Goal: Information Seeking & Learning: Learn about a topic

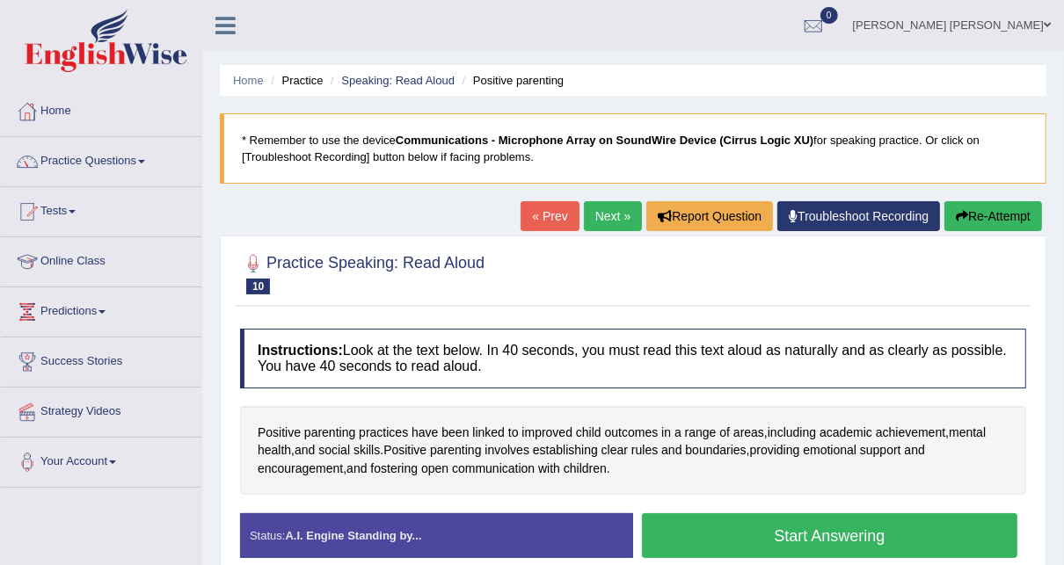
click at [919, 528] on button "Start Answering" at bounding box center [830, 536] width 376 height 45
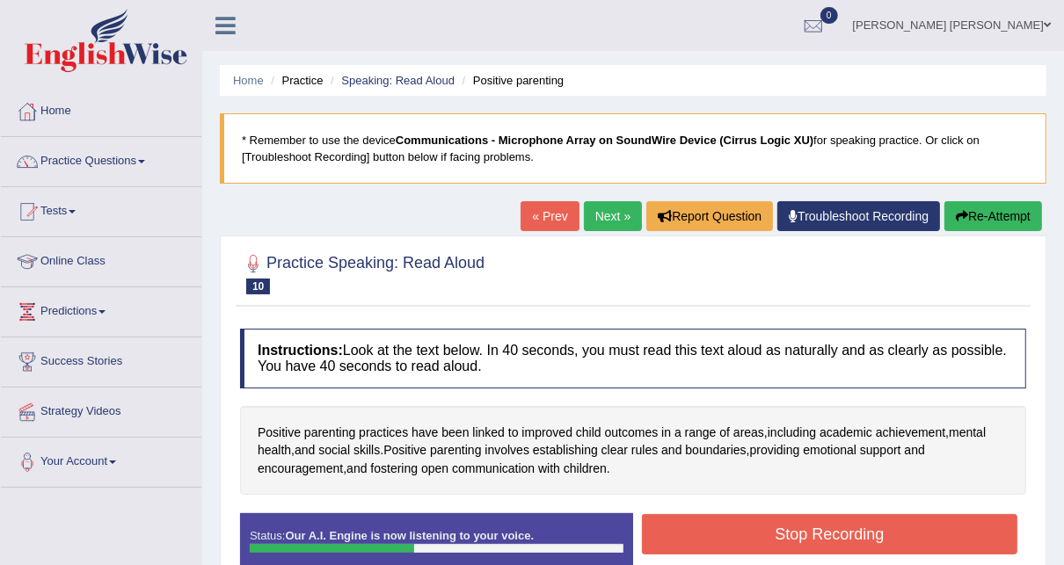
click at [915, 523] on button "Stop Recording" at bounding box center [830, 534] width 376 height 40
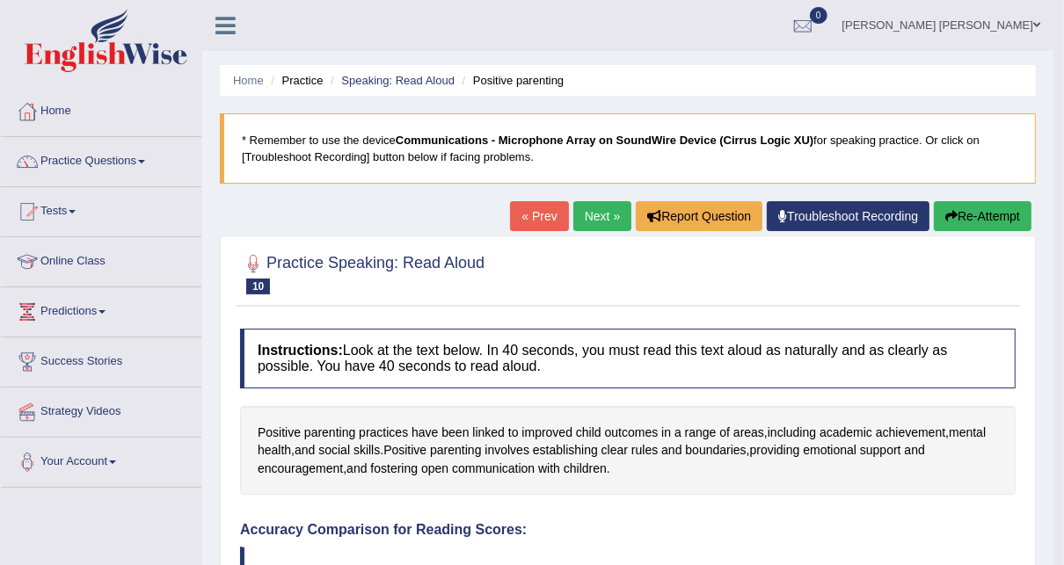
click at [967, 212] on button "Re-Attempt" at bounding box center [983, 216] width 98 height 30
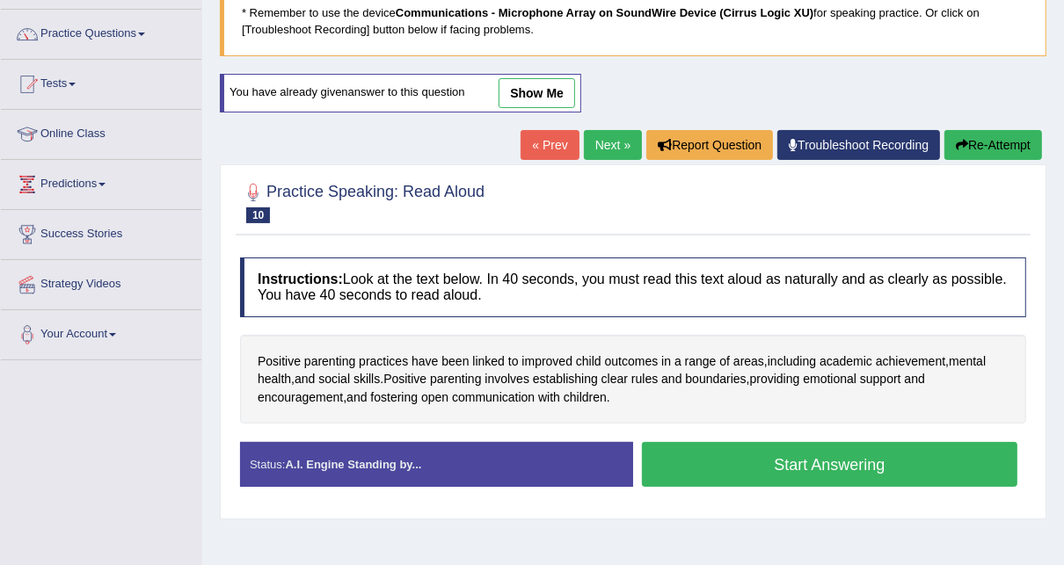
scroll to position [281, 0]
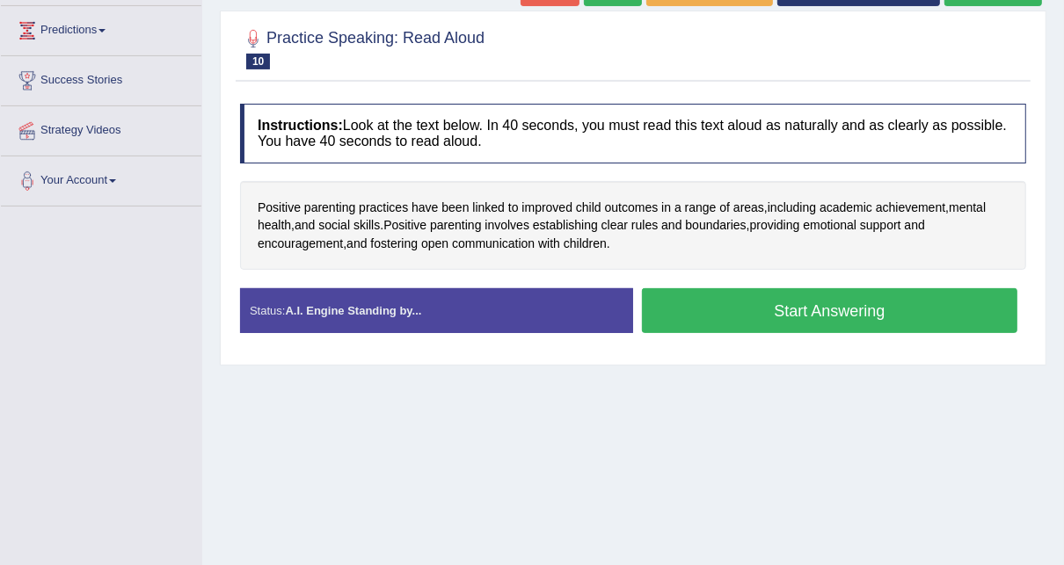
click at [854, 314] on button "Start Answering" at bounding box center [830, 310] width 376 height 45
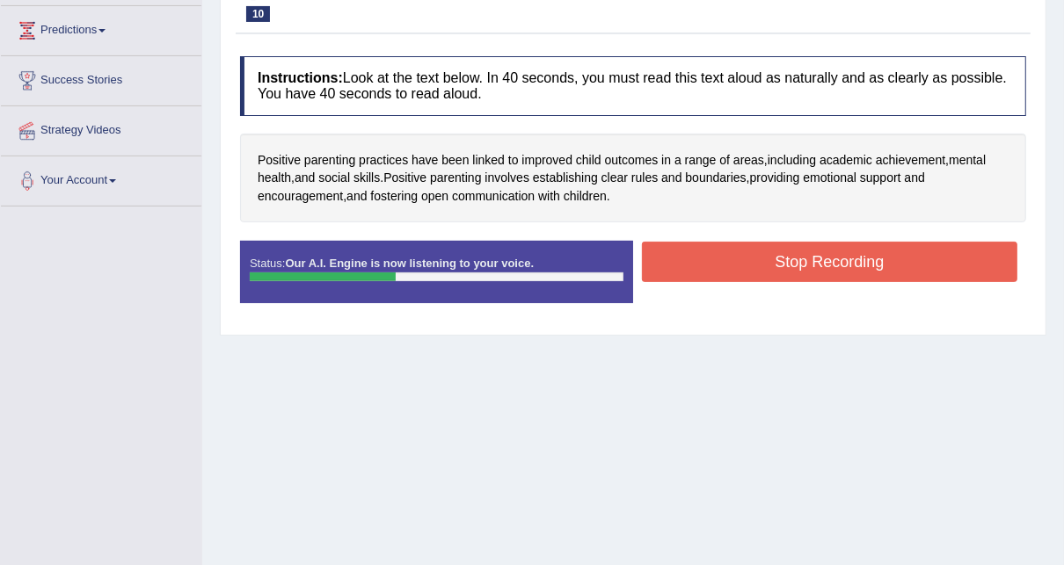
click at [834, 258] on button "Stop Recording" at bounding box center [830, 262] width 376 height 40
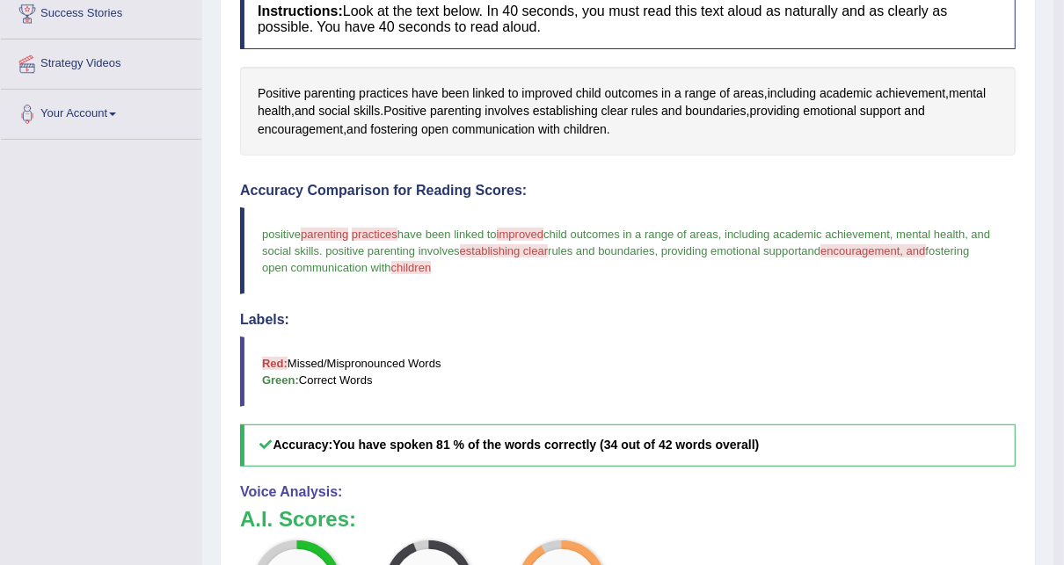
scroll to position [141, 0]
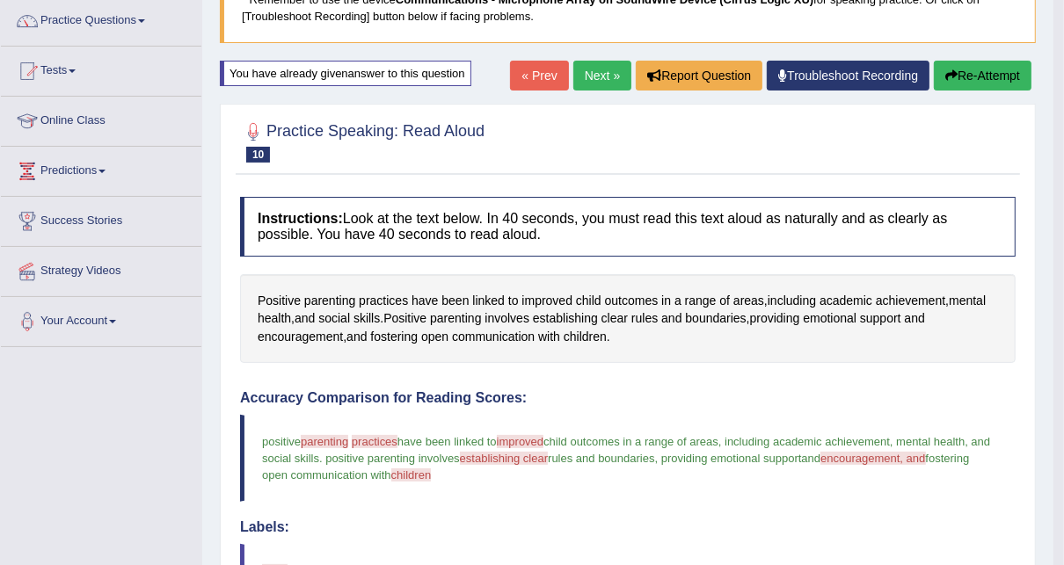
click at [605, 62] on link "Next »" at bounding box center [602, 76] width 58 height 30
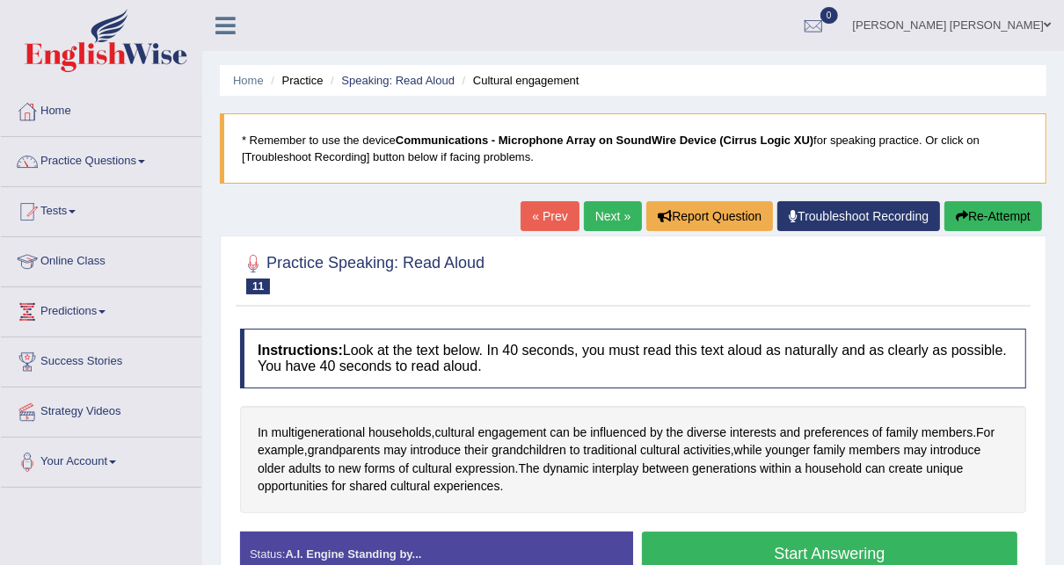
click at [772, 542] on button "Start Answering" at bounding box center [830, 554] width 376 height 45
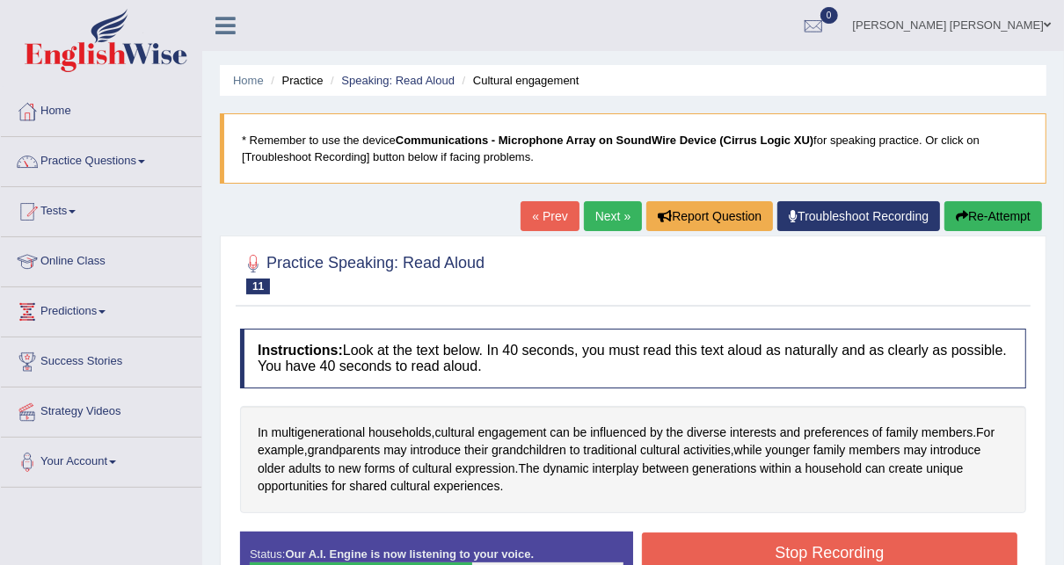
click at [842, 551] on button "Stop Recording" at bounding box center [830, 553] width 376 height 40
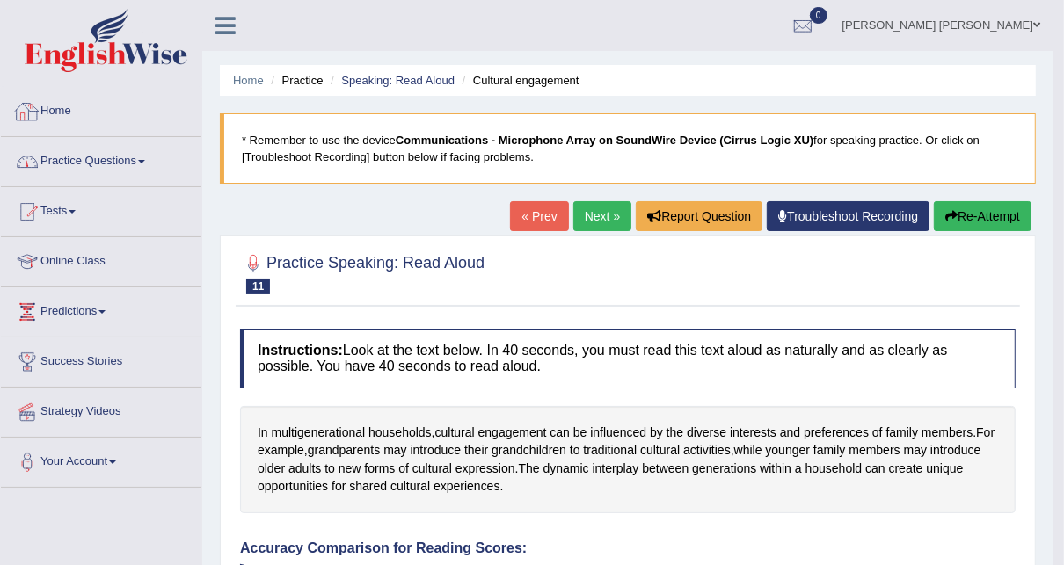
click at [135, 150] on link "Practice Questions" at bounding box center [101, 159] width 201 height 44
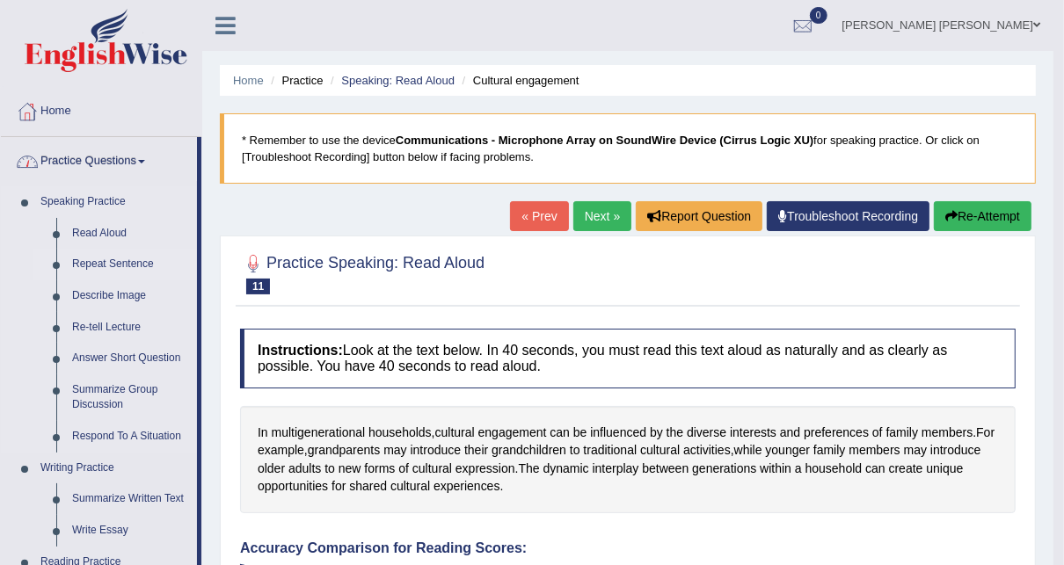
click at [97, 258] on link "Repeat Sentence" at bounding box center [130, 265] width 133 height 32
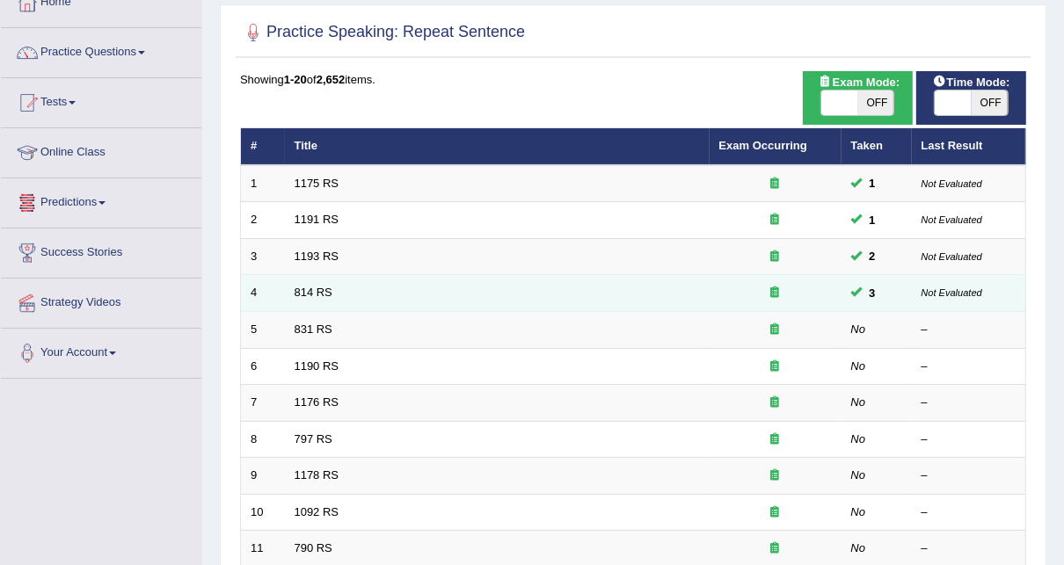
scroll to position [141, 0]
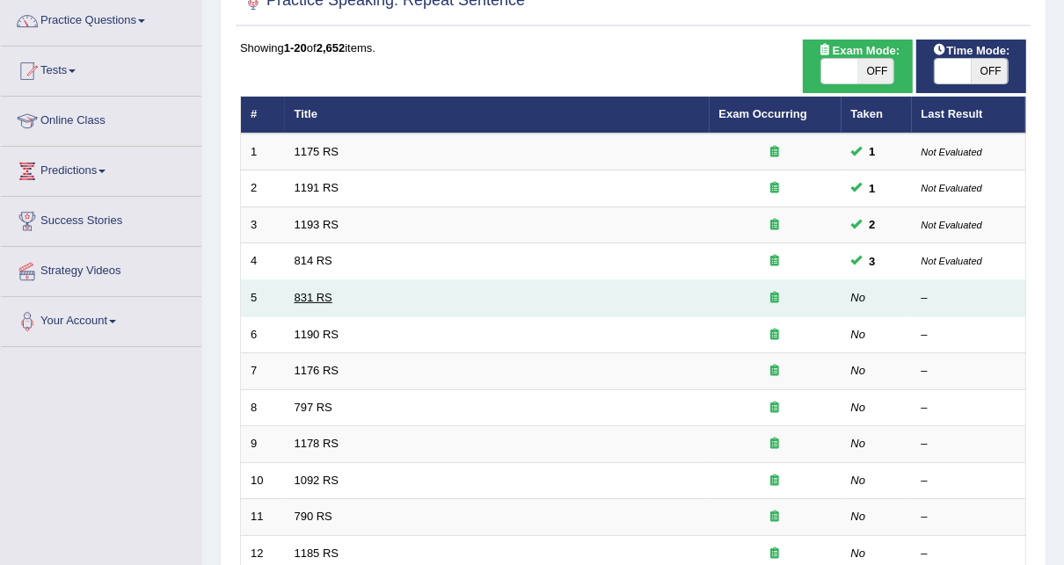
click at [308, 291] on link "831 RS" at bounding box center [314, 297] width 38 height 13
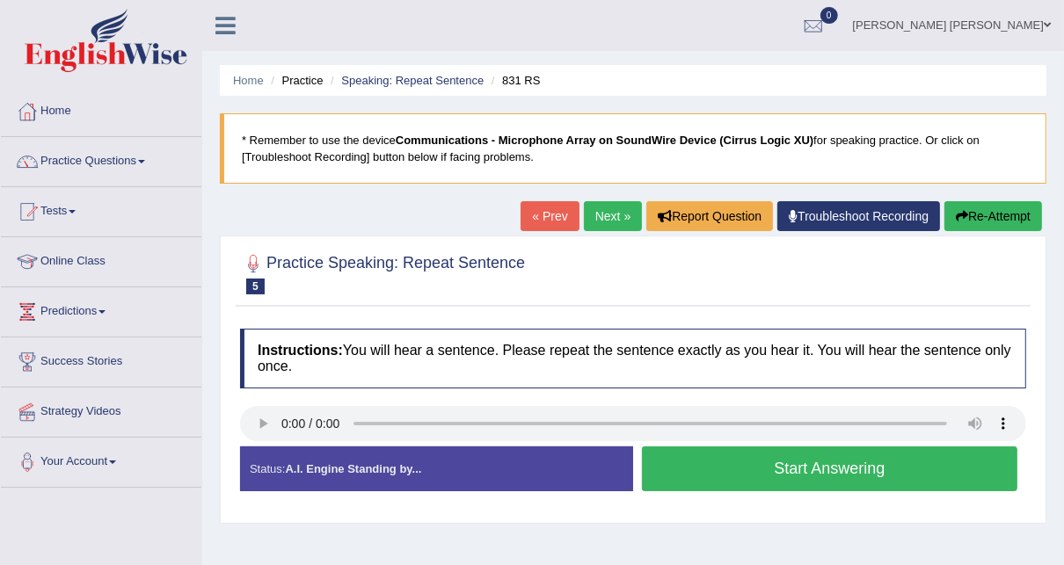
click at [792, 470] on button "Start Answering" at bounding box center [830, 469] width 376 height 45
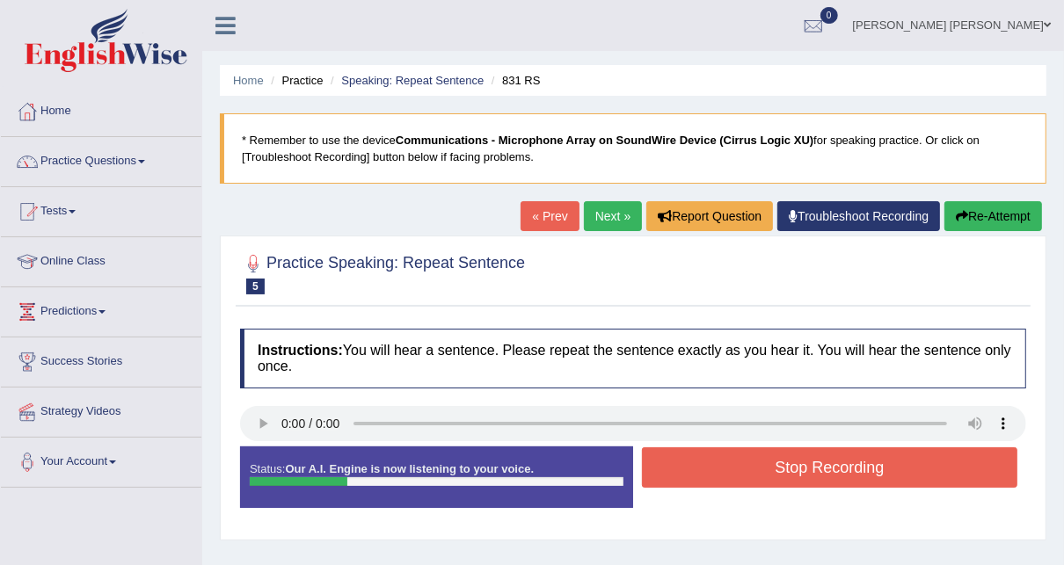
click at [792, 470] on button "Stop Recording" at bounding box center [830, 468] width 376 height 40
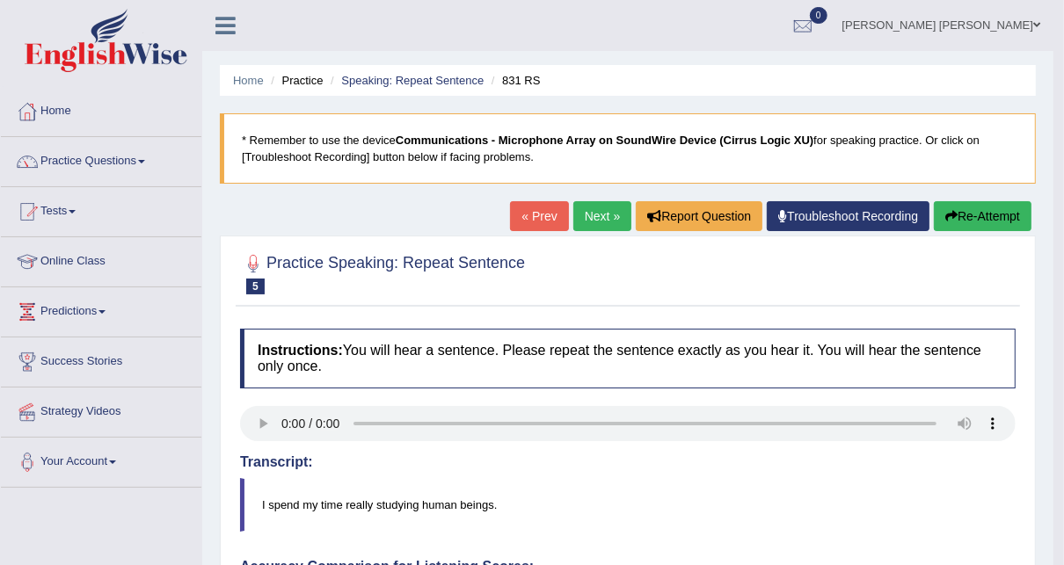
click at [594, 222] on link "Next »" at bounding box center [602, 216] width 58 height 30
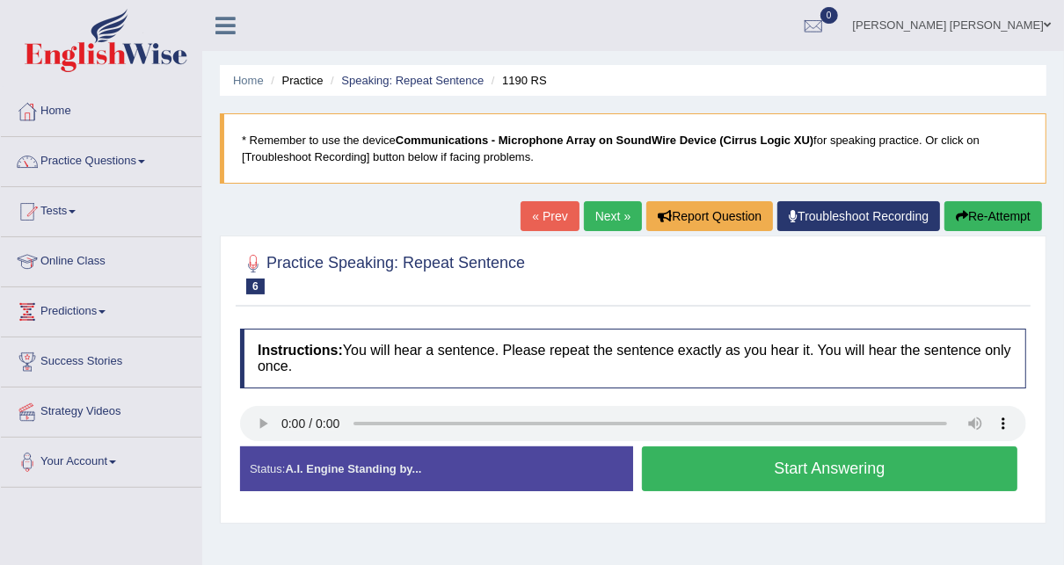
click at [749, 473] on button "Start Answering" at bounding box center [830, 469] width 376 height 45
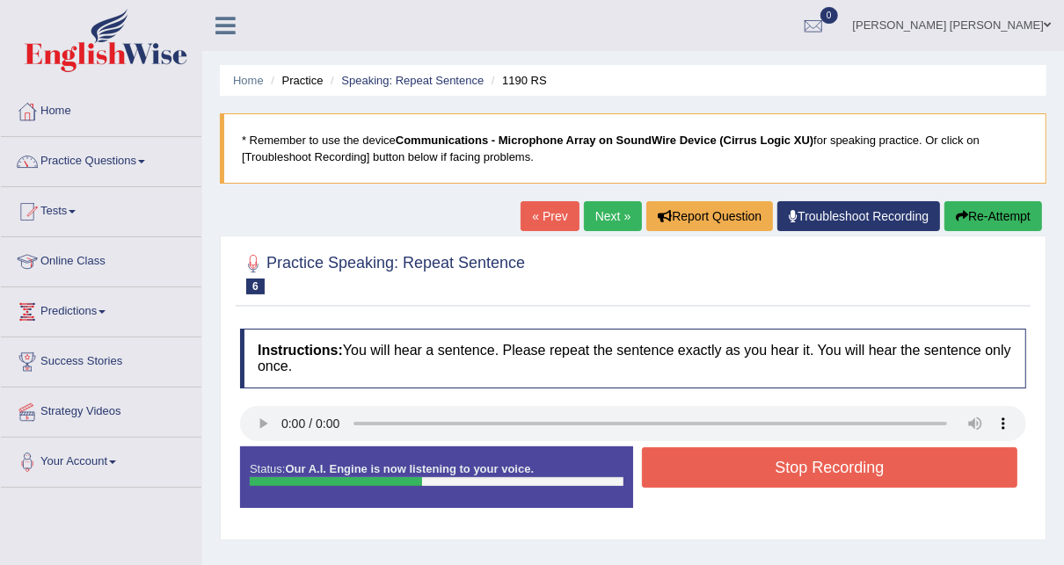
click at [817, 459] on button "Stop Recording" at bounding box center [830, 468] width 376 height 40
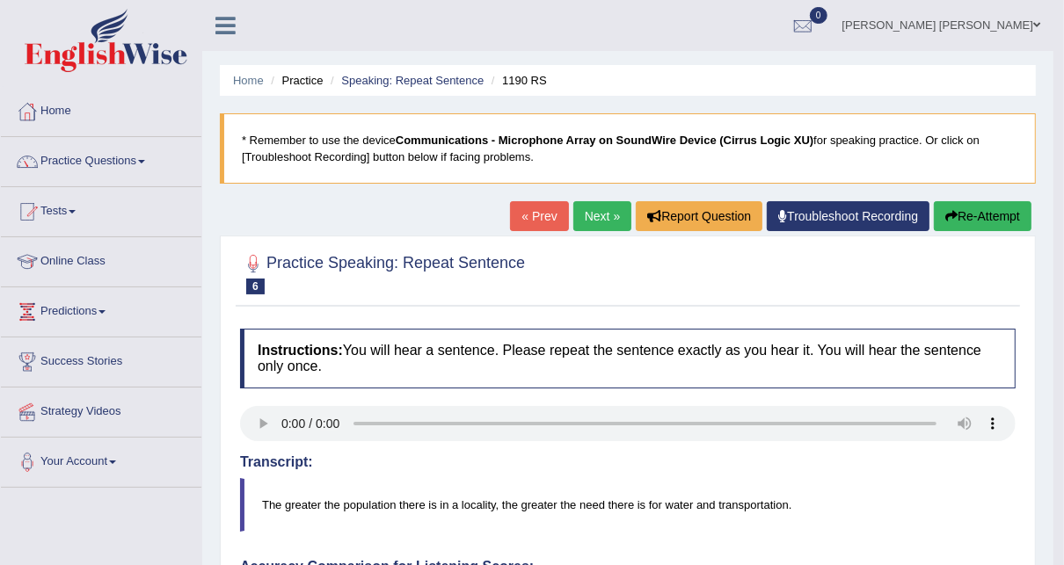
click at [603, 227] on link "Next »" at bounding box center [602, 216] width 58 height 30
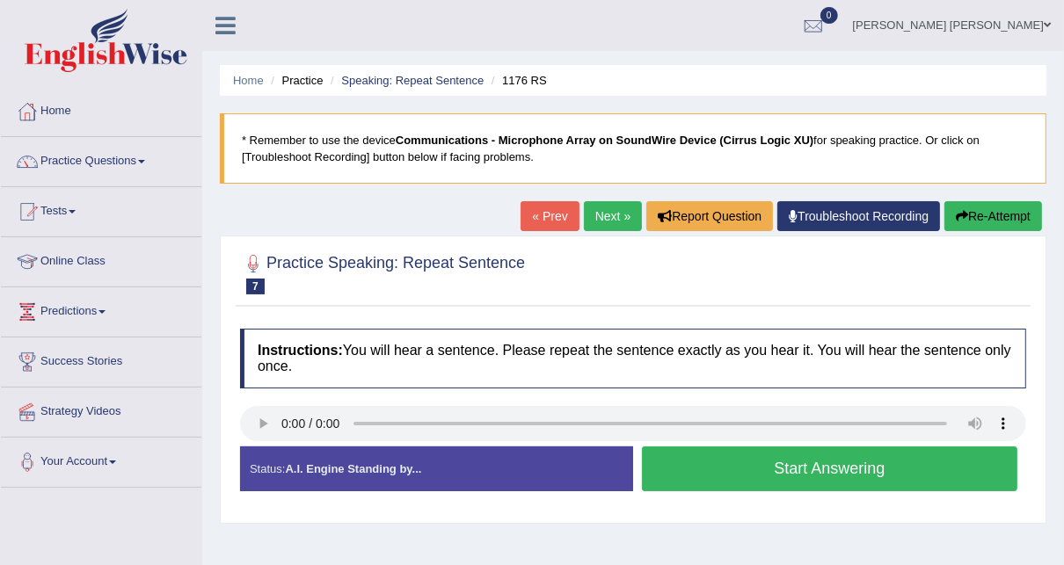
click at [758, 463] on button "Start Answering" at bounding box center [830, 469] width 376 height 45
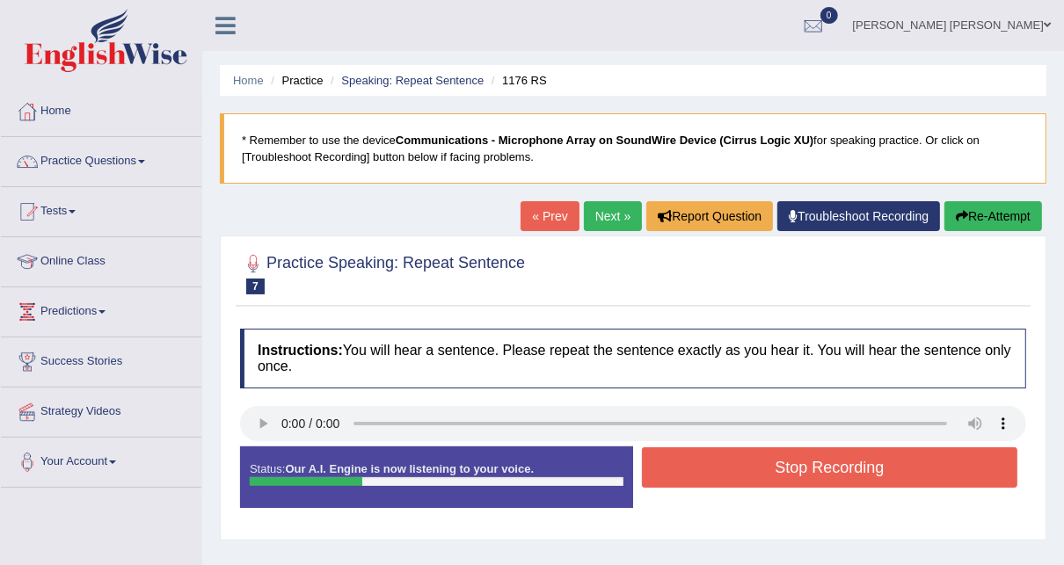
click at [758, 463] on button "Stop Recording" at bounding box center [830, 468] width 376 height 40
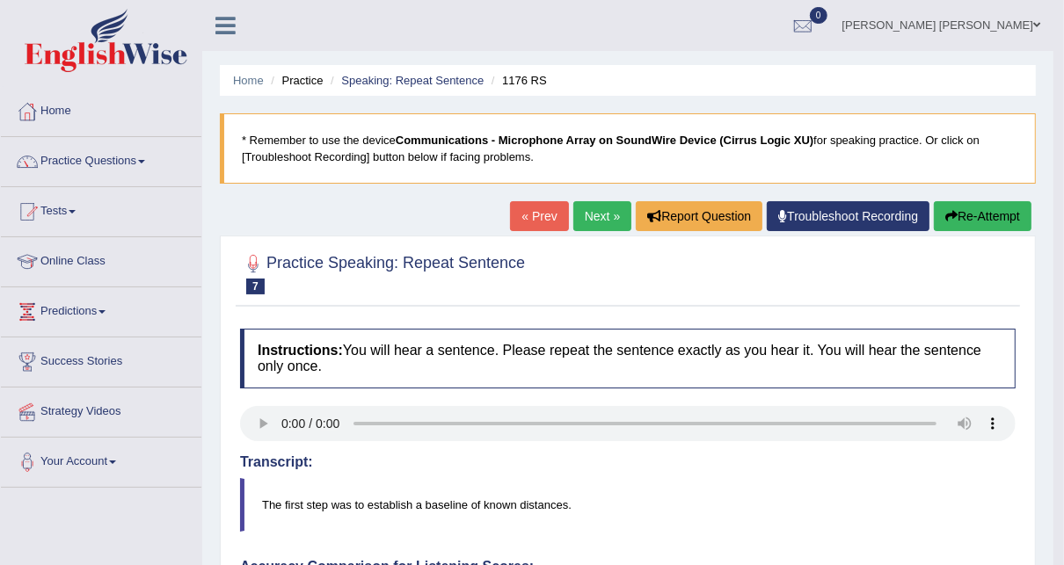
click at [609, 213] on link "Next »" at bounding box center [602, 216] width 58 height 30
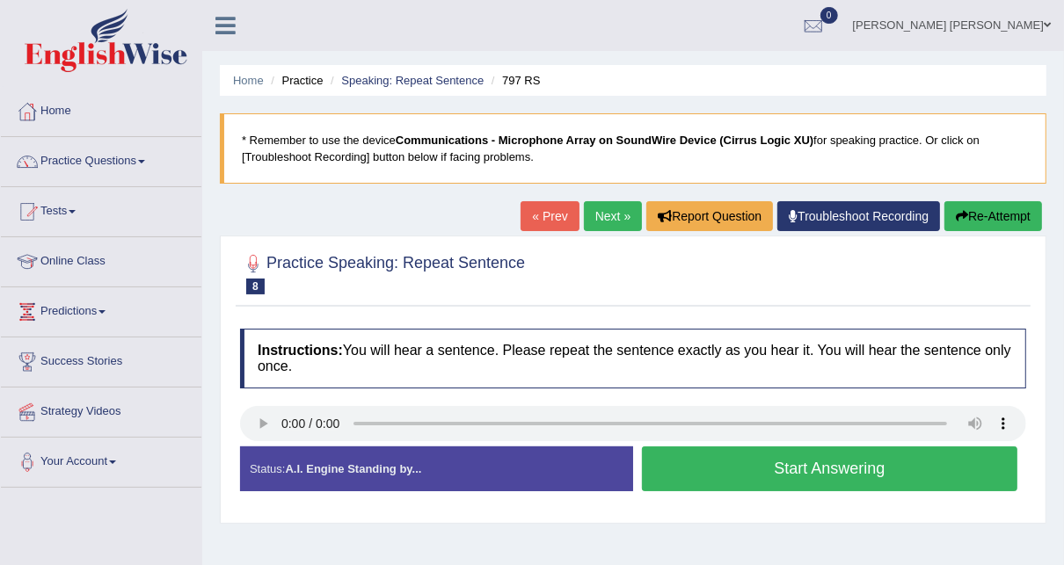
click at [750, 466] on button "Start Answering" at bounding box center [830, 469] width 376 height 45
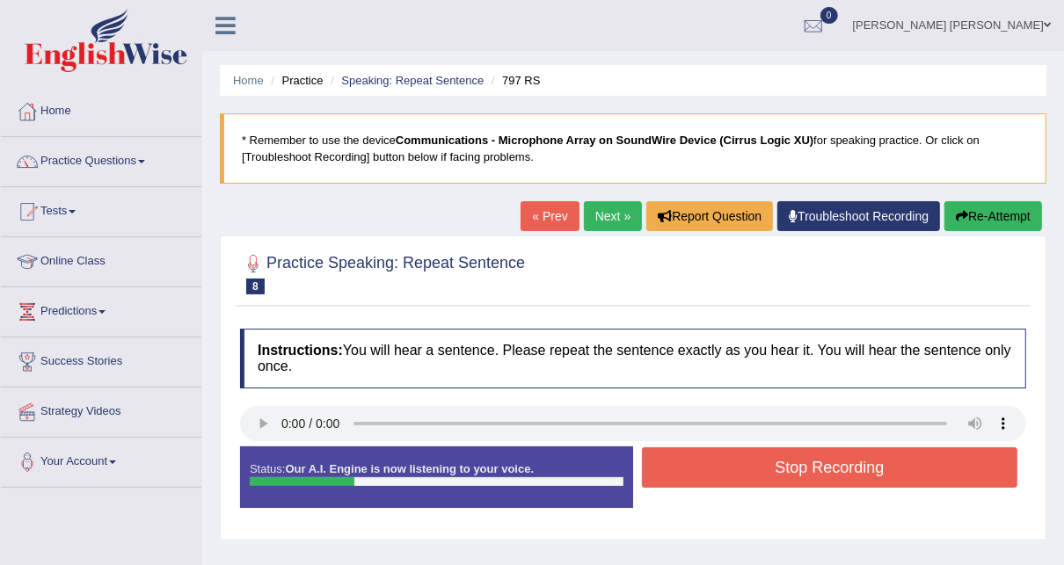
click at [750, 466] on button "Stop Recording" at bounding box center [830, 468] width 376 height 40
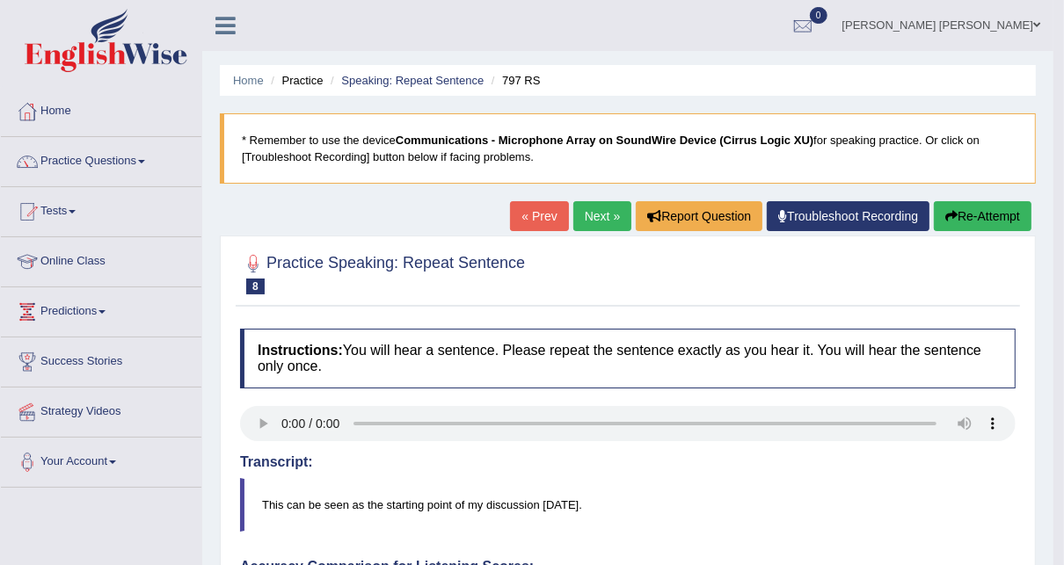
click at [594, 217] on link "Next »" at bounding box center [602, 216] width 58 height 30
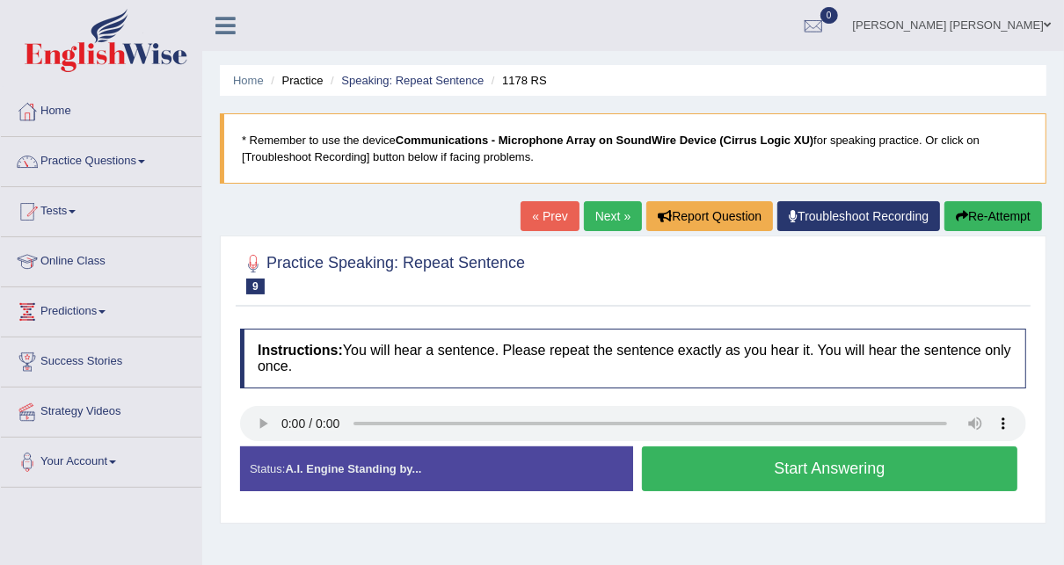
click at [828, 474] on button "Start Answering" at bounding box center [830, 469] width 376 height 45
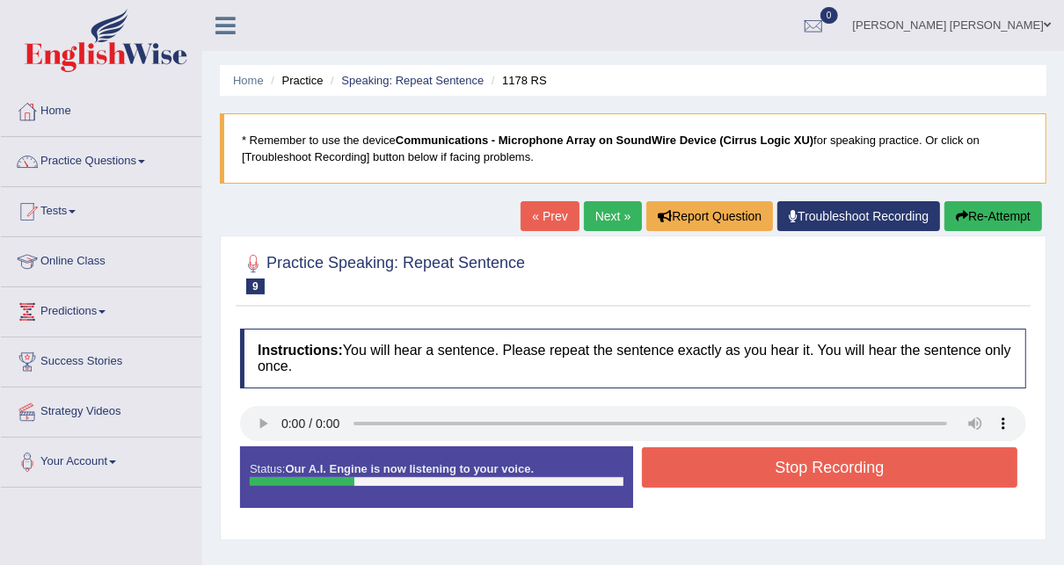
click at [828, 474] on button "Stop Recording" at bounding box center [830, 468] width 376 height 40
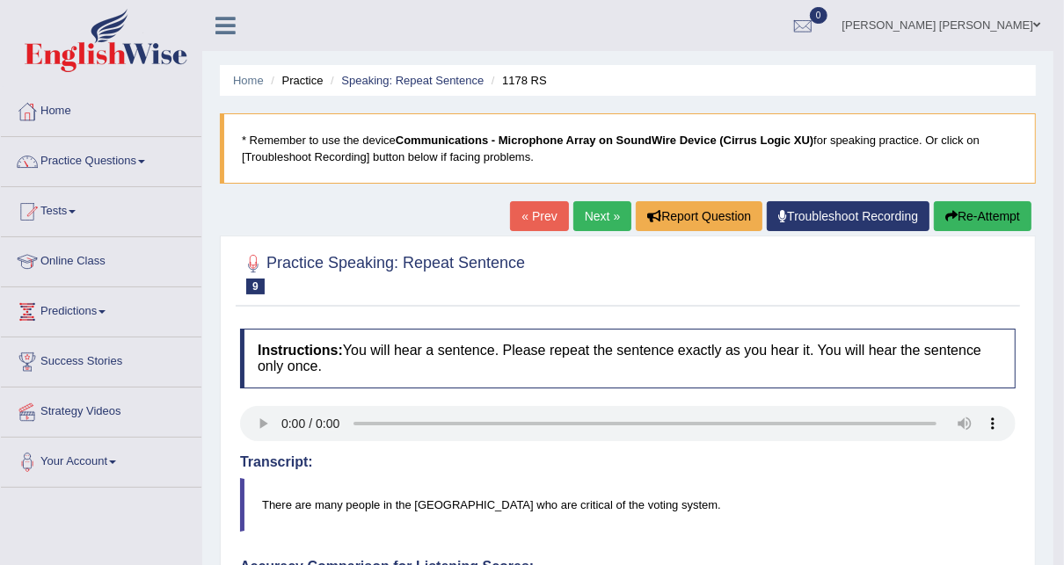
click at [602, 223] on link "Next »" at bounding box center [602, 216] width 58 height 30
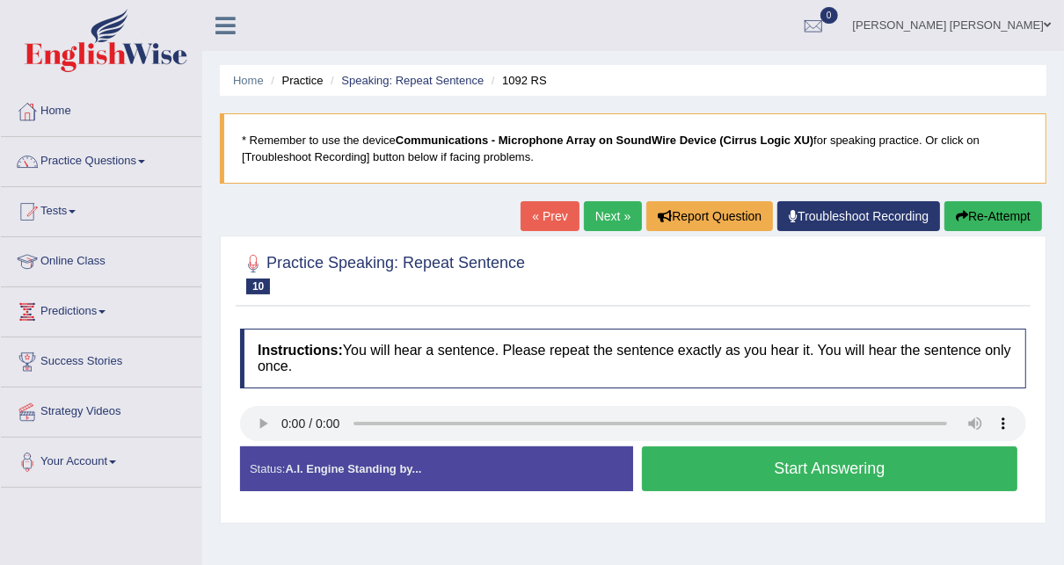
click at [864, 461] on button "Start Answering" at bounding box center [830, 469] width 376 height 45
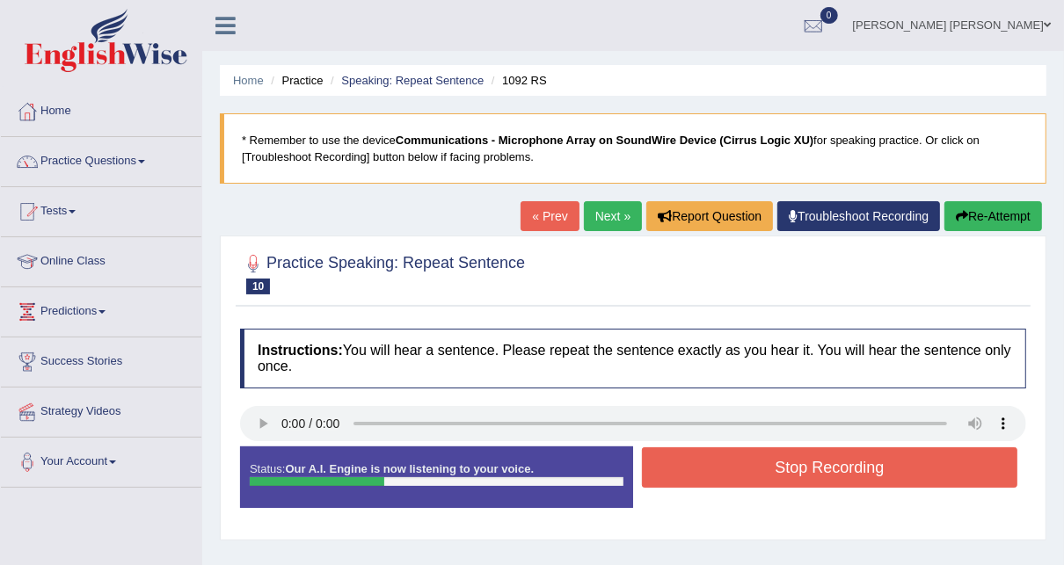
click at [864, 461] on button "Stop Recording" at bounding box center [830, 468] width 376 height 40
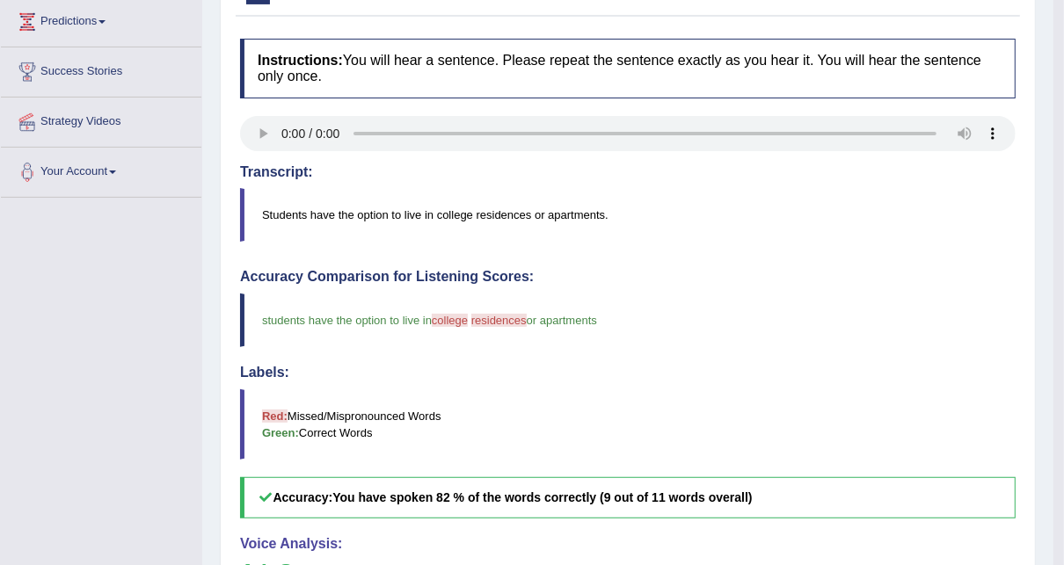
scroll to position [141, 0]
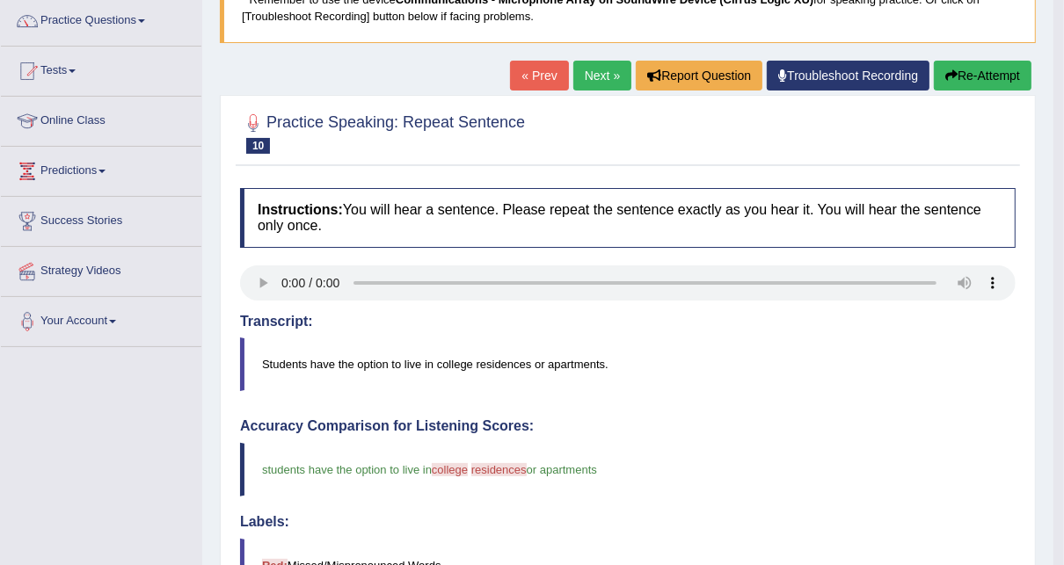
click at [592, 72] on link "Next »" at bounding box center [602, 76] width 58 height 30
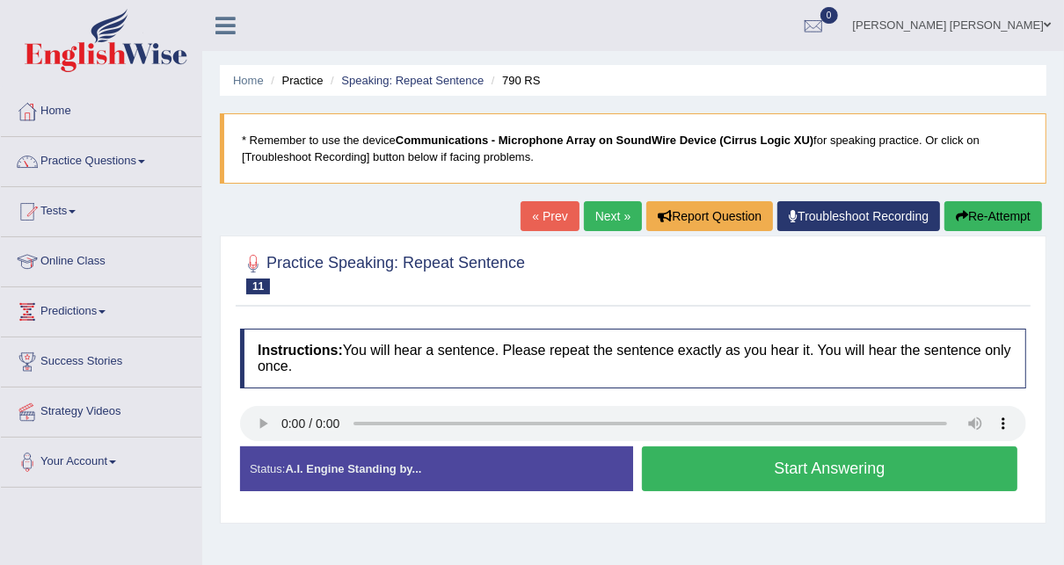
click at [842, 472] on button "Start Answering" at bounding box center [830, 469] width 376 height 45
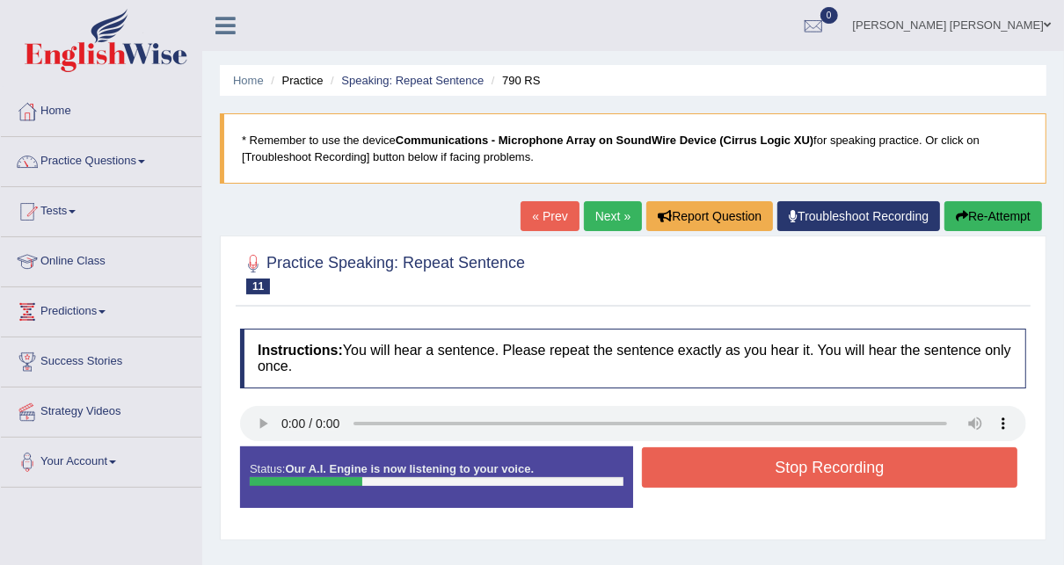
click at [842, 472] on button "Stop Recording" at bounding box center [830, 468] width 376 height 40
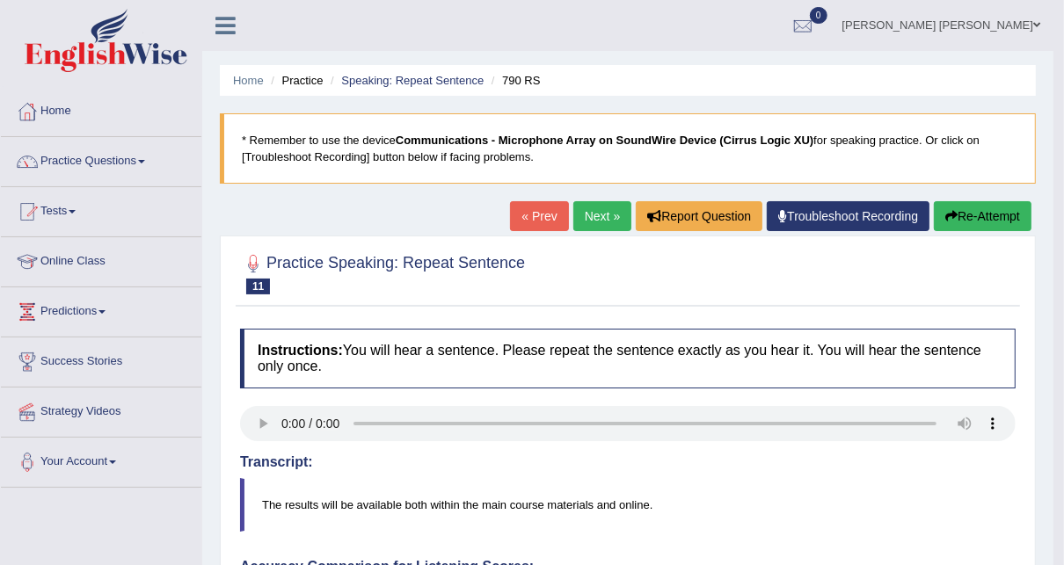
click at [590, 215] on link "Next »" at bounding box center [602, 216] width 58 height 30
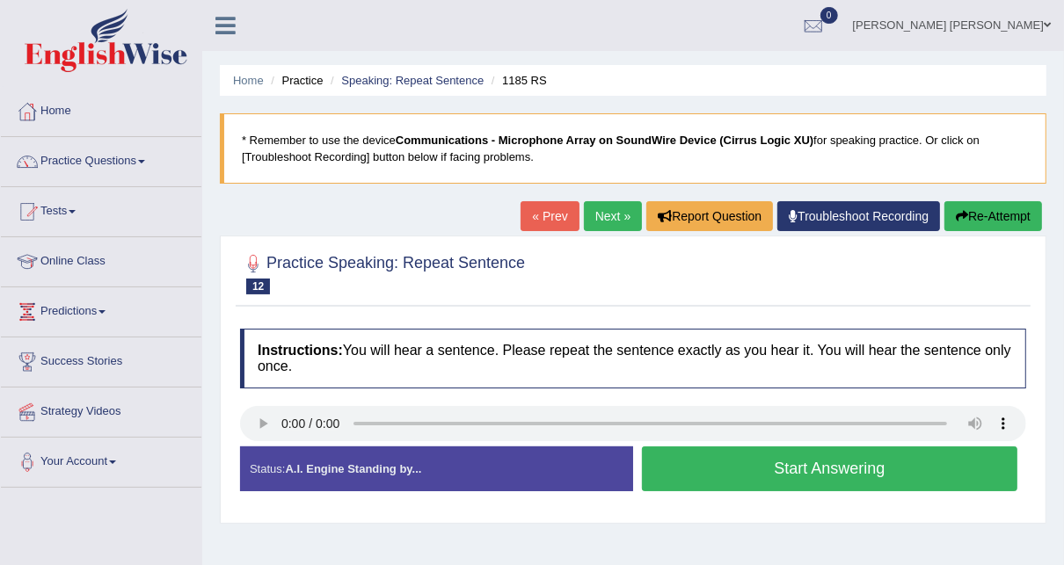
click at [828, 469] on button "Start Answering" at bounding box center [830, 469] width 376 height 45
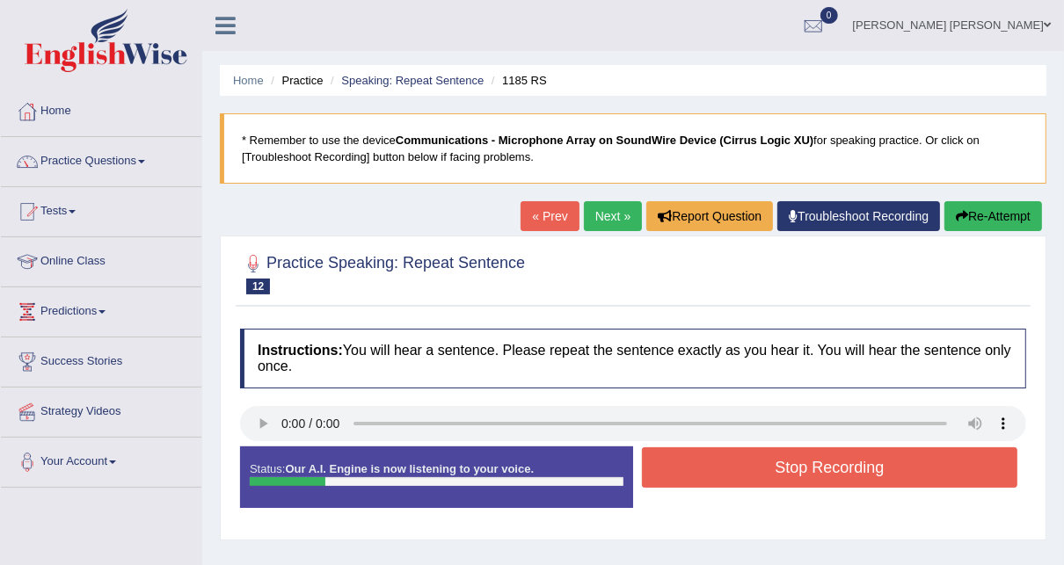
click at [828, 469] on button "Stop Recording" at bounding box center [830, 468] width 376 height 40
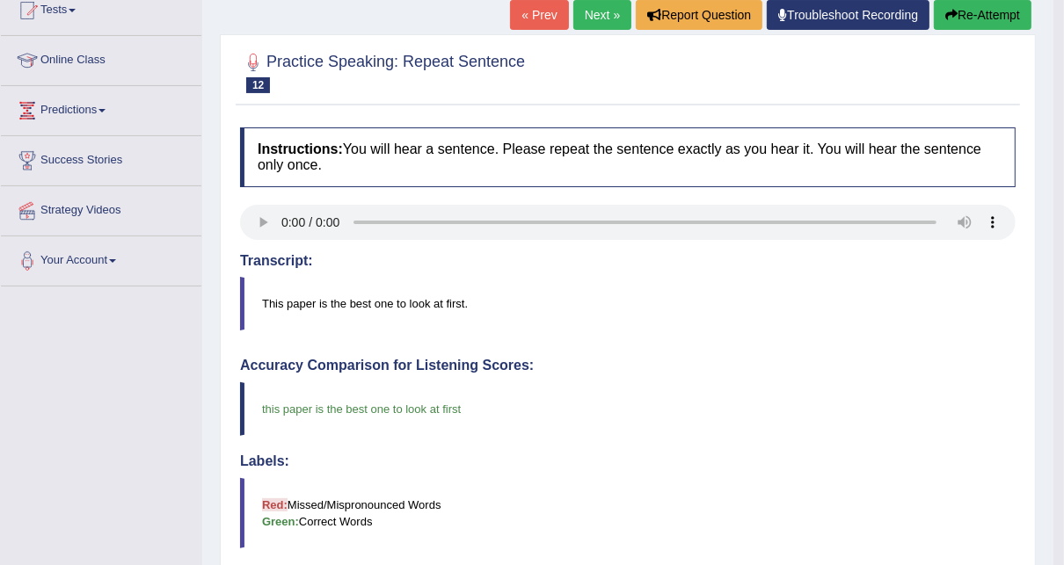
scroll to position [141, 0]
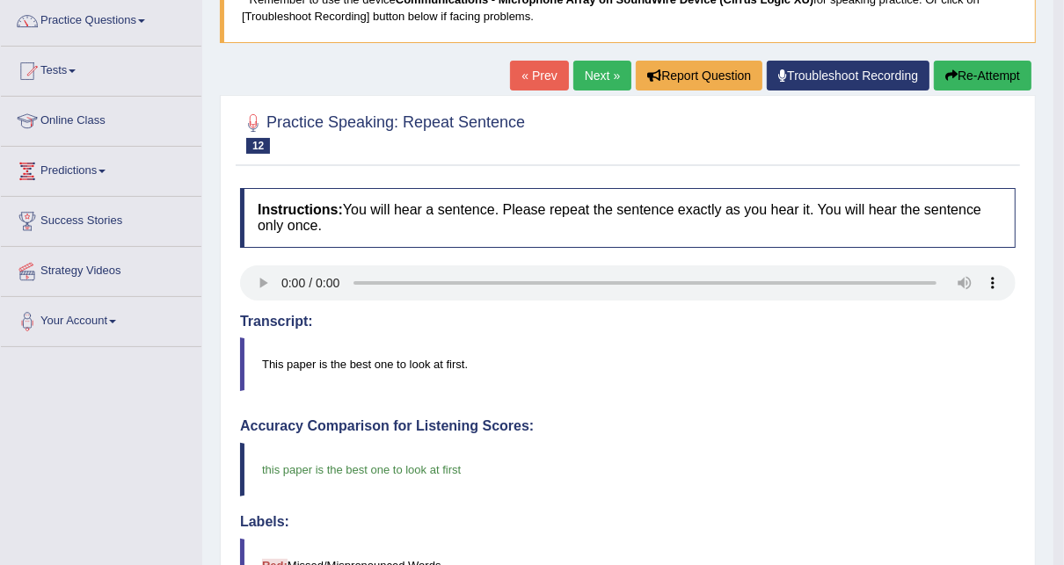
click at [580, 74] on link "Next »" at bounding box center [602, 76] width 58 height 30
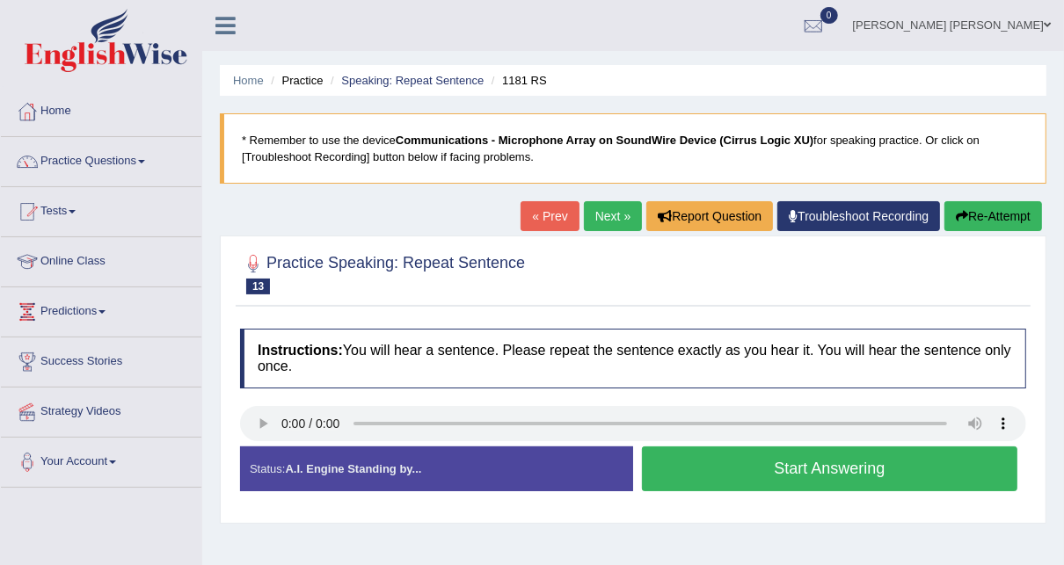
click at [849, 479] on button "Start Answering" at bounding box center [830, 469] width 376 height 45
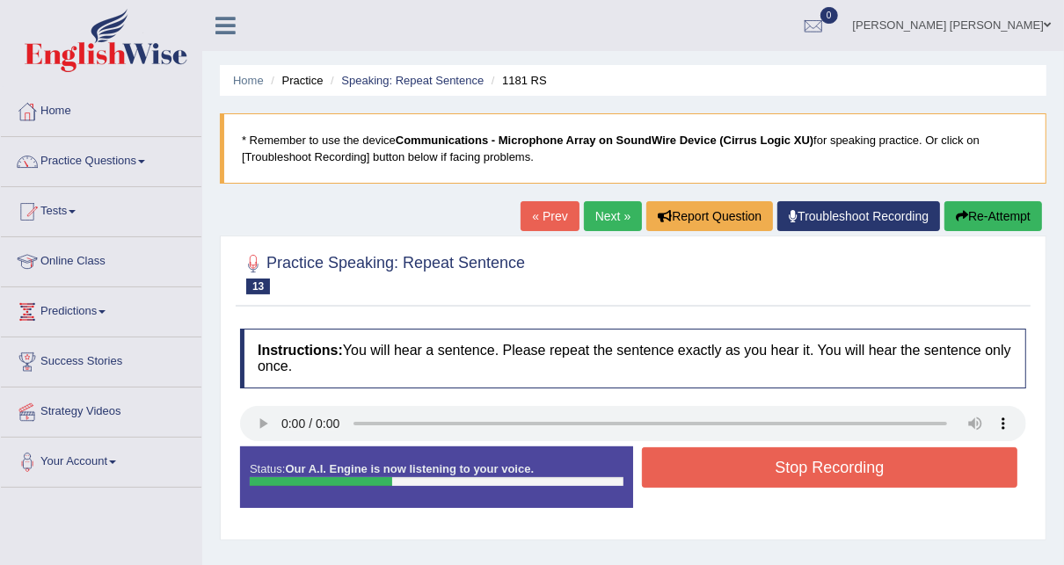
click at [825, 463] on button "Stop Recording" at bounding box center [830, 468] width 376 height 40
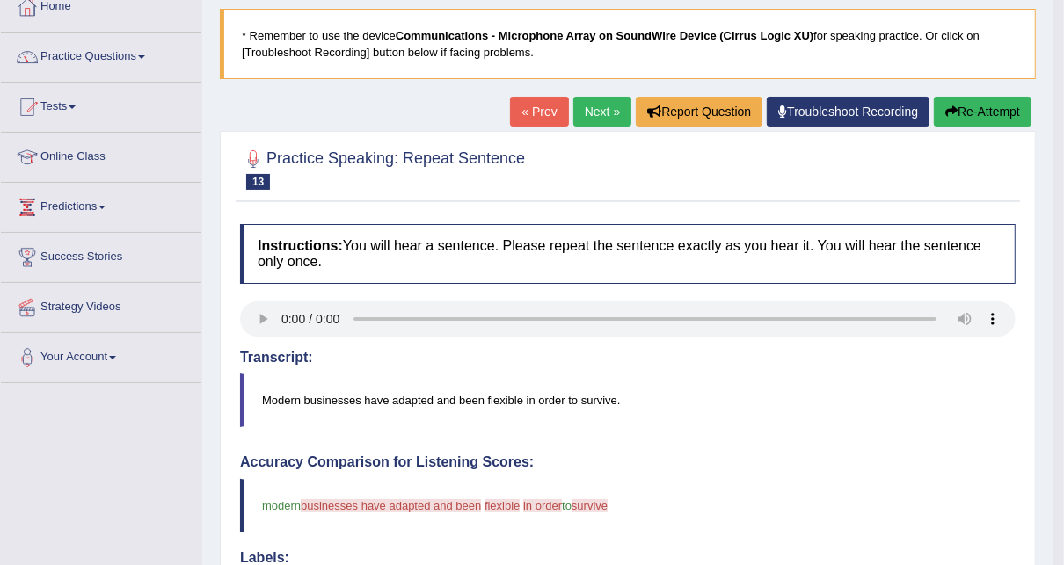
scroll to position [70, 0]
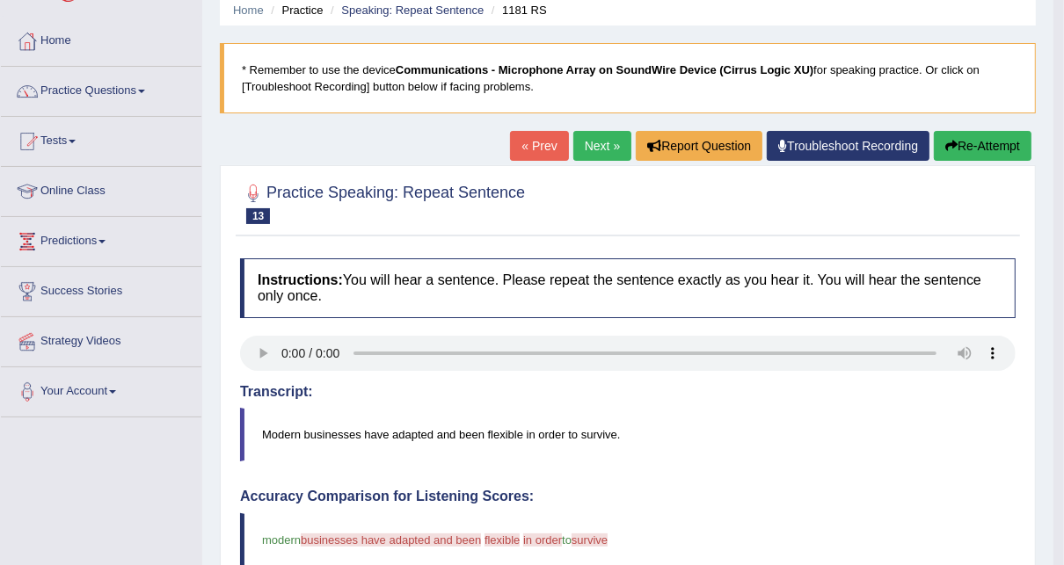
click at [957, 156] on button "Re-Attempt" at bounding box center [983, 146] width 98 height 30
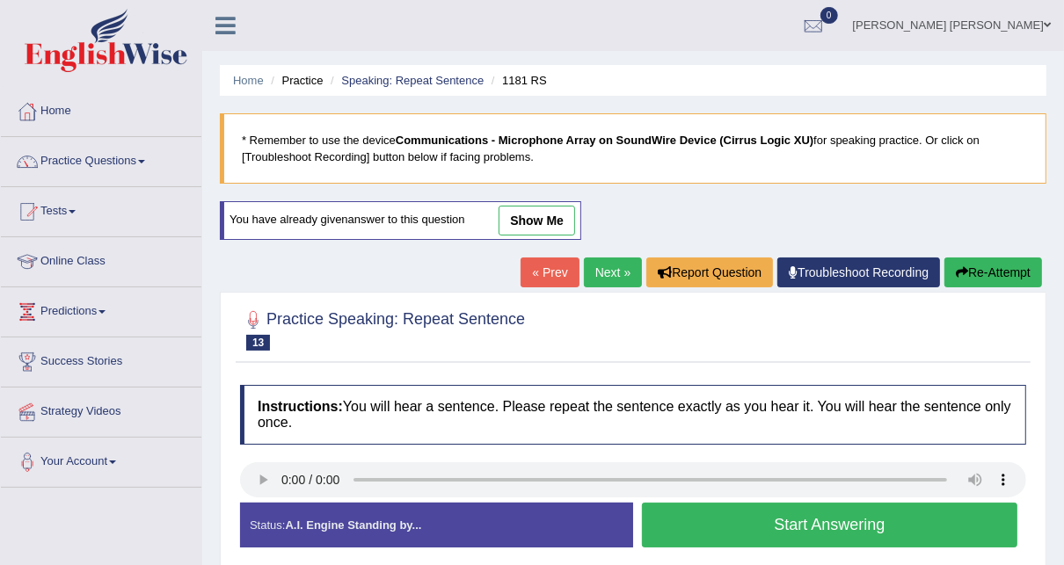
click at [885, 521] on button "Start Answering" at bounding box center [830, 525] width 376 height 45
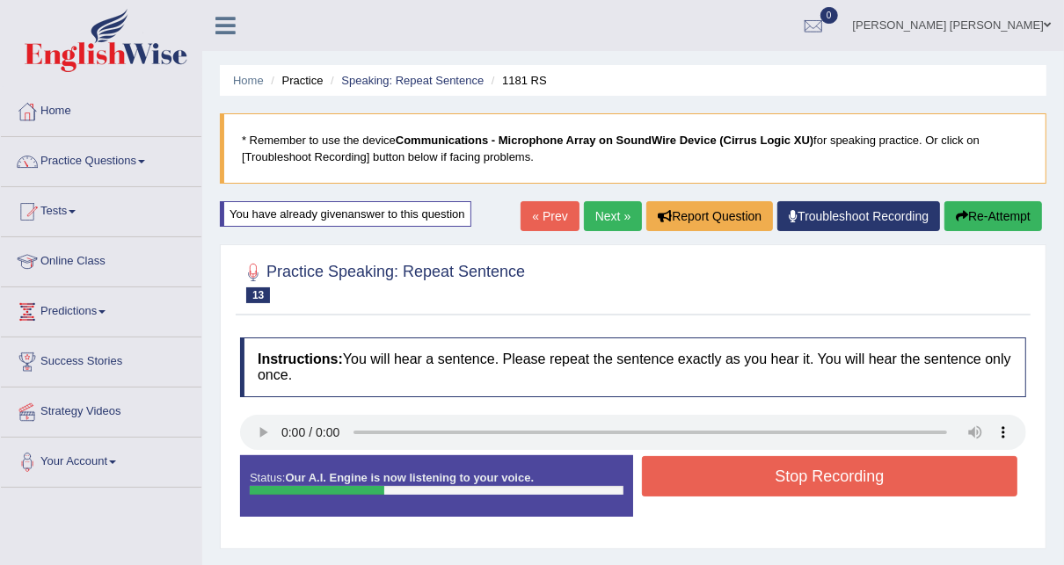
click at [885, 521] on div "Status: Our A.I. Engine is now listening to your voice. Start Answering Stop Re…" at bounding box center [633, 495] width 786 height 79
click at [871, 480] on button "Stop Recording" at bounding box center [830, 476] width 376 height 40
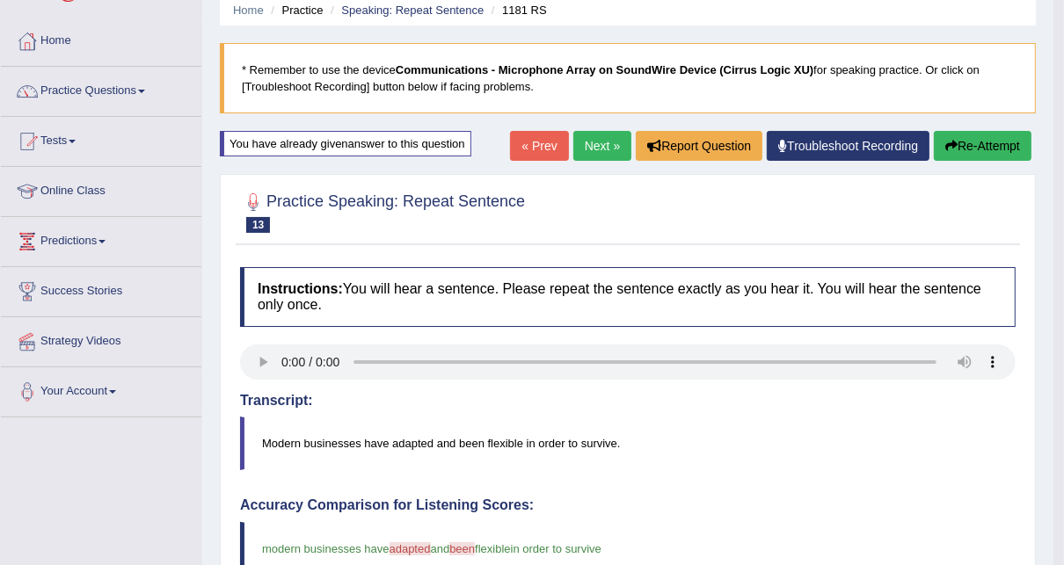
scroll to position [70, 0]
click at [602, 145] on link "Next »" at bounding box center [602, 146] width 58 height 30
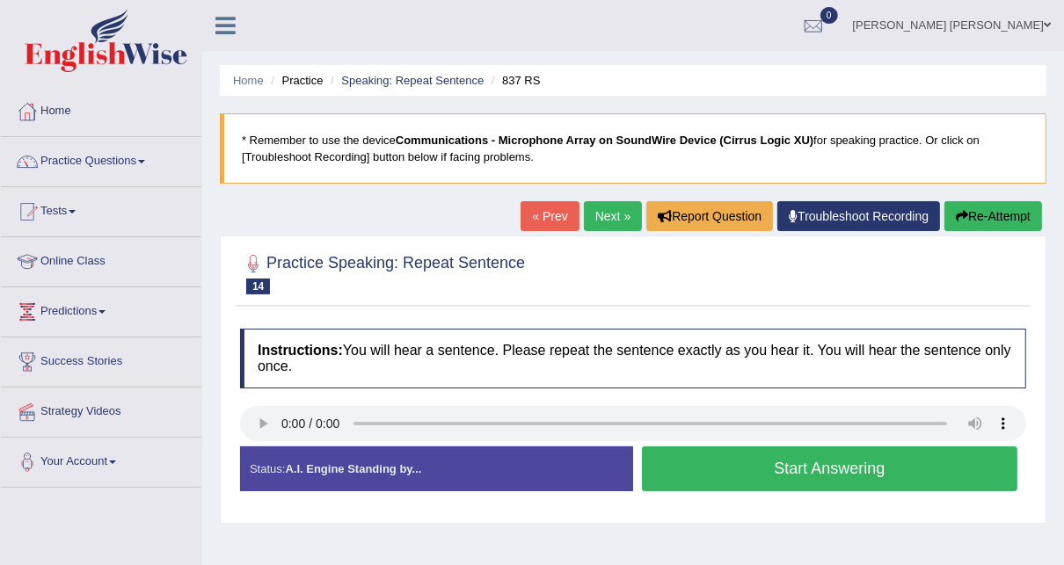
click at [836, 474] on button "Start Answering" at bounding box center [830, 469] width 376 height 45
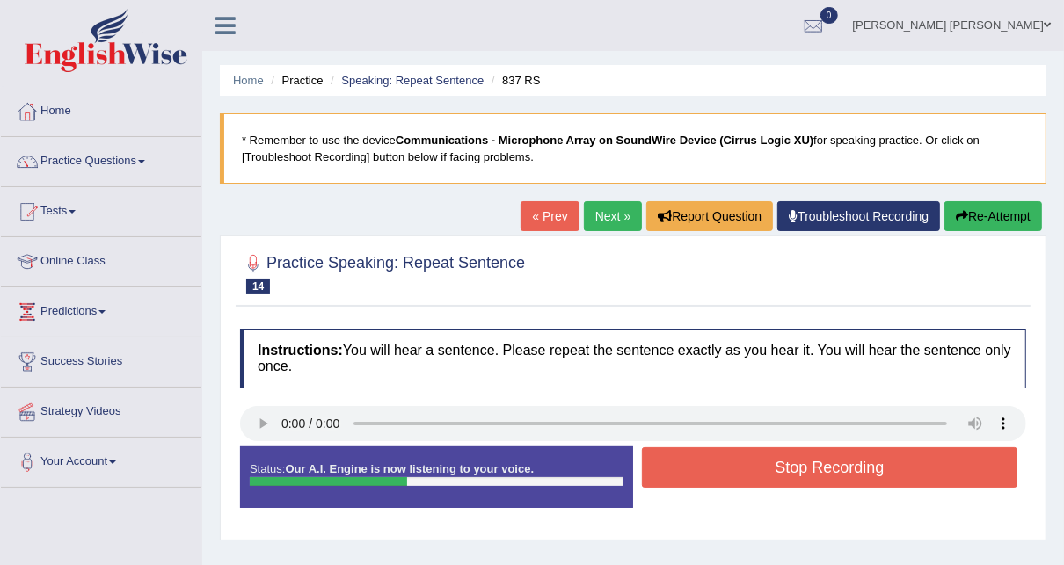
click at [836, 474] on button "Stop Recording" at bounding box center [830, 468] width 376 height 40
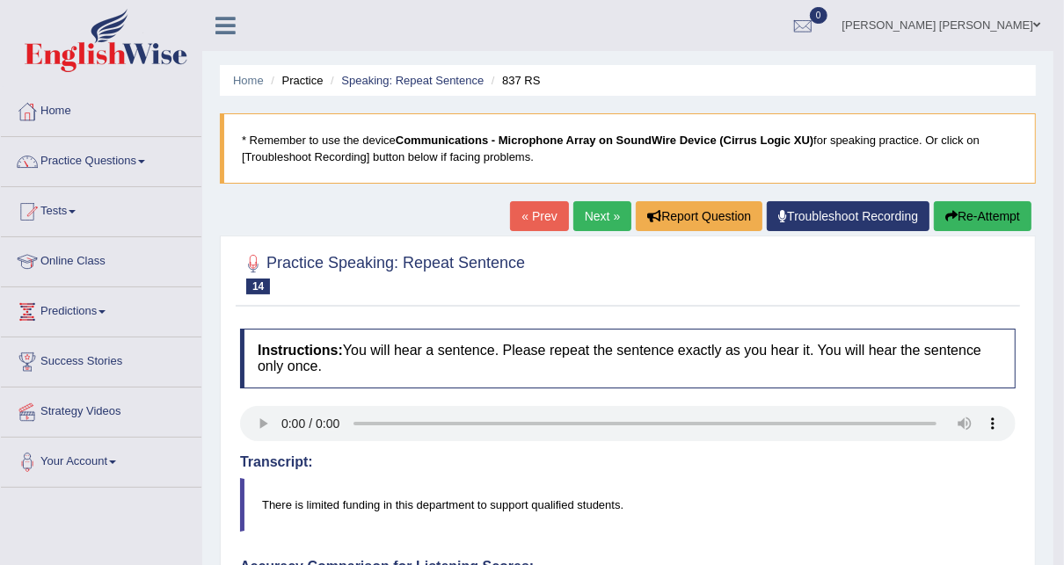
click at [608, 218] on link "Next »" at bounding box center [602, 216] width 58 height 30
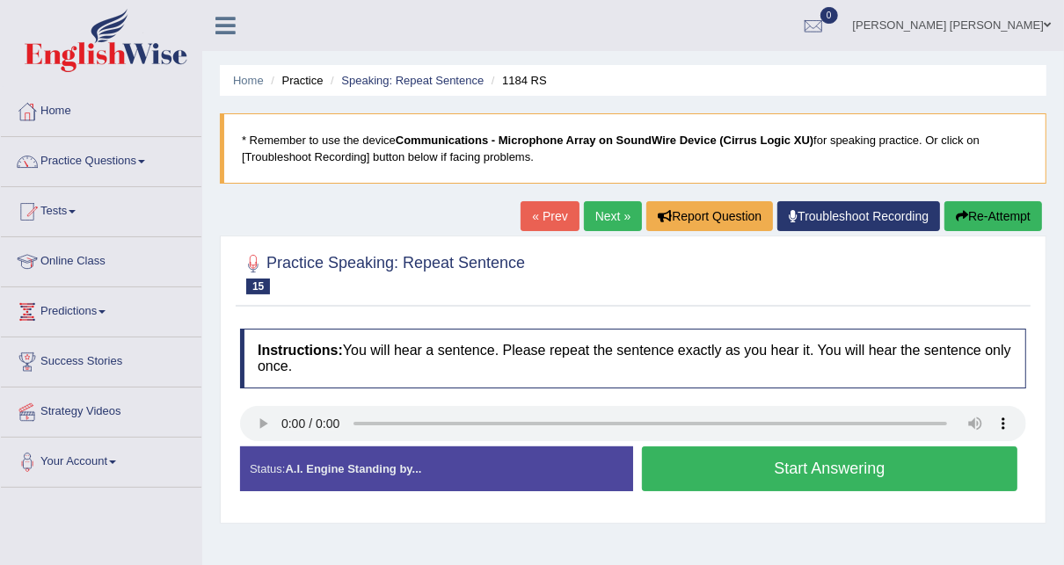
click at [803, 477] on button "Start Answering" at bounding box center [830, 469] width 376 height 45
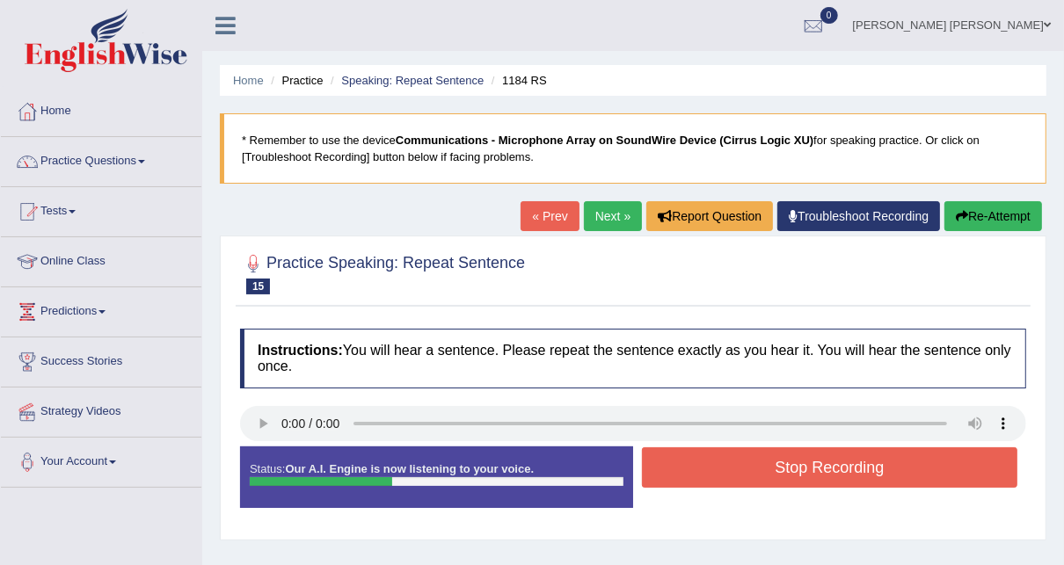
click at [803, 477] on button "Stop Recording" at bounding box center [830, 468] width 376 height 40
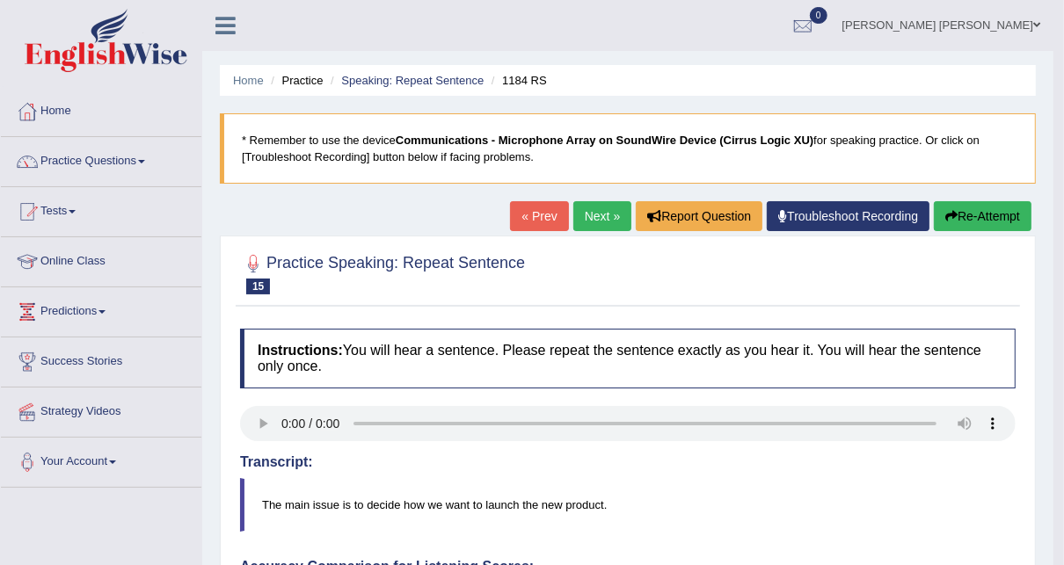
click at [967, 215] on button "Re-Attempt" at bounding box center [983, 216] width 98 height 30
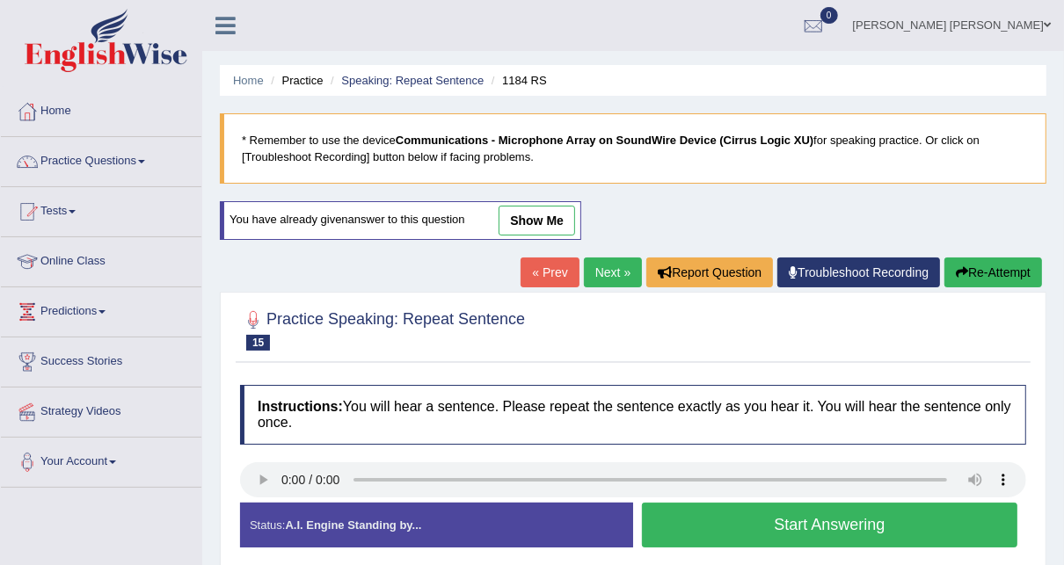
click at [710, 528] on button "Start Answering" at bounding box center [830, 525] width 376 height 45
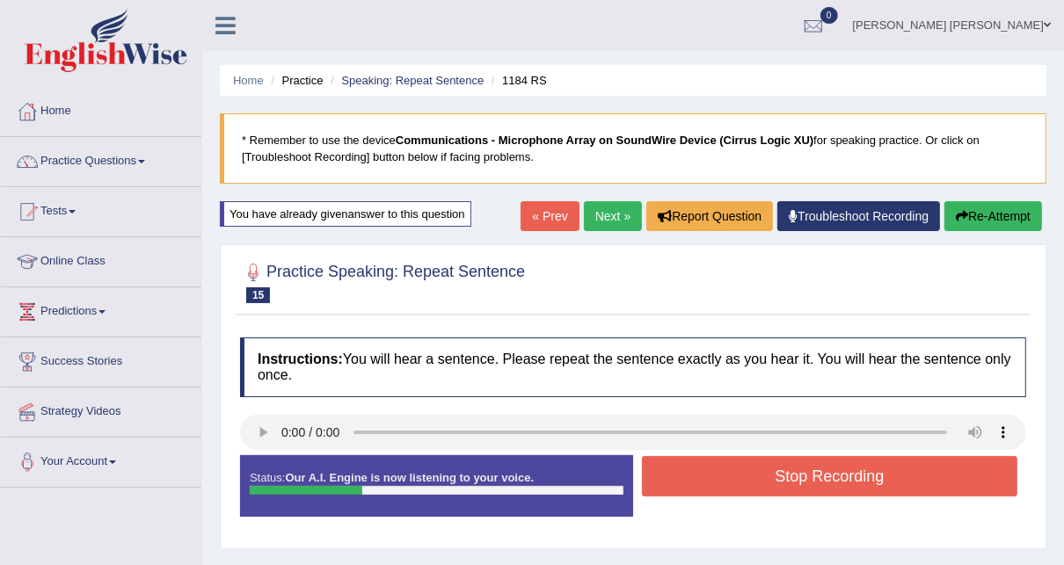
click at [849, 481] on button "Stop Recording" at bounding box center [830, 476] width 376 height 40
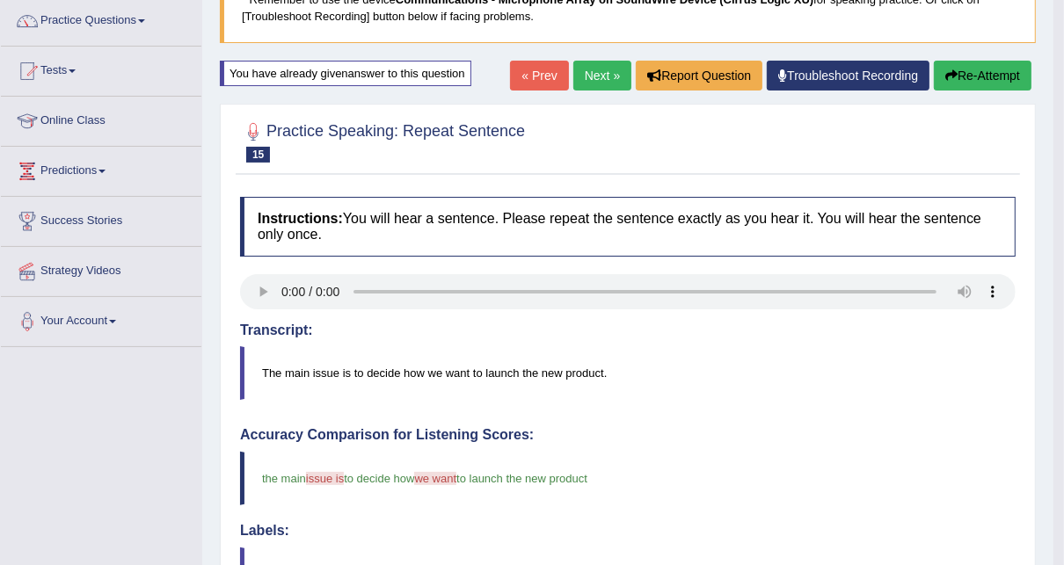
scroll to position [141, 0]
click at [594, 77] on link "Next »" at bounding box center [602, 76] width 58 height 30
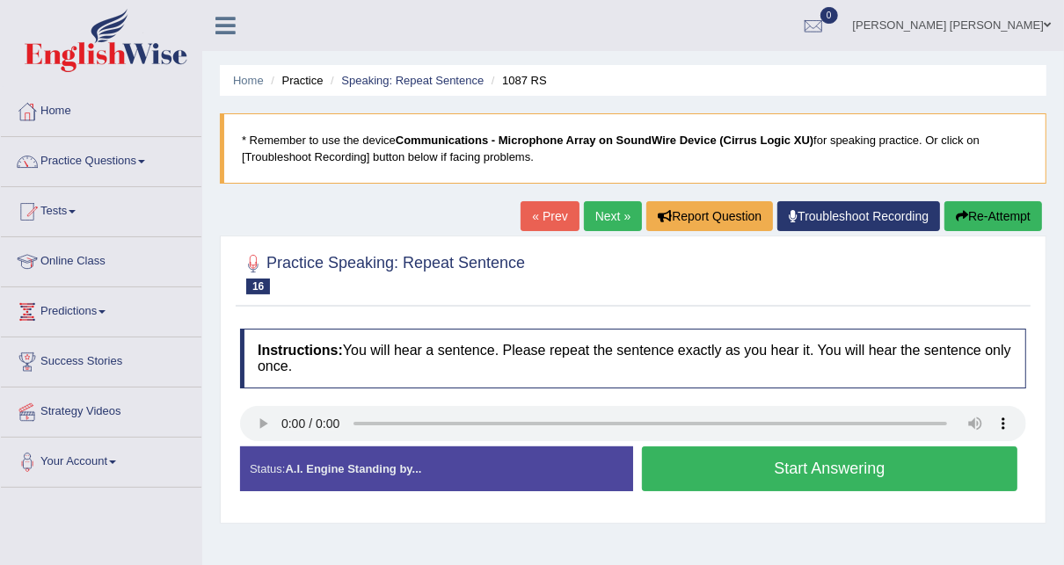
click at [901, 464] on button "Start Answering" at bounding box center [830, 469] width 376 height 45
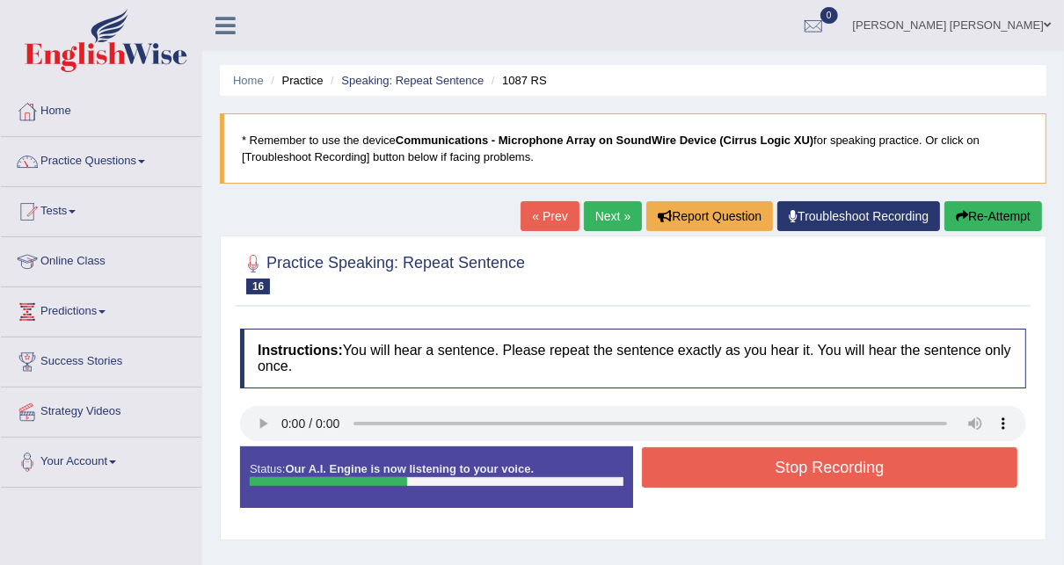
click at [896, 464] on button "Stop Recording" at bounding box center [830, 468] width 376 height 40
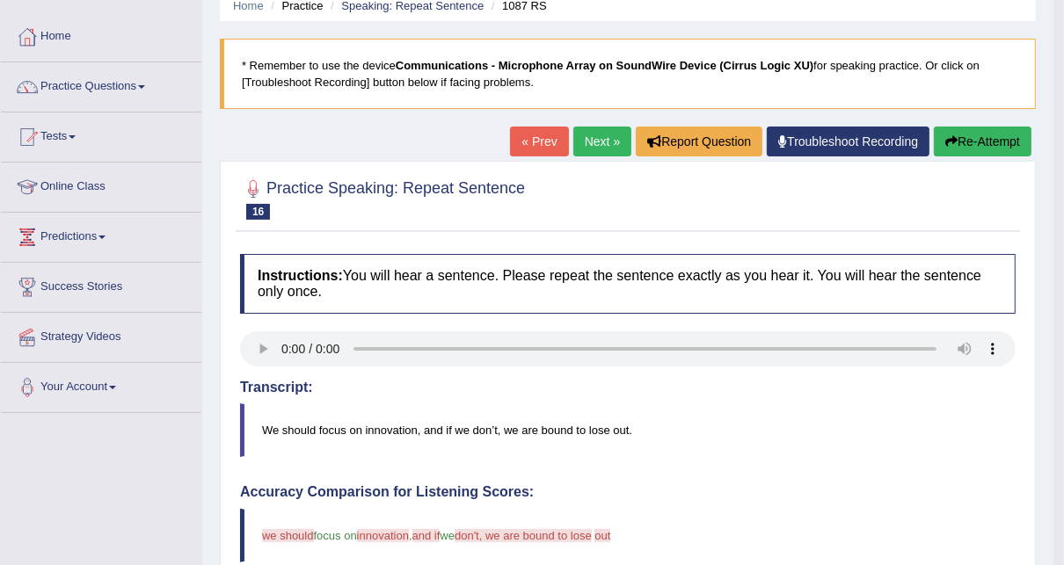
scroll to position [70, 0]
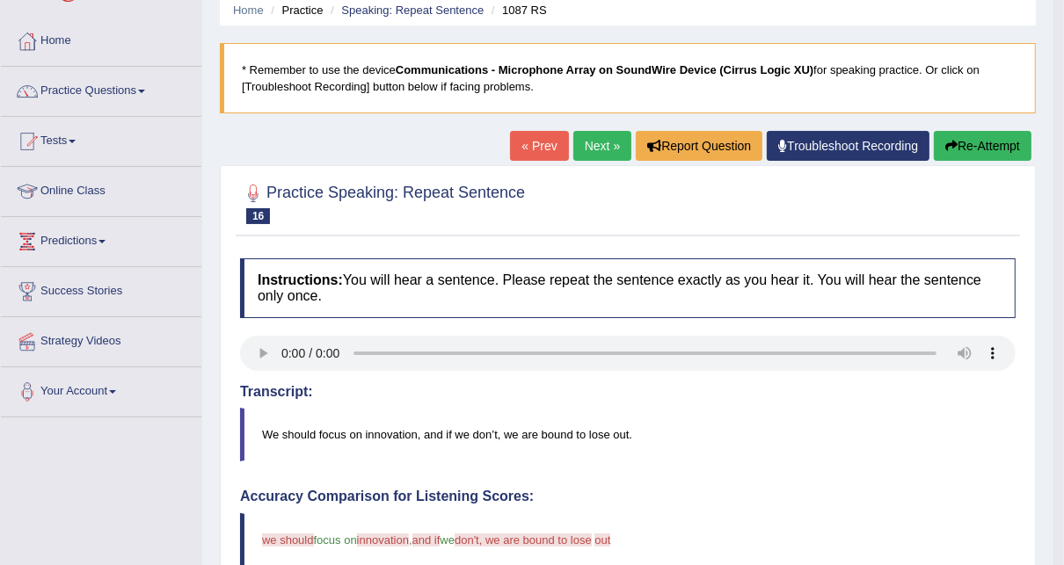
click at [994, 143] on button "Re-Attempt" at bounding box center [983, 146] width 98 height 30
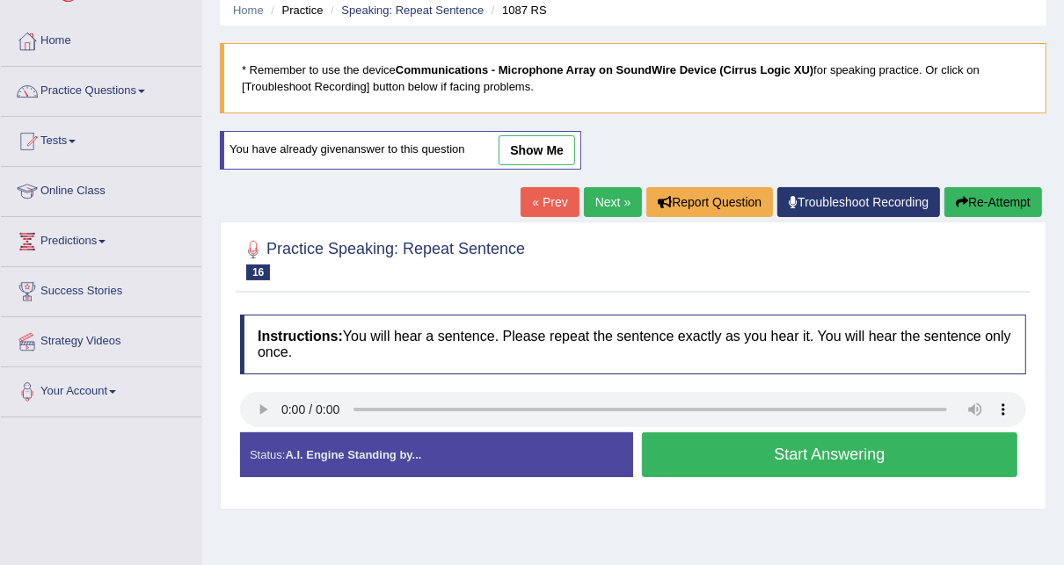
click at [832, 449] on button "Start Answering" at bounding box center [830, 455] width 376 height 45
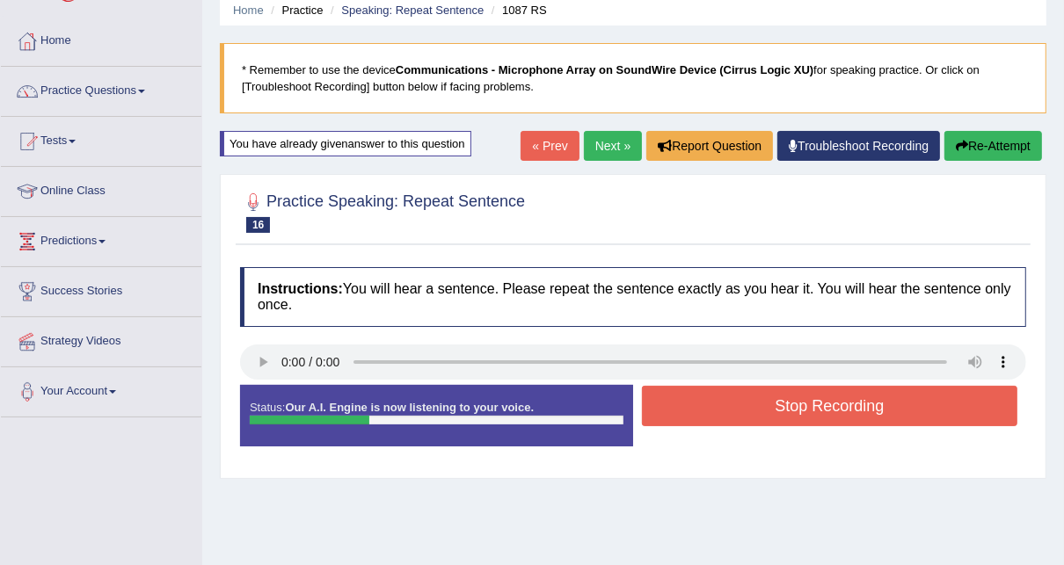
click at [813, 416] on button "Stop Recording" at bounding box center [830, 406] width 376 height 40
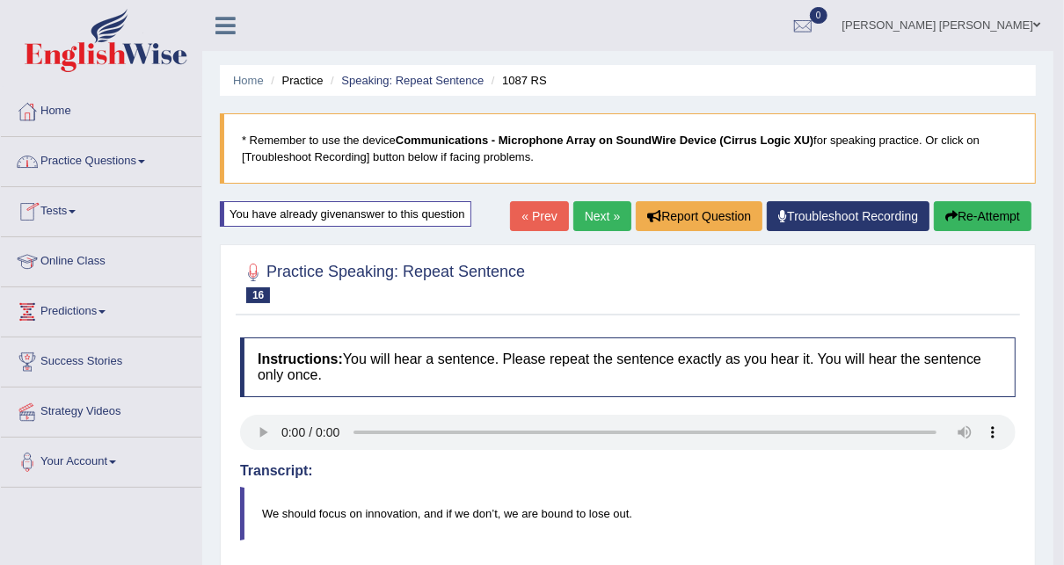
click at [589, 215] on link "Next »" at bounding box center [602, 216] width 58 height 30
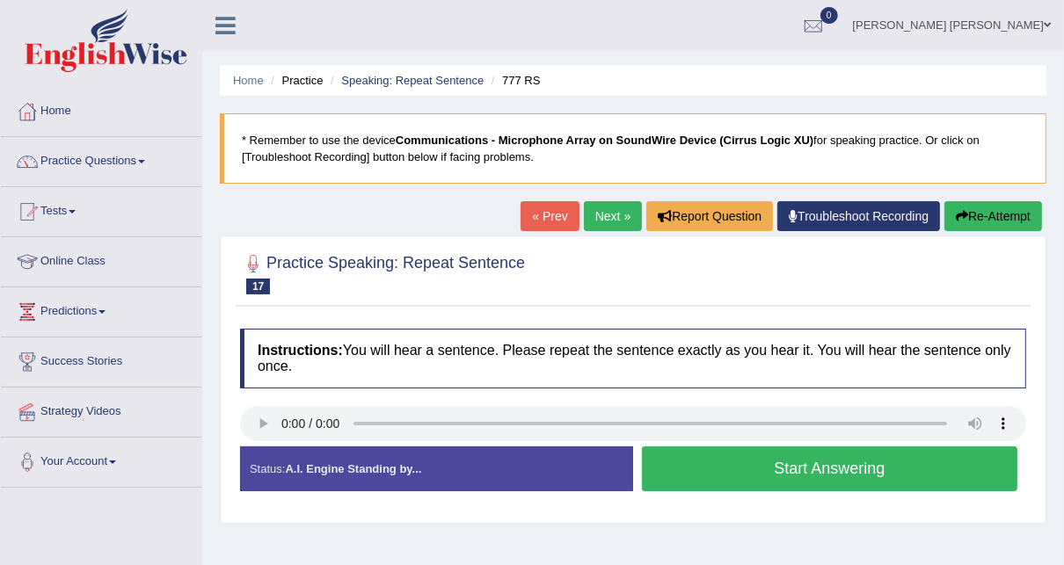
click at [854, 480] on button "Start Answering" at bounding box center [830, 469] width 376 height 45
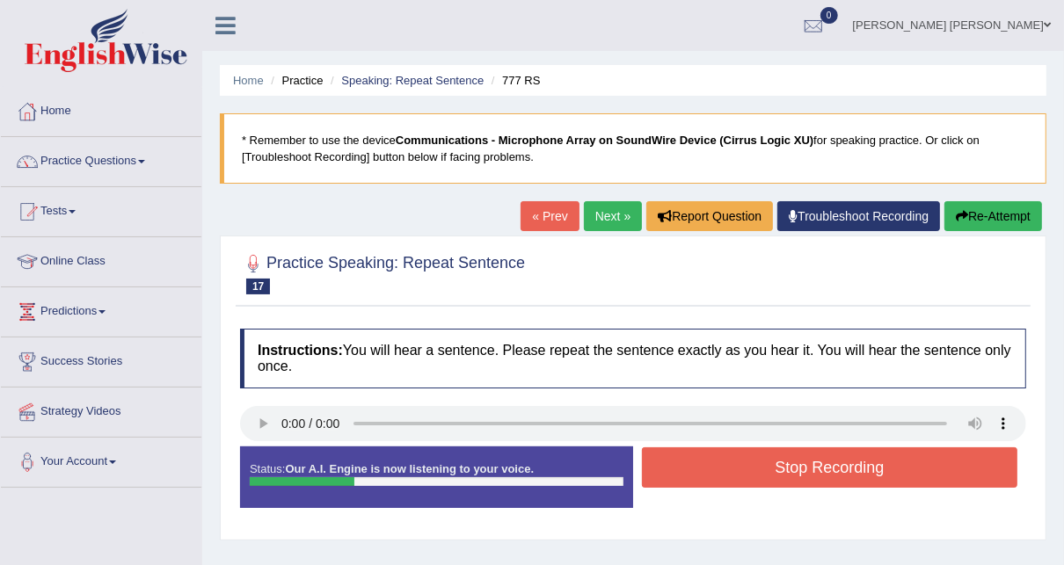
click at [855, 465] on button "Stop Recording" at bounding box center [830, 468] width 376 height 40
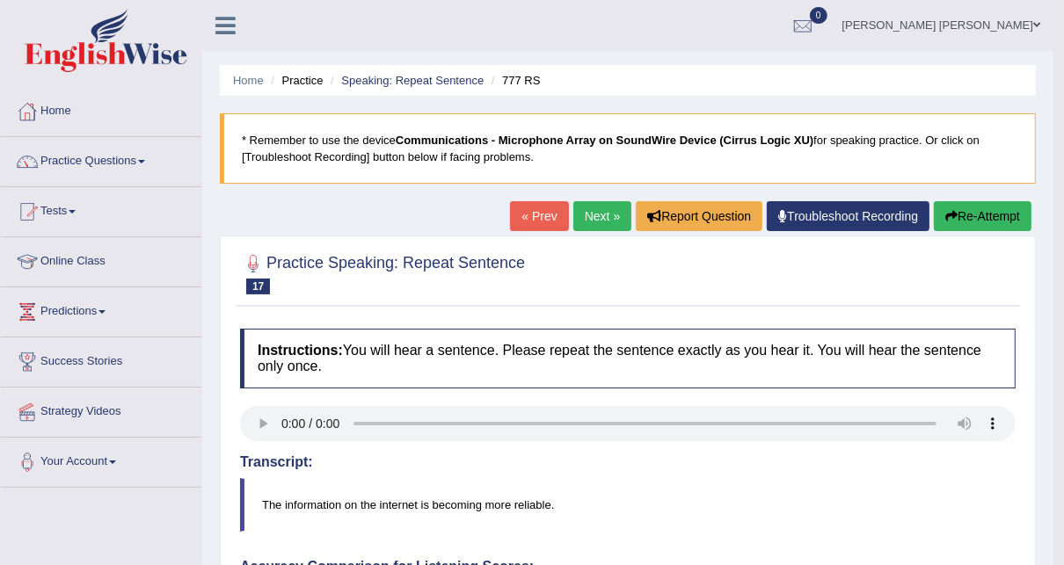
click at [611, 213] on link "Next »" at bounding box center [602, 216] width 58 height 30
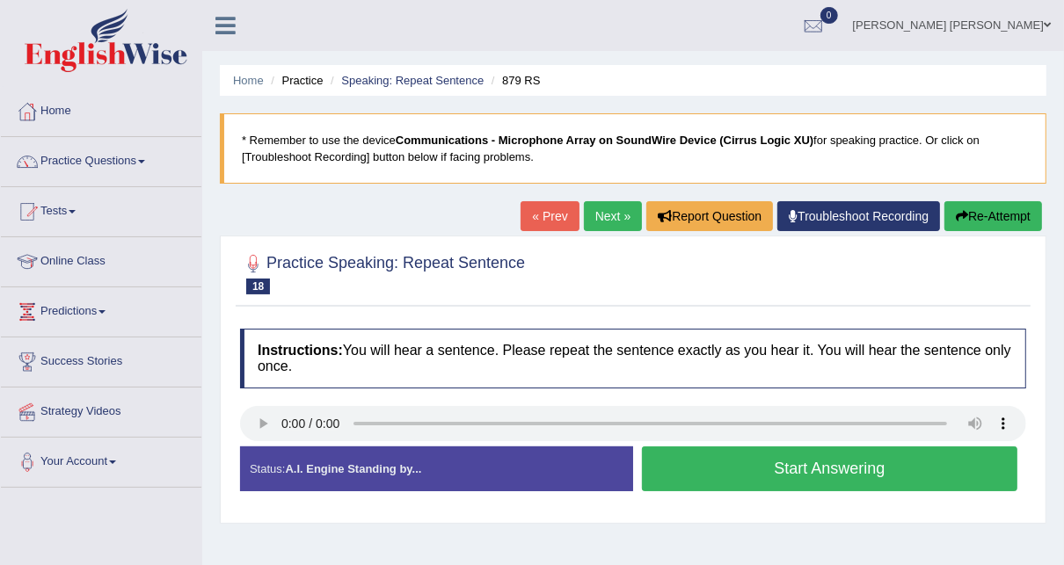
click at [826, 471] on button "Start Answering" at bounding box center [830, 469] width 376 height 45
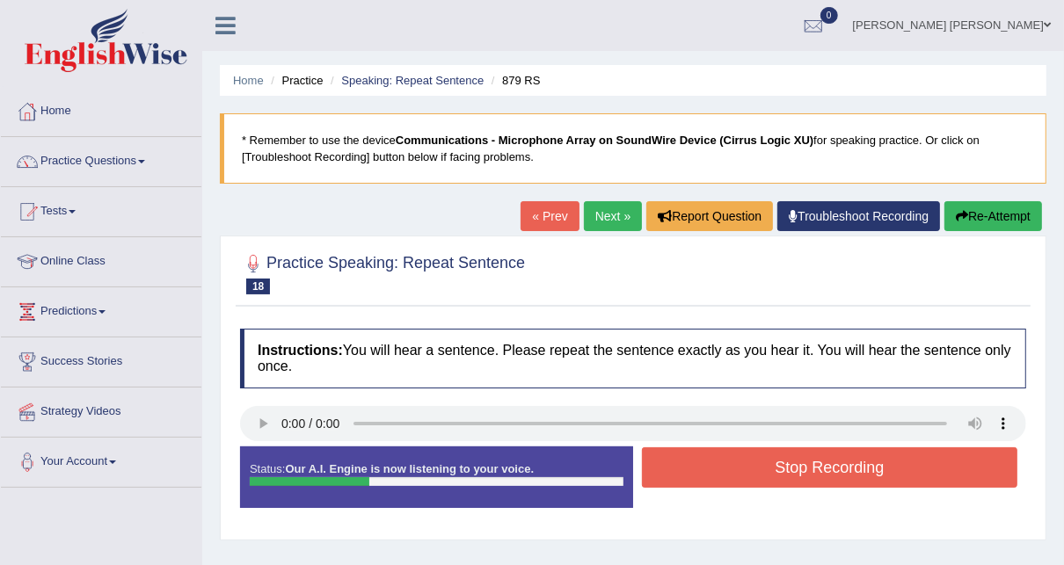
click at [826, 471] on button "Stop Recording" at bounding box center [830, 468] width 376 height 40
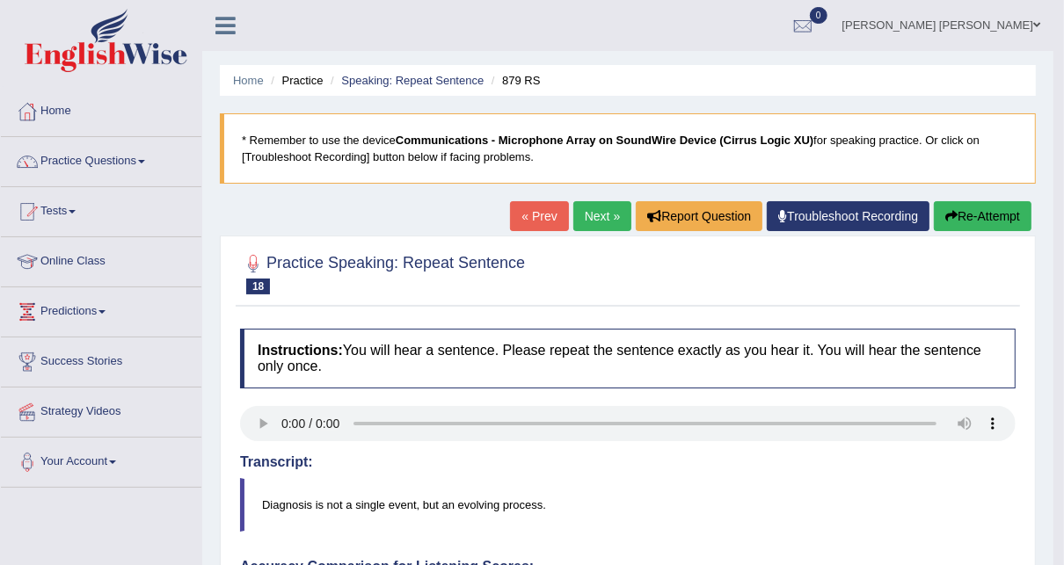
click at [610, 216] on link "Next »" at bounding box center [602, 216] width 58 height 30
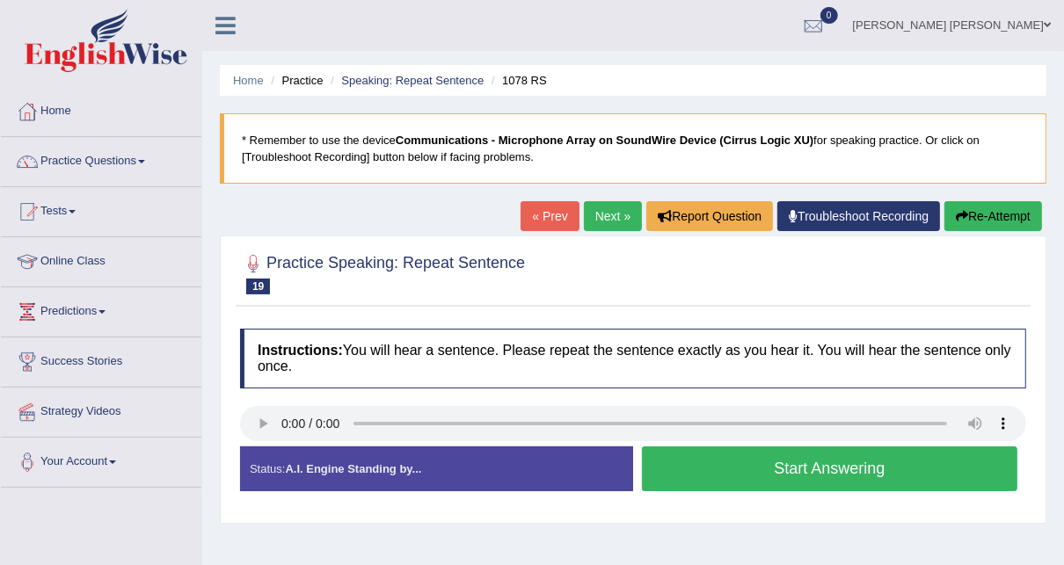
click at [812, 470] on button "Start Answering" at bounding box center [830, 469] width 376 height 45
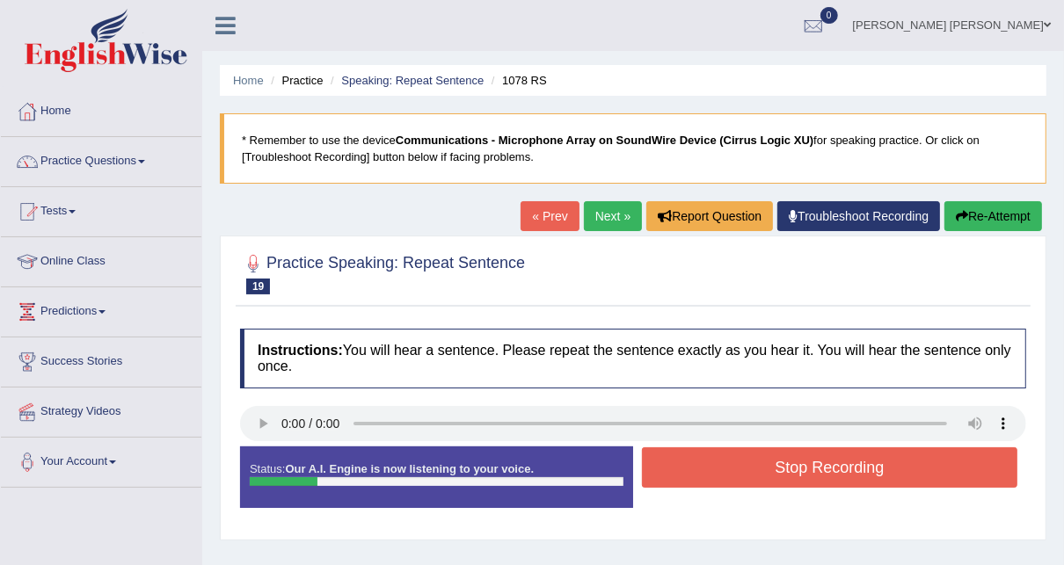
click at [812, 470] on button "Stop Recording" at bounding box center [830, 468] width 376 height 40
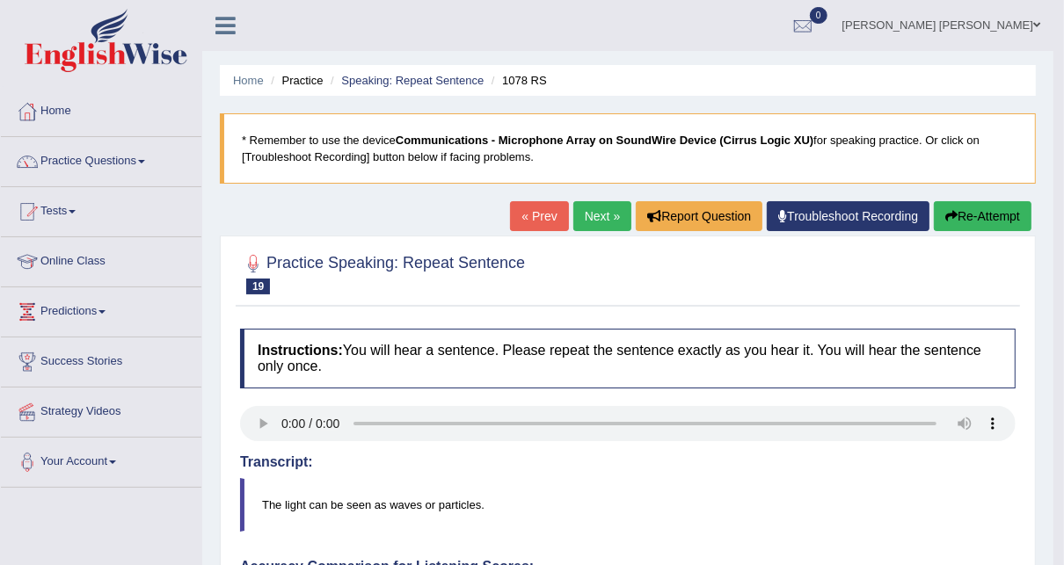
click at [608, 212] on link "Next »" at bounding box center [602, 216] width 58 height 30
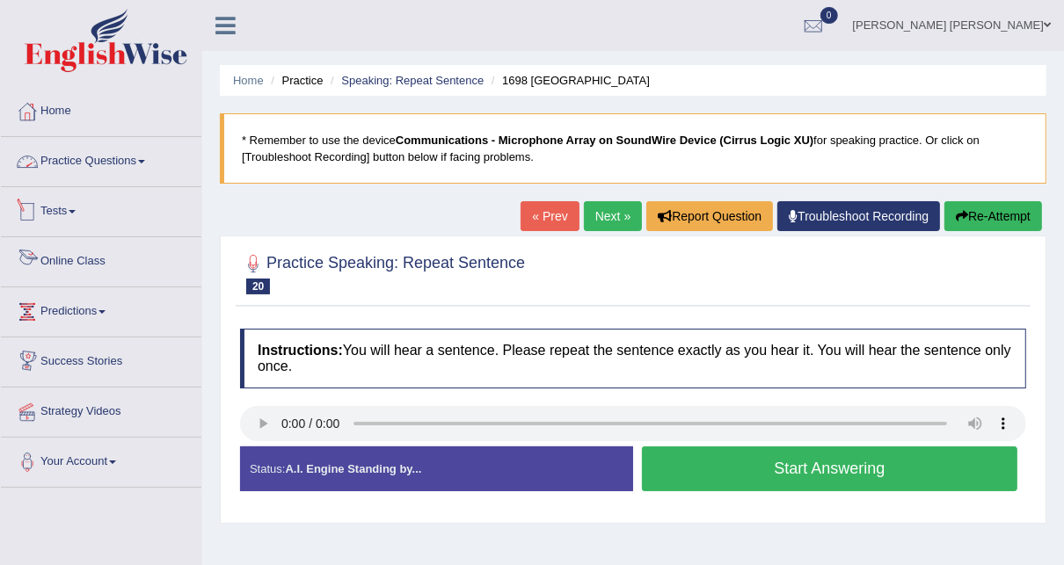
click at [94, 157] on link "Practice Questions" at bounding box center [101, 159] width 201 height 44
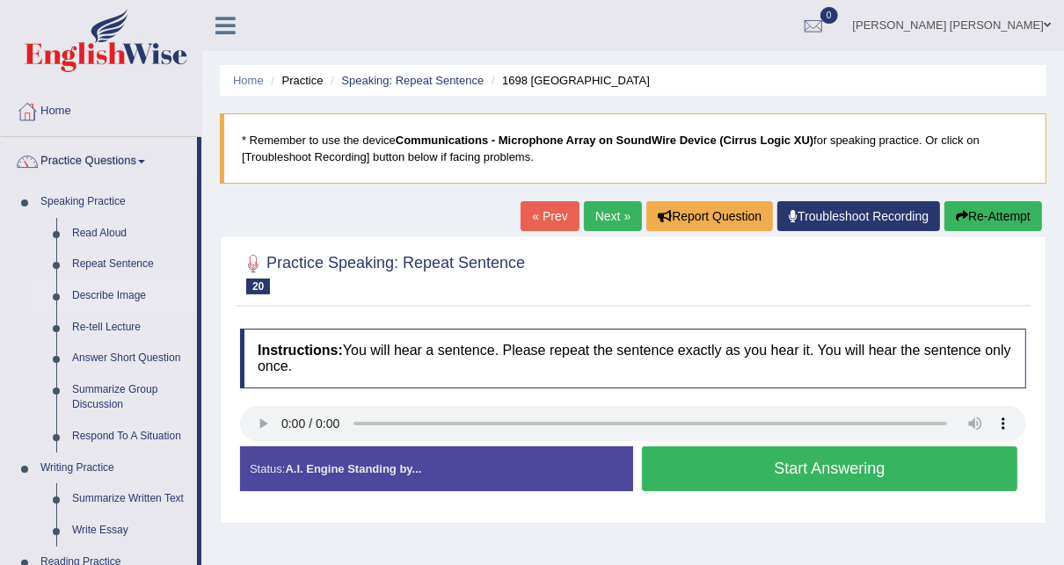
click at [119, 295] on link "Describe Image" at bounding box center [130, 297] width 133 height 32
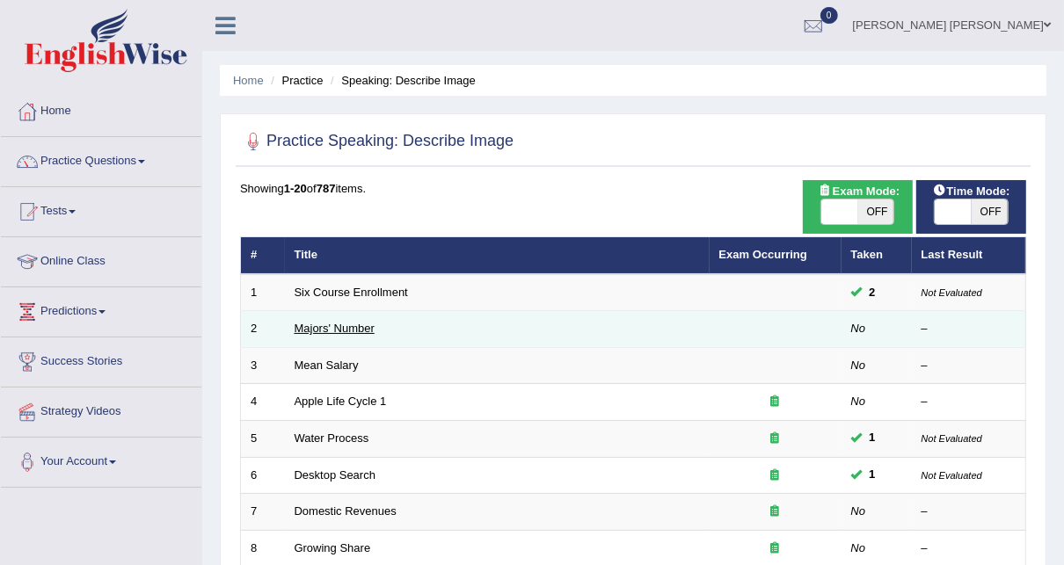
click at [342, 323] on link "Majors' Number" at bounding box center [335, 328] width 80 height 13
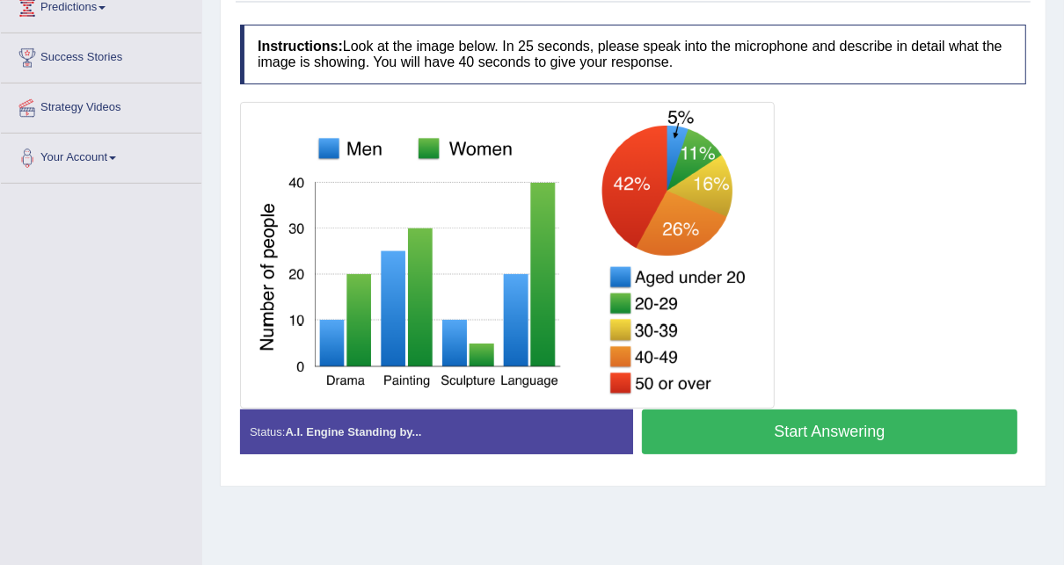
scroll to position [281, 0]
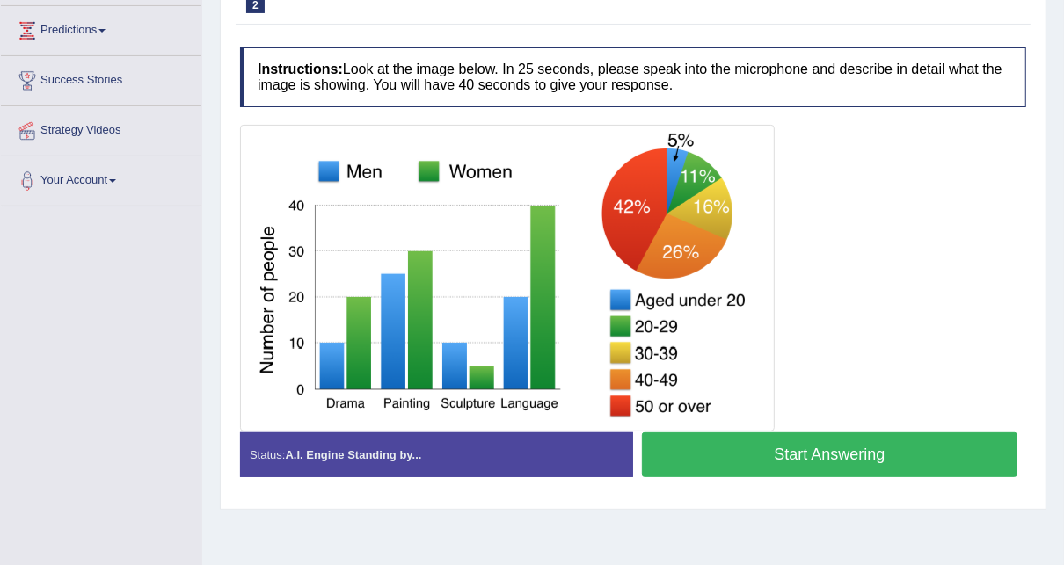
click at [762, 463] on button "Start Answering" at bounding box center [830, 455] width 376 height 45
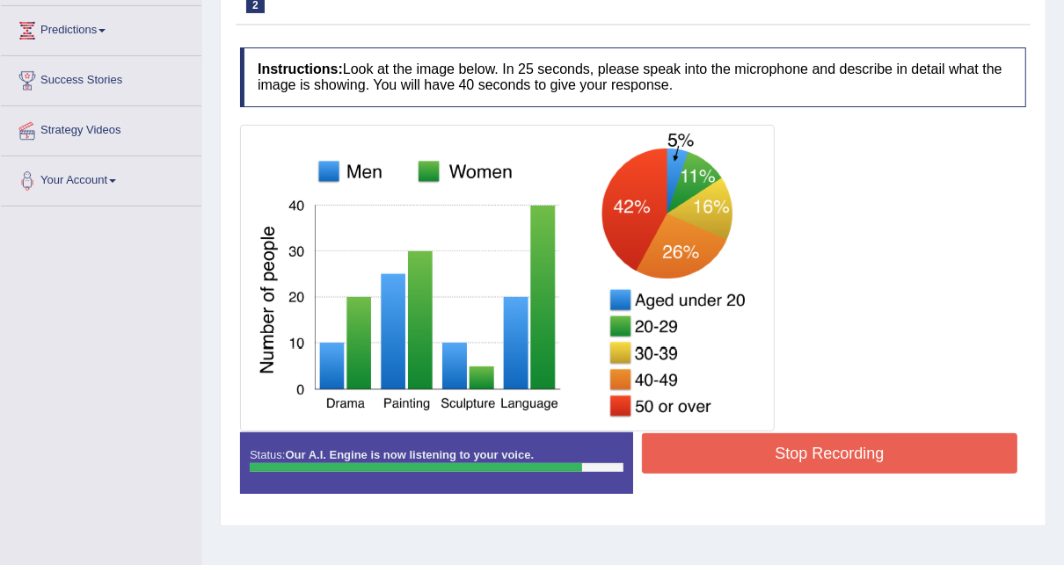
click at [715, 458] on button "Stop Recording" at bounding box center [830, 454] width 376 height 40
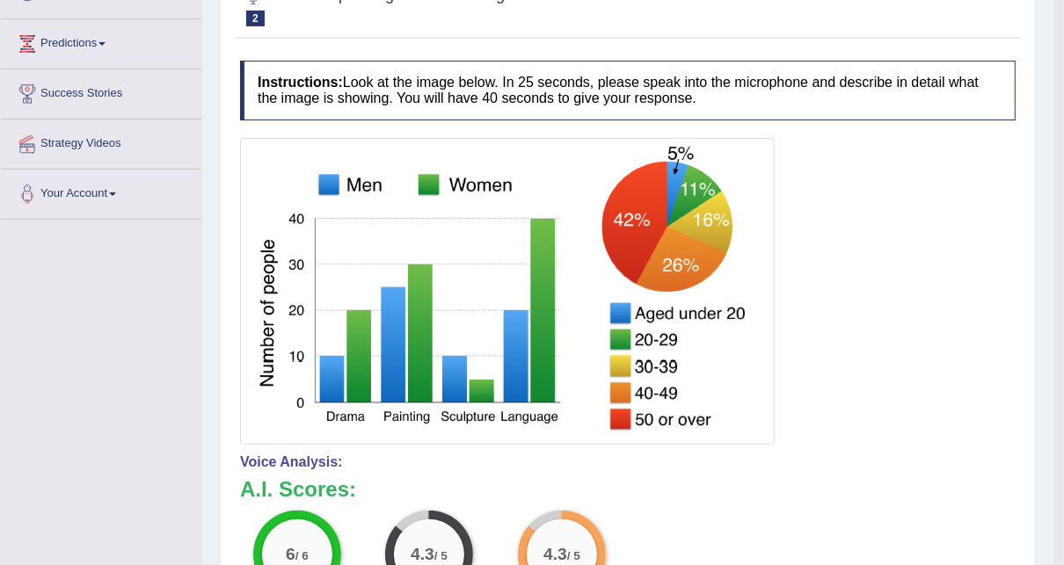
scroll to position [91, 0]
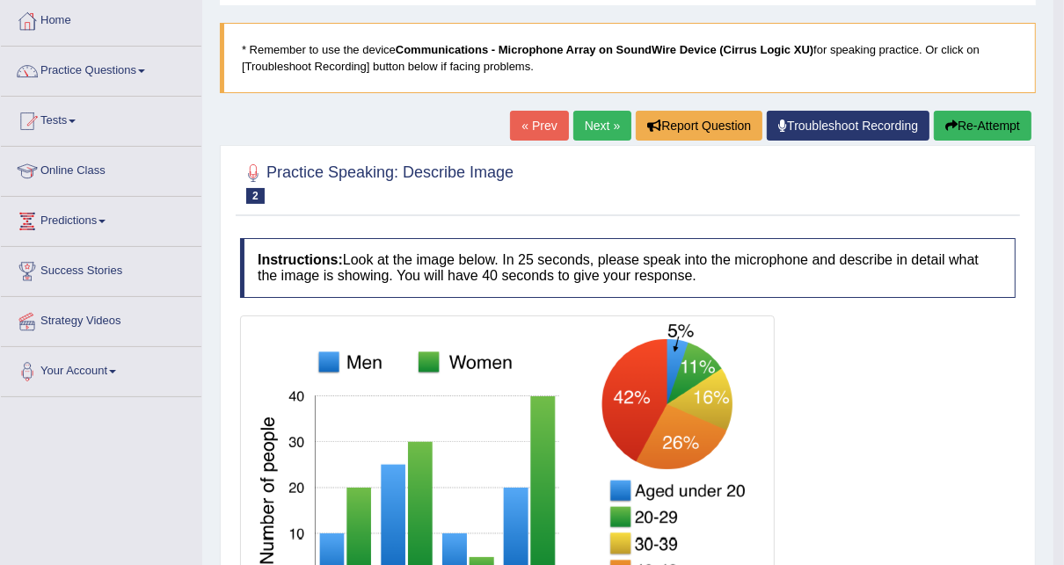
click at [612, 113] on link "Next »" at bounding box center [602, 126] width 58 height 30
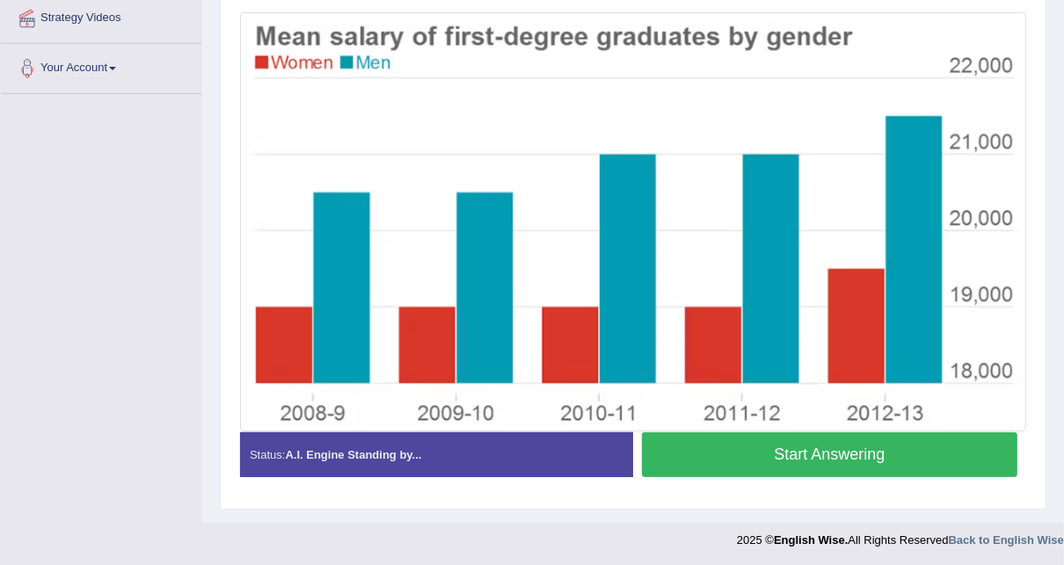
scroll to position [324, 0]
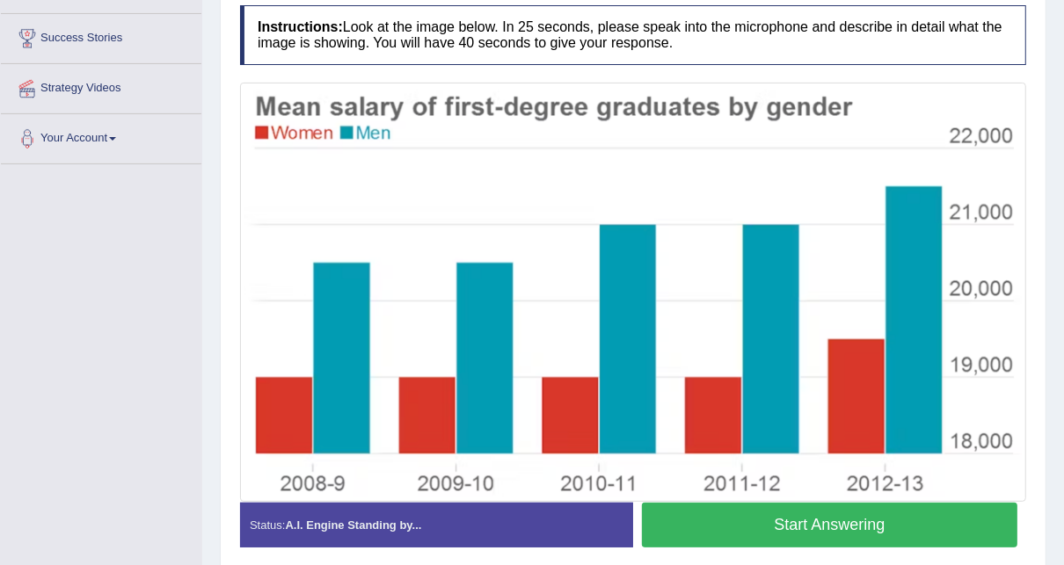
click at [786, 525] on button "Start Answering" at bounding box center [830, 525] width 376 height 45
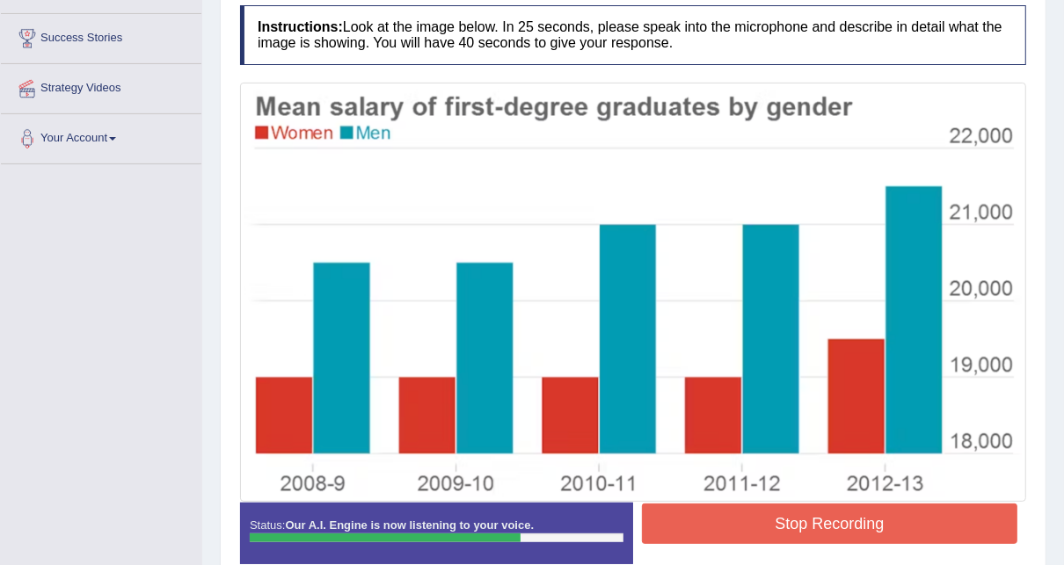
click at [752, 512] on button "Stop Recording" at bounding box center [830, 524] width 376 height 40
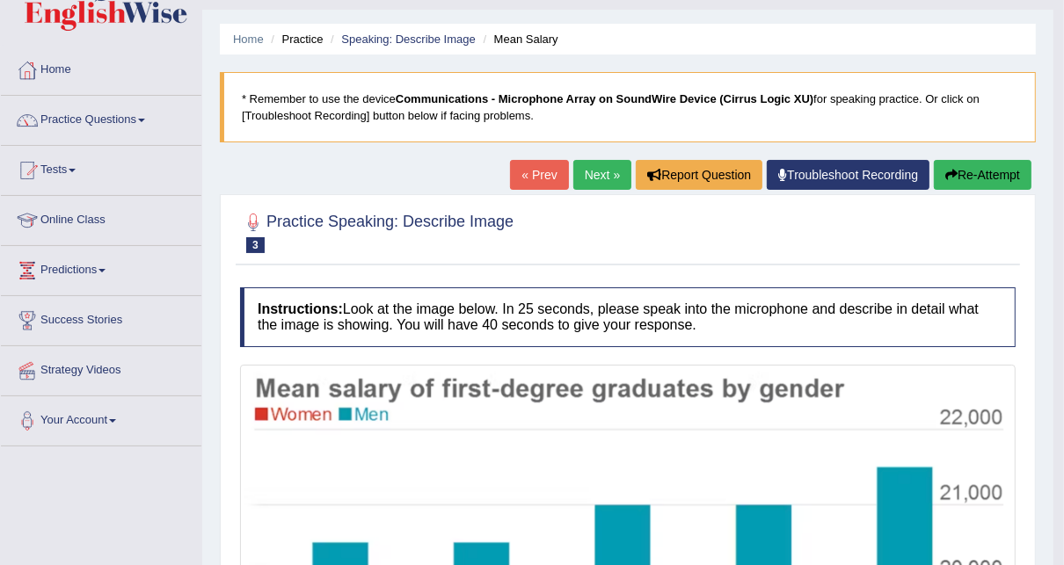
scroll to position [0, 0]
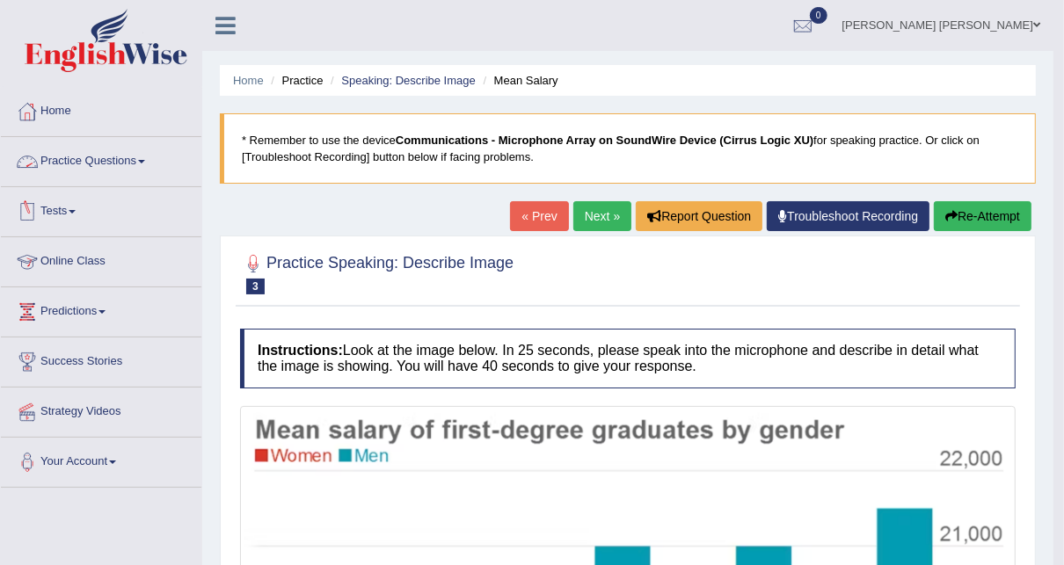
click at [61, 167] on link "Practice Questions" at bounding box center [101, 159] width 201 height 44
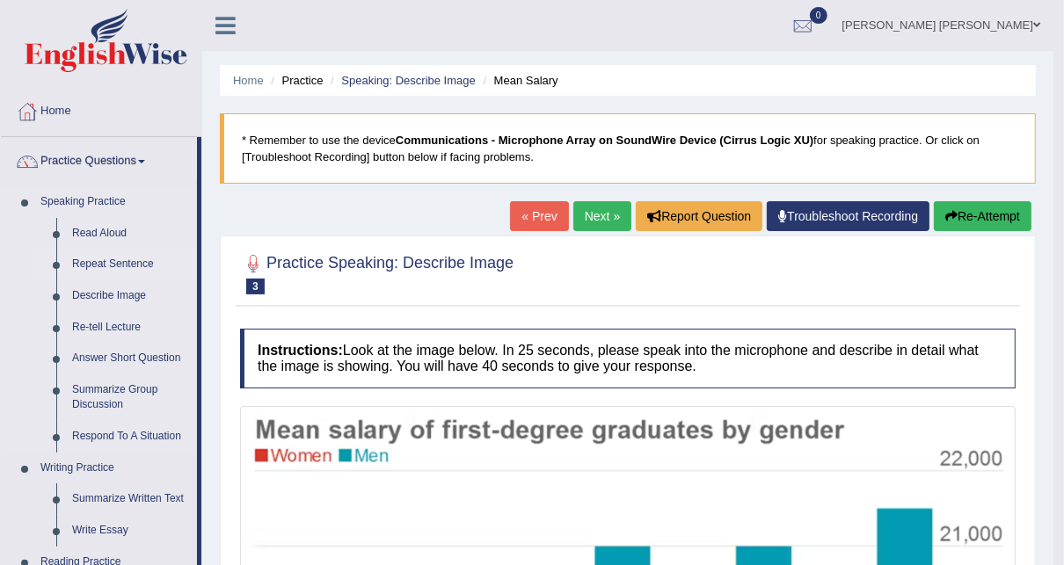
click at [96, 259] on link "Repeat Sentence" at bounding box center [130, 265] width 133 height 32
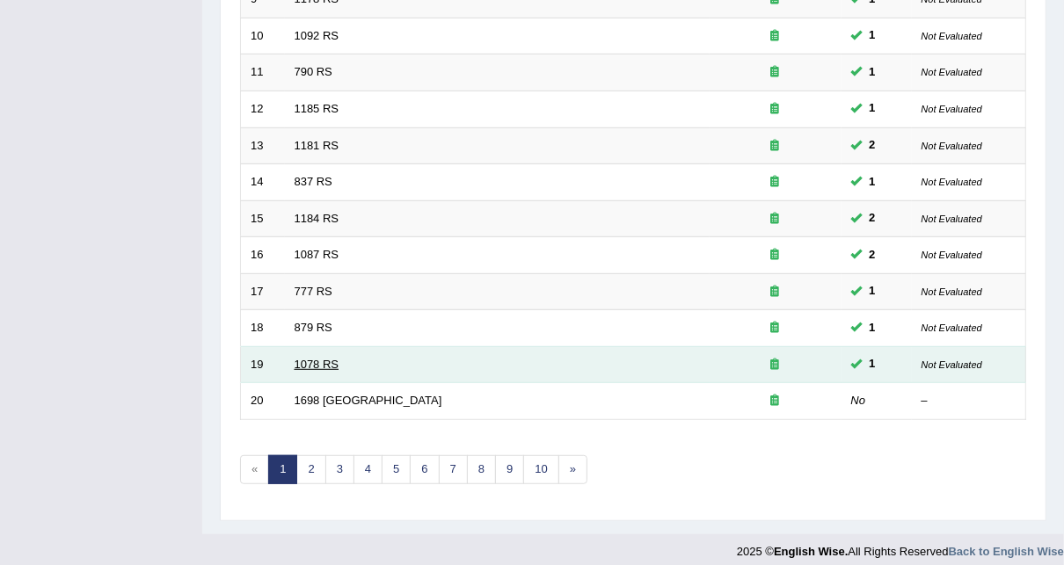
scroll to position [591, 0]
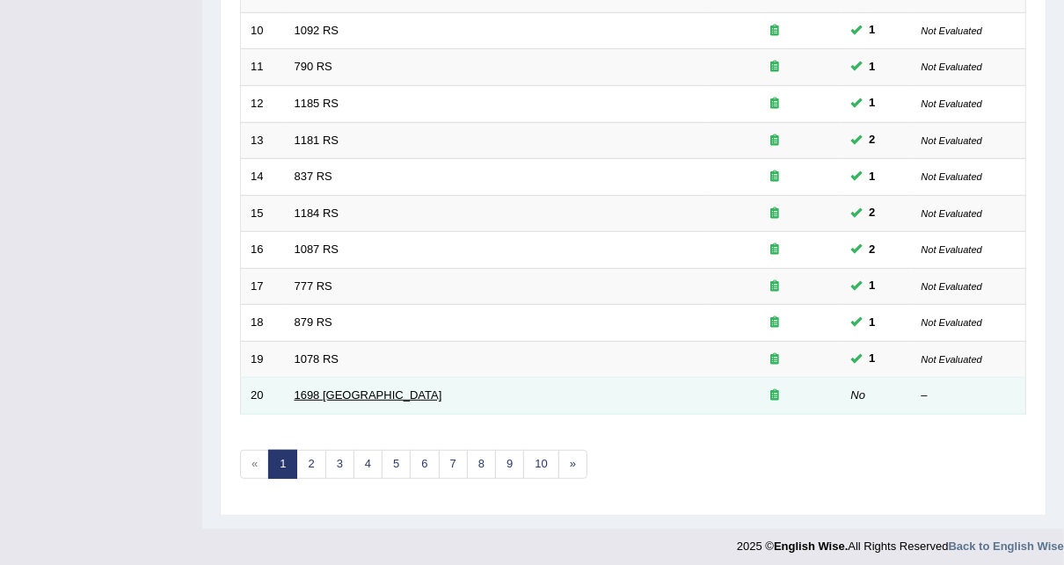
click at [311, 389] on link "1698 [GEOGRAPHIC_DATA]" at bounding box center [369, 395] width 148 height 13
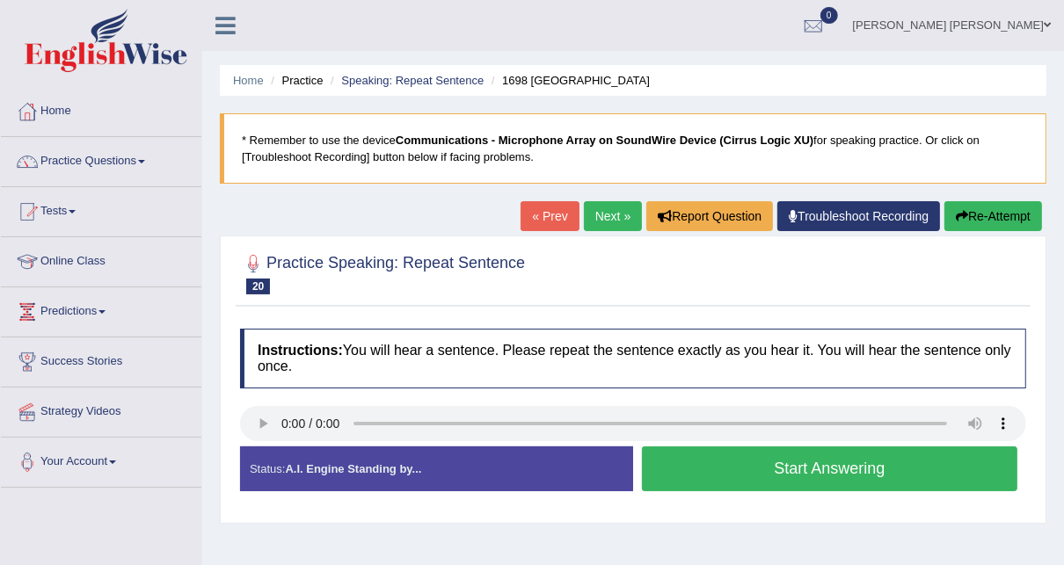
click at [698, 551] on div "Home Practice Speaking: Repeat Sentence 1698 RS * Remember to use the device Co…" at bounding box center [633, 439] width 862 height 879
click at [731, 472] on button "Start Answering" at bounding box center [830, 469] width 376 height 45
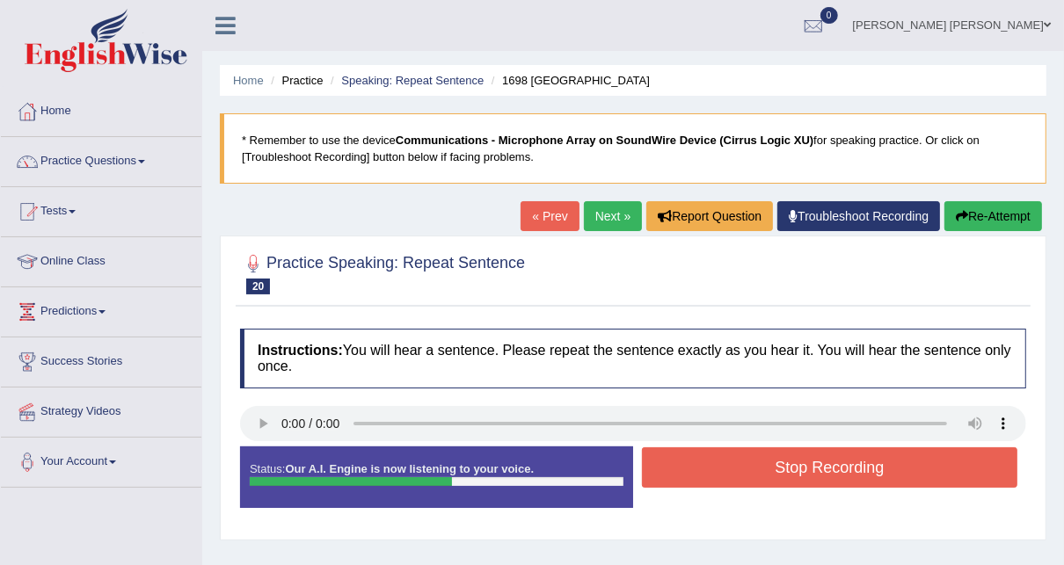
click at [731, 472] on button "Stop Recording" at bounding box center [830, 468] width 376 height 40
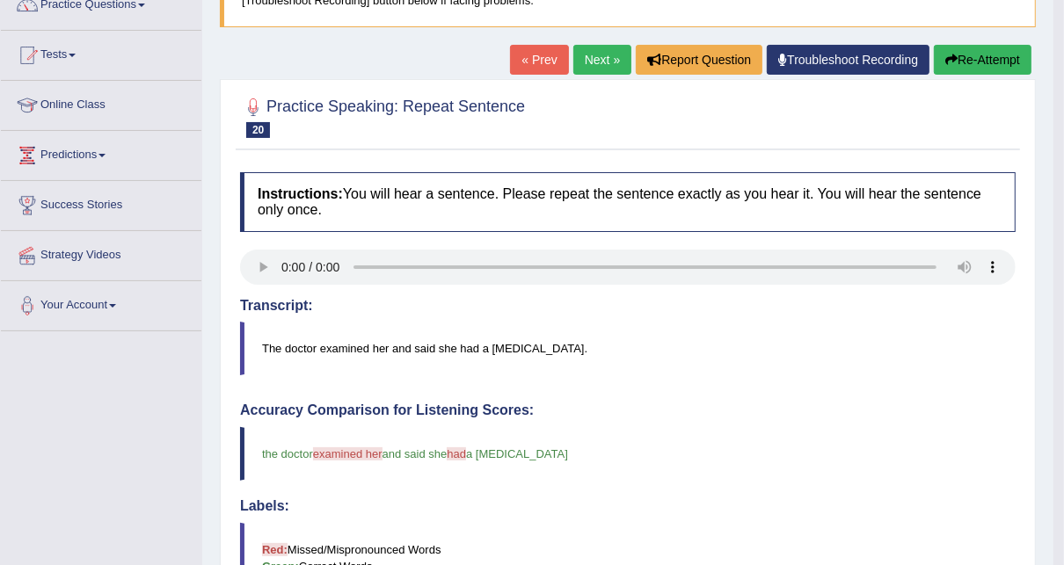
scroll to position [141, 0]
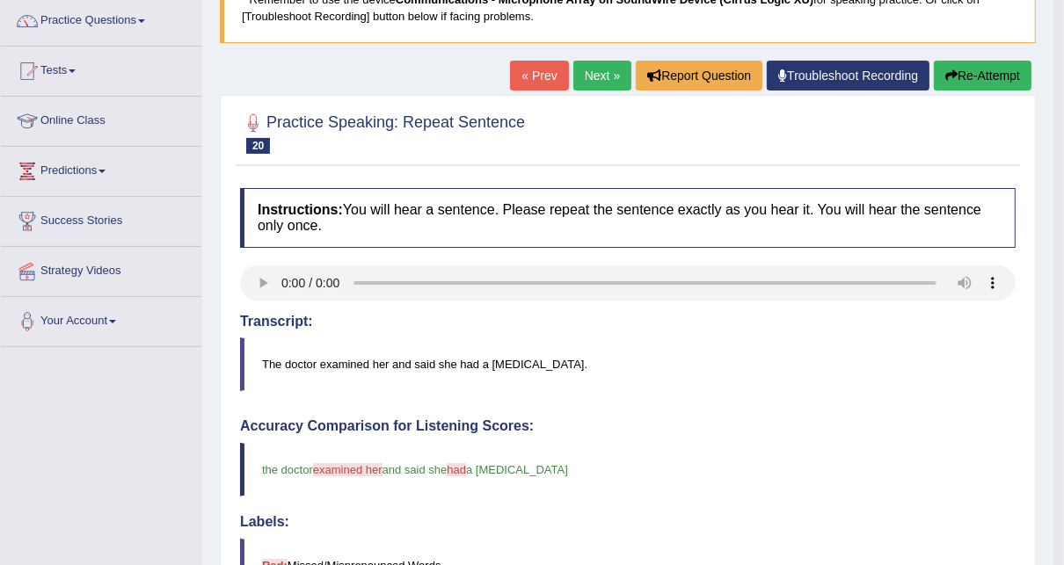
click at [1063, 425] on html "Toggle navigation Home Practice Questions Speaking Practice Read Aloud Repeat S…" at bounding box center [532, 141] width 1064 height 565
click at [602, 71] on link "Next »" at bounding box center [602, 76] width 58 height 30
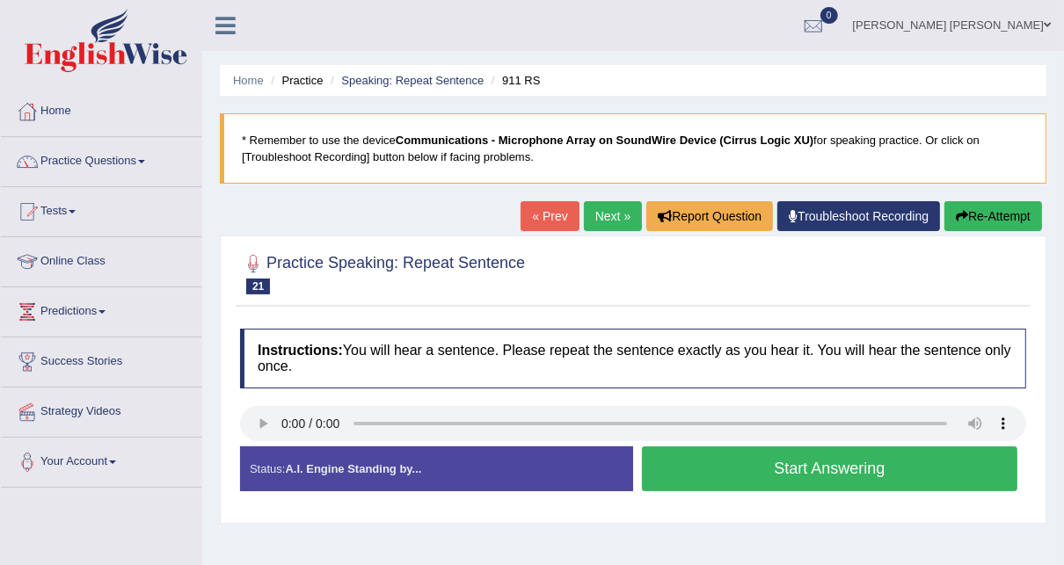
click at [850, 472] on button "Start Answering" at bounding box center [830, 469] width 376 height 45
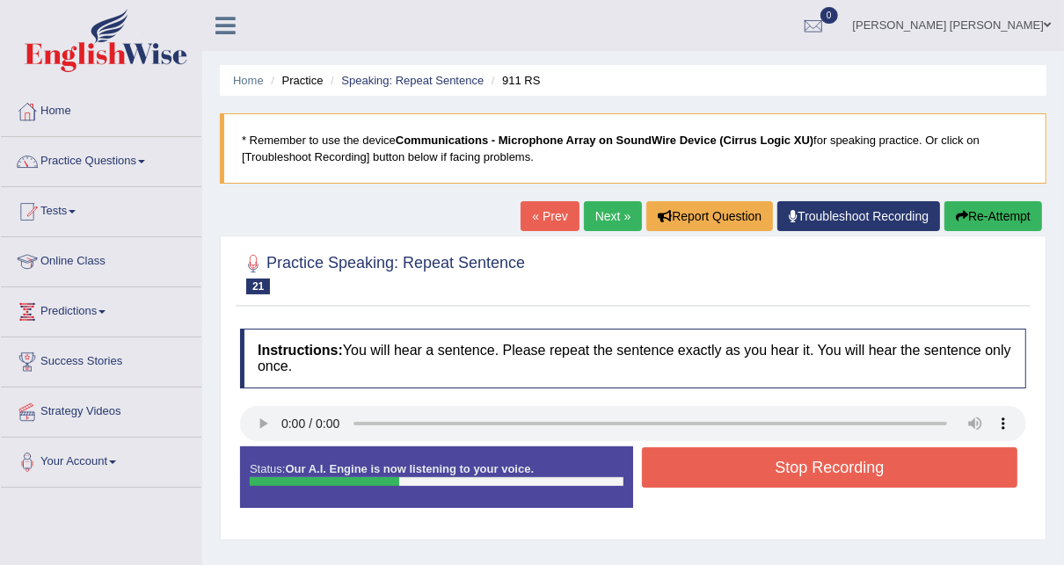
click at [850, 457] on button "Stop Recording" at bounding box center [830, 468] width 376 height 40
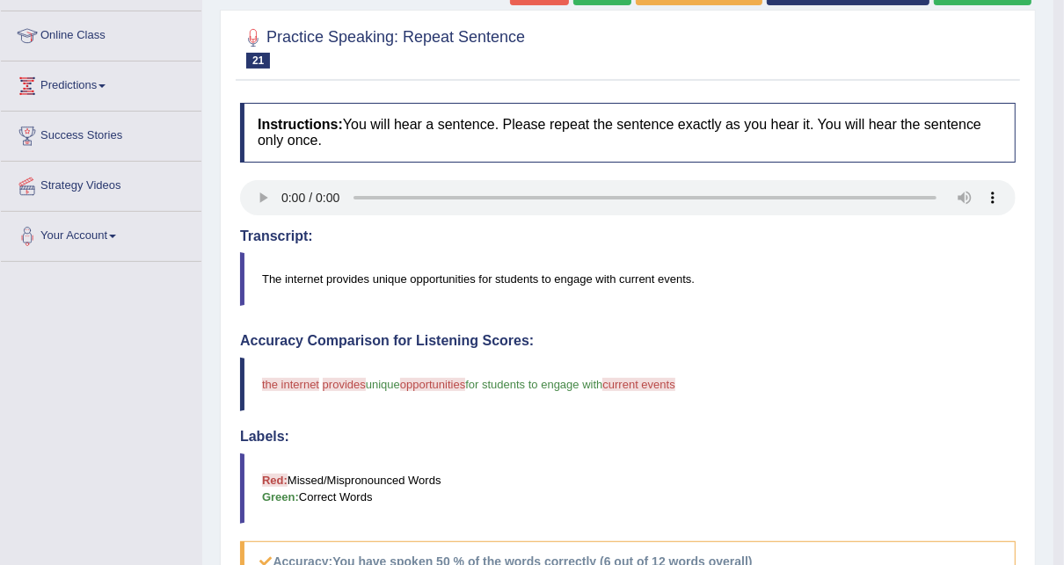
scroll to position [198, 0]
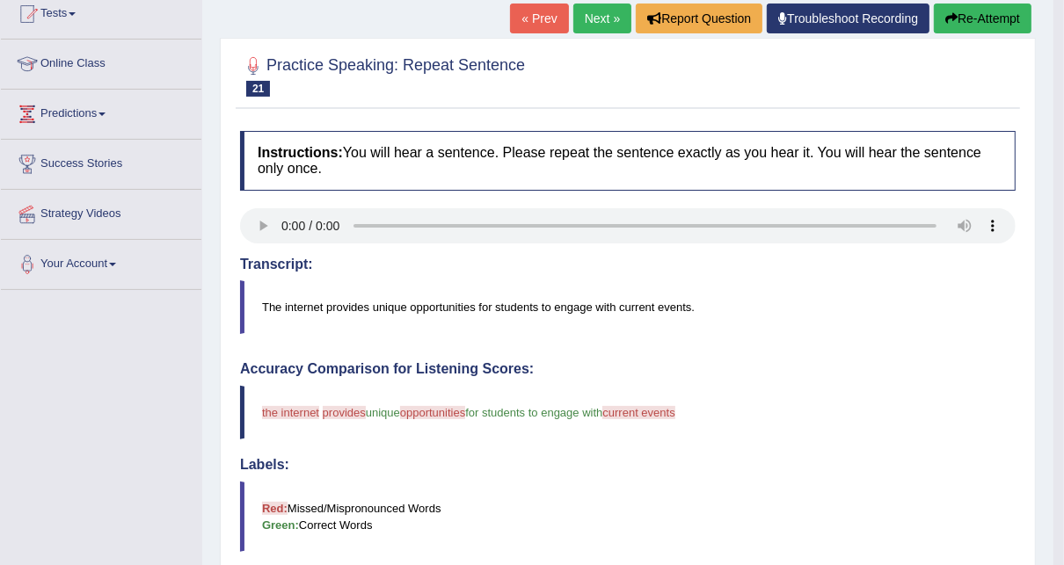
click at [595, 11] on link "Next »" at bounding box center [602, 19] width 58 height 30
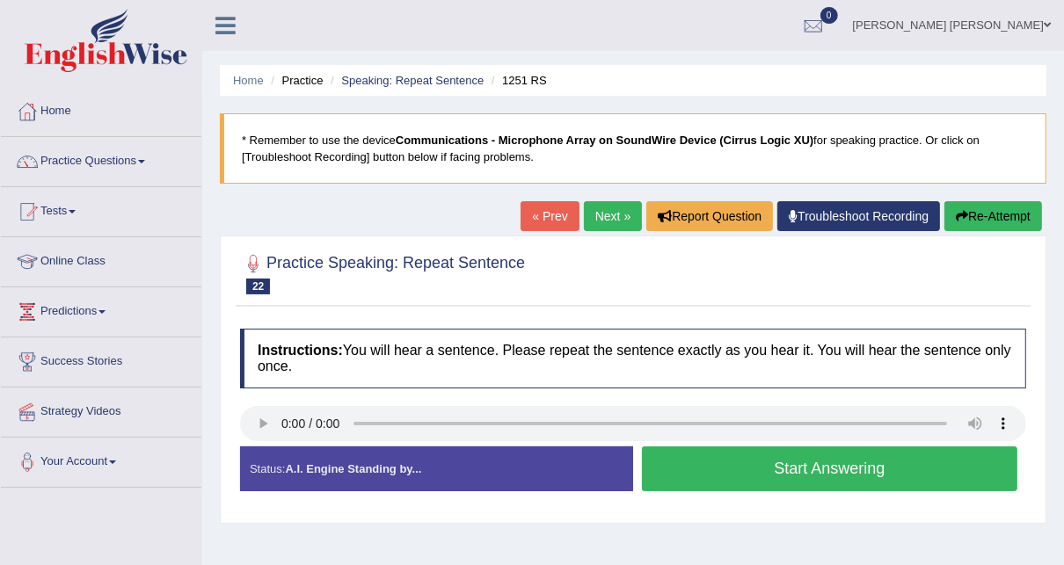
click at [816, 461] on button "Start Answering" at bounding box center [830, 469] width 376 height 45
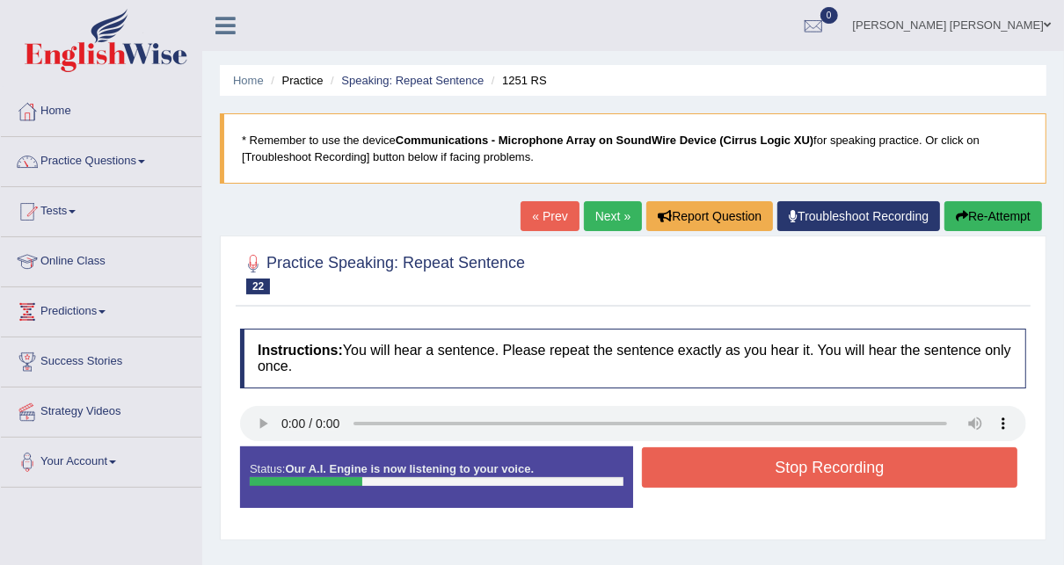
click at [816, 470] on button "Stop Recording" at bounding box center [830, 468] width 376 height 40
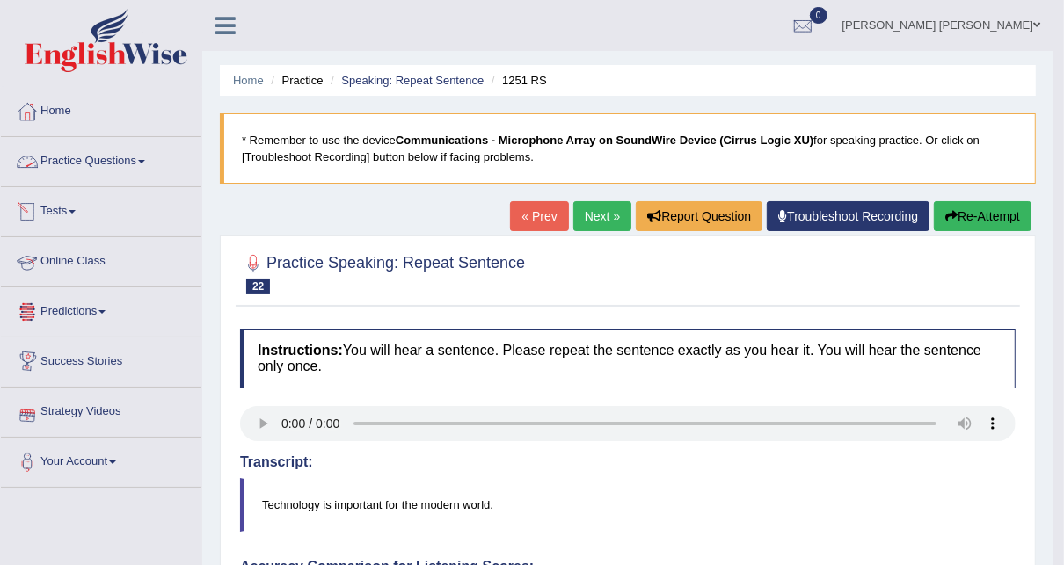
click at [134, 161] on link "Practice Questions" at bounding box center [101, 159] width 201 height 44
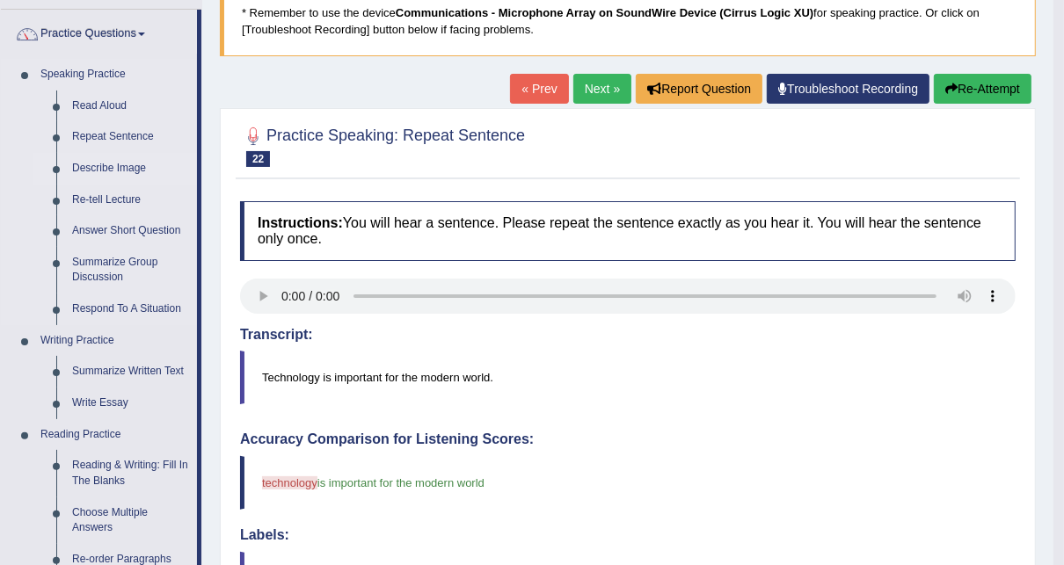
scroll to position [141, 0]
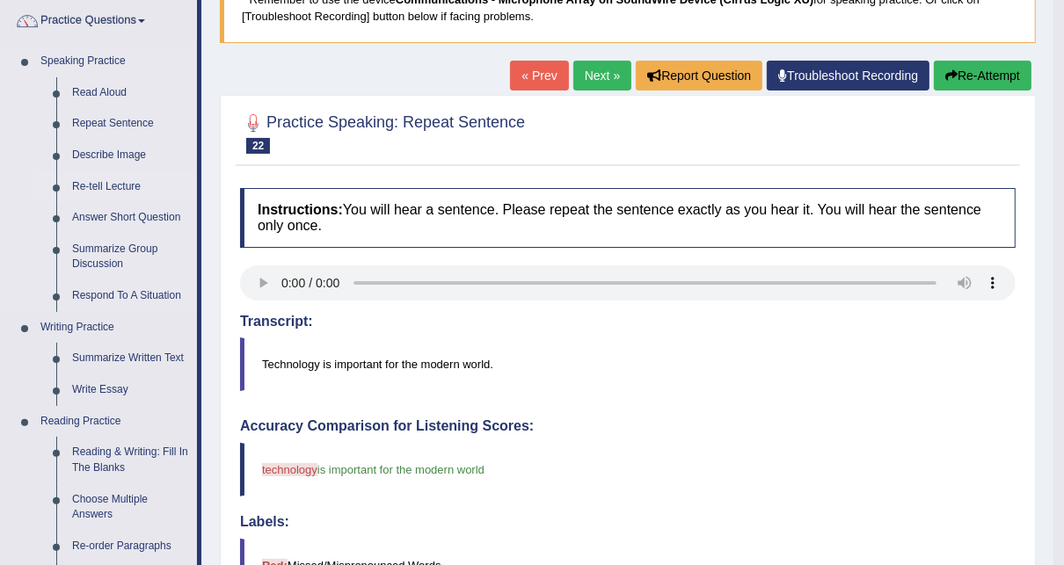
click at [106, 181] on link "Re-tell Lecture" at bounding box center [130, 187] width 133 height 32
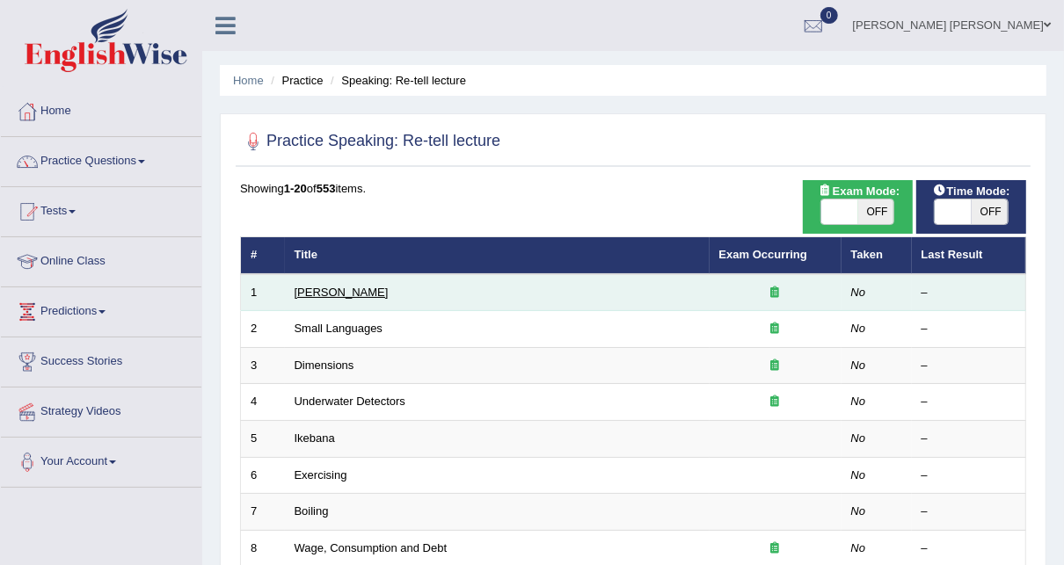
click at [332, 296] on link "[PERSON_NAME]" at bounding box center [342, 292] width 94 height 13
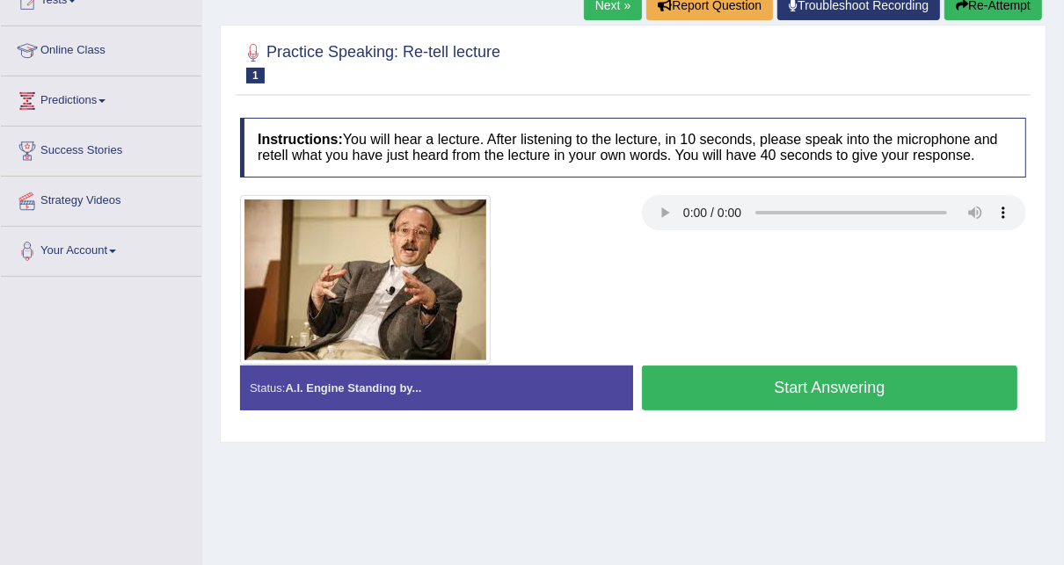
scroll to position [141, 0]
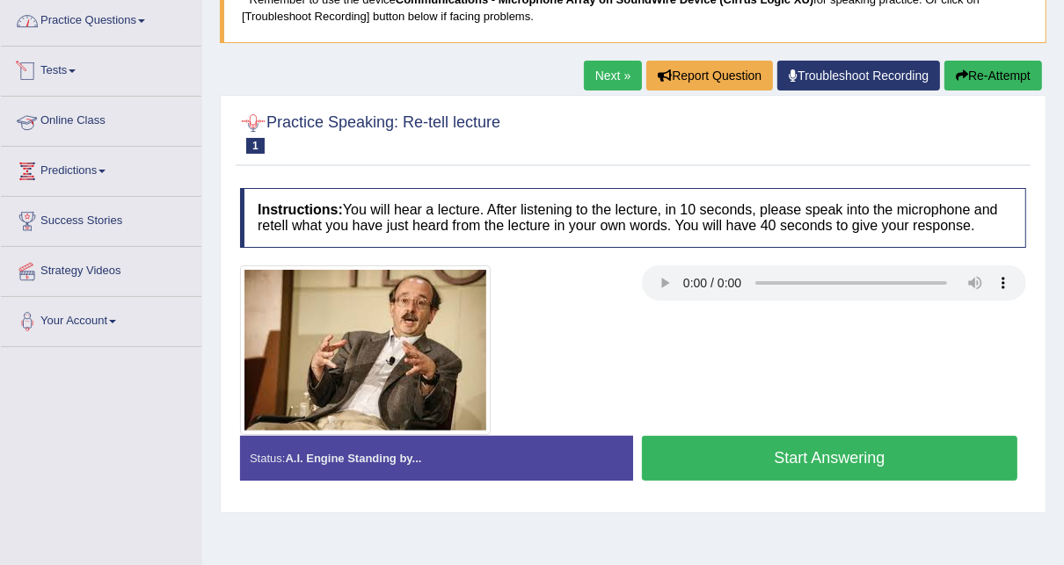
click at [103, 25] on link "Practice Questions" at bounding box center [101, 18] width 201 height 44
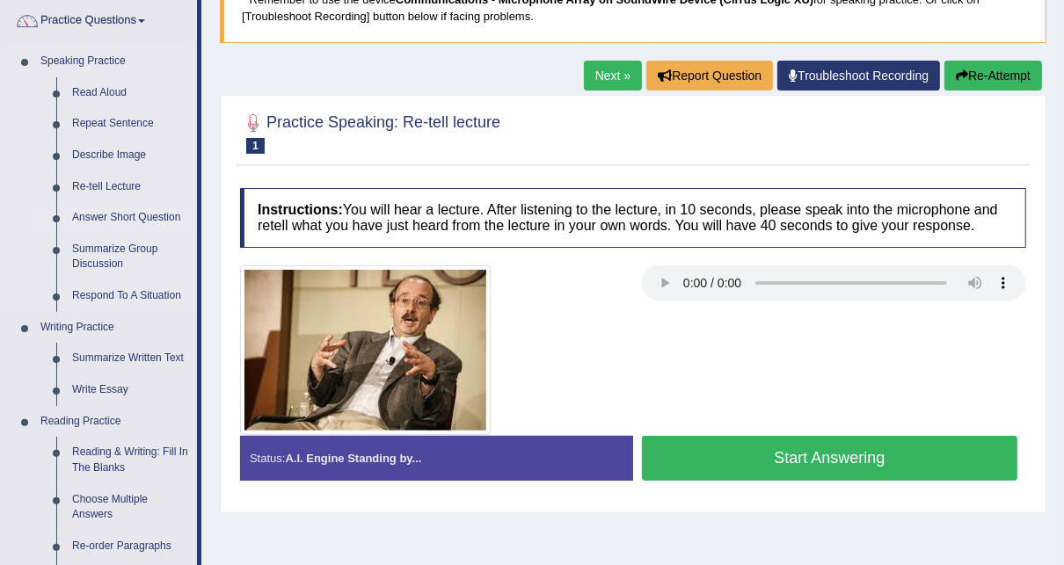
click at [119, 221] on link "Answer Short Question" at bounding box center [130, 218] width 133 height 32
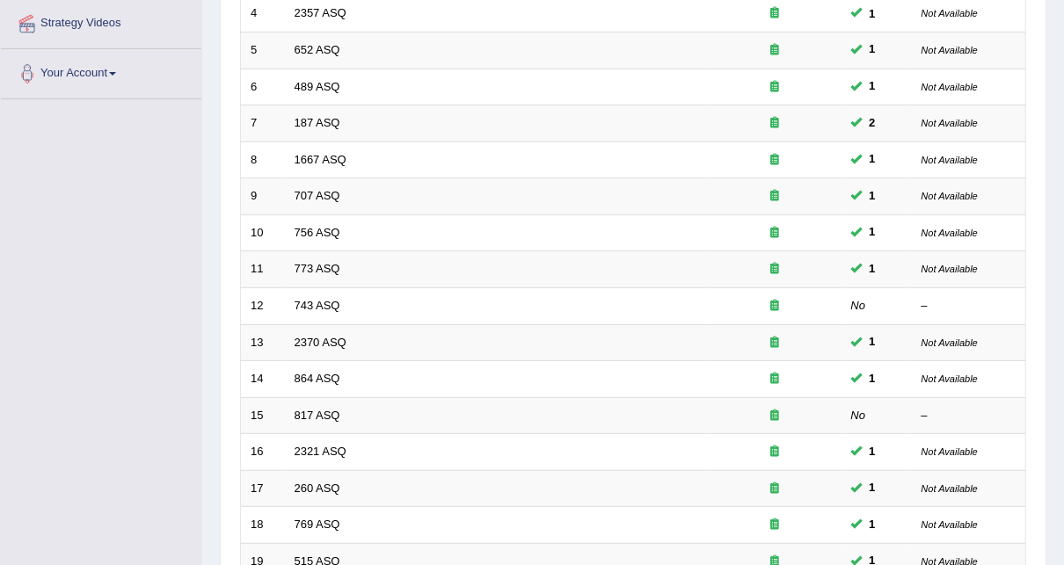
scroll to position [492, 0]
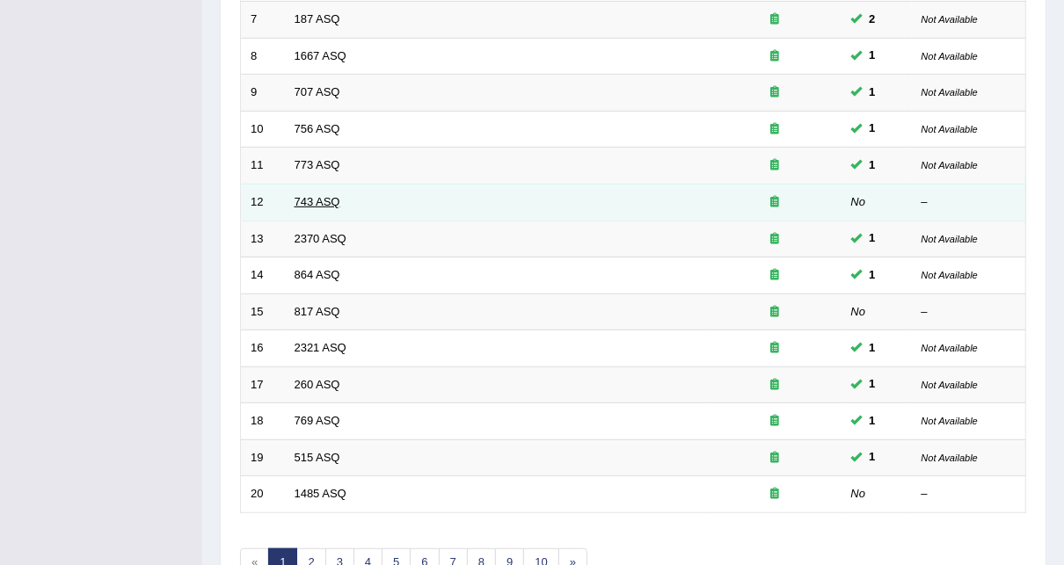
click at [298, 195] on link "743 ASQ" at bounding box center [318, 201] width 46 height 13
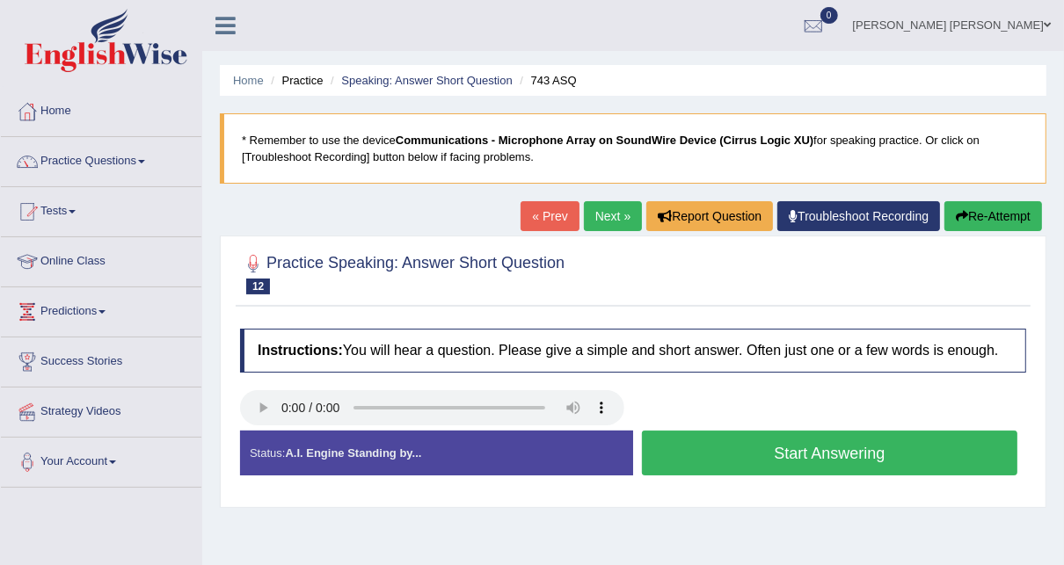
click at [797, 450] on button "Start Answering" at bounding box center [830, 453] width 376 height 45
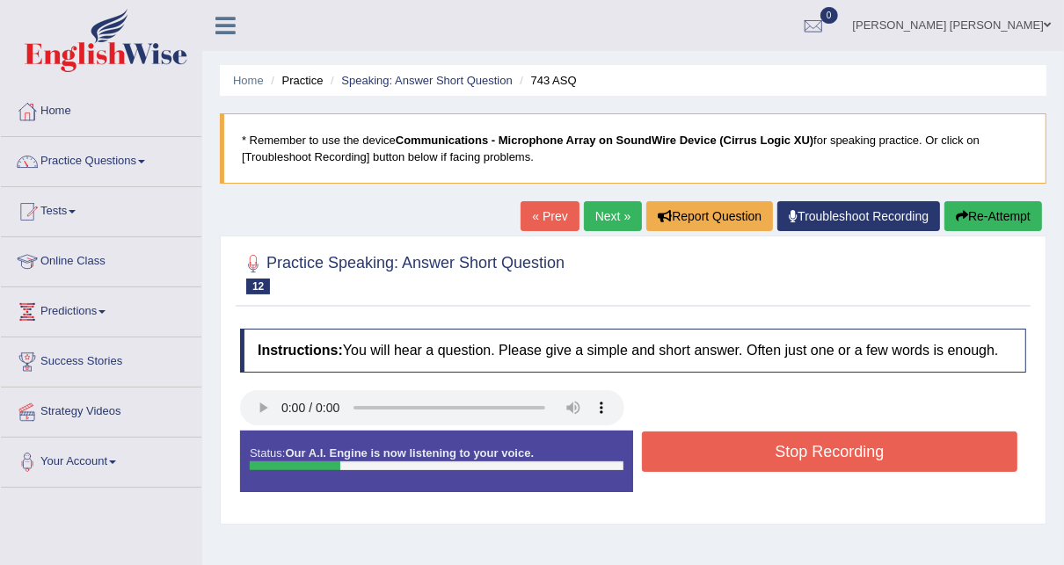
click at [819, 456] on button "Stop Recording" at bounding box center [830, 452] width 376 height 40
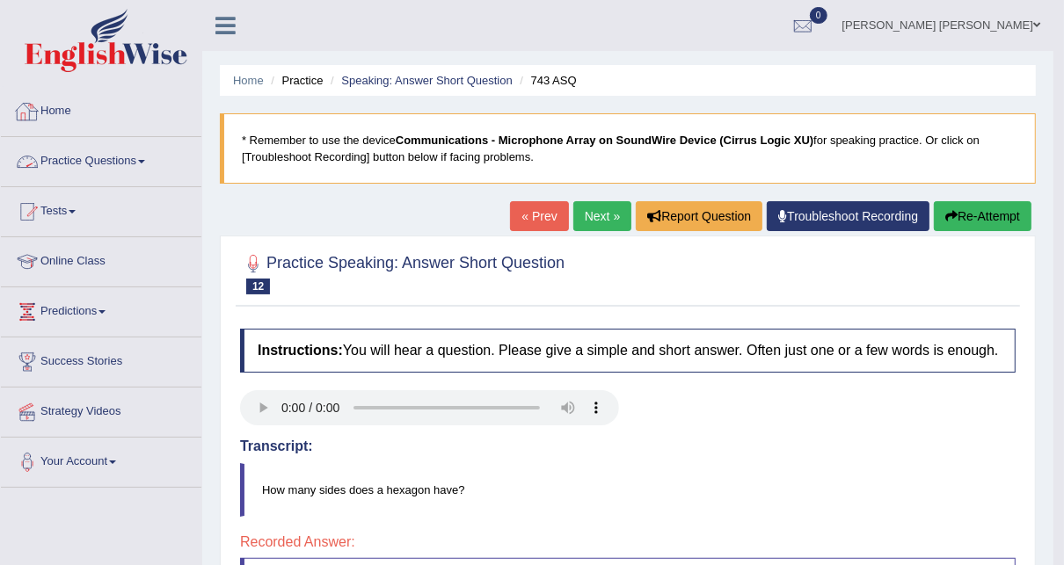
click at [75, 167] on link "Practice Questions" at bounding box center [101, 159] width 201 height 44
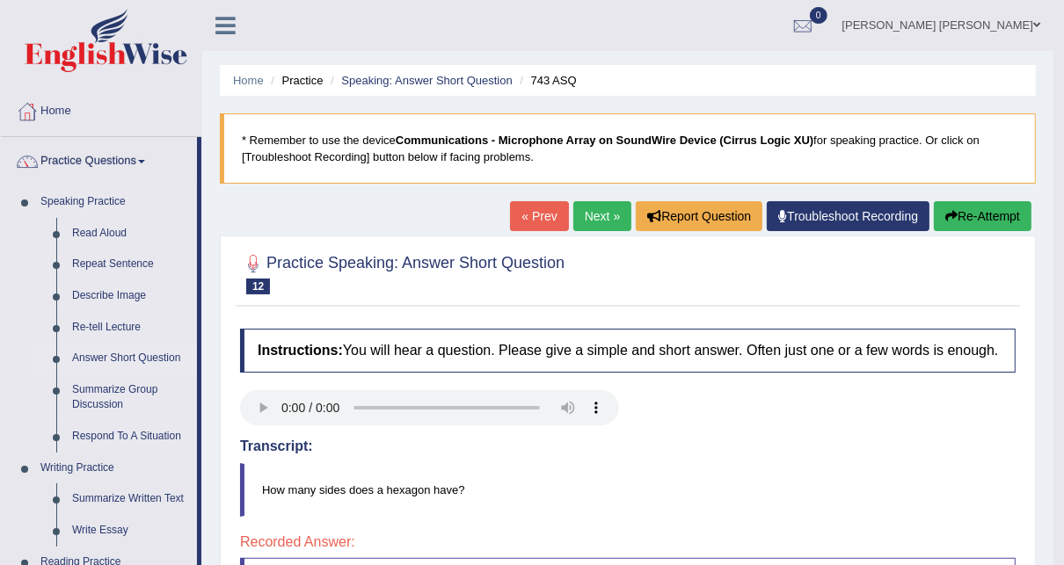
click at [126, 361] on link "Answer Short Question" at bounding box center [130, 359] width 133 height 32
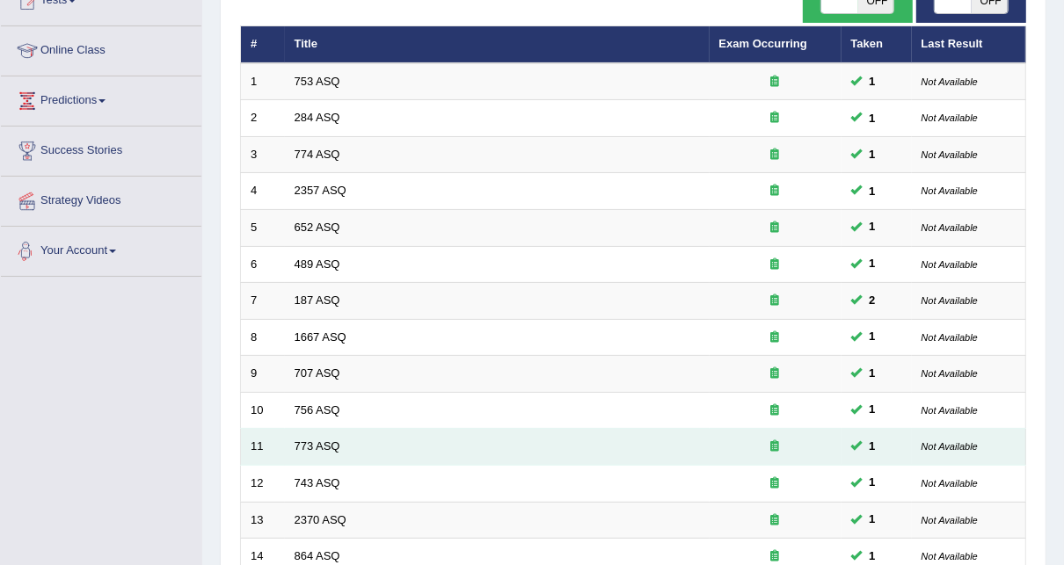
scroll to position [591, 0]
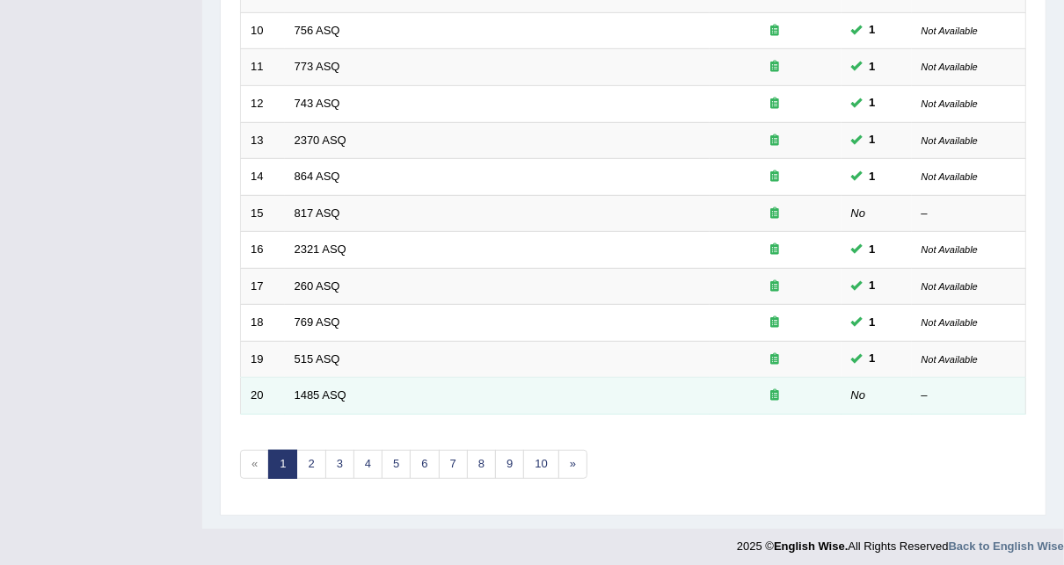
drag, startPoint x: 334, startPoint y: 397, endPoint x: 332, endPoint y: 380, distance: 16.9
click at [334, 391] on td "1485 ASQ" at bounding box center [497, 396] width 425 height 37
click at [332, 380] on td "1485 ASQ" at bounding box center [497, 396] width 425 height 37
click at [331, 389] on link "1485 ASQ" at bounding box center [321, 395] width 52 height 13
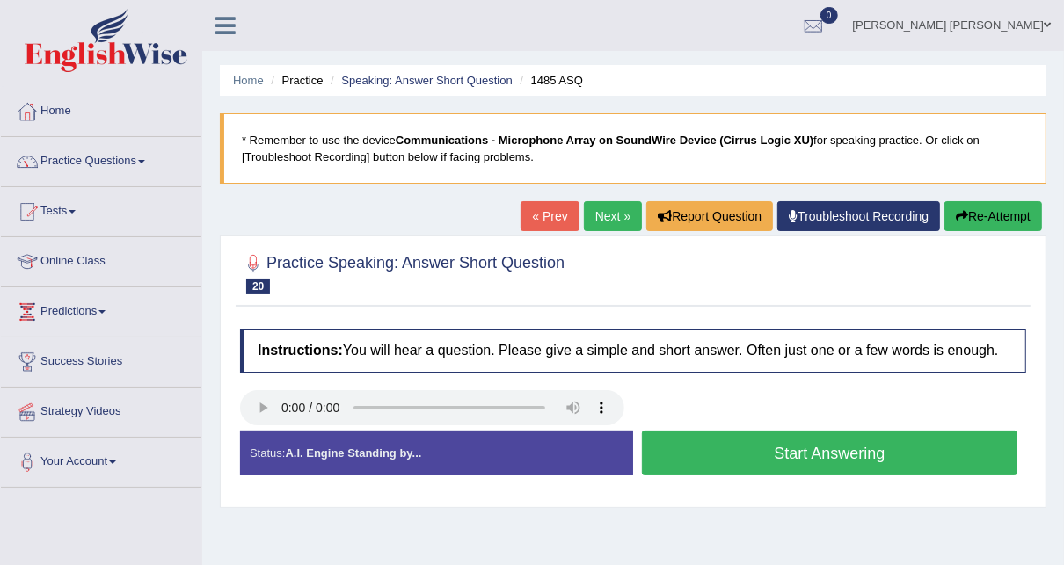
click at [746, 451] on button "Start Answering" at bounding box center [830, 453] width 376 height 45
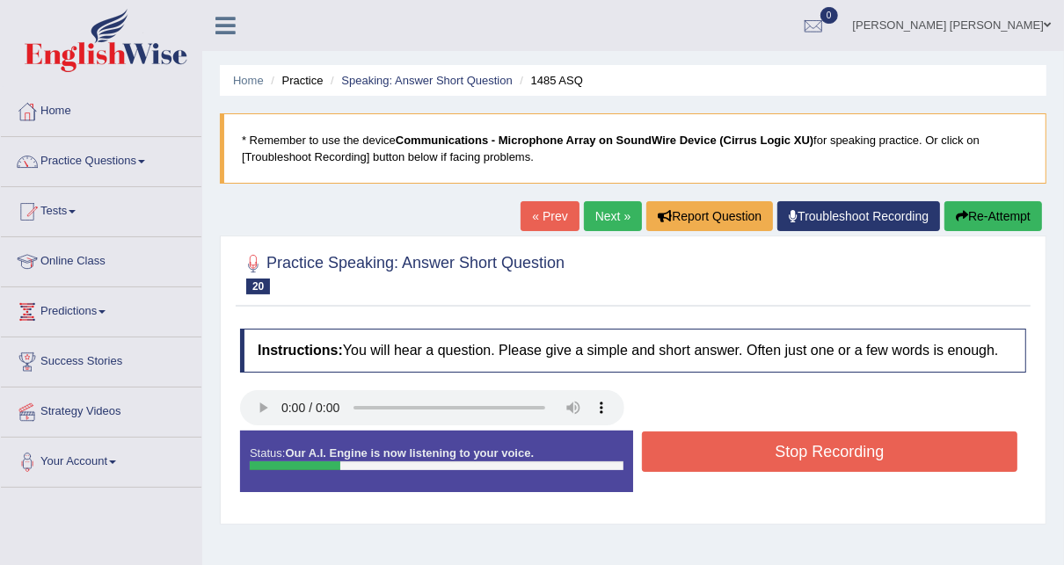
click at [746, 451] on button "Stop Recording" at bounding box center [830, 452] width 376 height 40
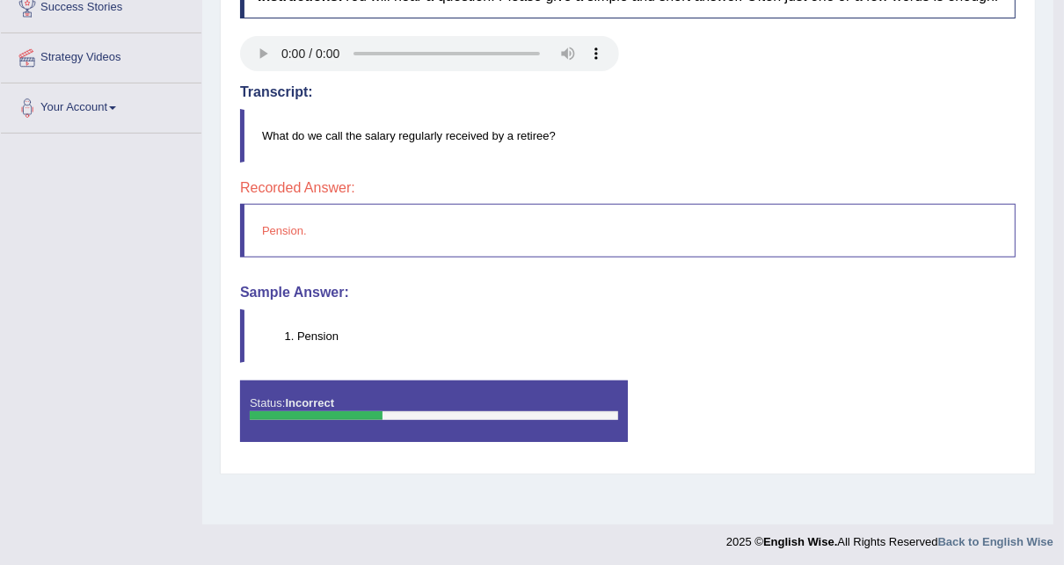
scroll to position [358, 0]
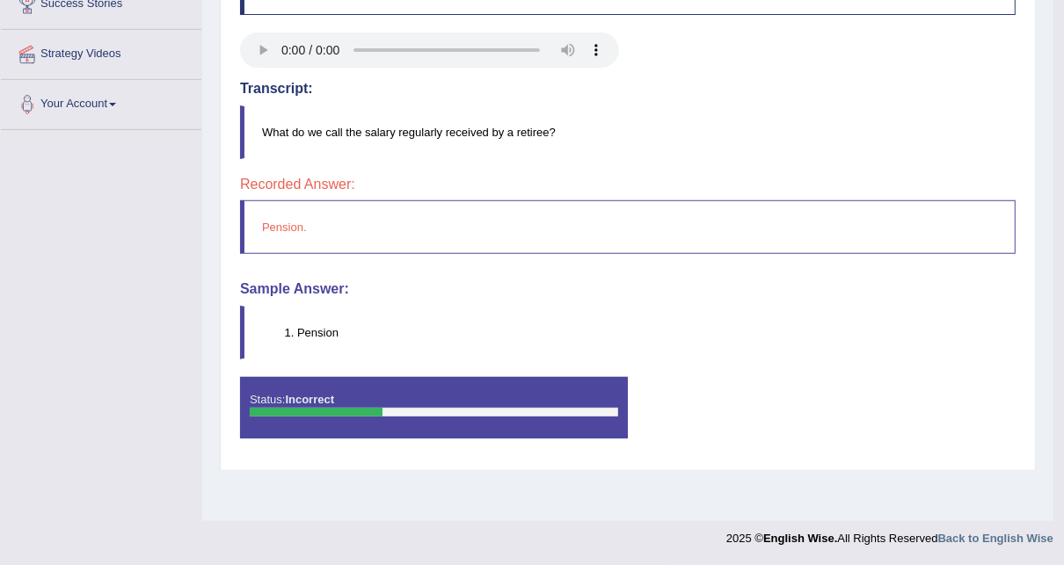
click at [211, 254] on div "Home Practice Speaking: Answer Short Question 1485 ASQ * Remember to use the de…" at bounding box center [627, 81] width 851 height 879
click at [492, 348] on blockquote "Pension" at bounding box center [628, 333] width 776 height 54
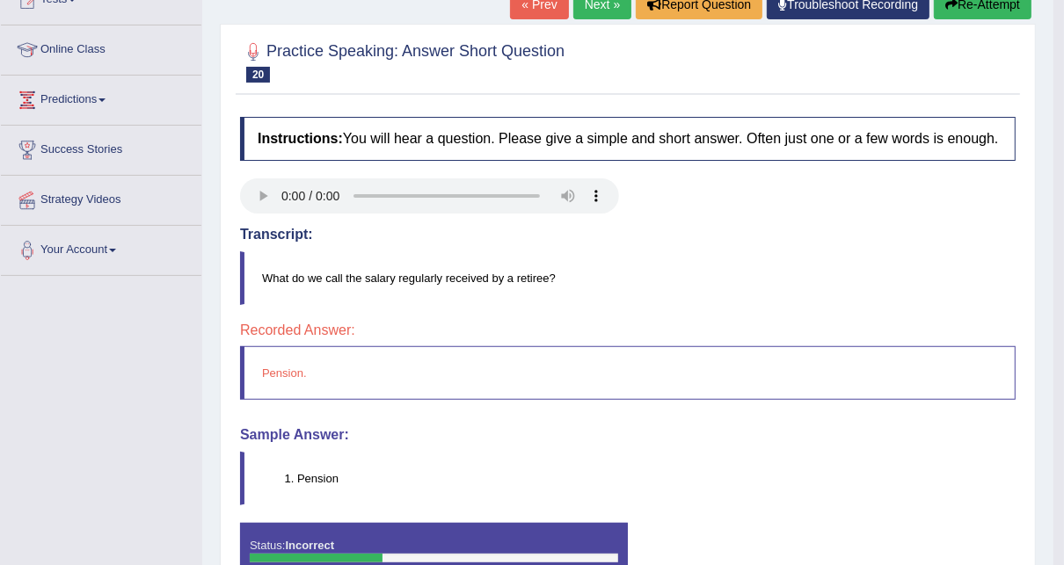
scroll to position [211, 0]
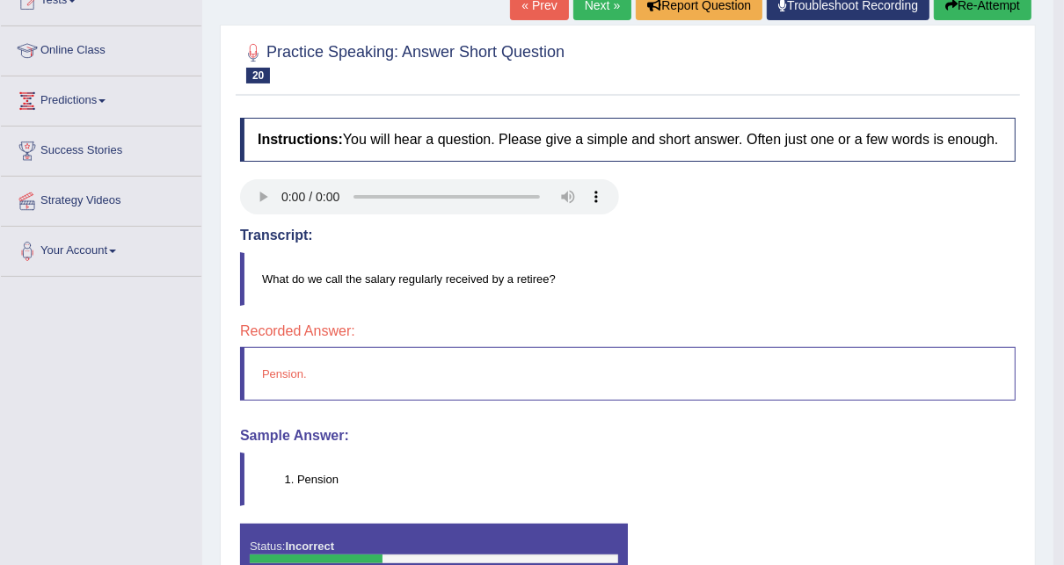
click at [1011, 14] on button "Re-Attempt" at bounding box center [983, 5] width 98 height 30
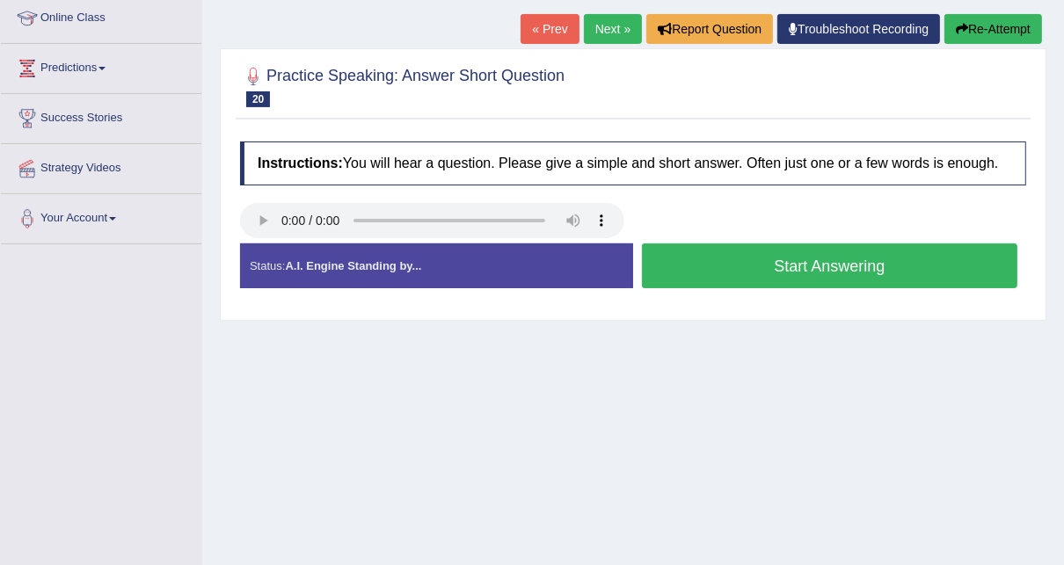
scroll to position [211, 0]
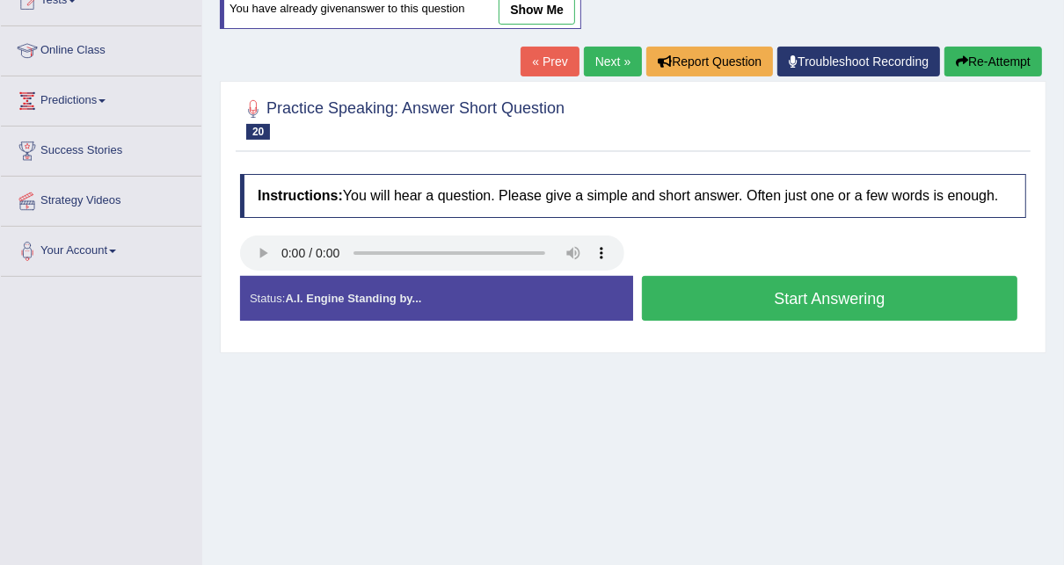
click at [769, 294] on button "Start Answering" at bounding box center [830, 298] width 376 height 45
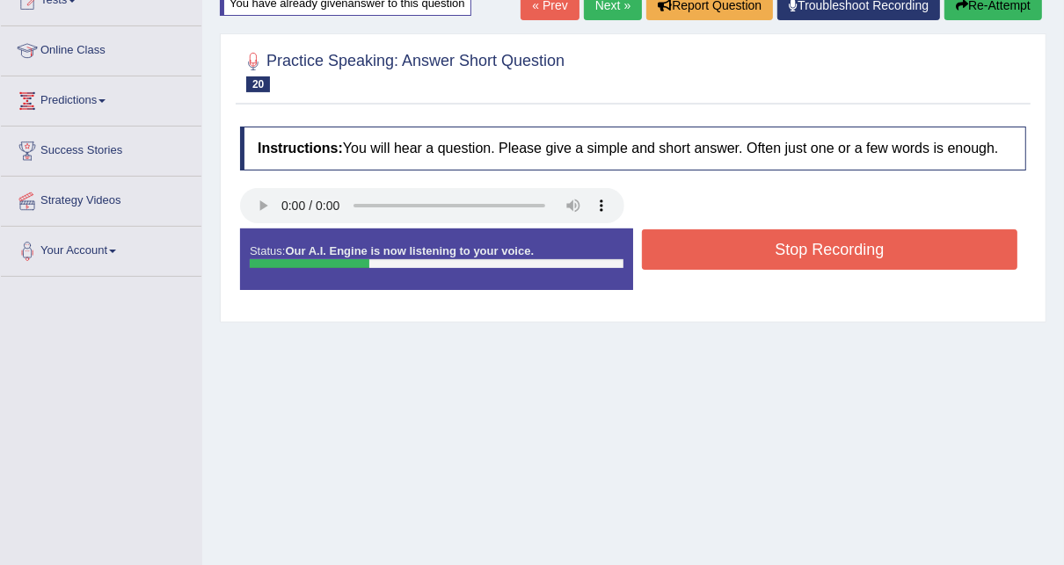
click at [798, 258] on button "Stop Recording" at bounding box center [830, 250] width 376 height 40
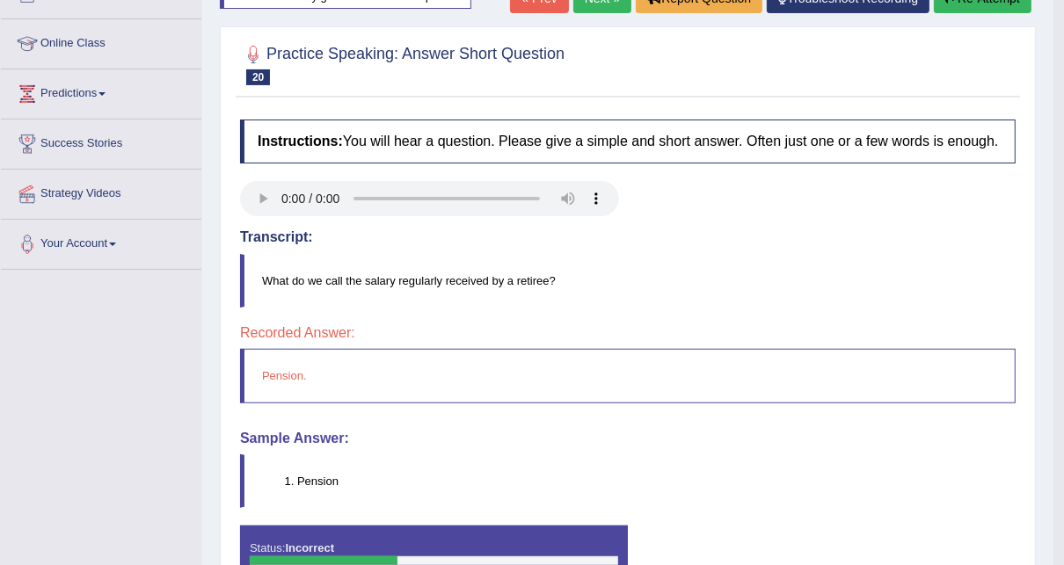
scroll to position [77, 0]
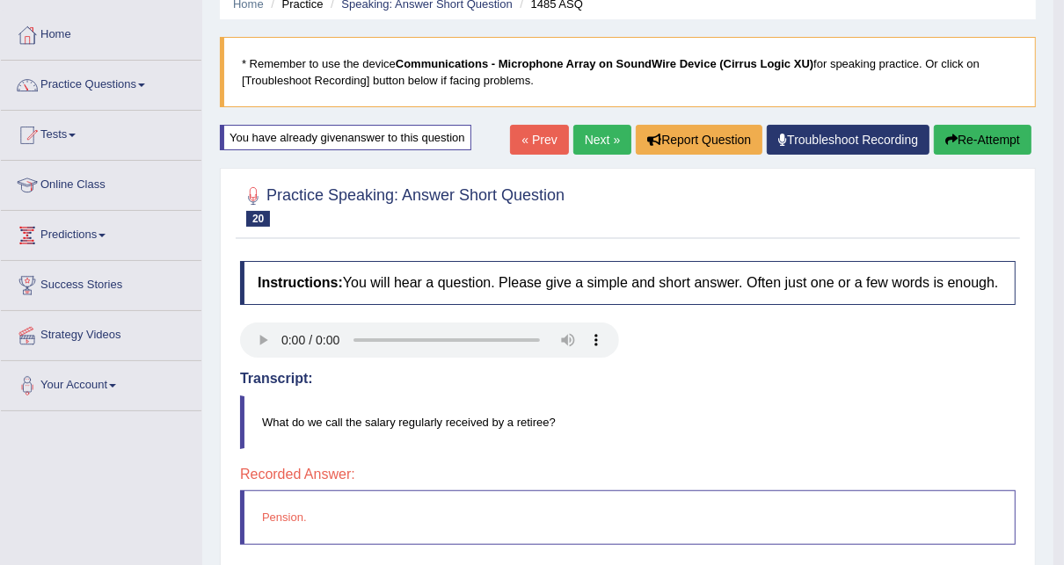
click at [977, 144] on button "Re-Attempt" at bounding box center [983, 140] width 98 height 30
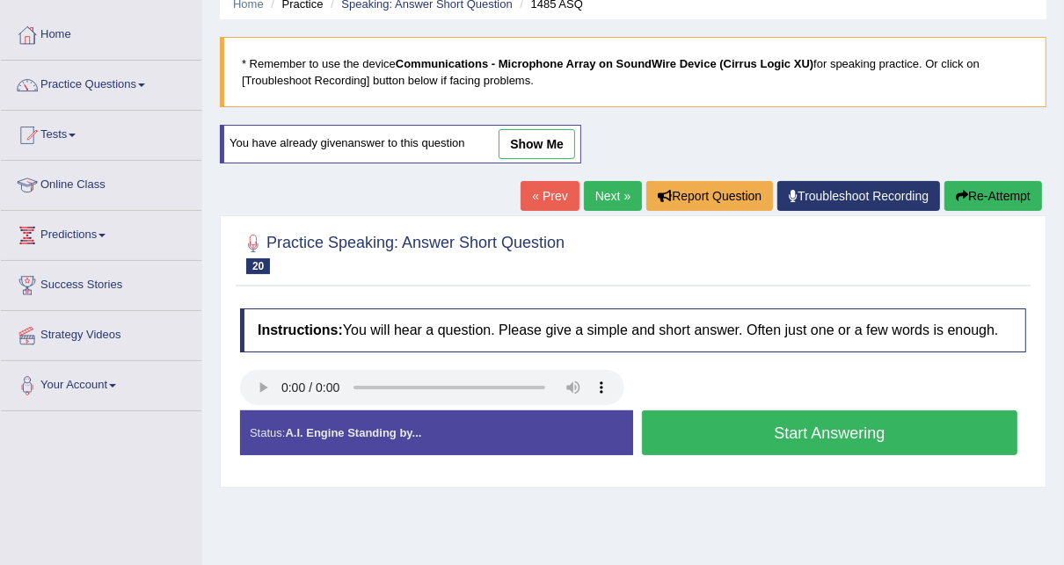
click at [700, 431] on button "Start Answering" at bounding box center [830, 433] width 376 height 45
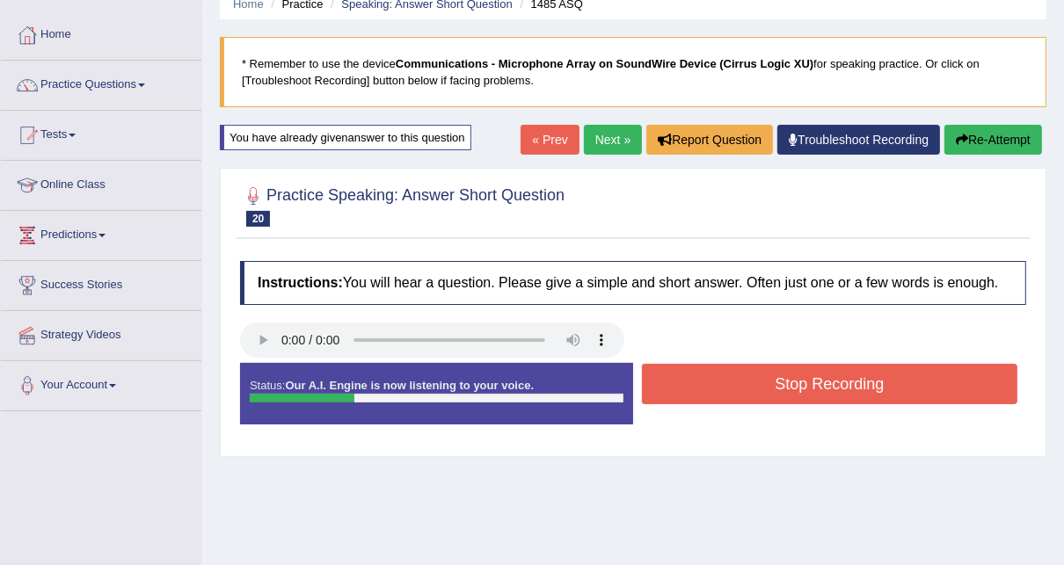
click at [693, 383] on button "Stop Recording" at bounding box center [830, 384] width 376 height 40
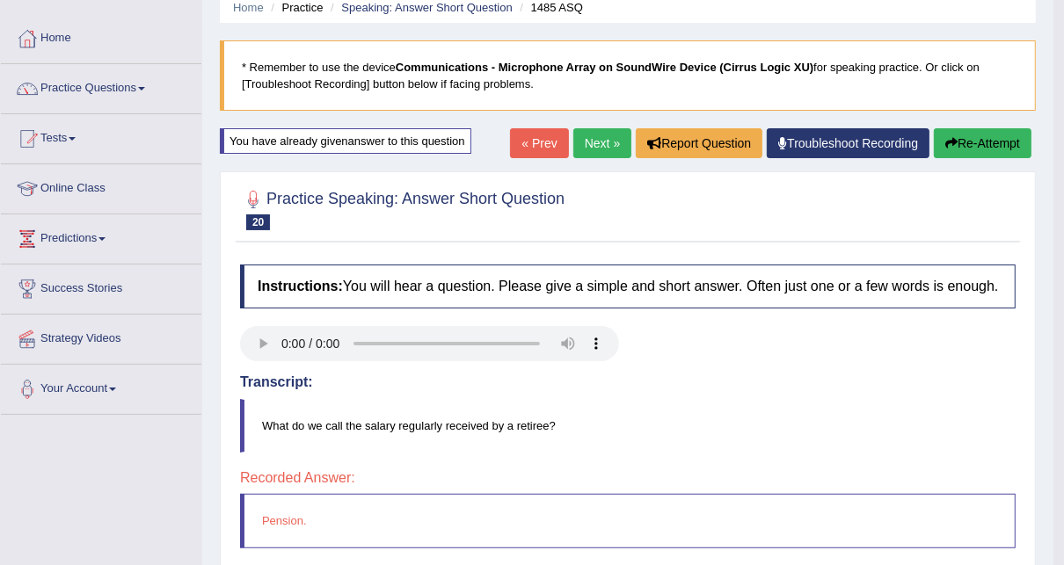
scroll to position [6, 0]
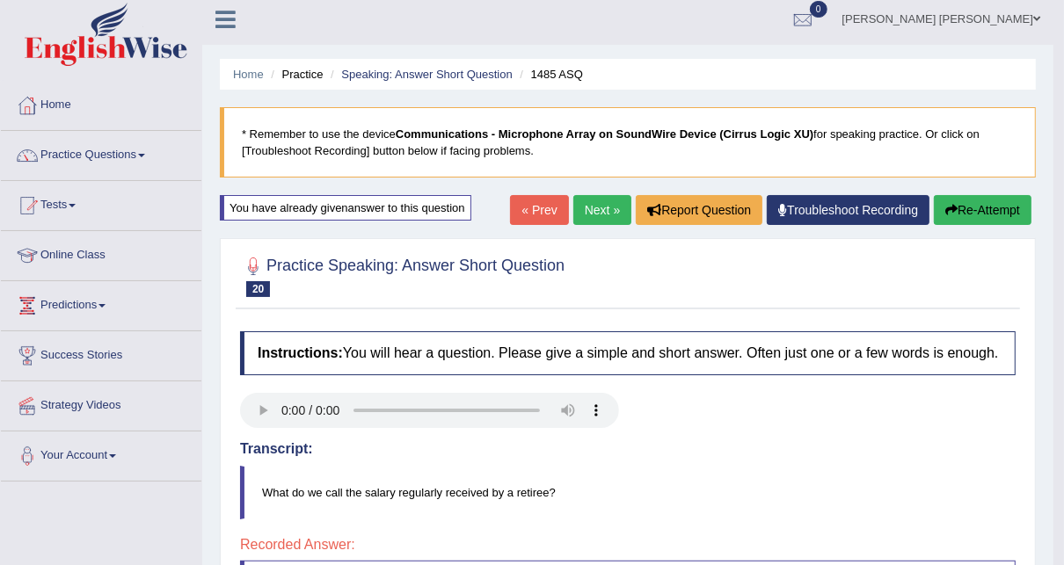
click at [592, 208] on link "Next »" at bounding box center [602, 210] width 58 height 30
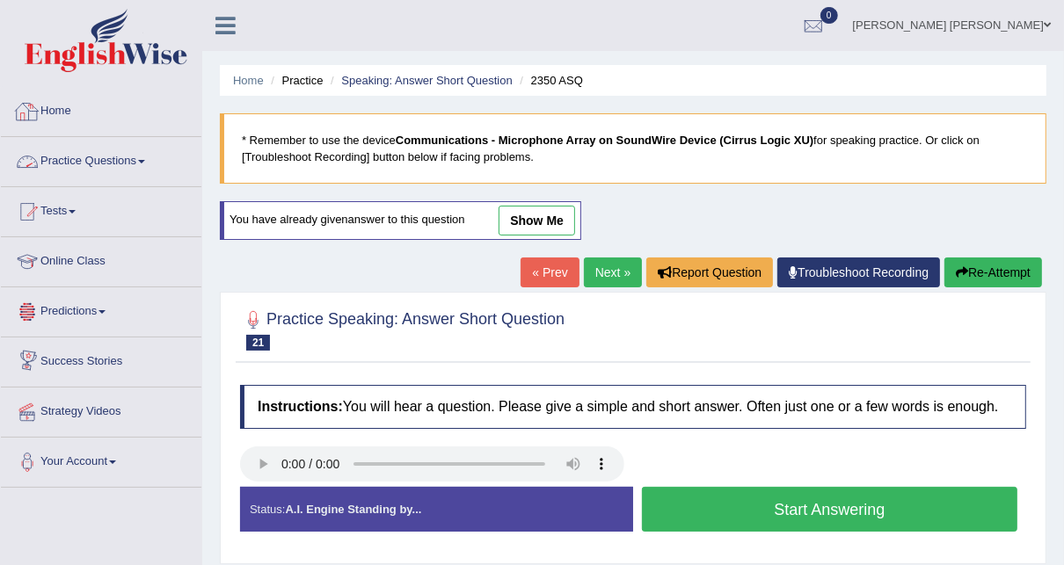
click at [90, 152] on link "Practice Questions" at bounding box center [101, 159] width 201 height 44
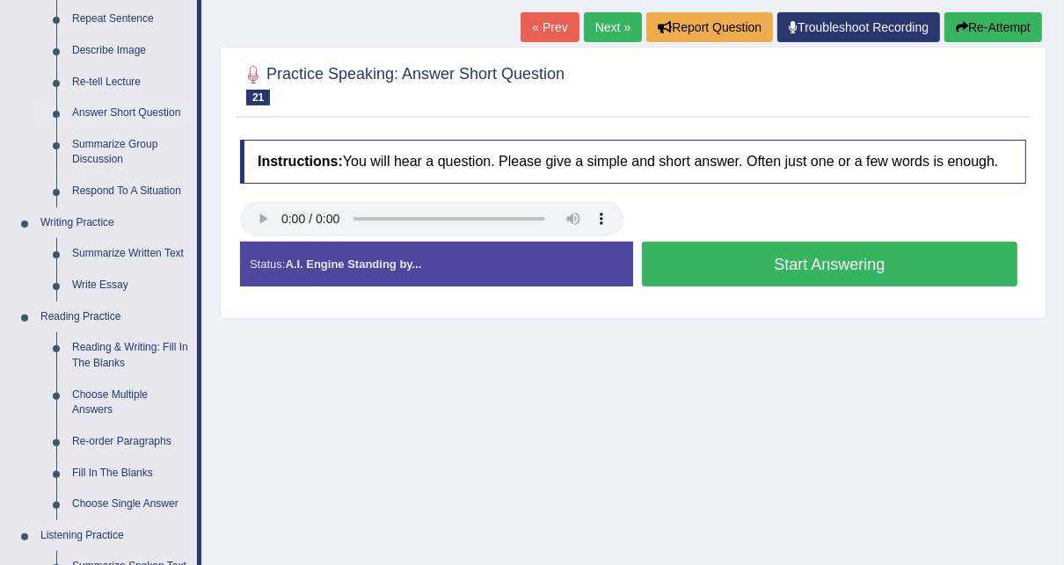
scroll to position [211, 0]
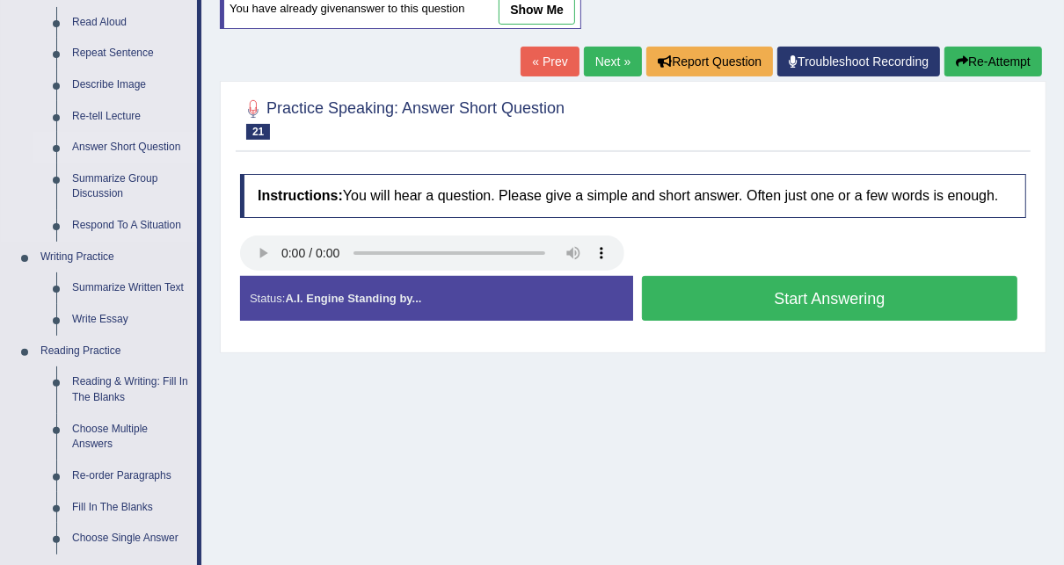
click at [103, 145] on link "Answer Short Question" at bounding box center [130, 148] width 133 height 32
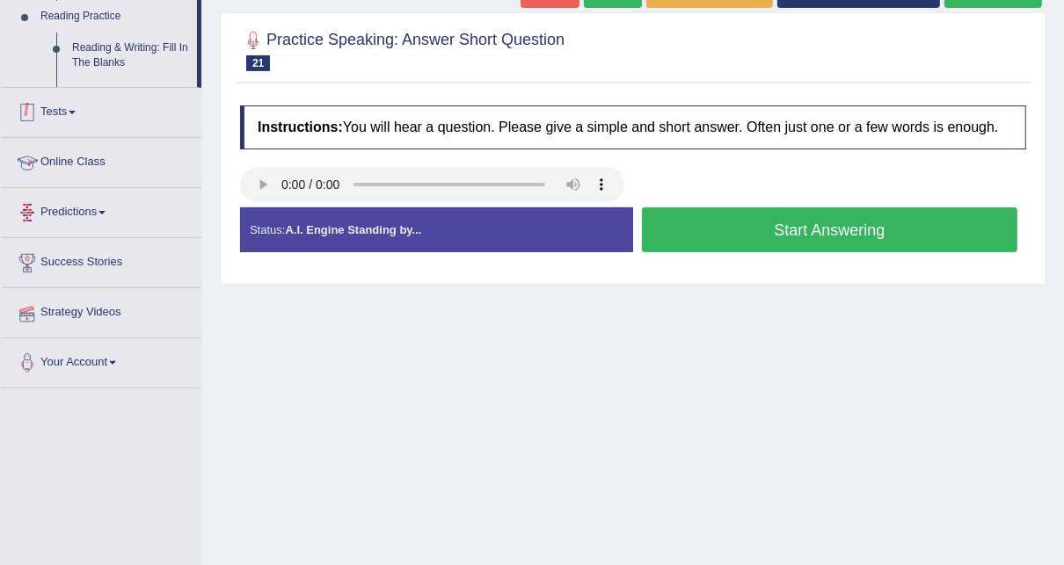
scroll to position [358, 0]
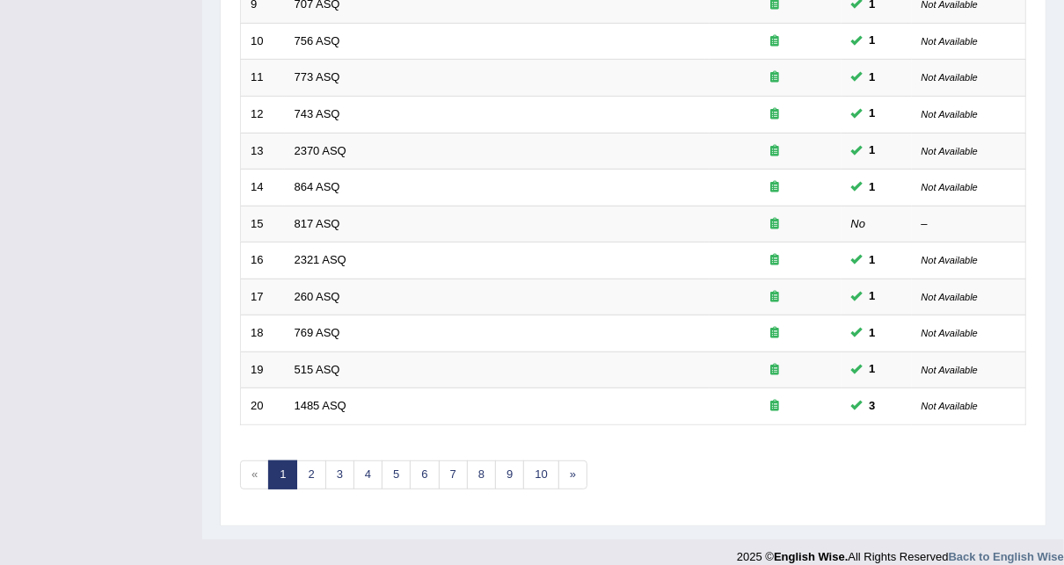
scroll to position [591, 0]
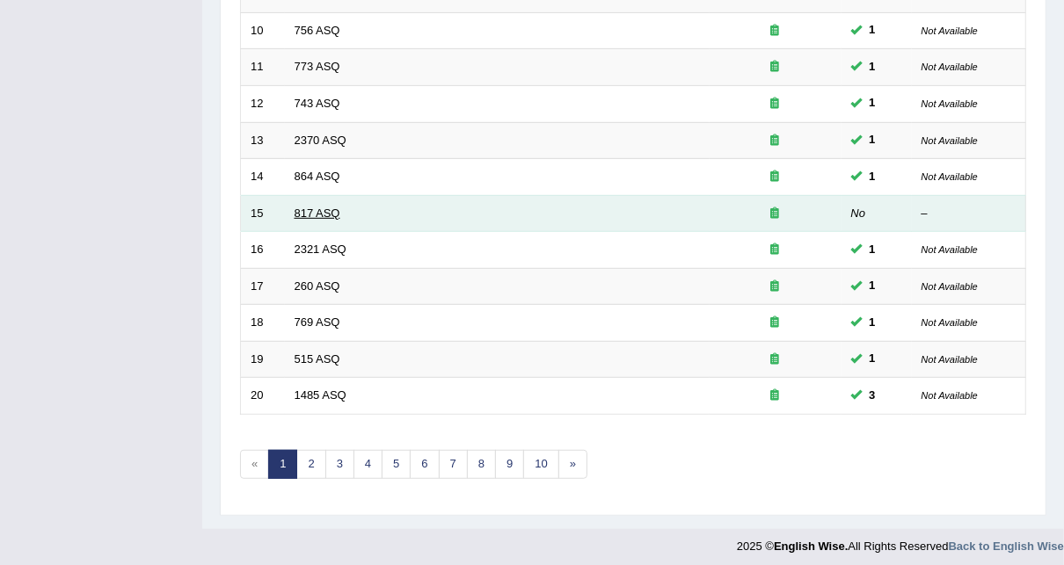
click at [306, 208] on link "817 ASQ" at bounding box center [318, 213] width 46 height 13
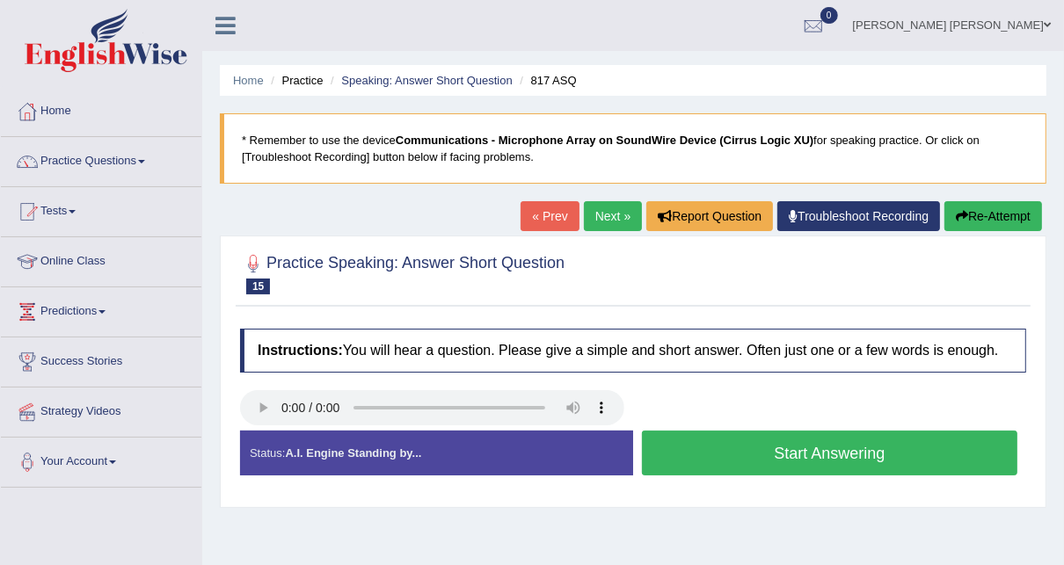
click at [885, 449] on button "Start Answering" at bounding box center [830, 453] width 376 height 45
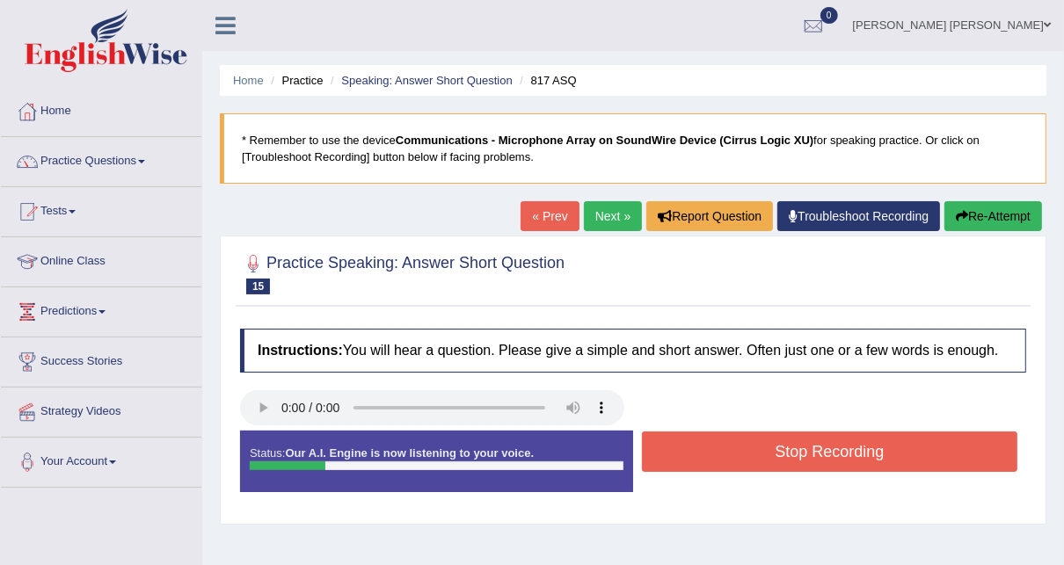
click at [879, 443] on button "Stop Recording" at bounding box center [830, 452] width 376 height 40
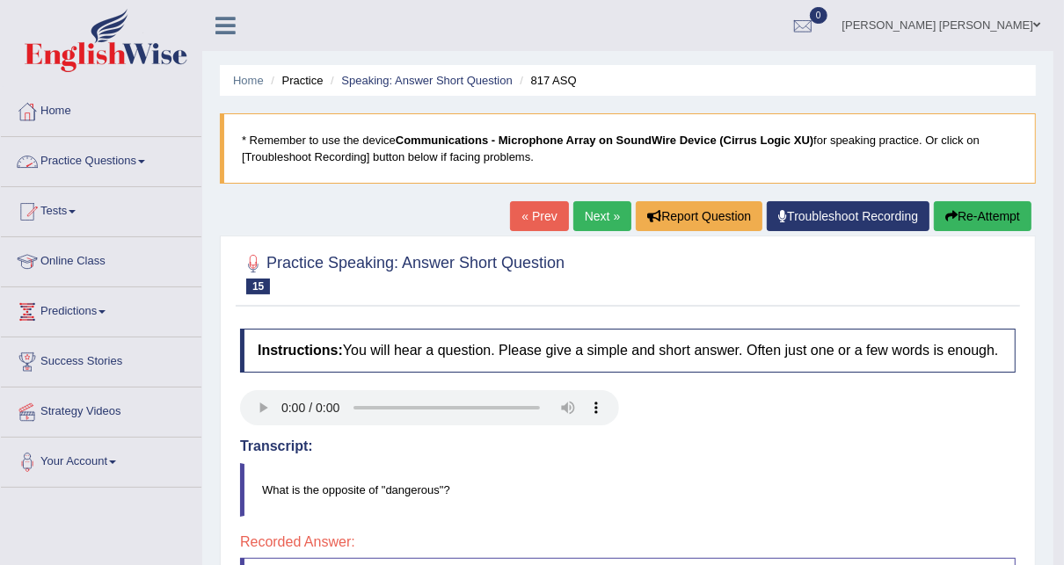
click at [146, 164] on link "Practice Questions" at bounding box center [101, 159] width 201 height 44
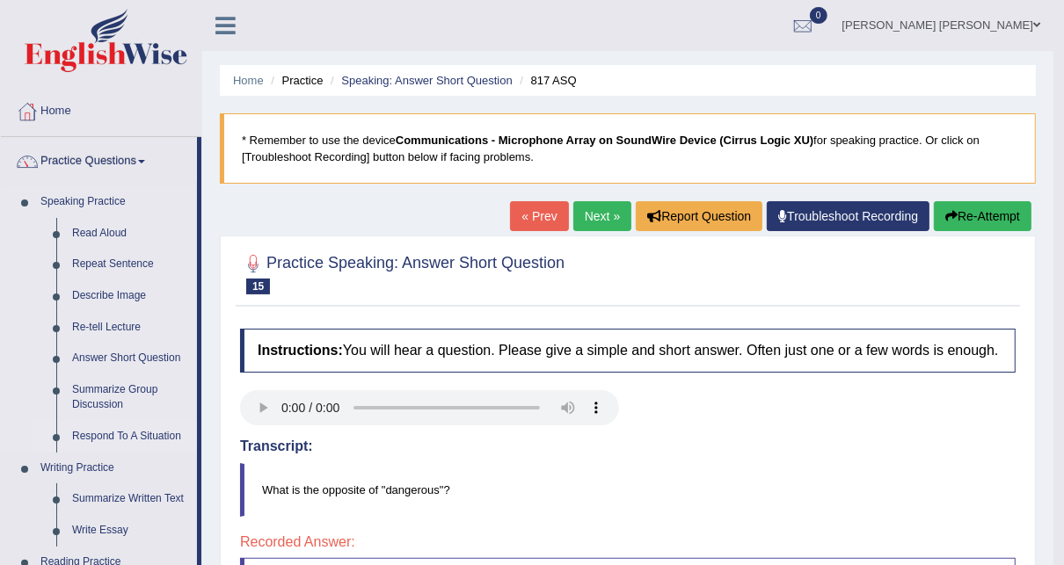
click at [109, 432] on link "Respond To A Situation" at bounding box center [130, 437] width 133 height 32
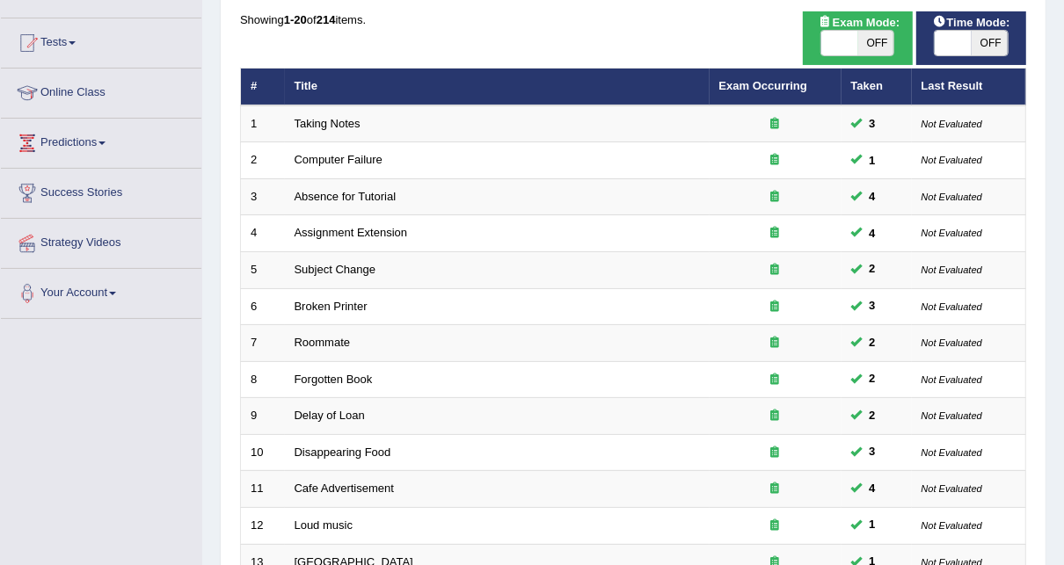
scroll to position [591, 0]
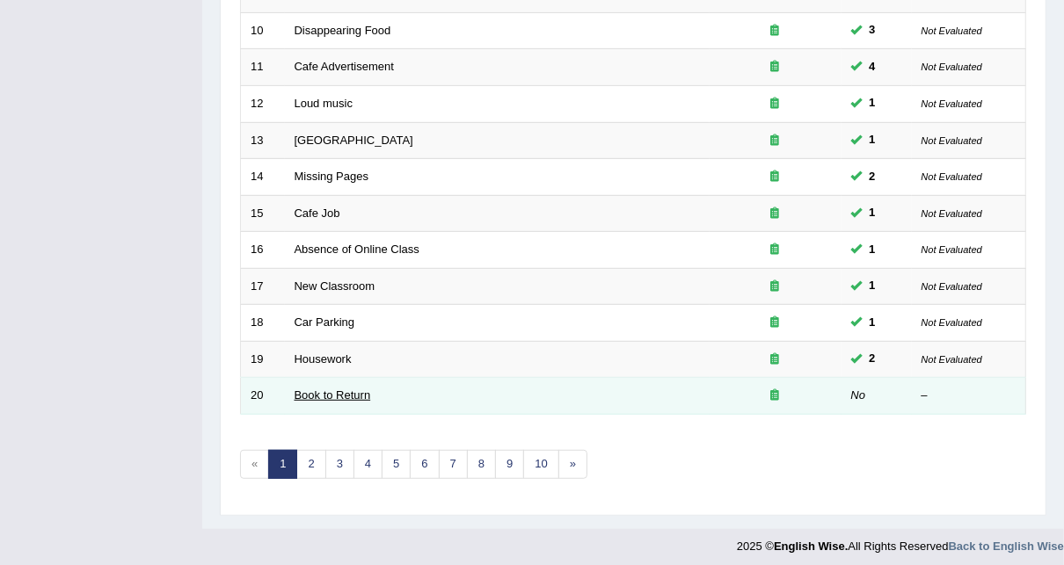
click at [325, 389] on link "Book to Return" at bounding box center [333, 395] width 77 height 13
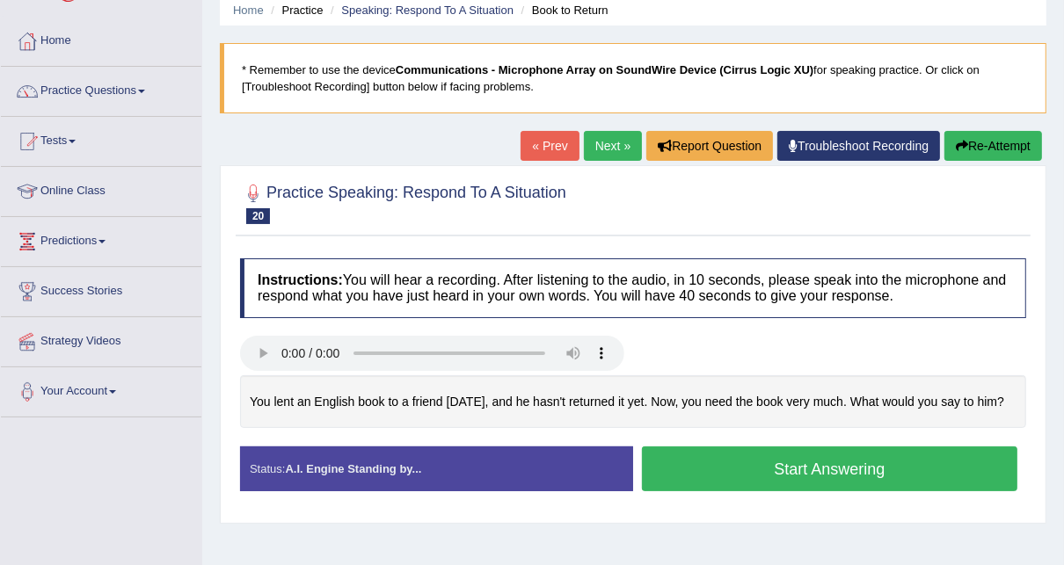
scroll to position [141, 0]
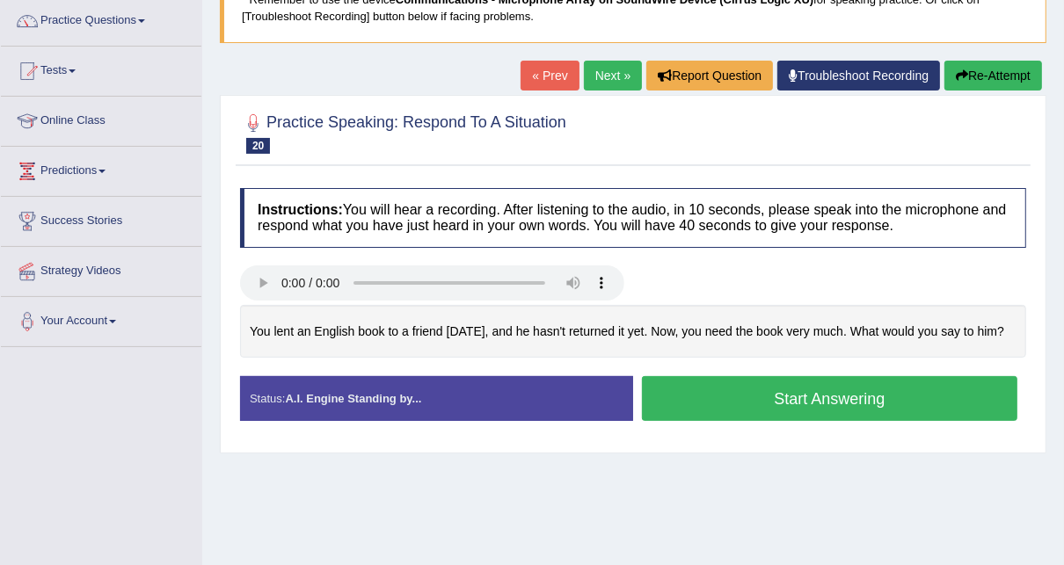
click at [801, 421] on button "Start Answering" at bounding box center [830, 398] width 376 height 45
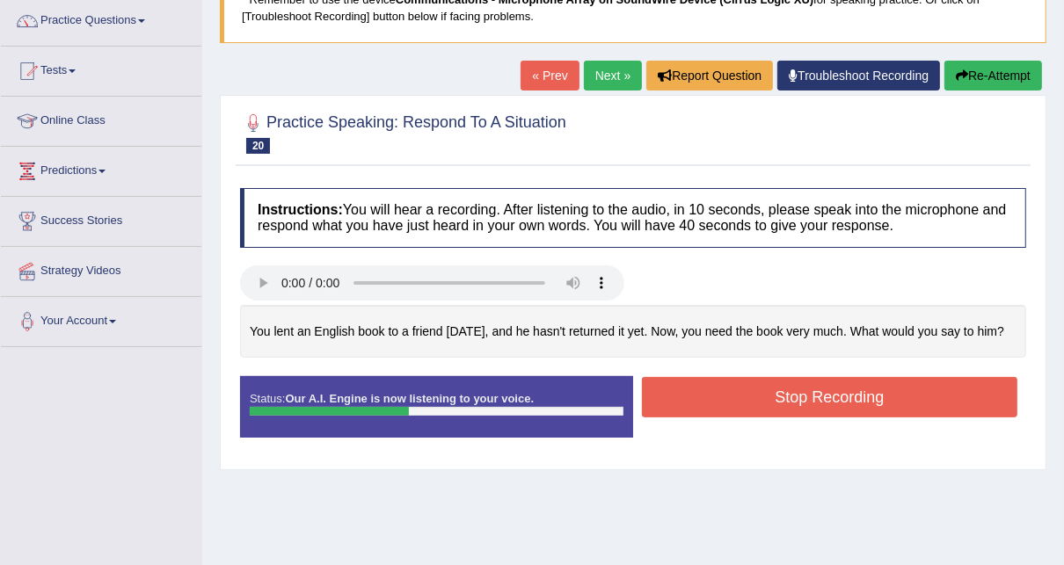
click at [773, 416] on button "Stop Recording" at bounding box center [830, 397] width 376 height 40
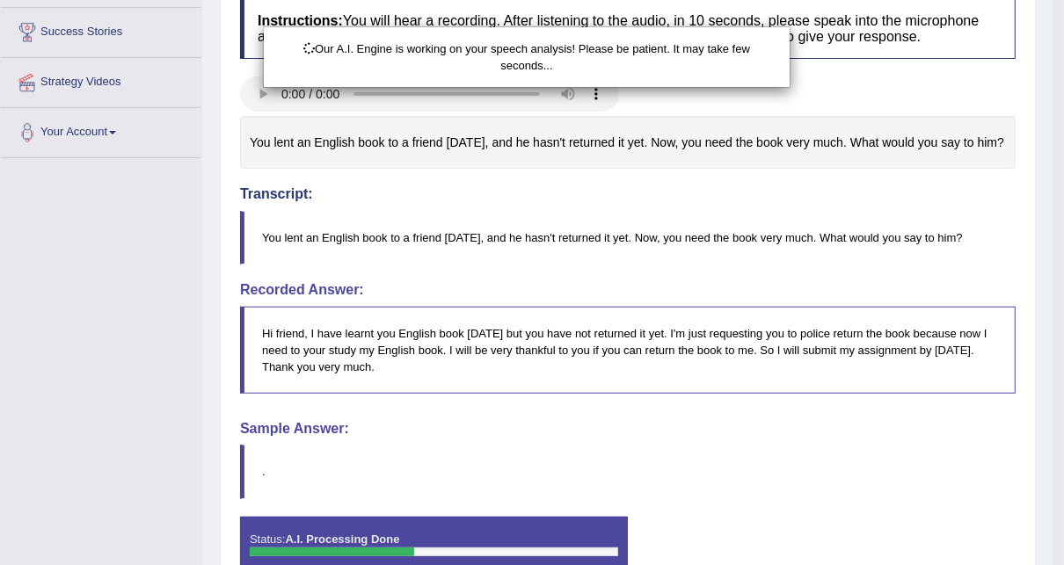
scroll to position [463, 0]
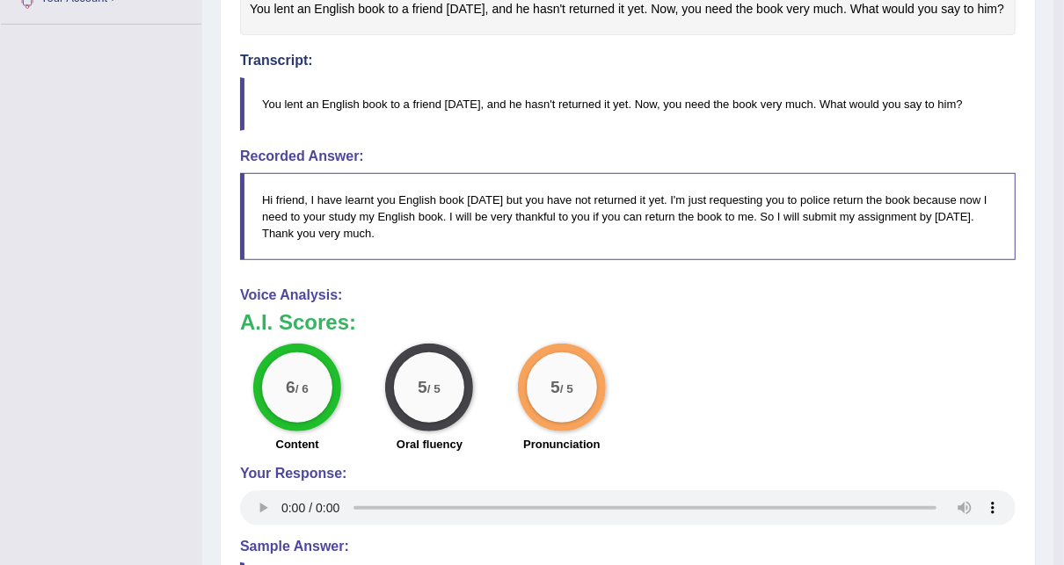
drag, startPoint x: 479, startPoint y: 270, endPoint x: 400, endPoint y: 602, distance: 340.9
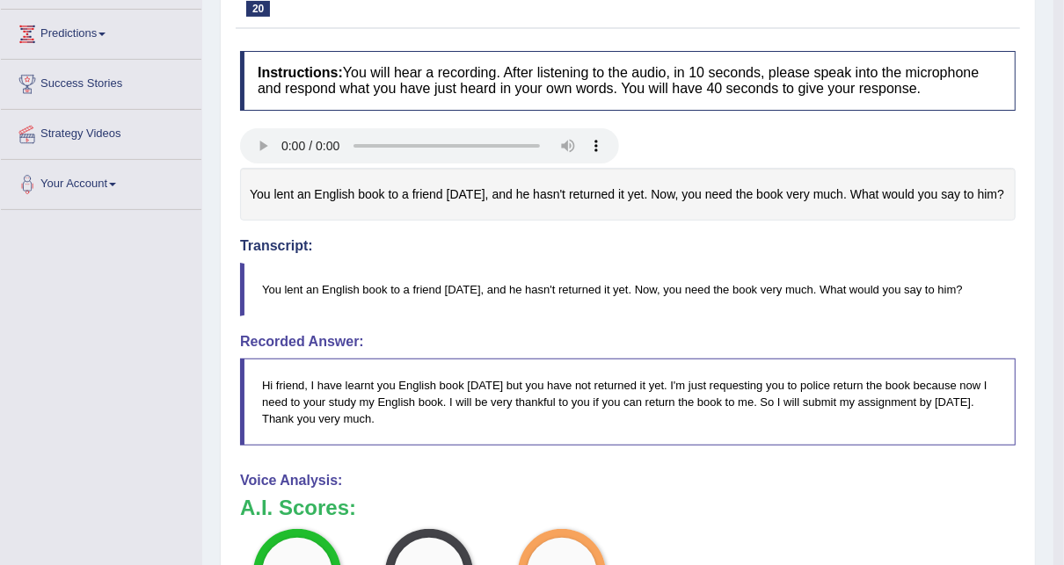
scroll to position [0, 0]
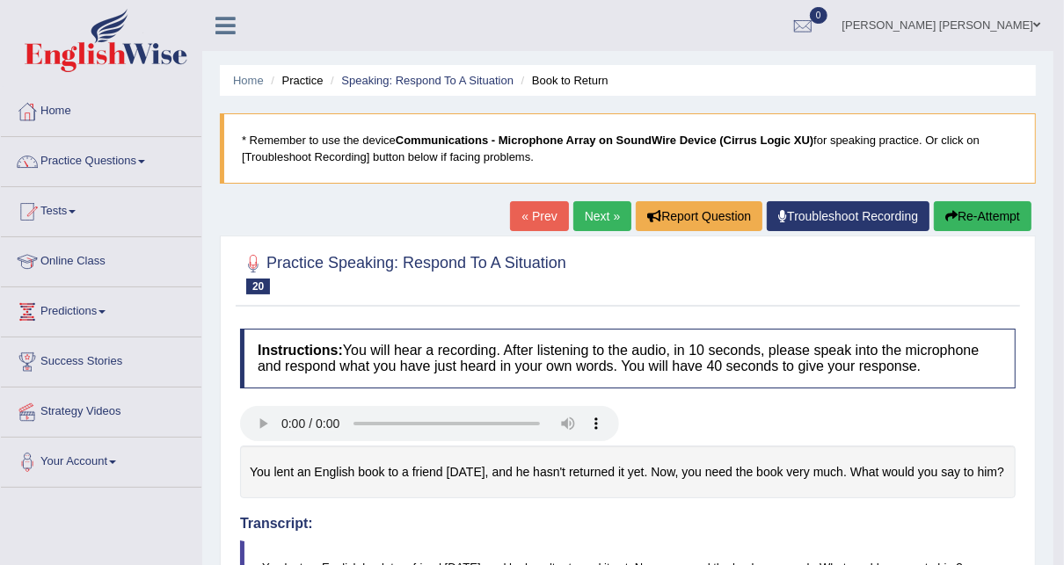
click at [603, 204] on link "Next »" at bounding box center [602, 216] width 58 height 30
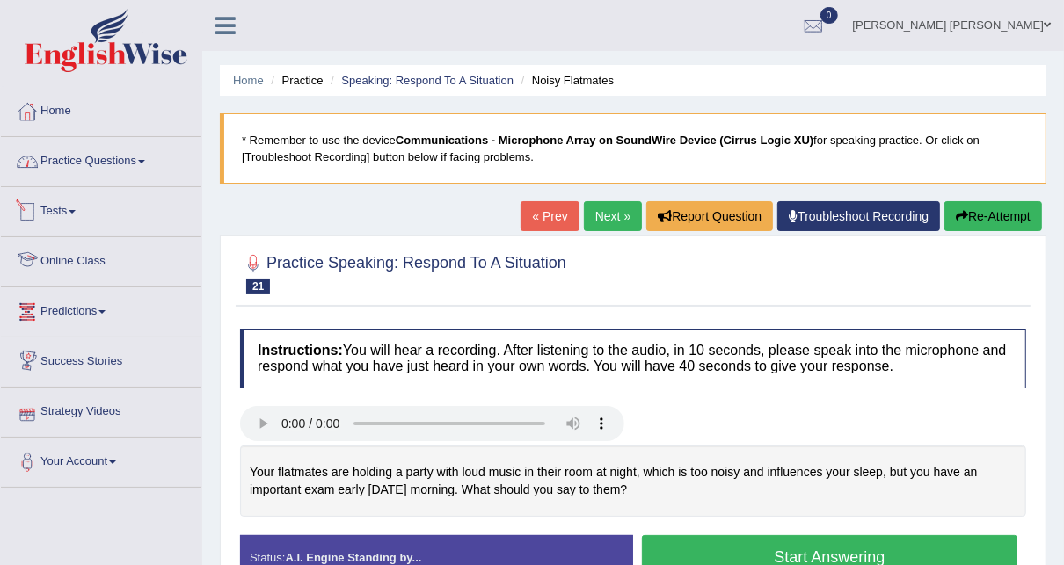
click at [113, 157] on link "Practice Questions" at bounding box center [101, 159] width 201 height 44
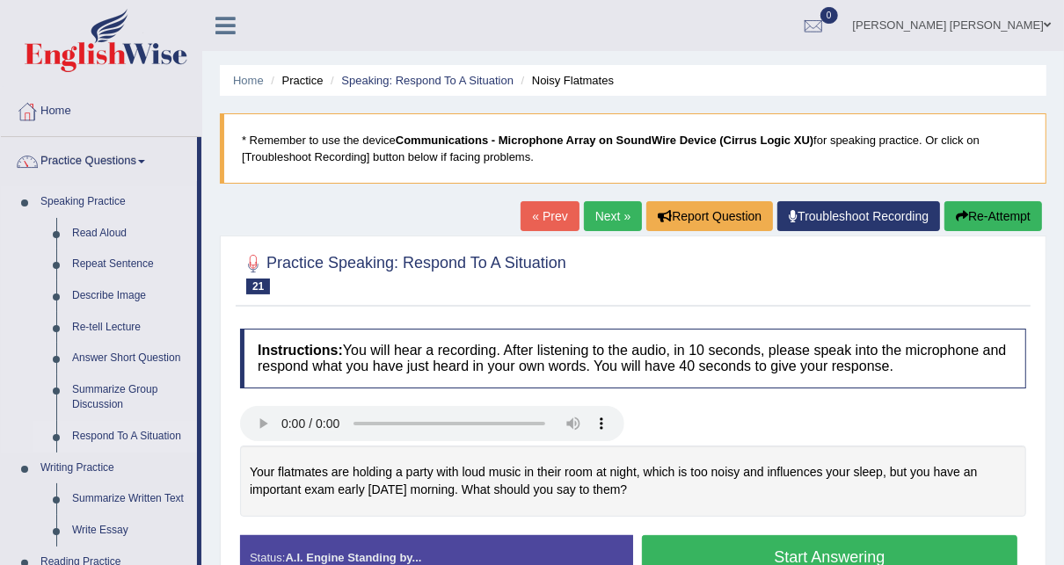
click at [129, 431] on link "Respond To A Situation" at bounding box center [130, 437] width 133 height 32
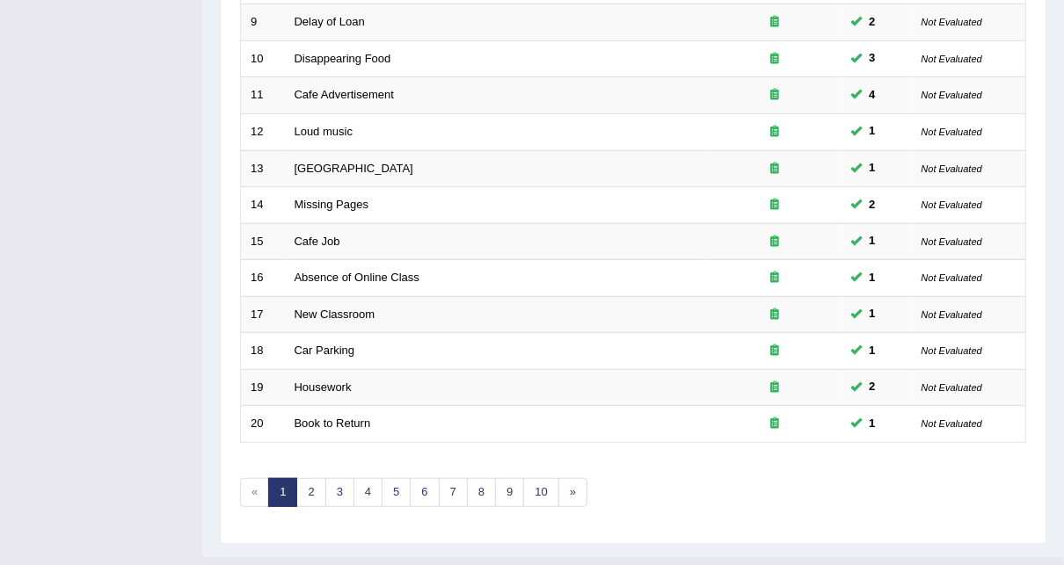
scroll to position [591, 0]
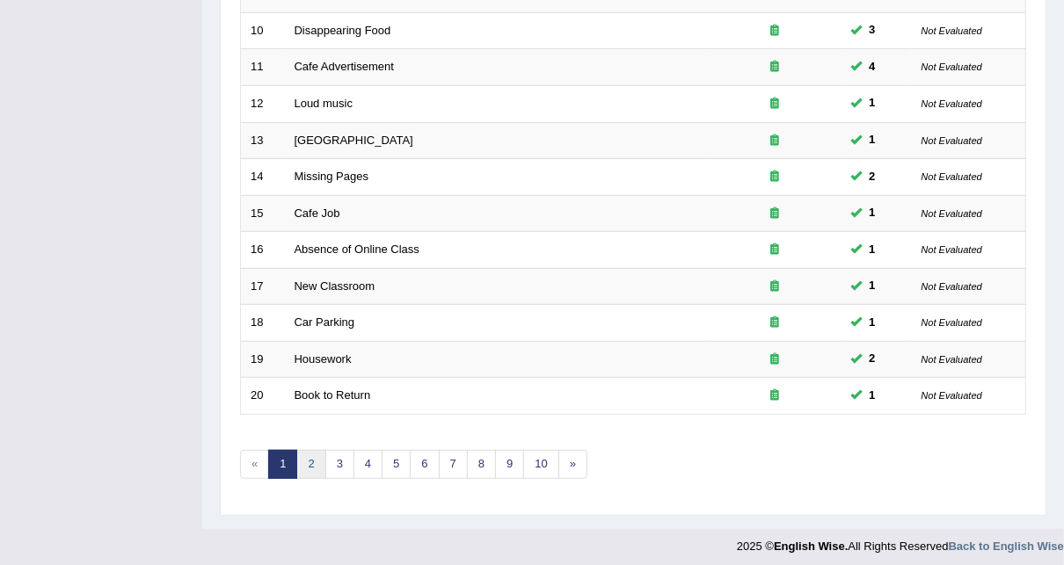
click at [310, 463] on link "2" at bounding box center [310, 464] width 29 height 29
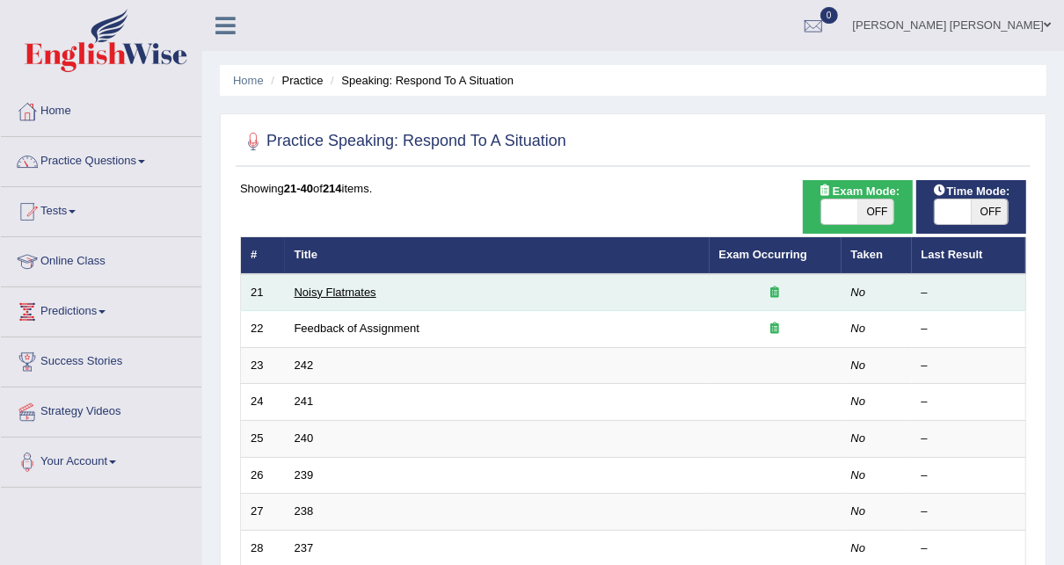
click at [340, 291] on link "Noisy Flatmates" at bounding box center [336, 292] width 82 height 13
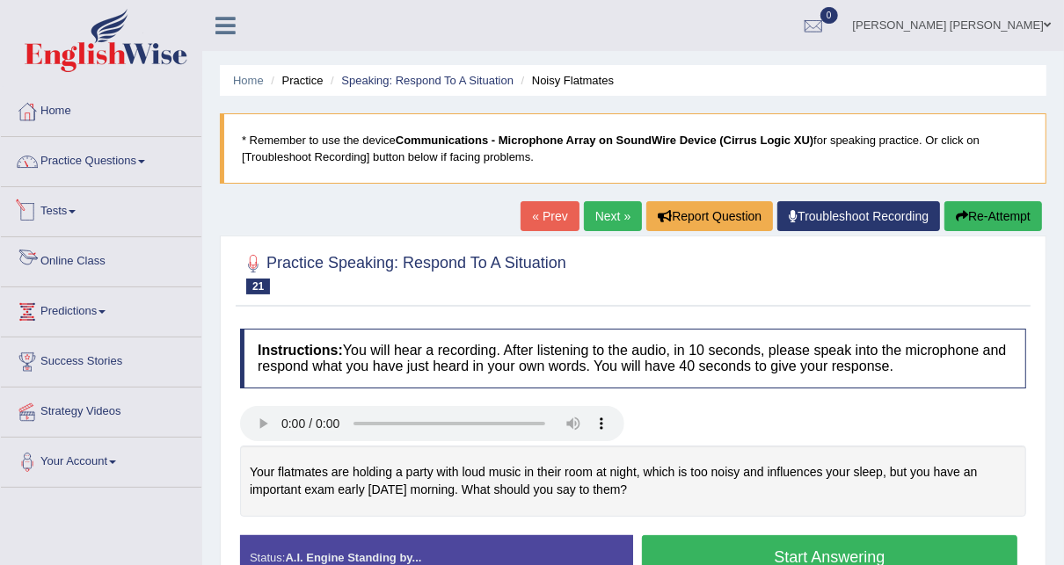
click at [116, 157] on link "Practice Questions" at bounding box center [101, 159] width 201 height 44
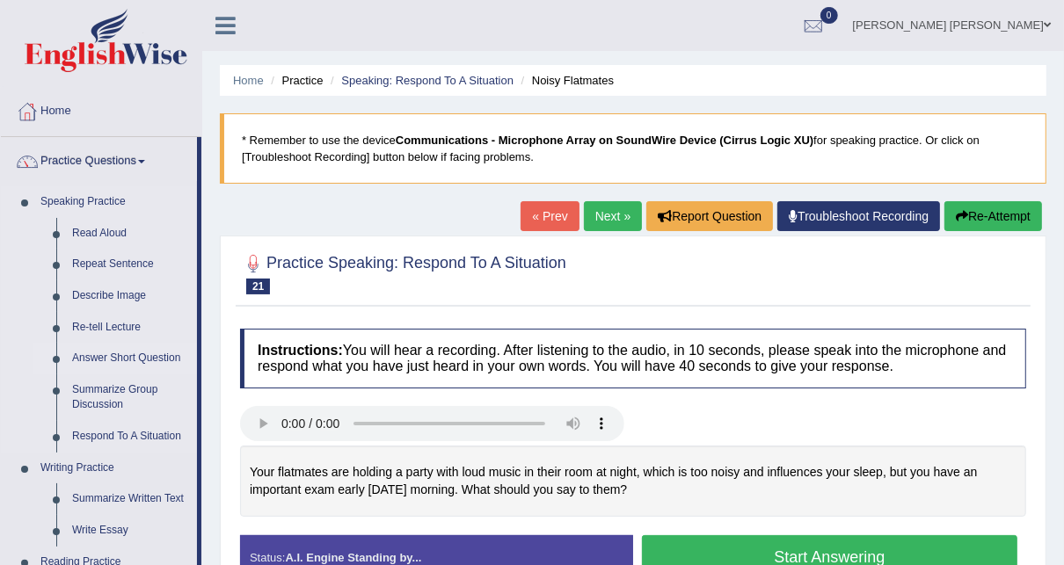
click at [114, 361] on link "Answer Short Question" at bounding box center [130, 359] width 133 height 32
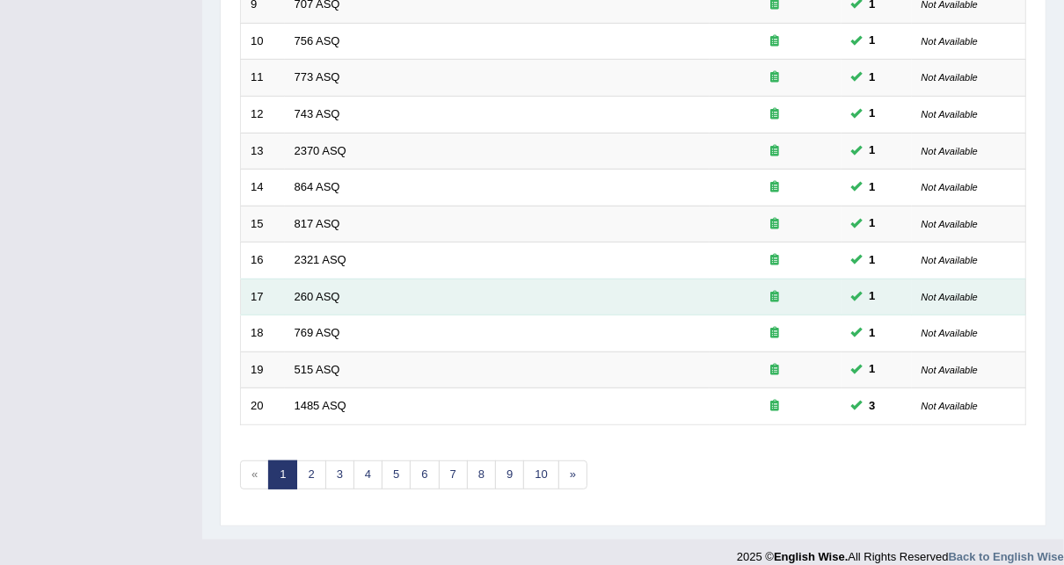
scroll to position [591, 0]
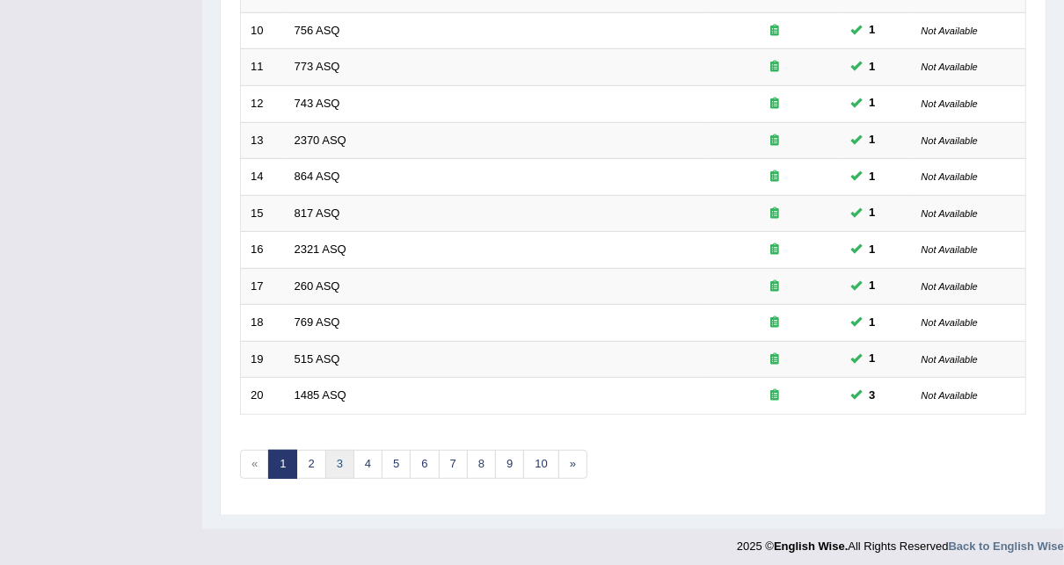
click at [340, 469] on link "3" at bounding box center [339, 464] width 29 height 29
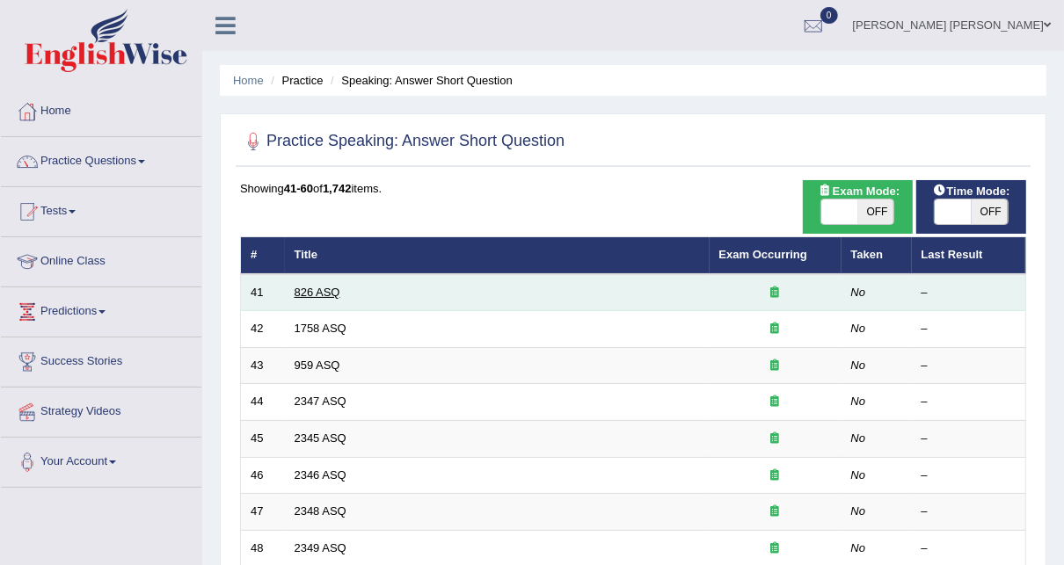
click at [316, 292] on link "826 ASQ" at bounding box center [318, 292] width 46 height 13
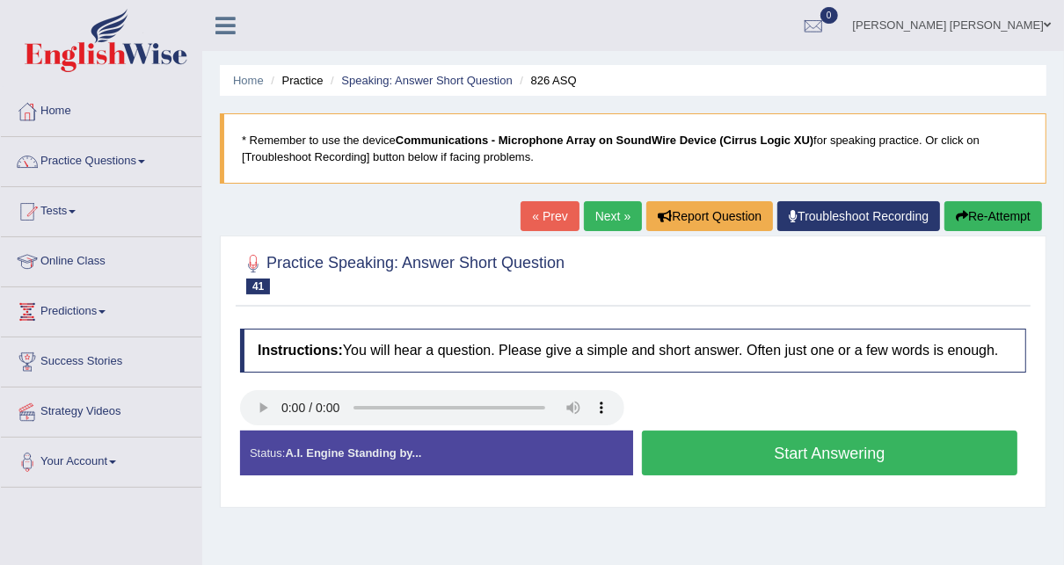
click at [850, 450] on button "Start Answering" at bounding box center [830, 453] width 376 height 45
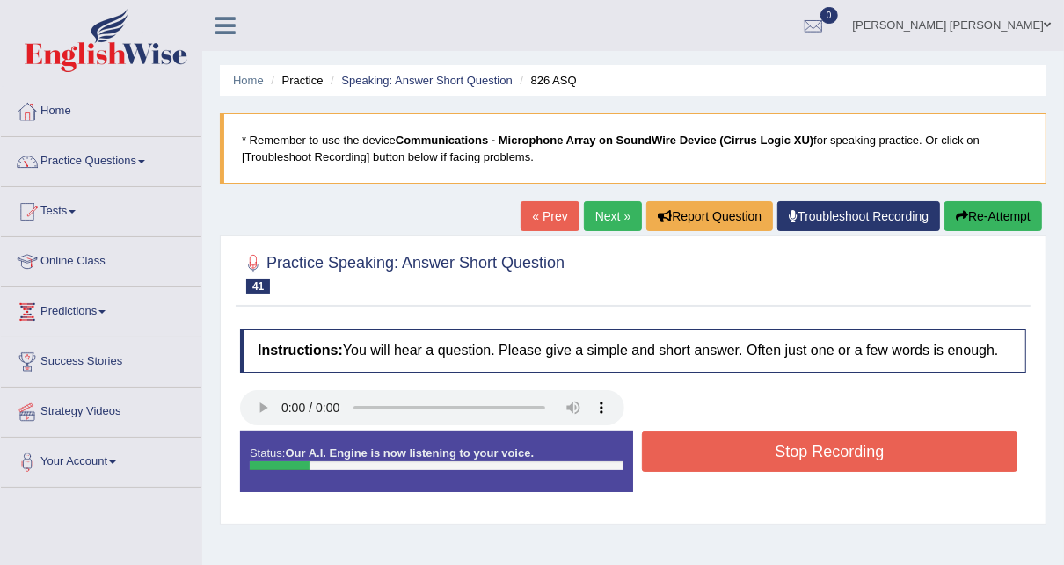
click at [850, 450] on button "Stop Recording" at bounding box center [830, 452] width 376 height 40
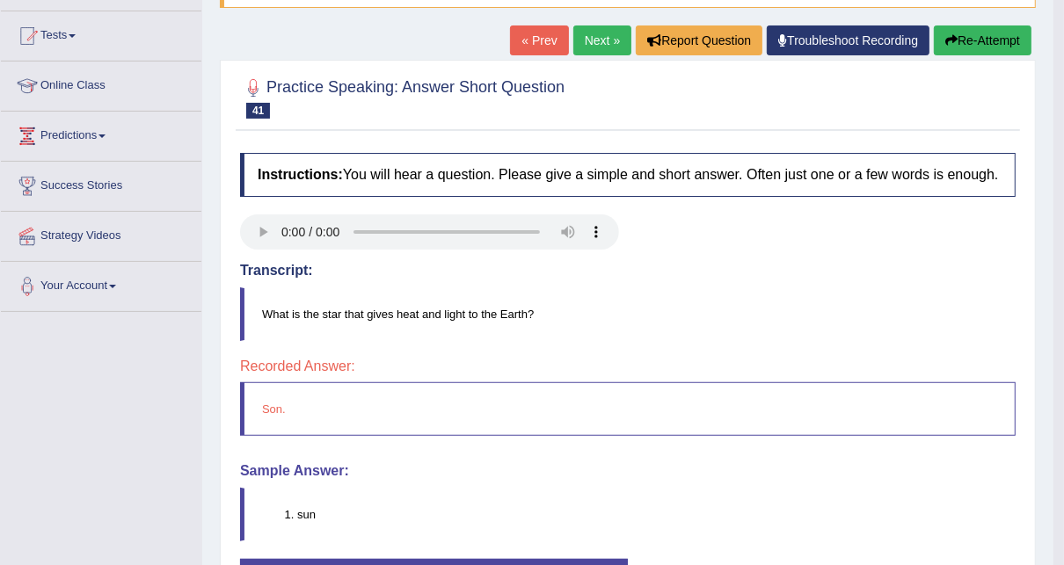
scroll to position [77, 0]
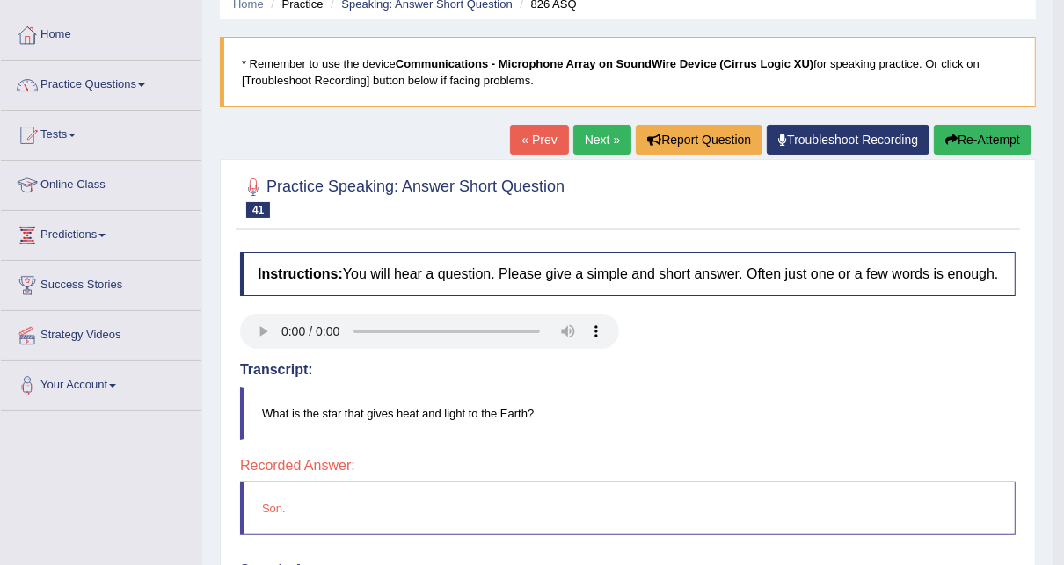
click at [967, 137] on button "Re-Attempt" at bounding box center [983, 140] width 98 height 30
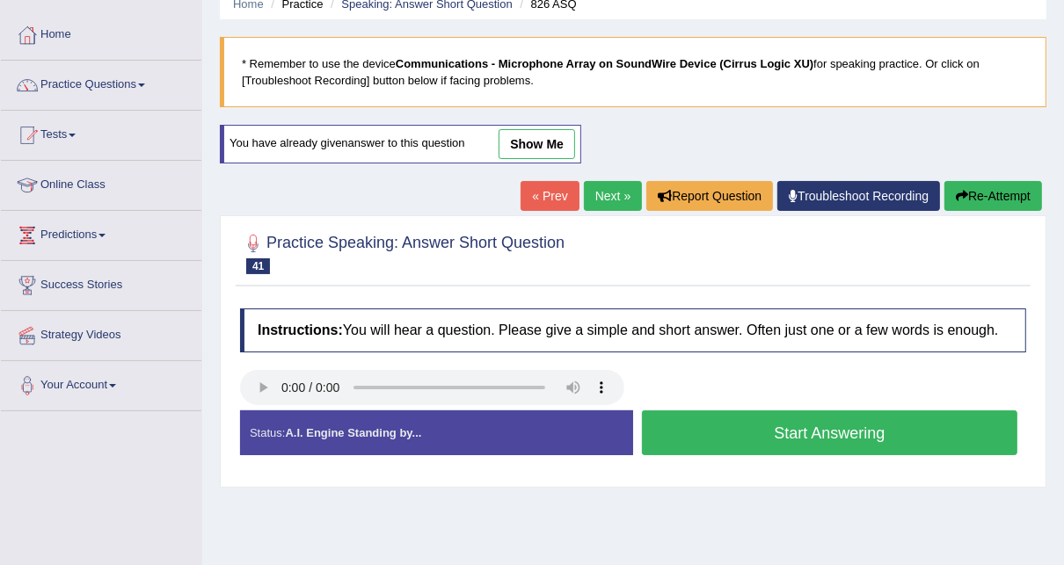
click at [795, 428] on button "Start Answering" at bounding box center [830, 433] width 376 height 45
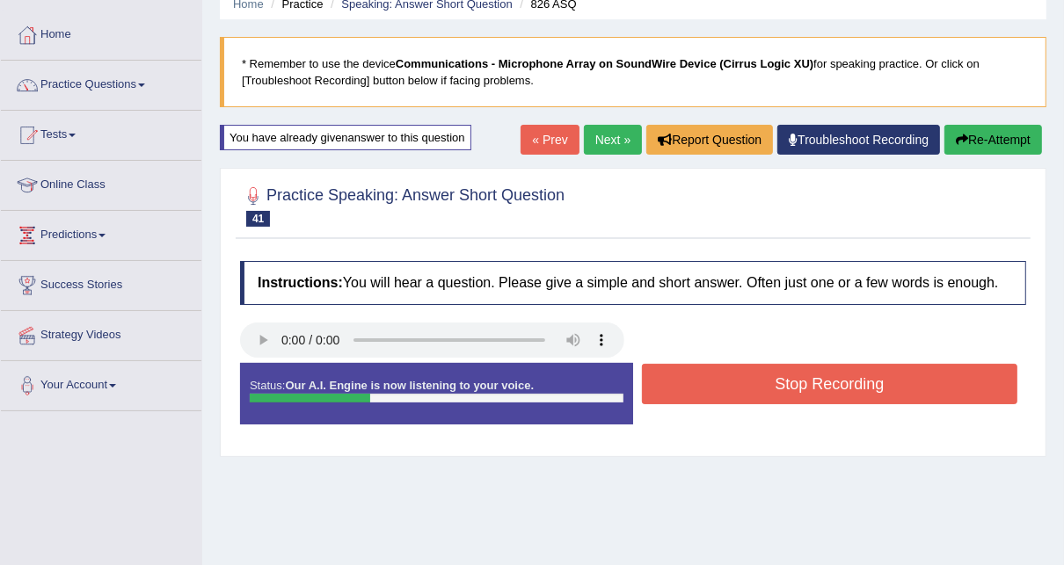
click at [788, 396] on button "Stop Recording" at bounding box center [830, 384] width 376 height 40
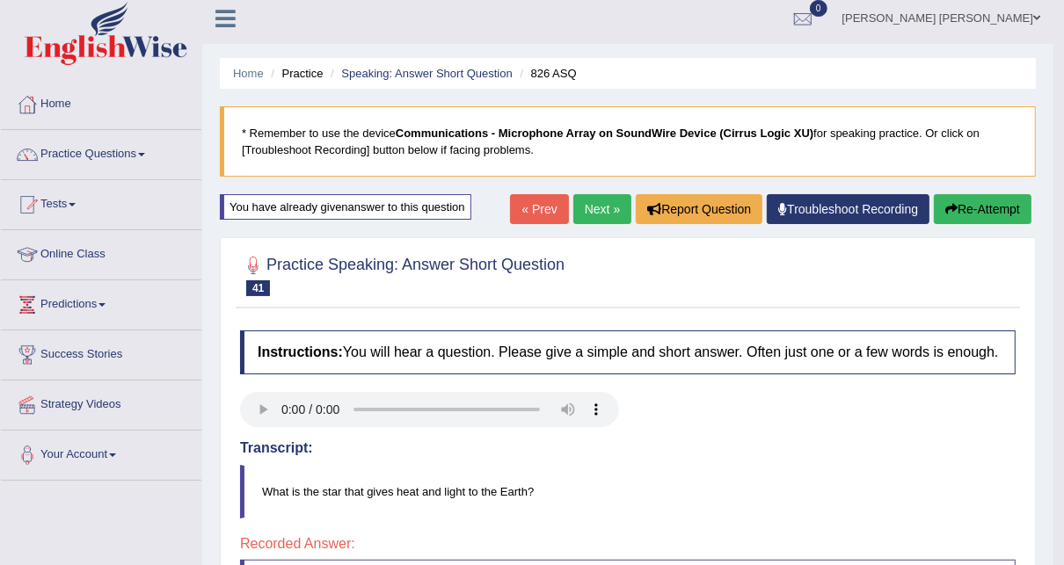
scroll to position [6, 0]
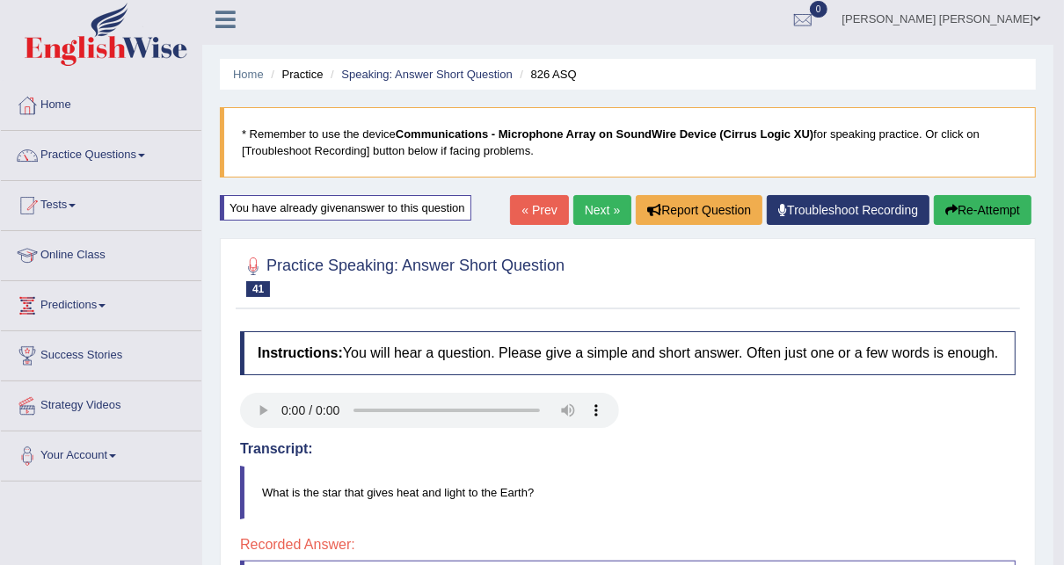
click at [984, 214] on button "Re-Attempt" at bounding box center [983, 210] width 98 height 30
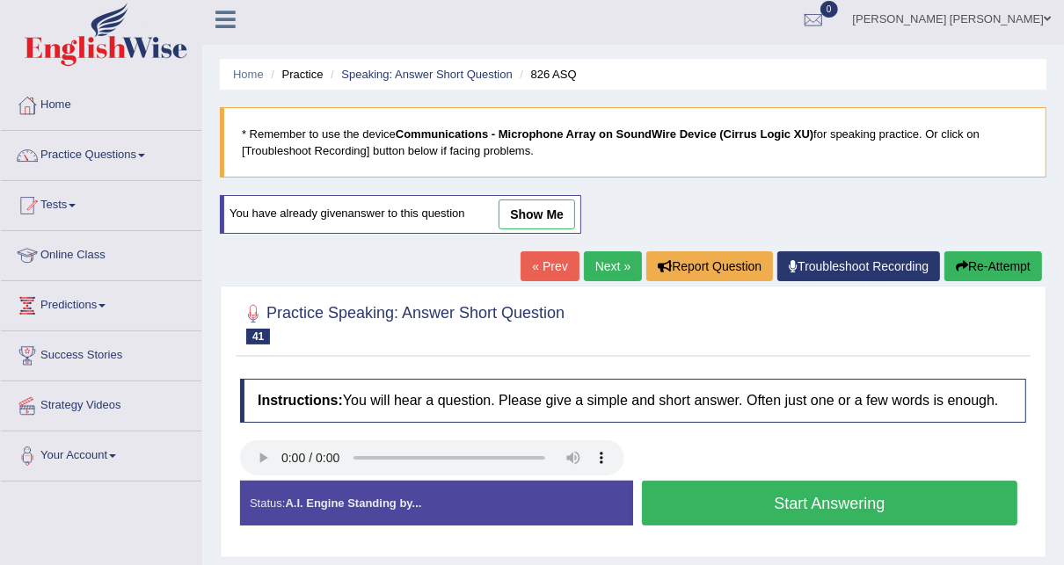
click at [739, 500] on button "Start Answering" at bounding box center [830, 503] width 376 height 45
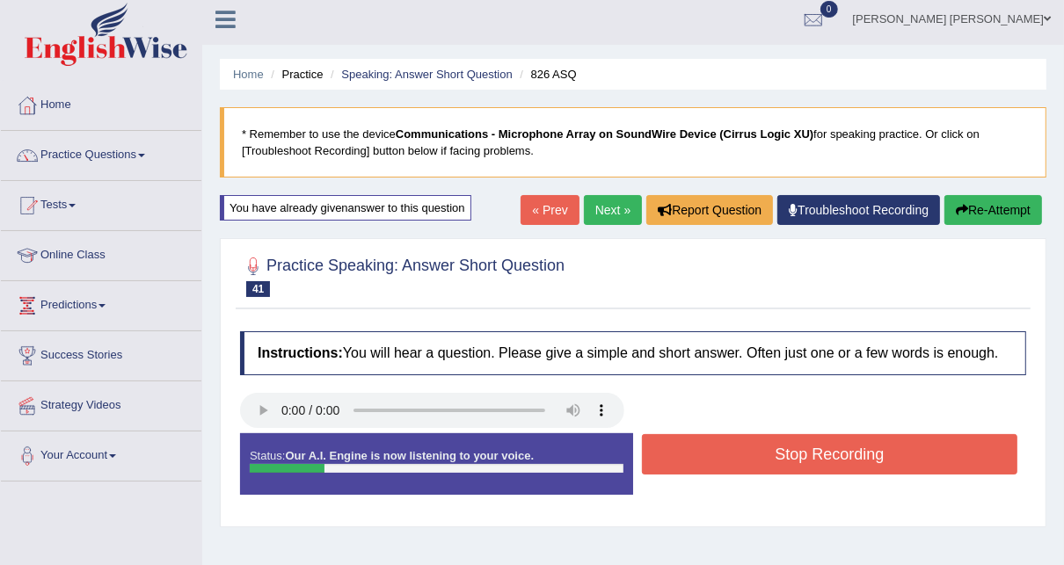
click at [766, 453] on button "Stop Recording" at bounding box center [830, 454] width 376 height 40
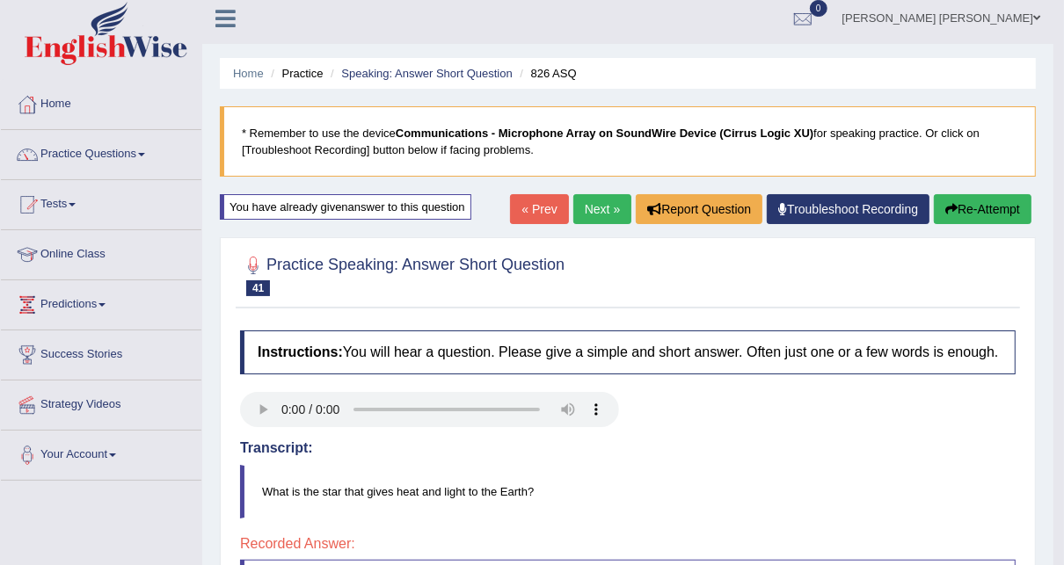
scroll to position [6, 0]
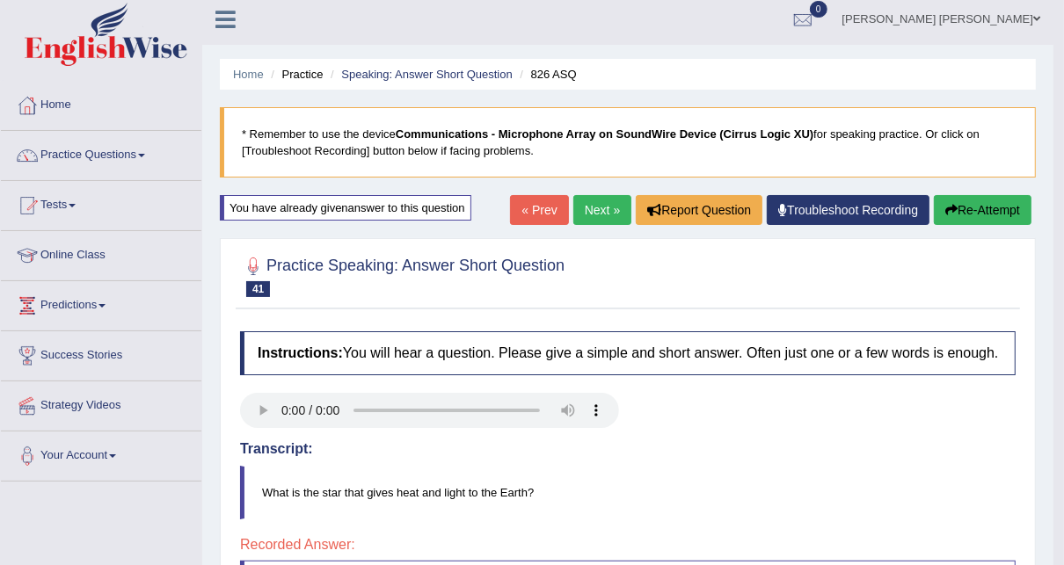
click at [983, 216] on button "Re-Attempt" at bounding box center [983, 210] width 98 height 30
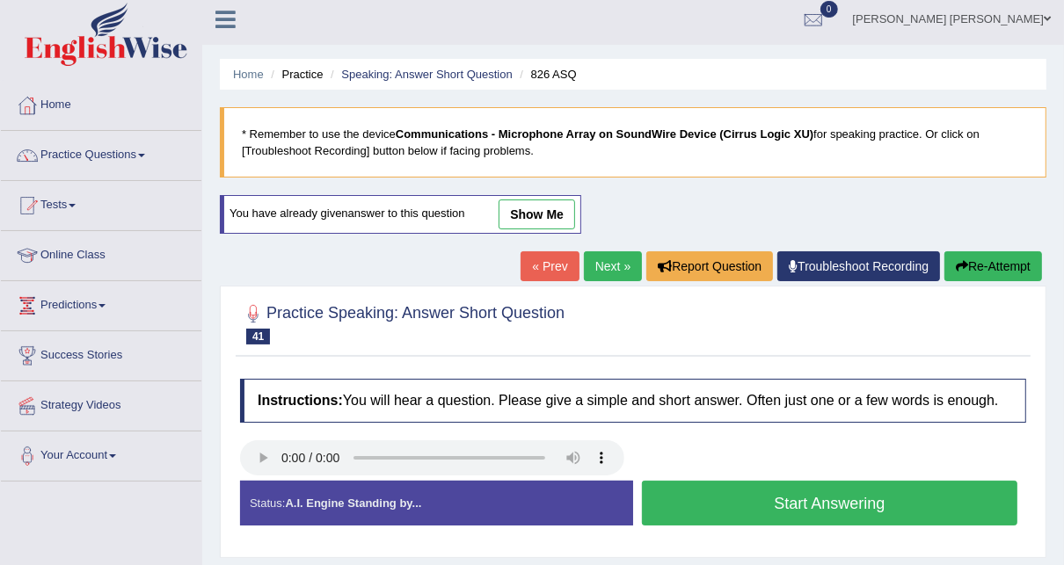
click at [879, 501] on button "Start Answering" at bounding box center [830, 503] width 376 height 45
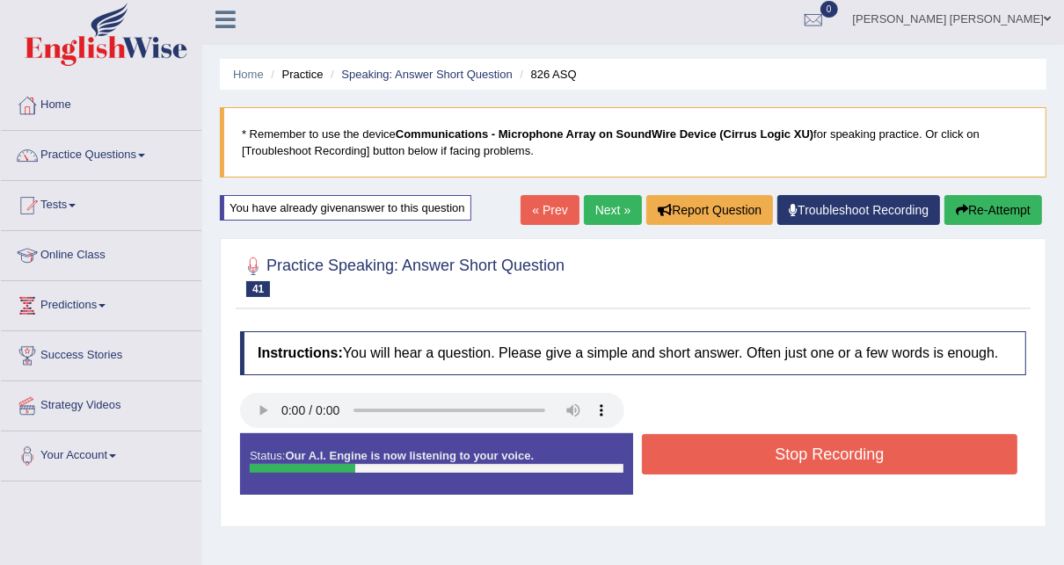
click at [883, 445] on button "Stop Recording" at bounding box center [830, 454] width 376 height 40
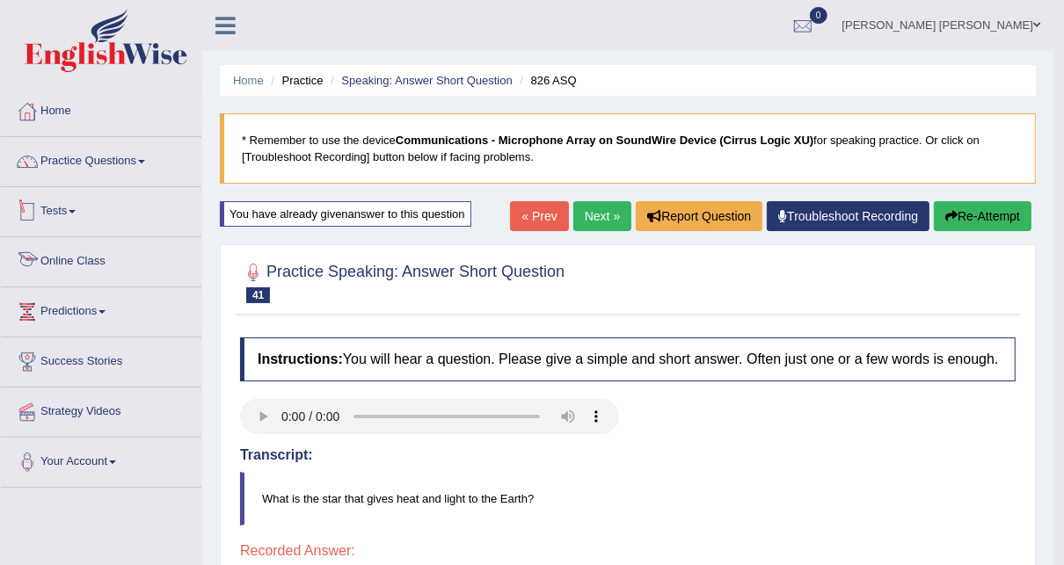
click at [91, 255] on link "Online Class" at bounding box center [101, 259] width 201 height 44
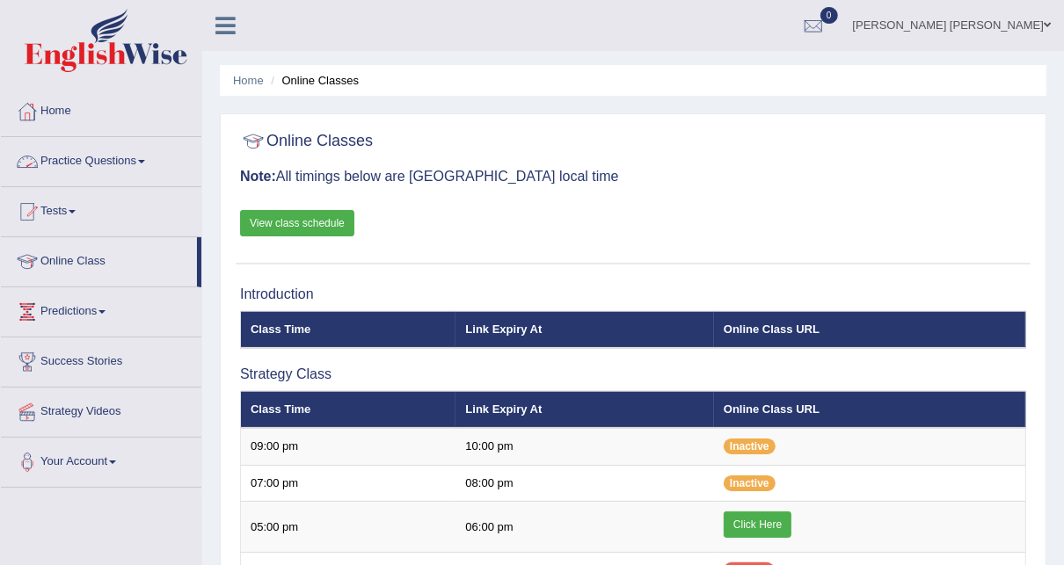
click at [156, 170] on link "Practice Questions" at bounding box center [101, 159] width 201 height 44
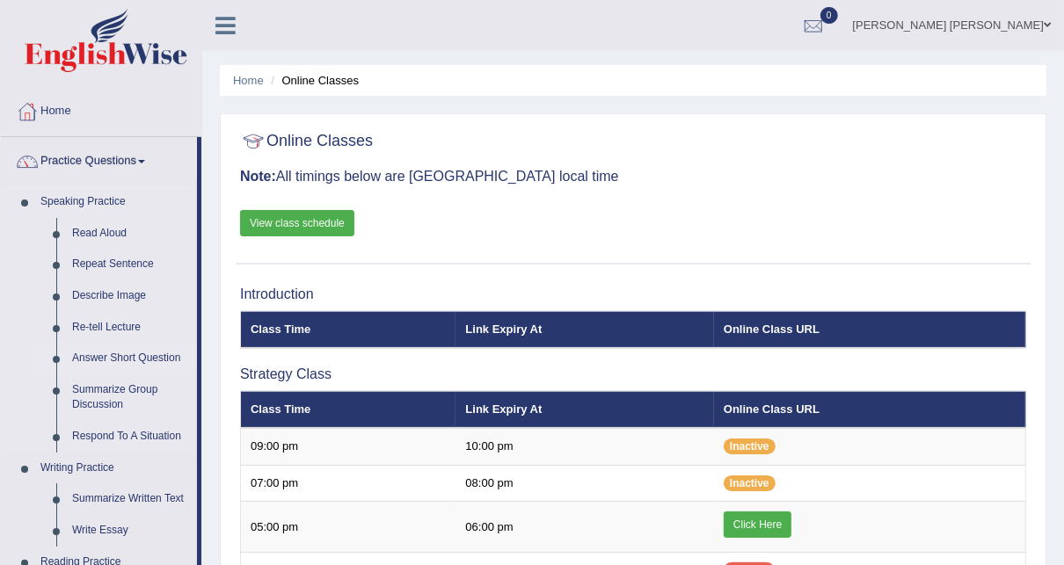
click at [119, 353] on link "Answer Short Question" at bounding box center [130, 359] width 133 height 32
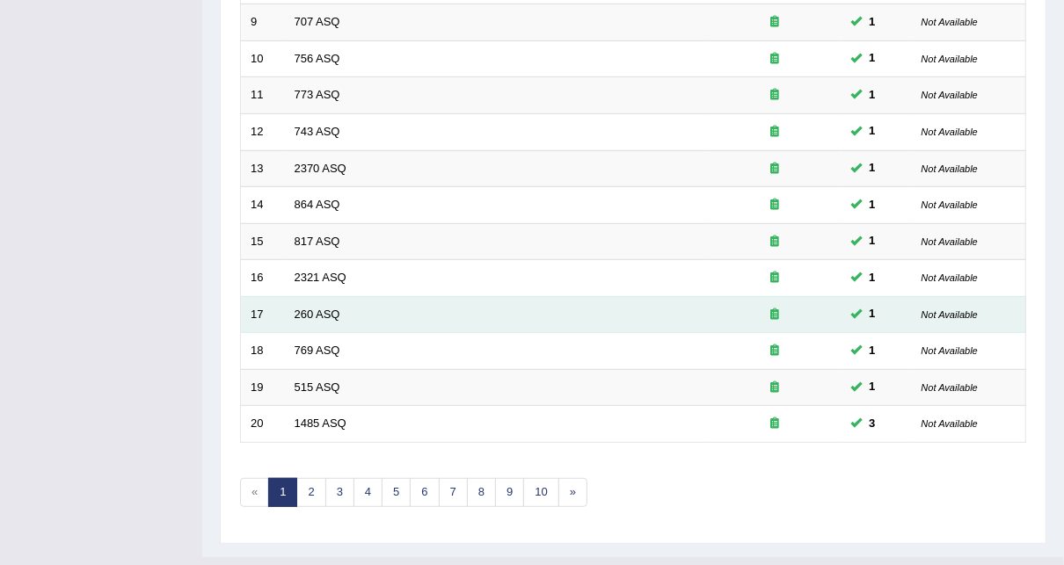
scroll to position [591, 0]
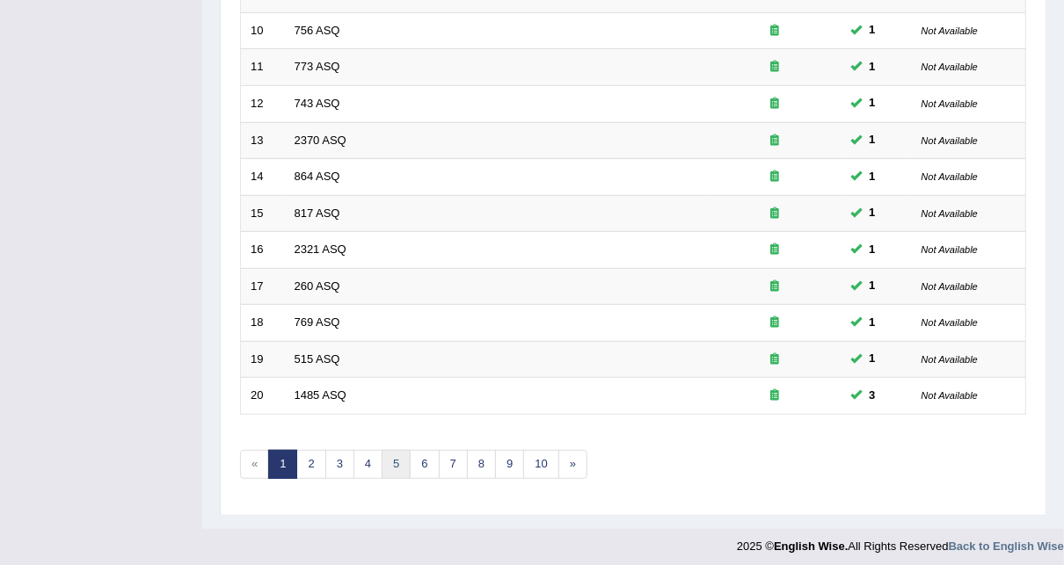
click at [384, 454] on link "5" at bounding box center [396, 464] width 29 height 29
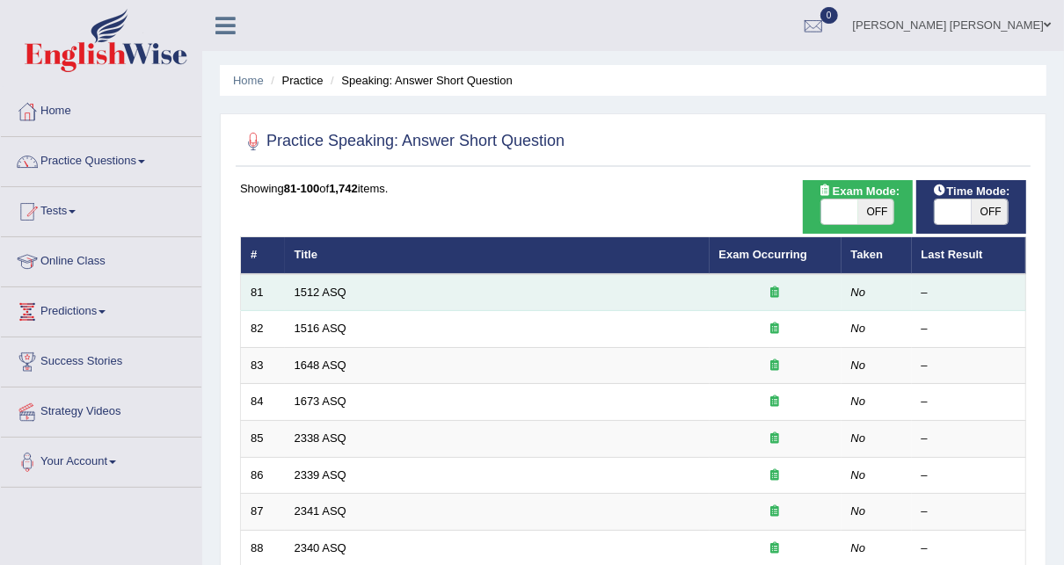
click at [318, 283] on td "1512 ASQ" at bounding box center [497, 292] width 425 height 37
click at [318, 294] on link "1512 ASQ" at bounding box center [321, 292] width 52 height 13
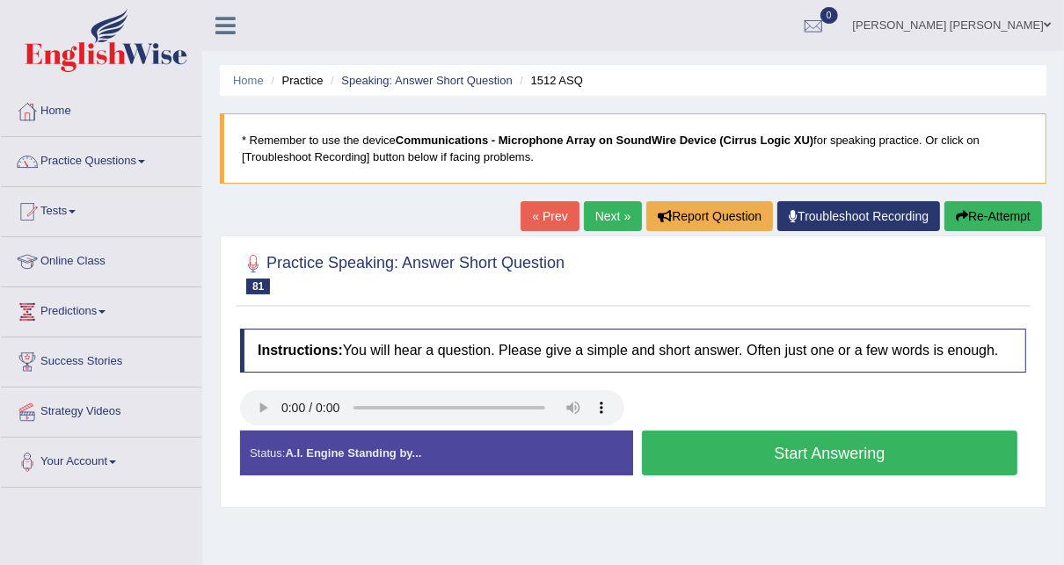
click at [871, 457] on button "Start Answering" at bounding box center [830, 453] width 376 height 45
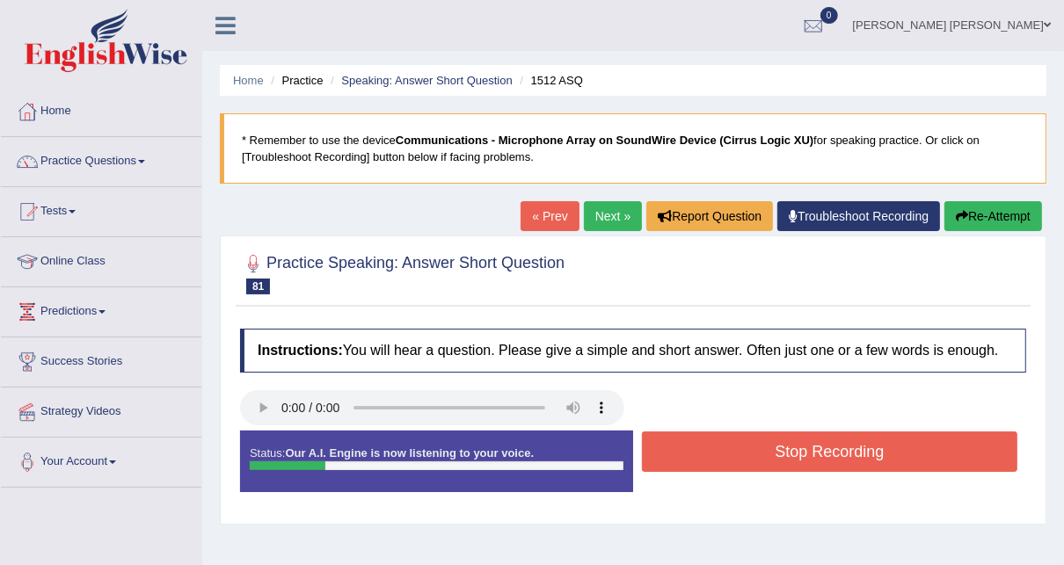
click at [871, 457] on button "Stop Recording" at bounding box center [830, 452] width 376 height 40
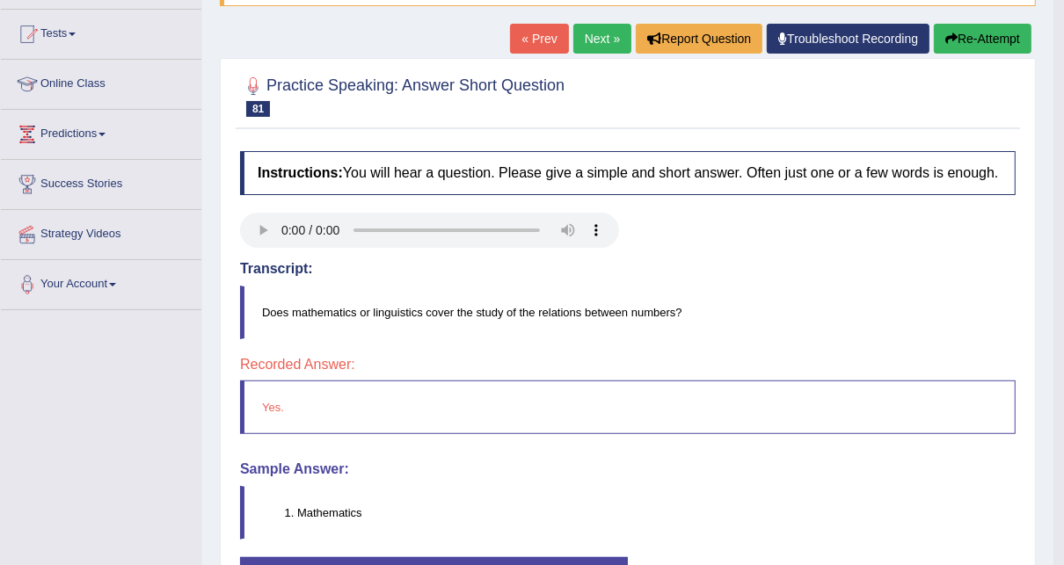
scroll to position [70, 0]
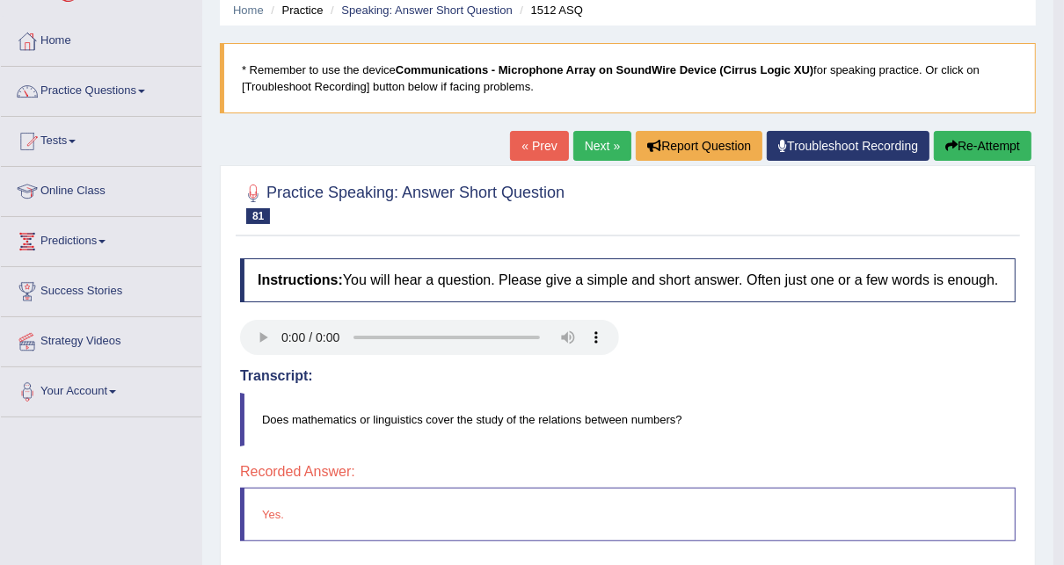
click at [603, 133] on link "Next »" at bounding box center [602, 146] width 58 height 30
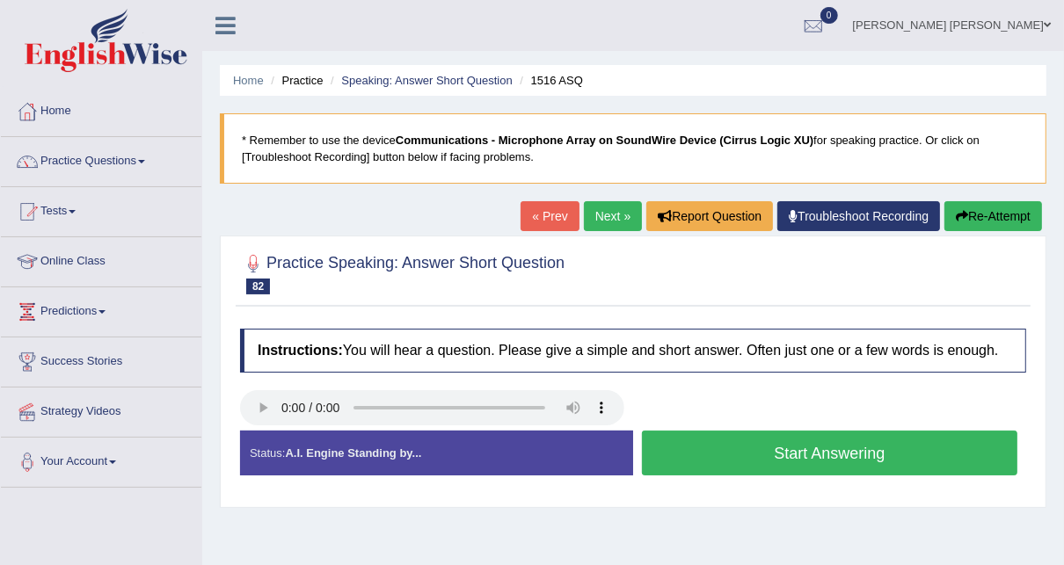
click at [739, 453] on button "Start Answering" at bounding box center [830, 453] width 376 height 45
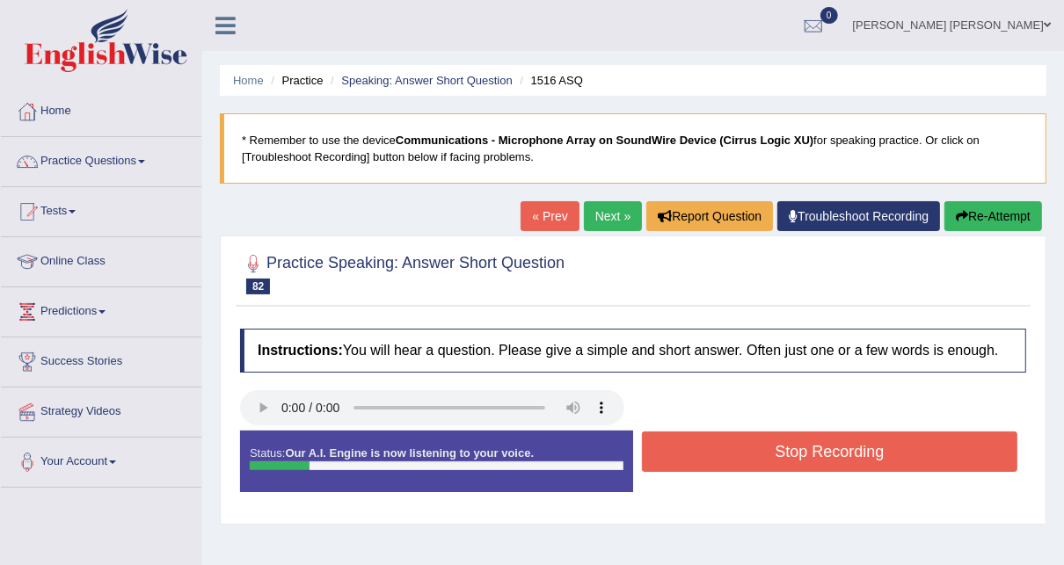
click at [734, 450] on button "Stop Recording" at bounding box center [830, 452] width 376 height 40
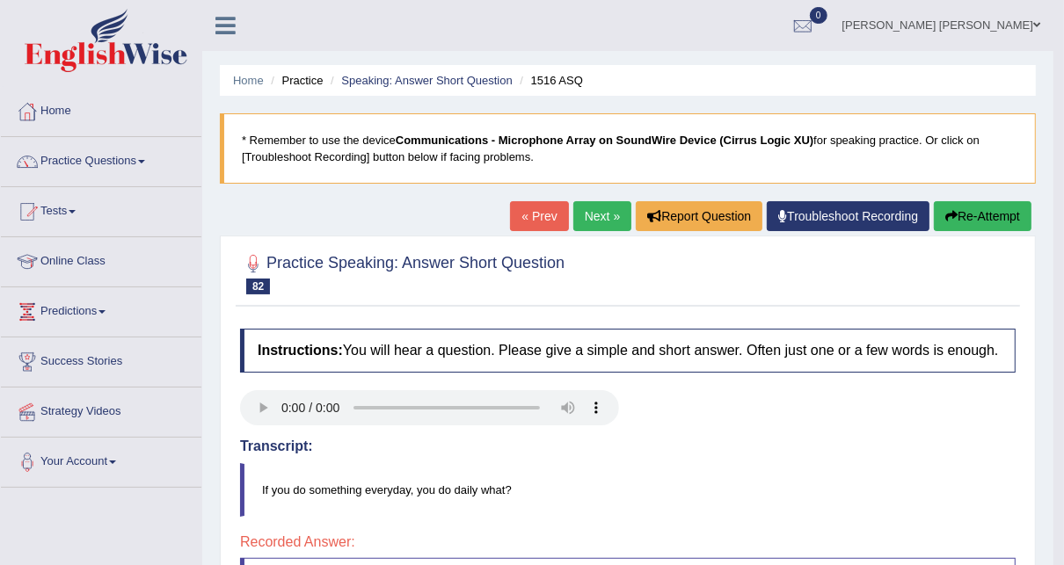
click at [602, 213] on link "Next »" at bounding box center [602, 216] width 58 height 30
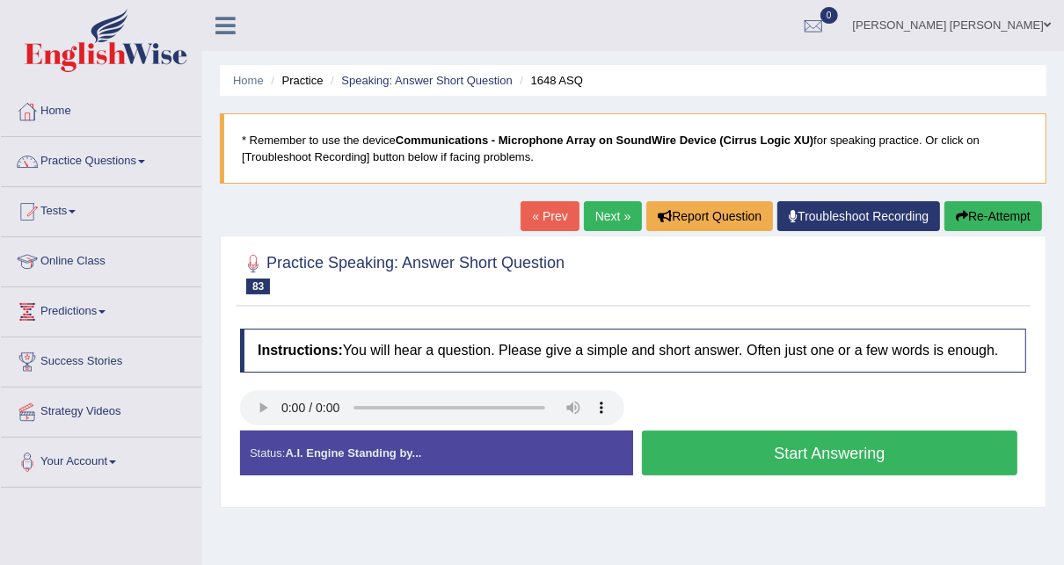
click at [786, 442] on button "Start Answering" at bounding box center [830, 453] width 376 height 45
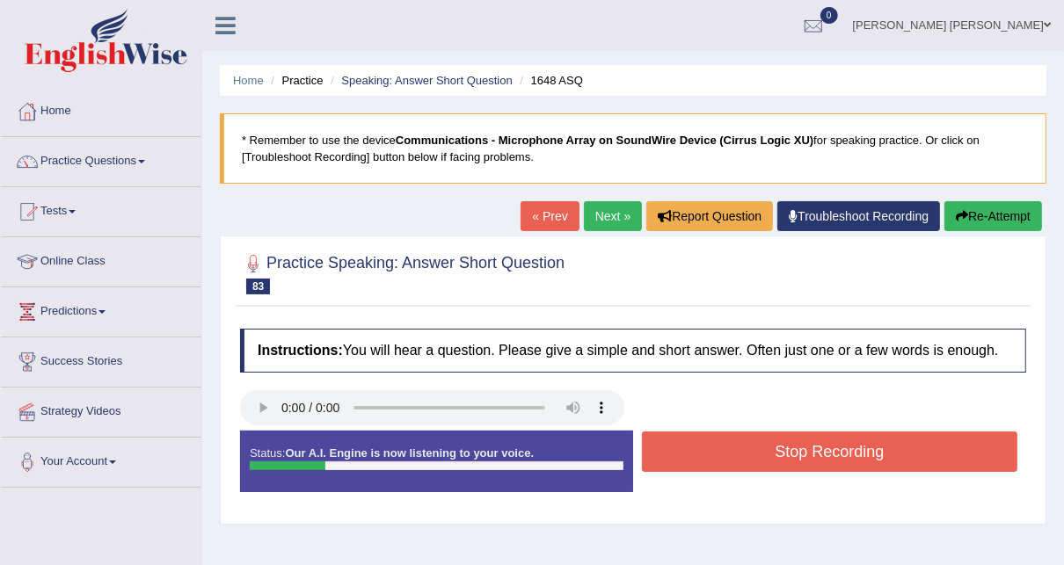
click at [786, 442] on button "Stop Recording" at bounding box center [830, 452] width 376 height 40
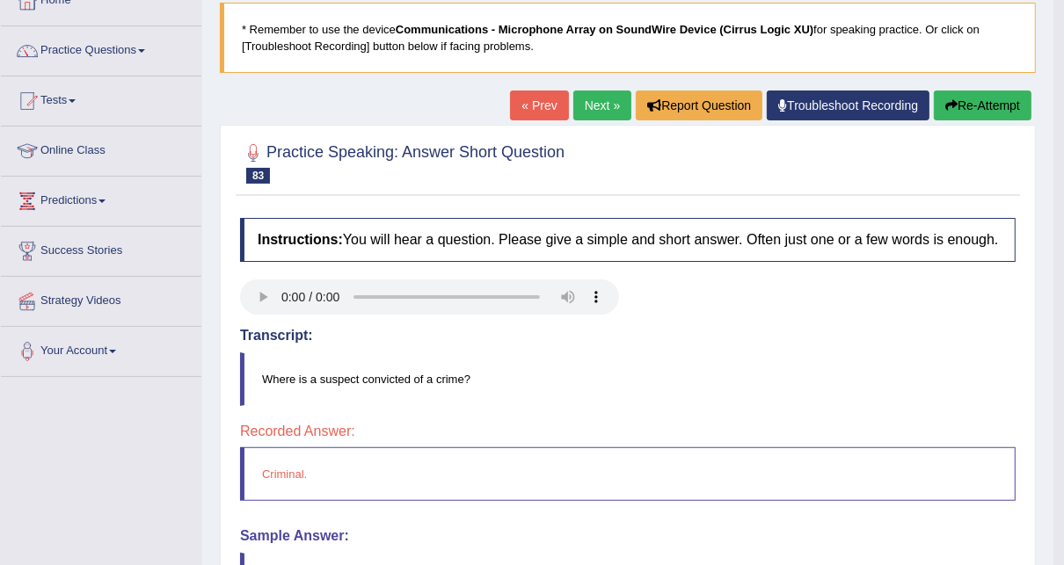
scroll to position [211, 0]
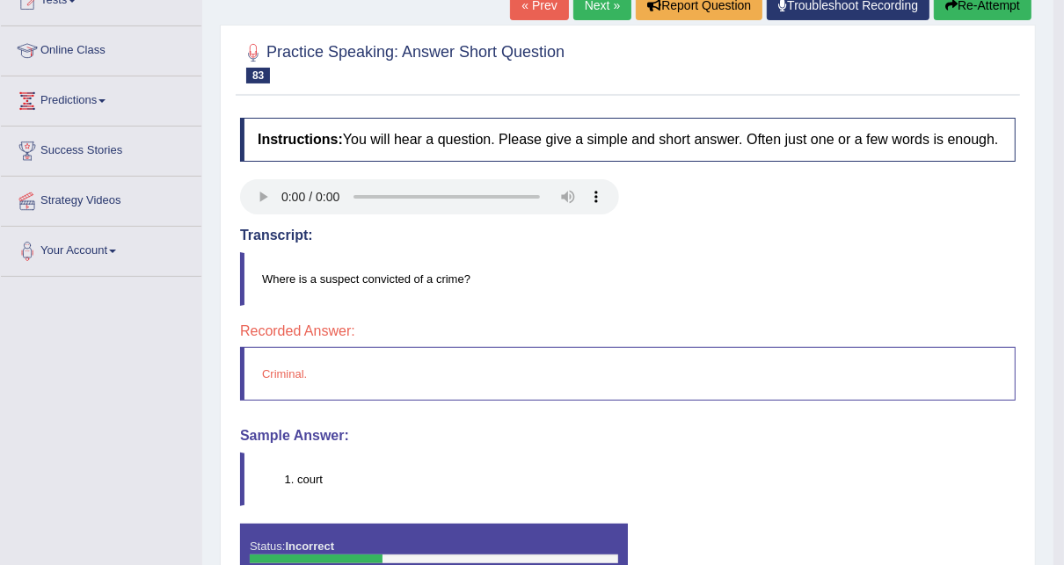
click at [611, 2] on link "Next »" at bounding box center [602, 5] width 58 height 30
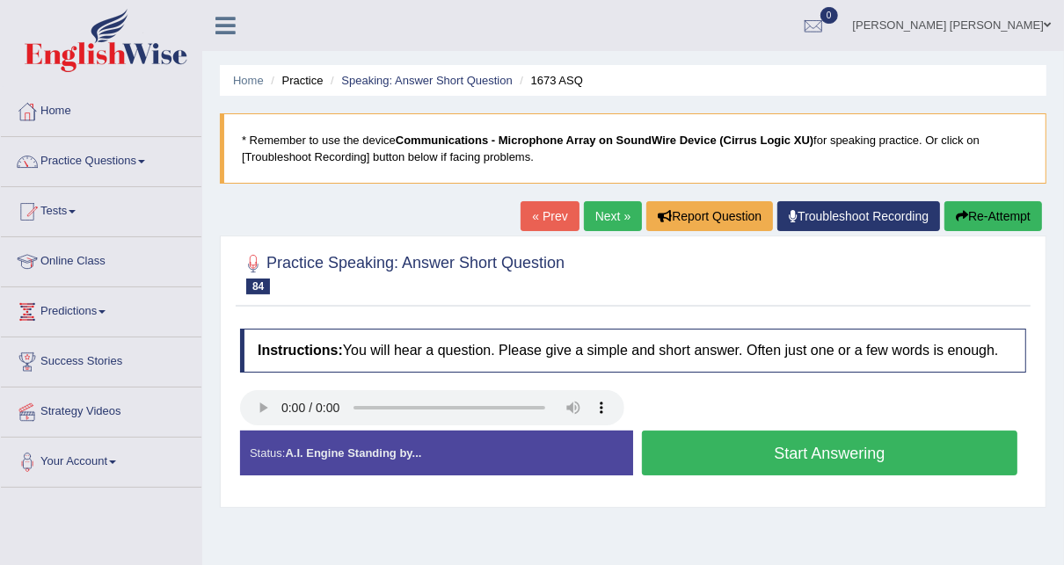
click at [721, 447] on button "Start Answering" at bounding box center [830, 453] width 376 height 45
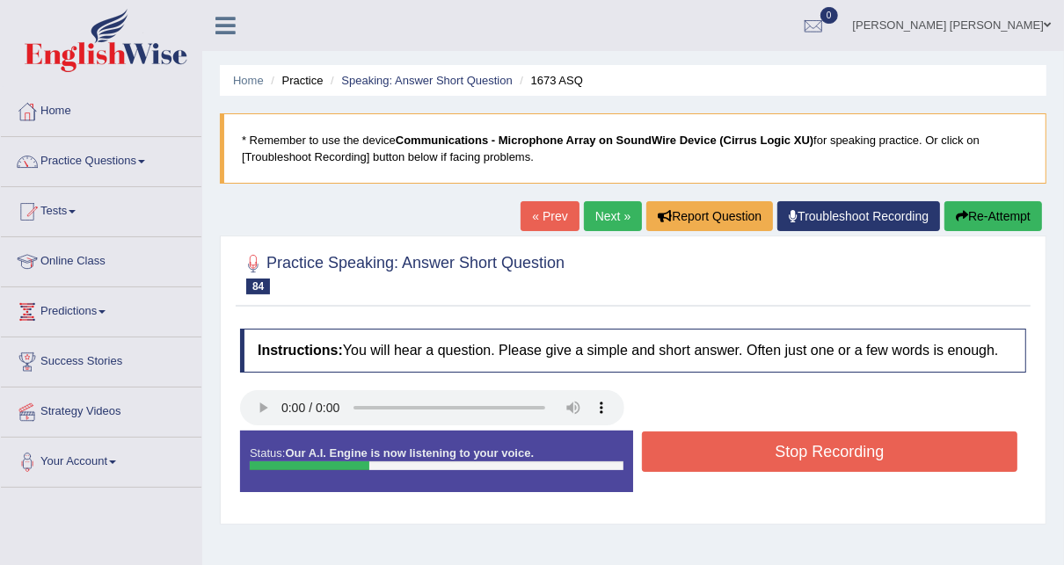
click at [721, 447] on button "Stop Recording" at bounding box center [830, 452] width 376 height 40
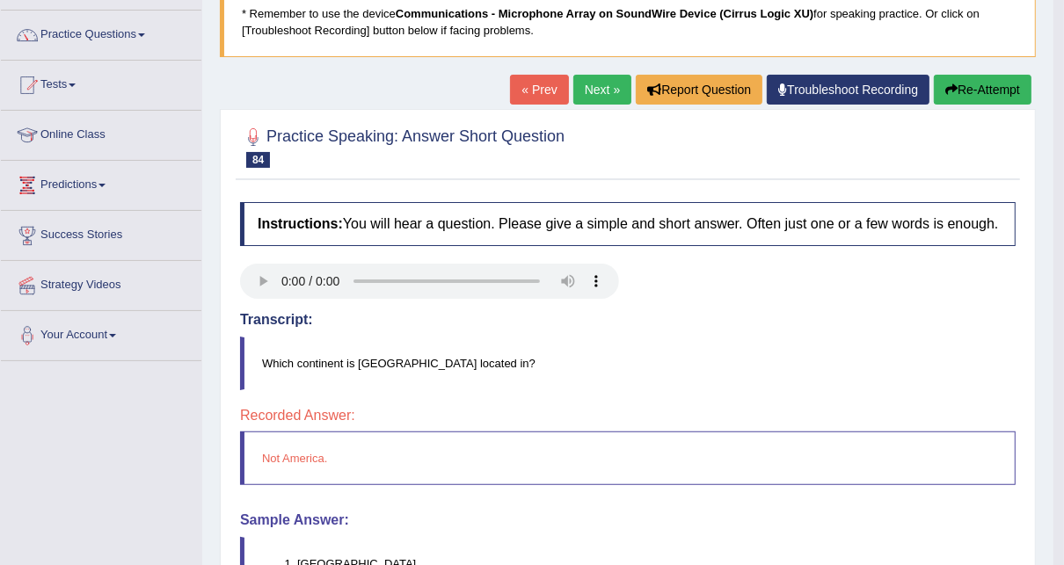
scroll to position [70, 0]
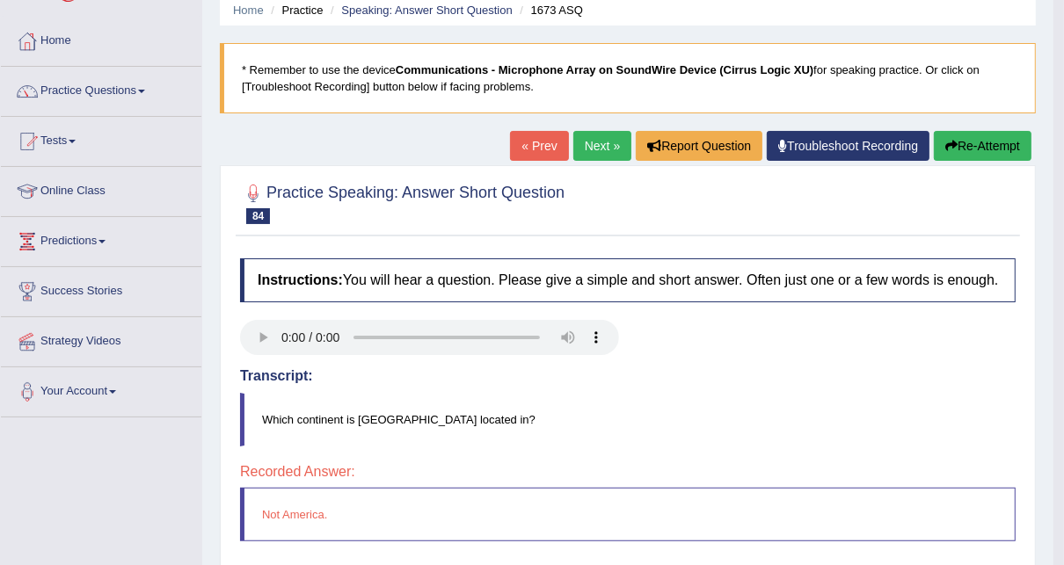
click at [610, 139] on link "Next »" at bounding box center [602, 146] width 58 height 30
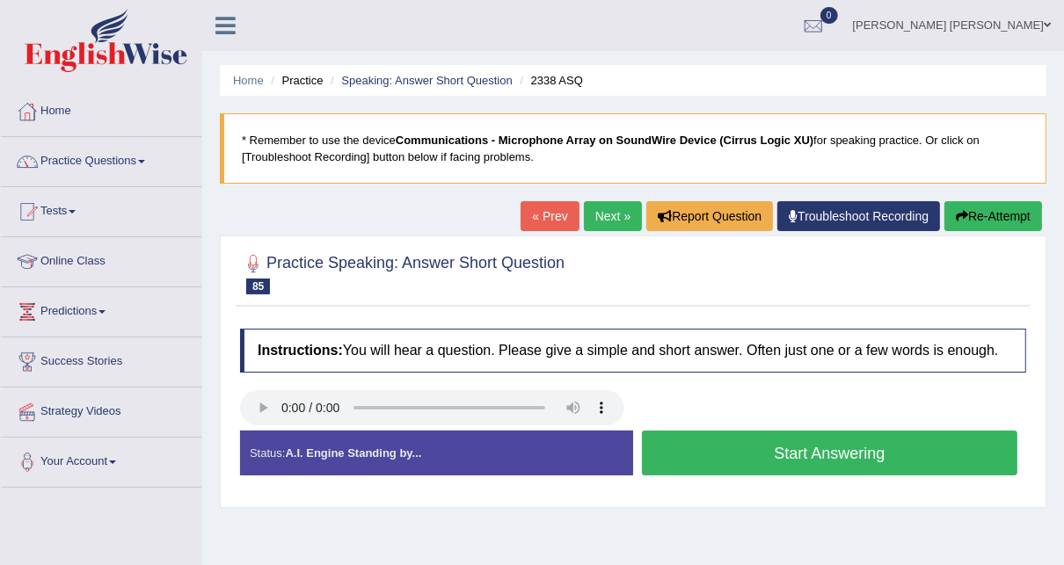
click at [744, 459] on button "Start Answering" at bounding box center [830, 453] width 376 height 45
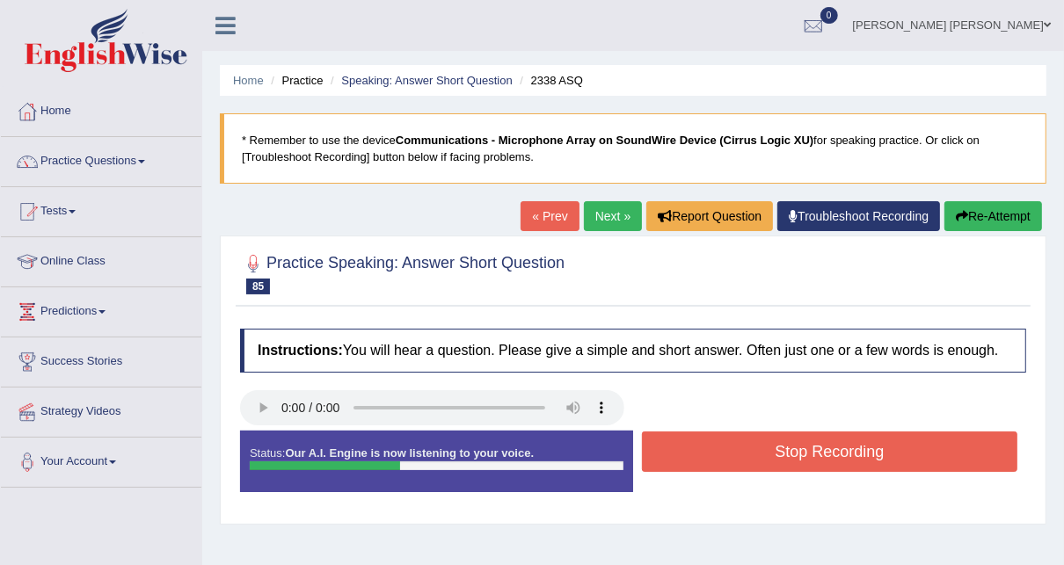
click at [744, 459] on button "Stop Recording" at bounding box center [830, 452] width 376 height 40
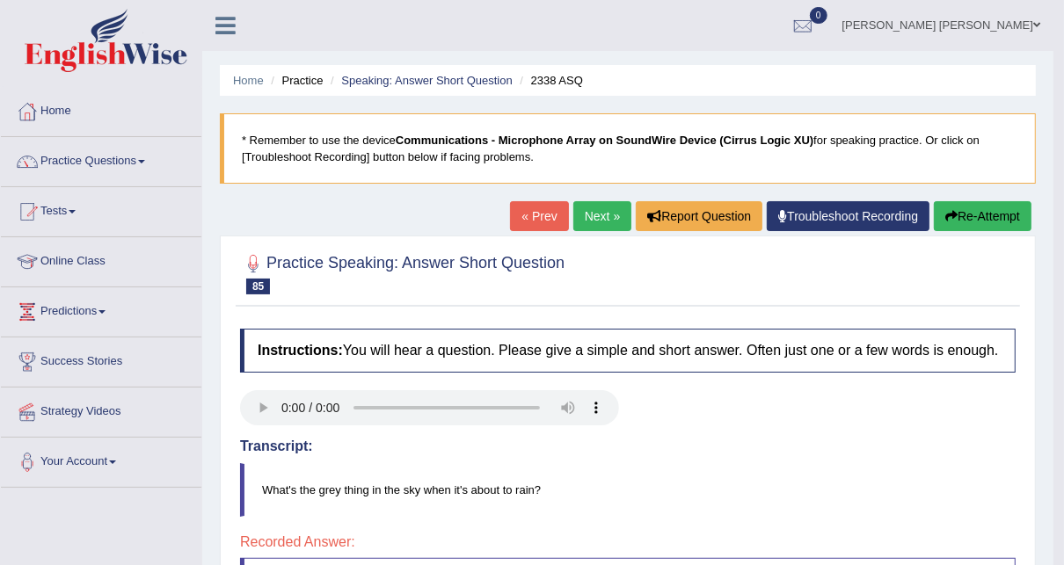
click at [609, 211] on link "Next »" at bounding box center [602, 216] width 58 height 30
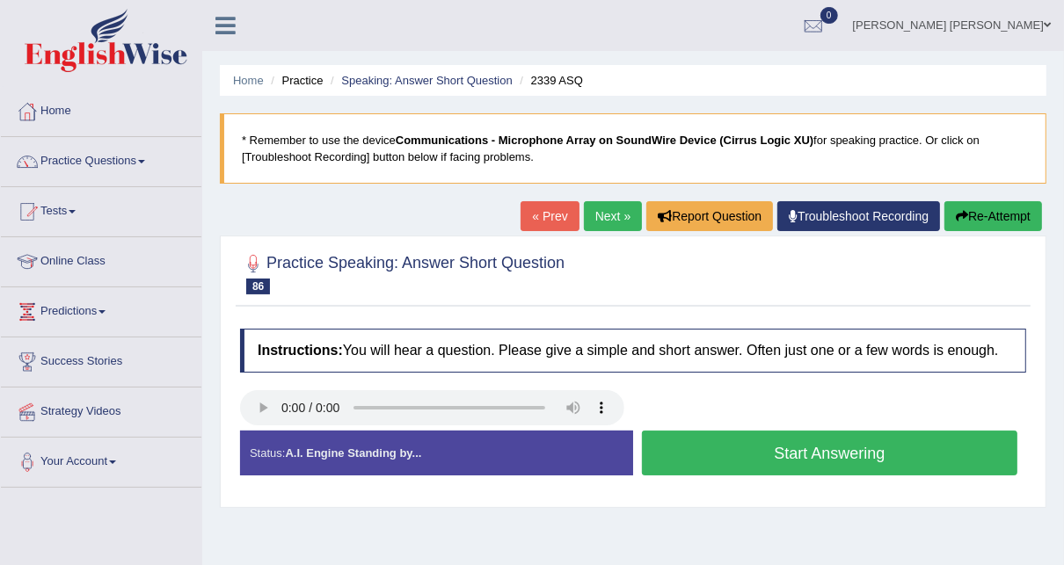
click at [816, 458] on button "Start Answering" at bounding box center [830, 453] width 376 height 45
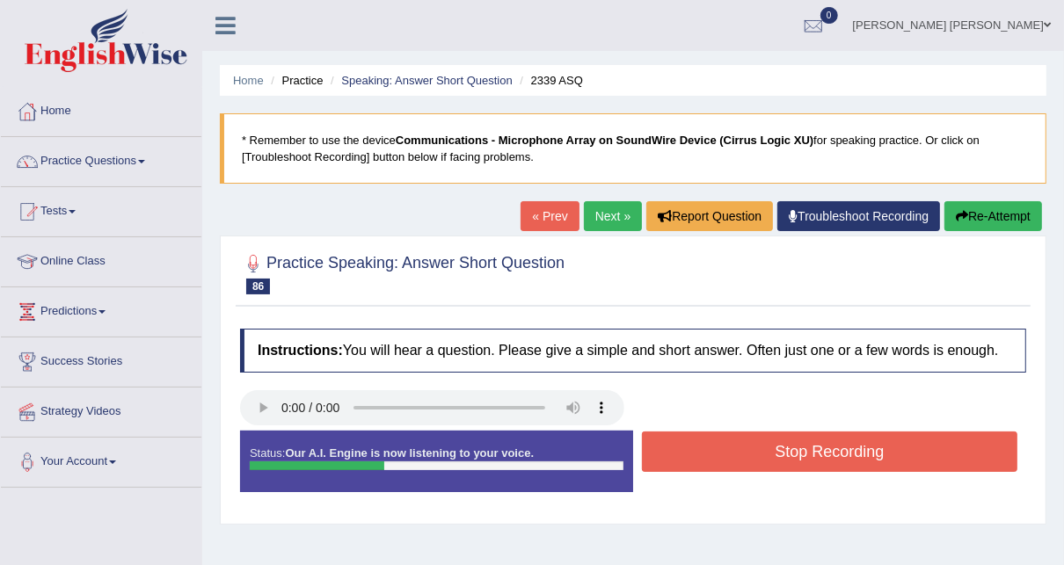
click at [816, 458] on button "Stop Recording" at bounding box center [830, 452] width 376 height 40
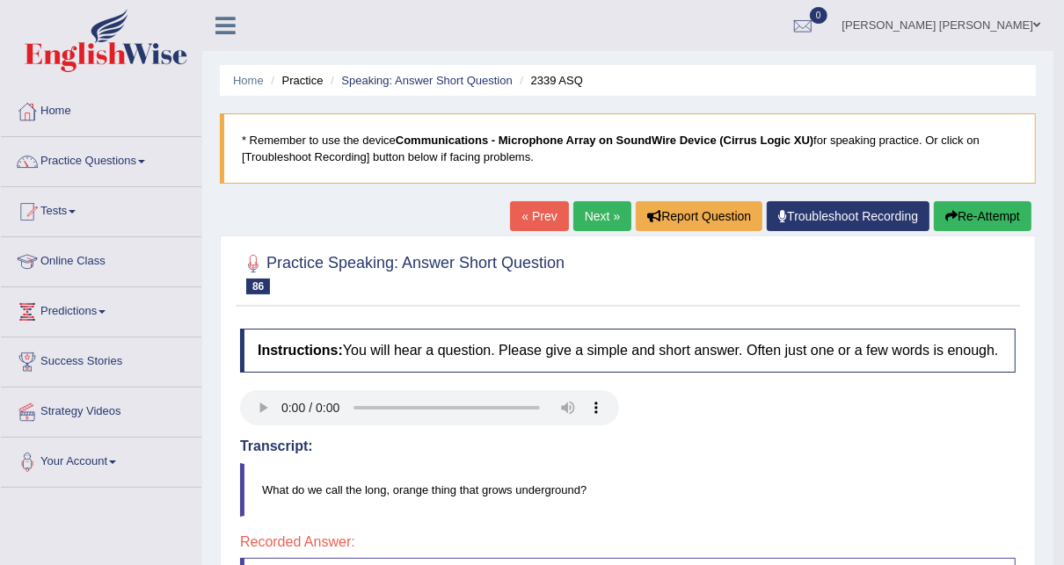
click at [783, 221] on icon at bounding box center [782, 216] width 9 height 12
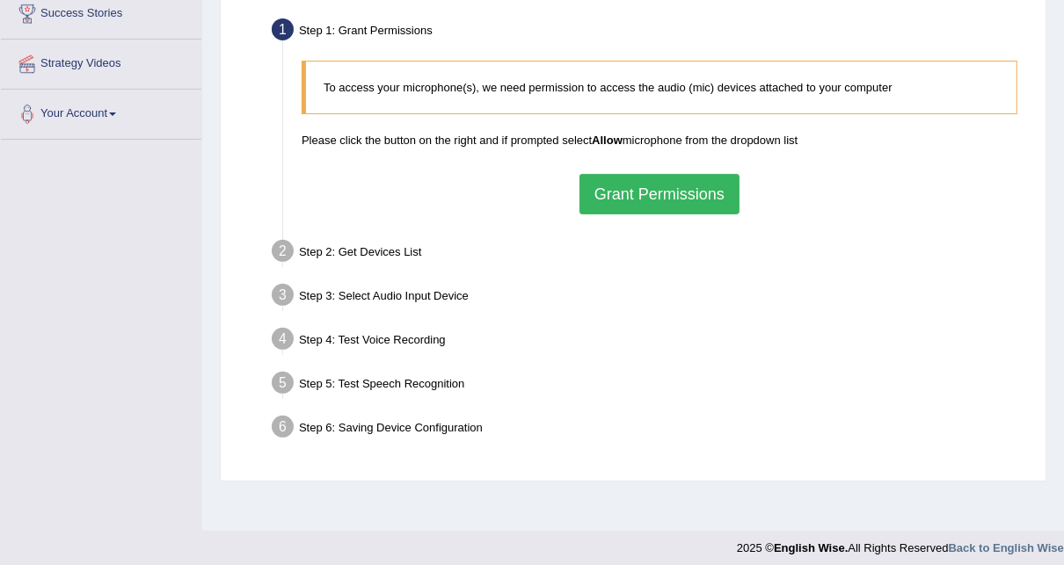
scroll to position [352, 0]
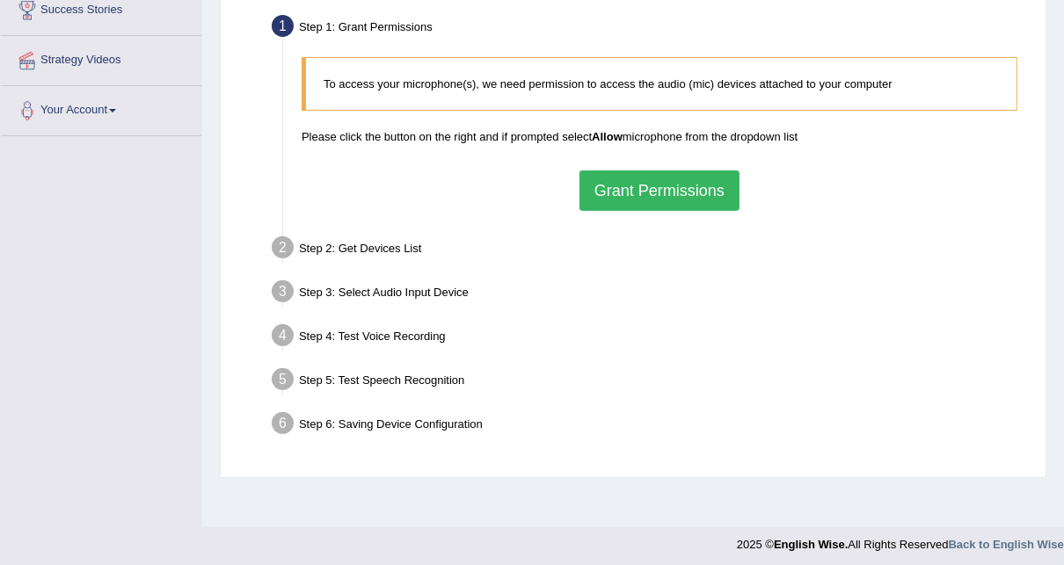
click at [379, 248] on div "Step 2: Get Devices List" at bounding box center [651, 250] width 774 height 39
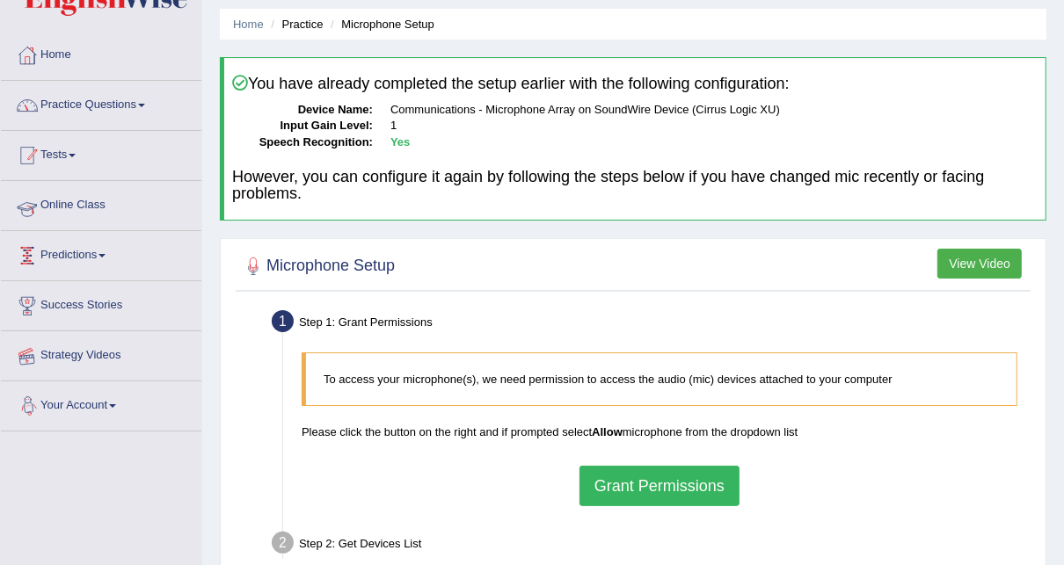
scroll to position [6, 0]
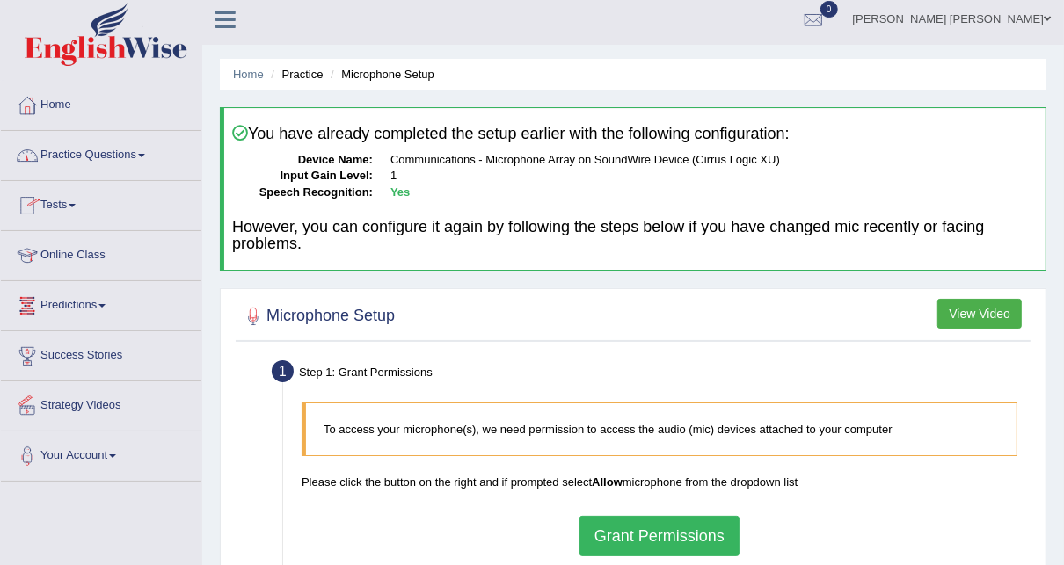
click at [133, 169] on link "Practice Questions" at bounding box center [101, 153] width 201 height 44
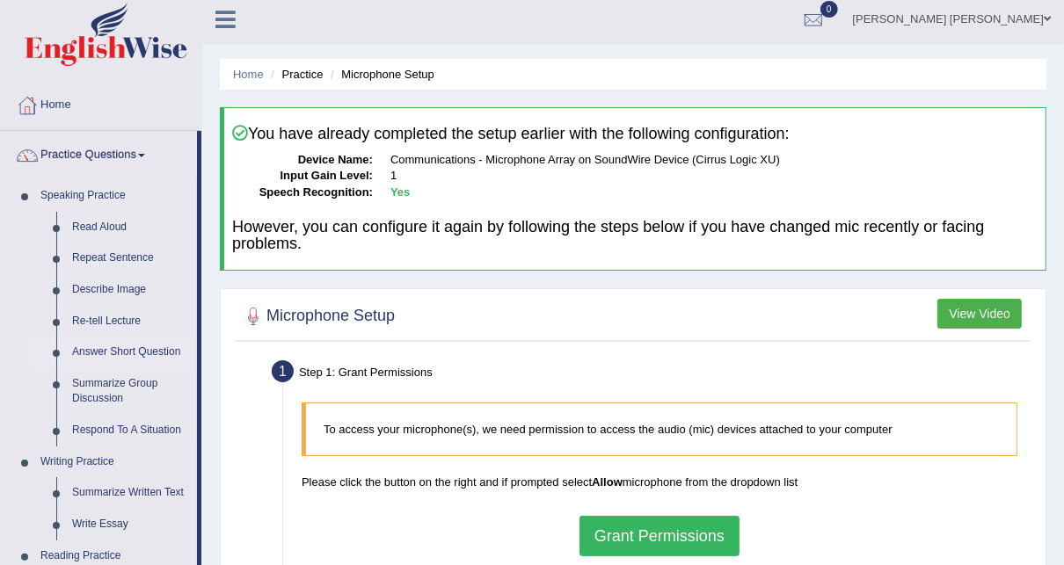
click at [103, 345] on link "Answer Short Question" at bounding box center [130, 353] width 133 height 32
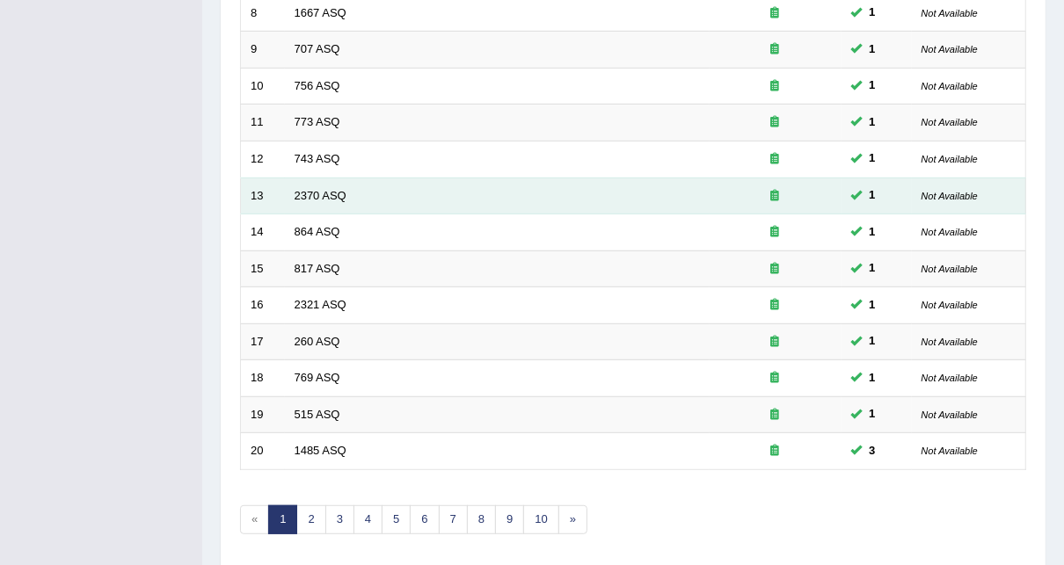
scroll to position [591, 0]
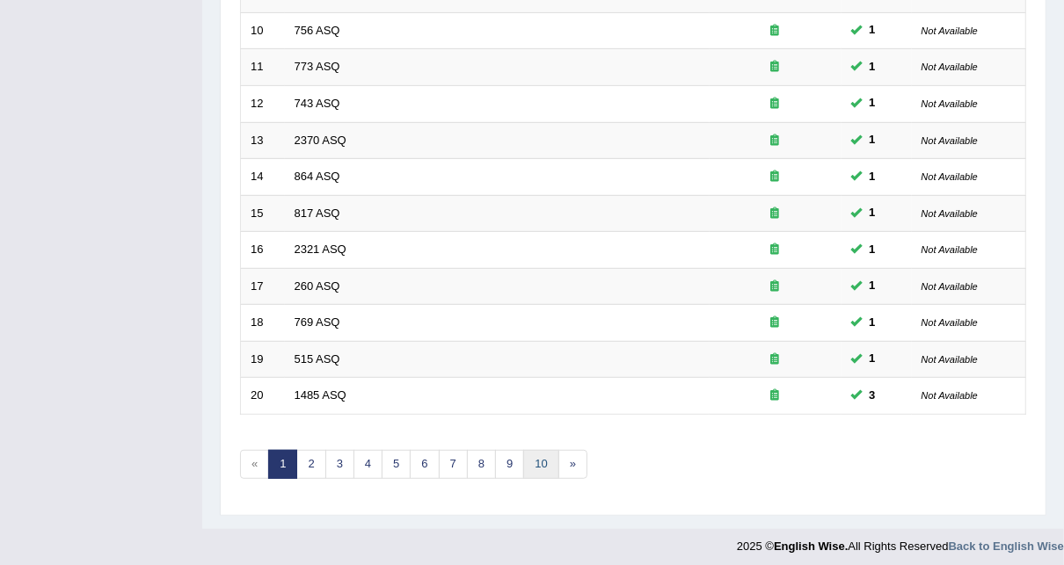
click at [525, 465] on link "10" at bounding box center [540, 464] width 35 height 29
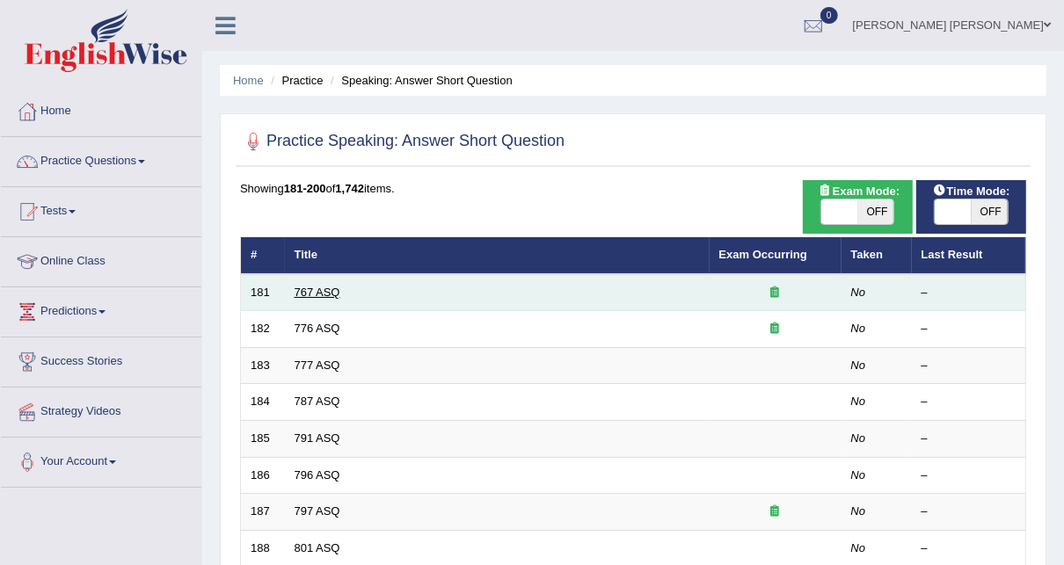
click at [320, 287] on link "767 ASQ" at bounding box center [318, 292] width 46 height 13
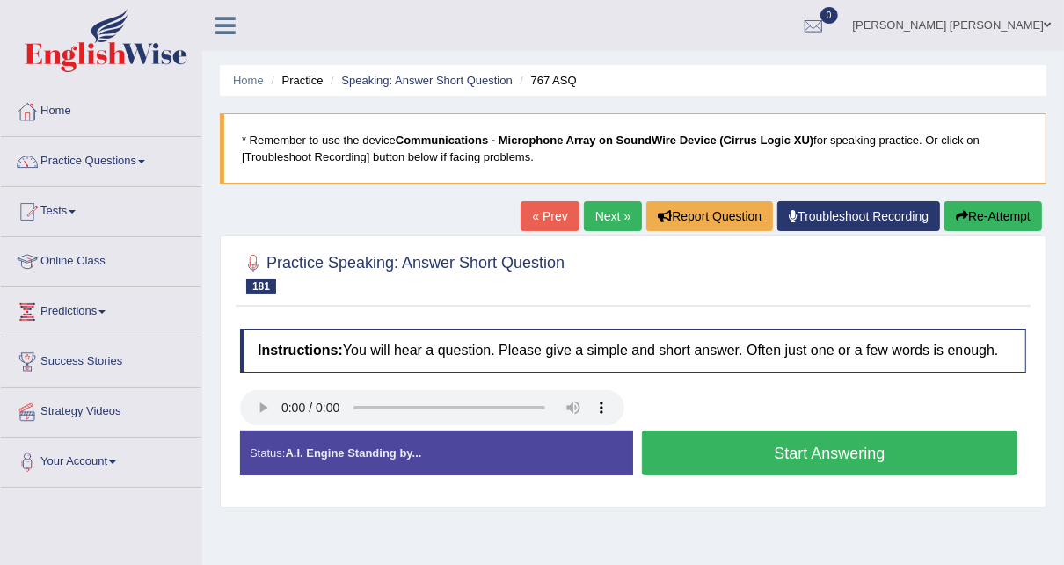
click at [796, 453] on button "Start Answering" at bounding box center [830, 453] width 376 height 45
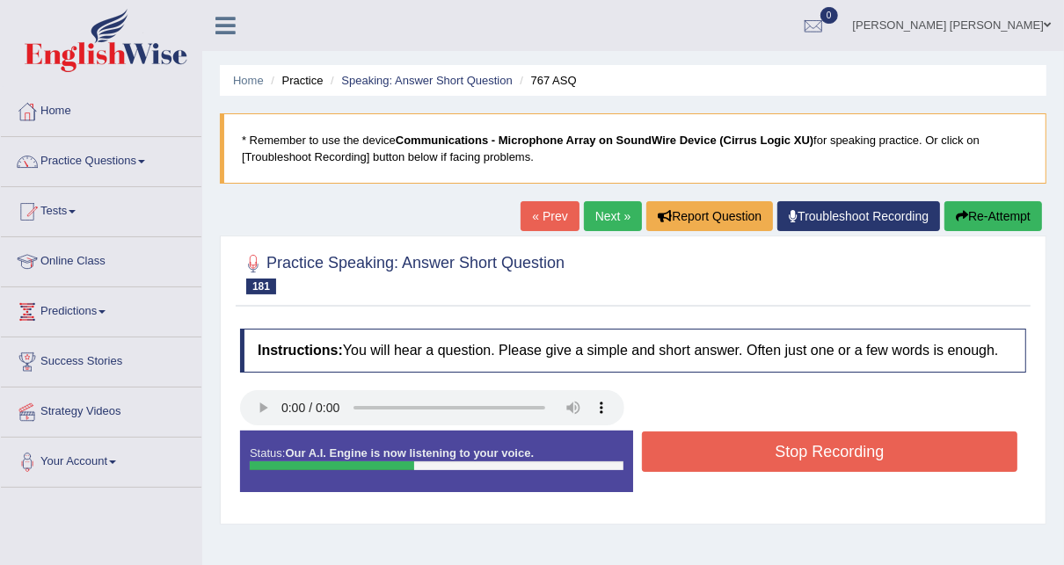
click at [842, 445] on button "Stop Recording" at bounding box center [830, 452] width 376 height 40
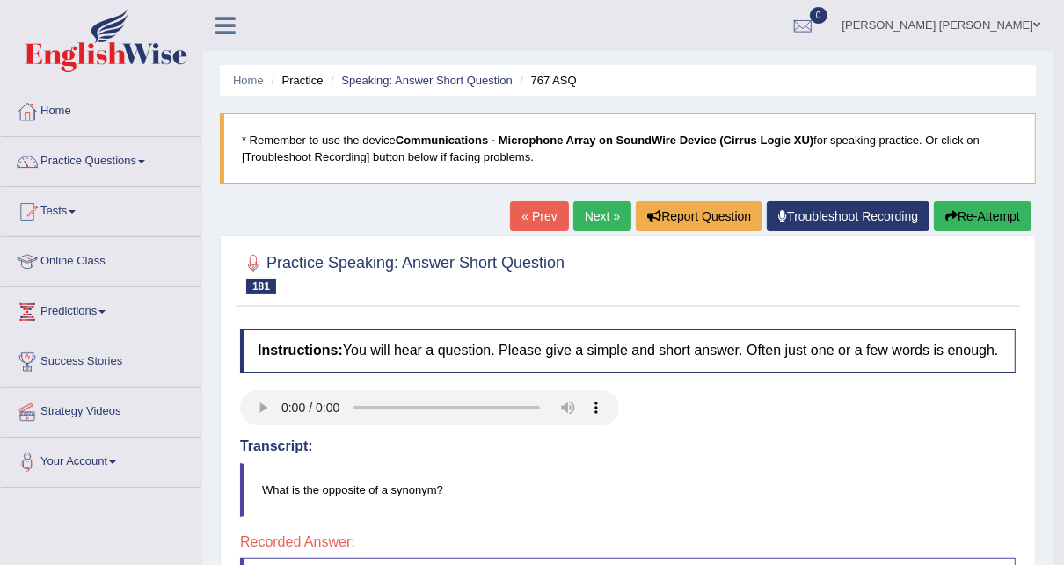
click at [632, 444] on h4 "Transcript:" at bounding box center [628, 447] width 776 height 16
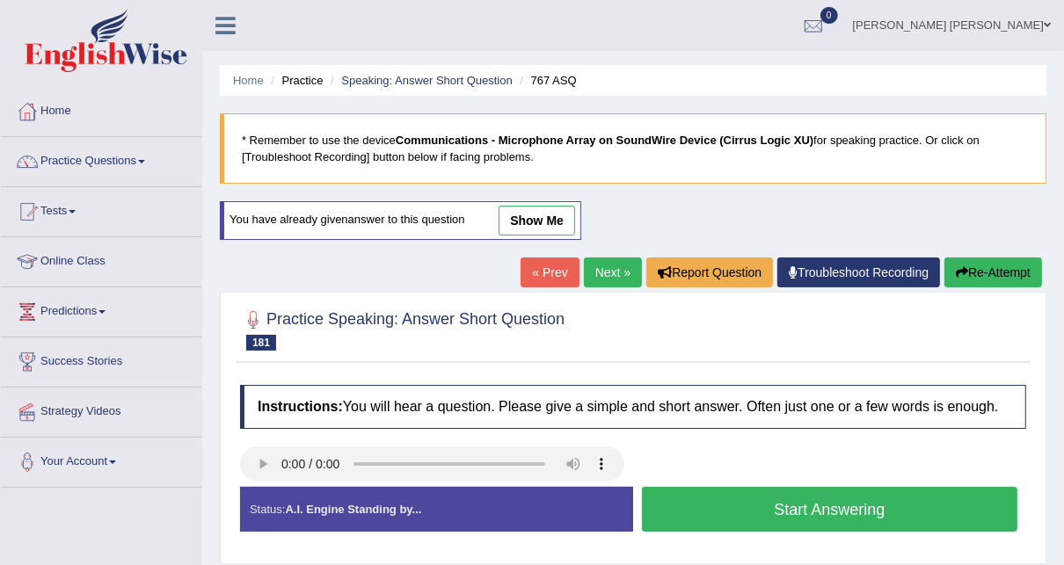
click at [1024, 31] on link "[PERSON_NAME] [PERSON_NAME]" at bounding box center [952, 23] width 224 height 46
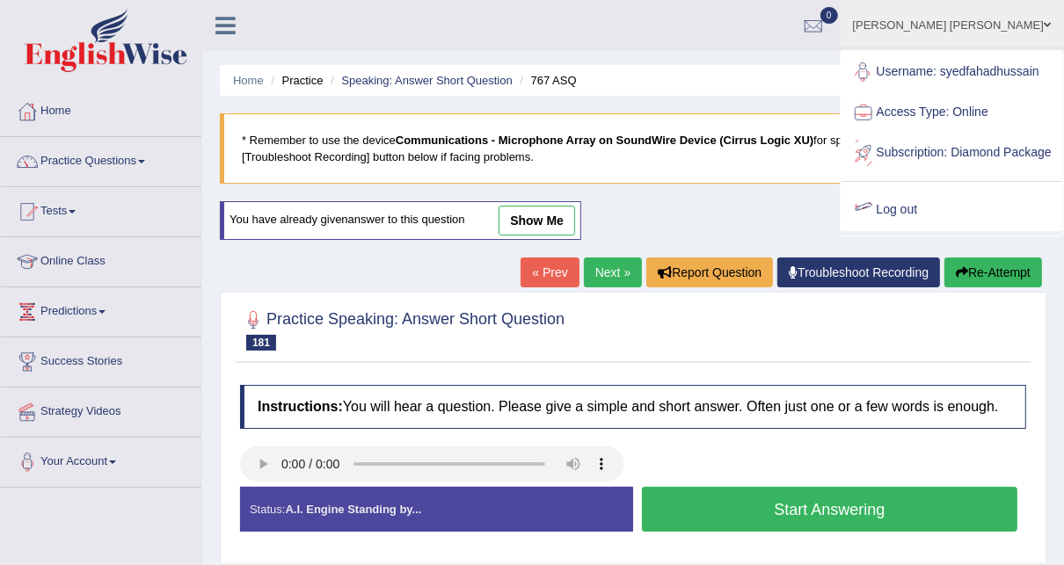
click at [915, 230] on link "Log out" at bounding box center [952, 210] width 221 height 40
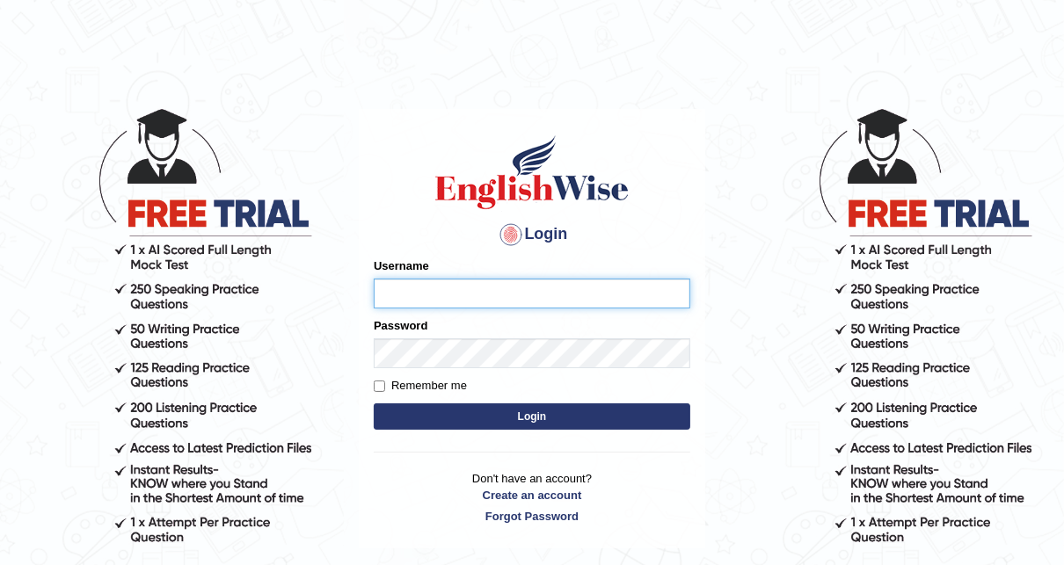
type input "syedfahadhussain"
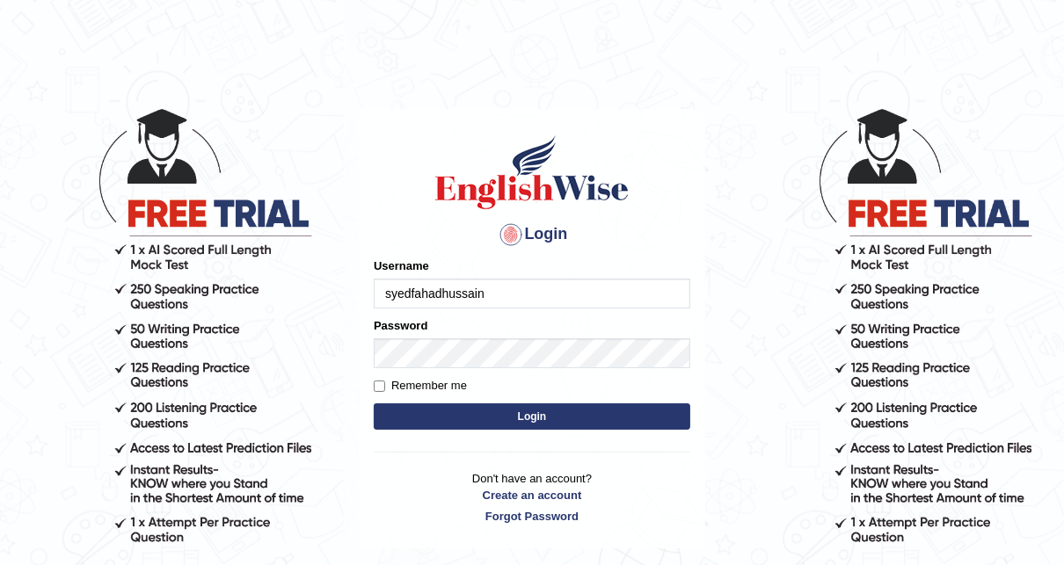
click at [489, 425] on button "Login" at bounding box center [532, 417] width 317 height 26
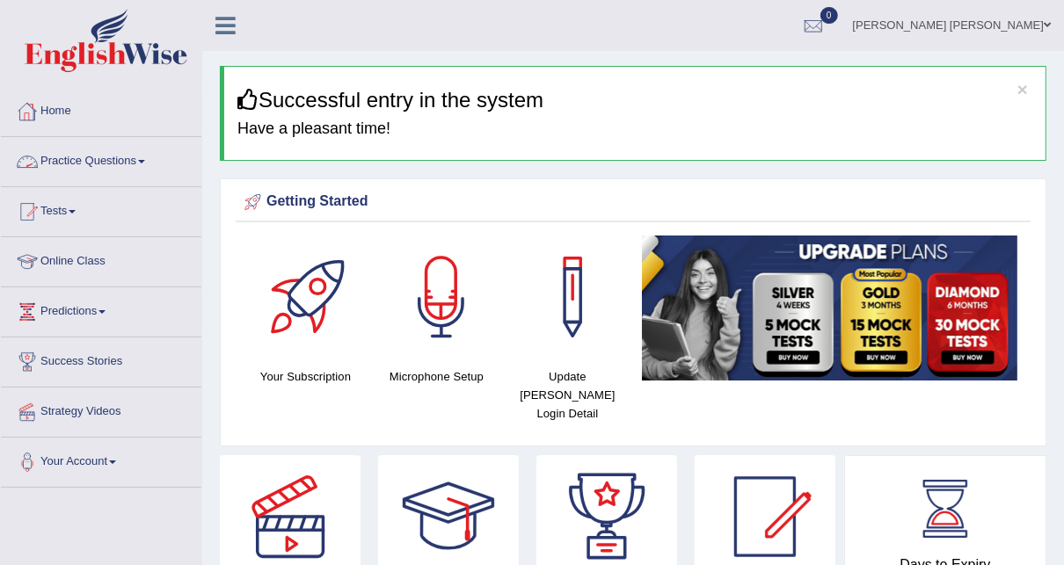
click at [35, 160] on div at bounding box center [27, 162] width 26 height 26
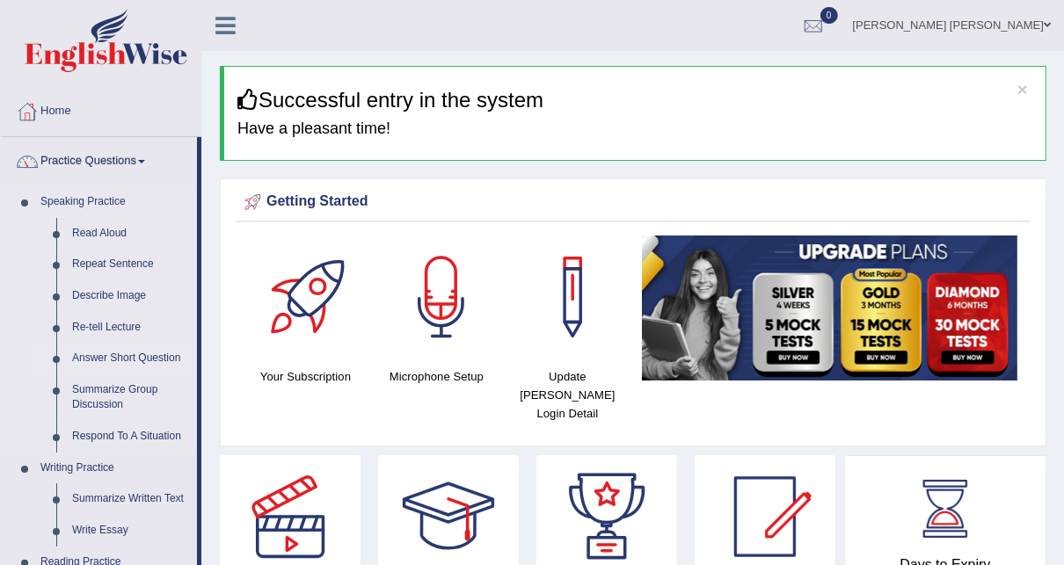
click at [117, 354] on link "Answer Short Question" at bounding box center [130, 359] width 133 height 32
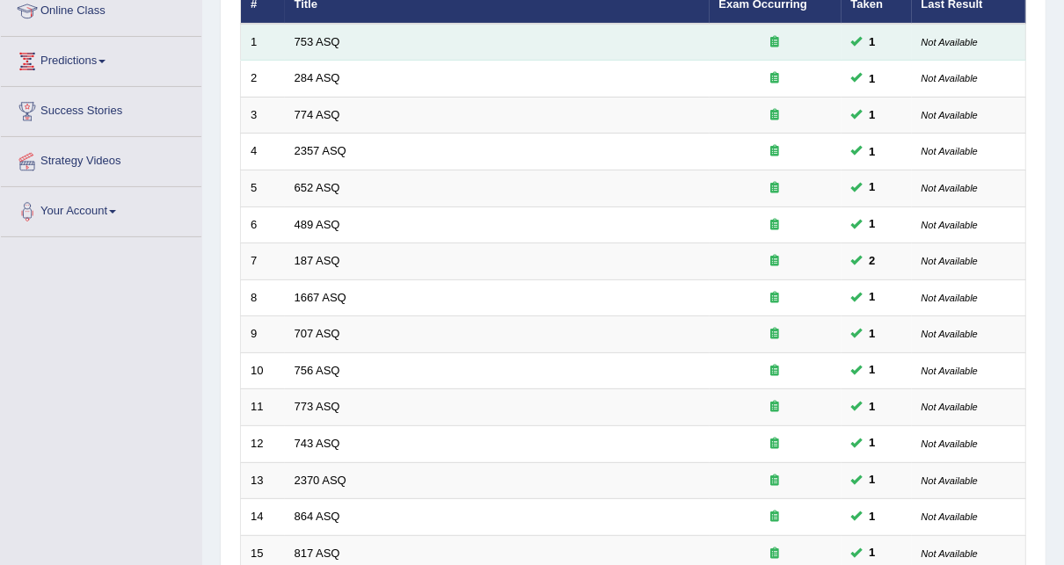
scroll to position [591, 0]
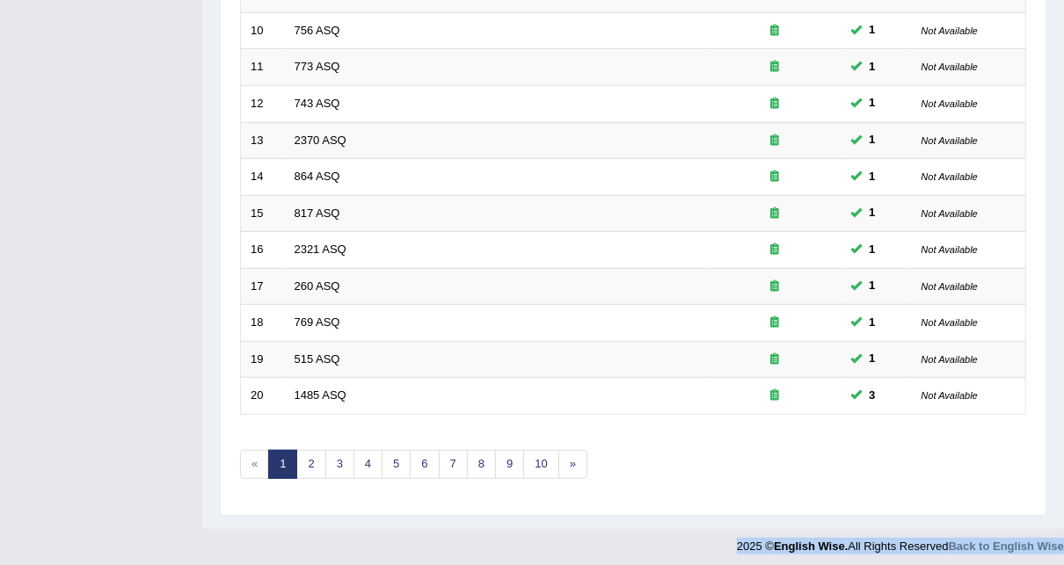
drag, startPoint x: 409, startPoint y: 536, endPoint x: 423, endPoint y: 536, distance: 14.1
click at [533, 455] on link "10" at bounding box center [540, 464] width 35 height 29
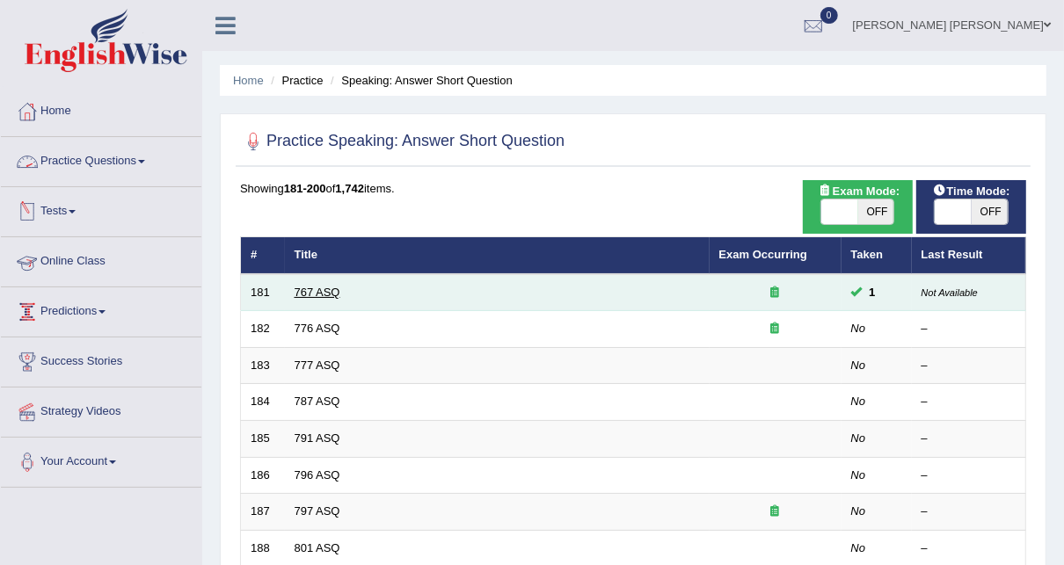
click at [328, 288] on link "767 ASQ" at bounding box center [318, 292] width 46 height 13
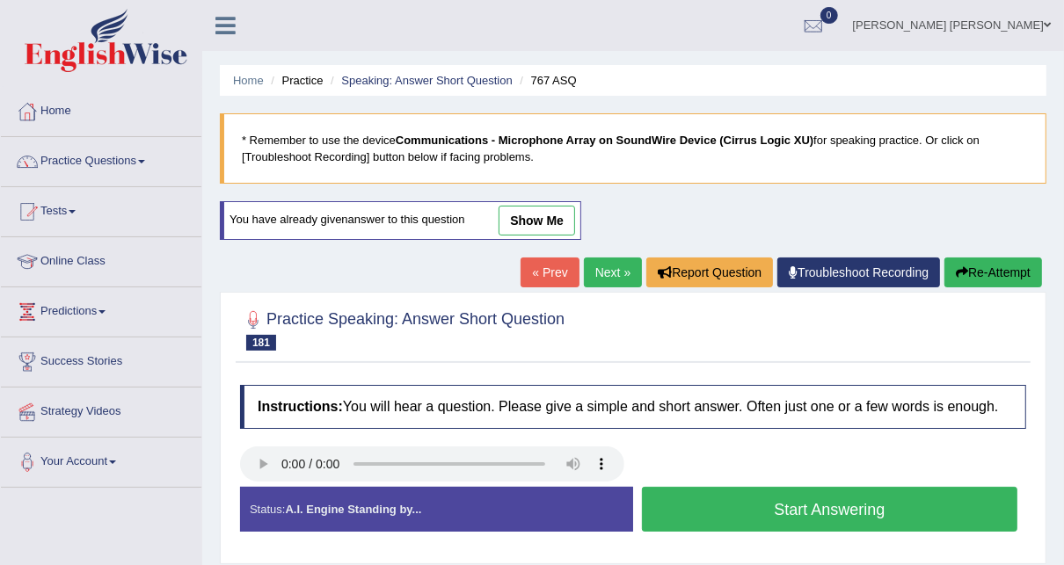
click at [598, 274] on link "Next »" at bounding box center [613, 273] width 58 height 30
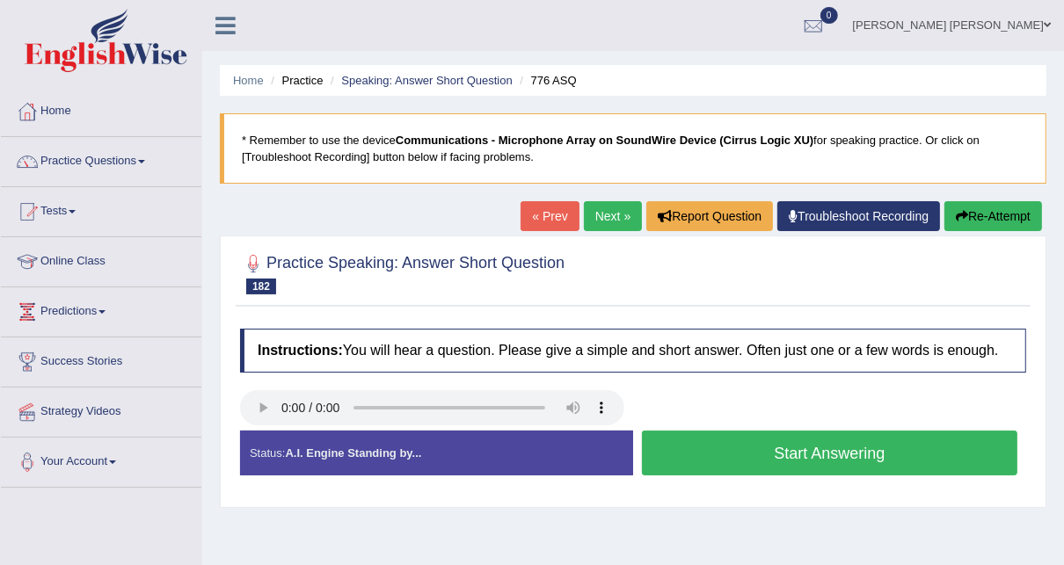
click at [812, 464] on button "Start Answering" at bounding box center [830, 453] width 376 height 45
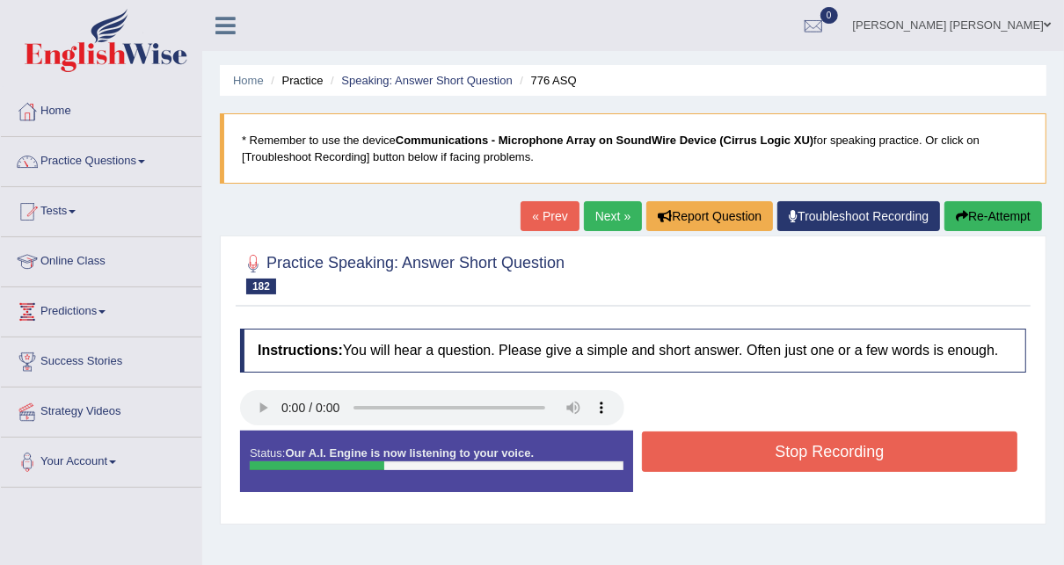
click at [812, 464] on button "Stop Recording" at bounding box center [830, 452] width 376 height 40
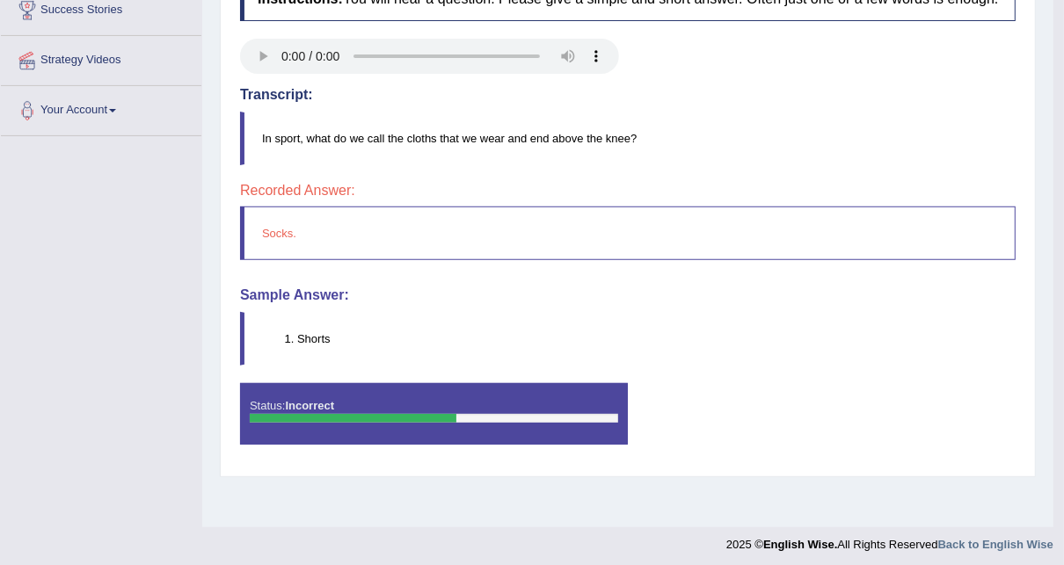
scroll to position [281, 0]
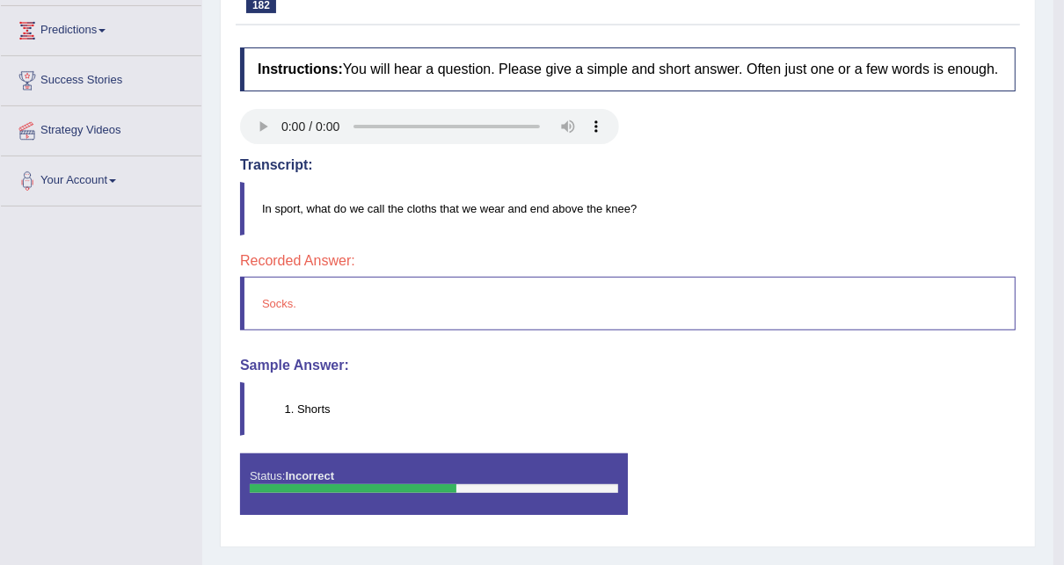
click at [55, 444] on div "Toggle navigation Home Practice Questions Speaking Practice Read Aloud Repeat S…" at bounding box center [527, 176] width 1054 height 915
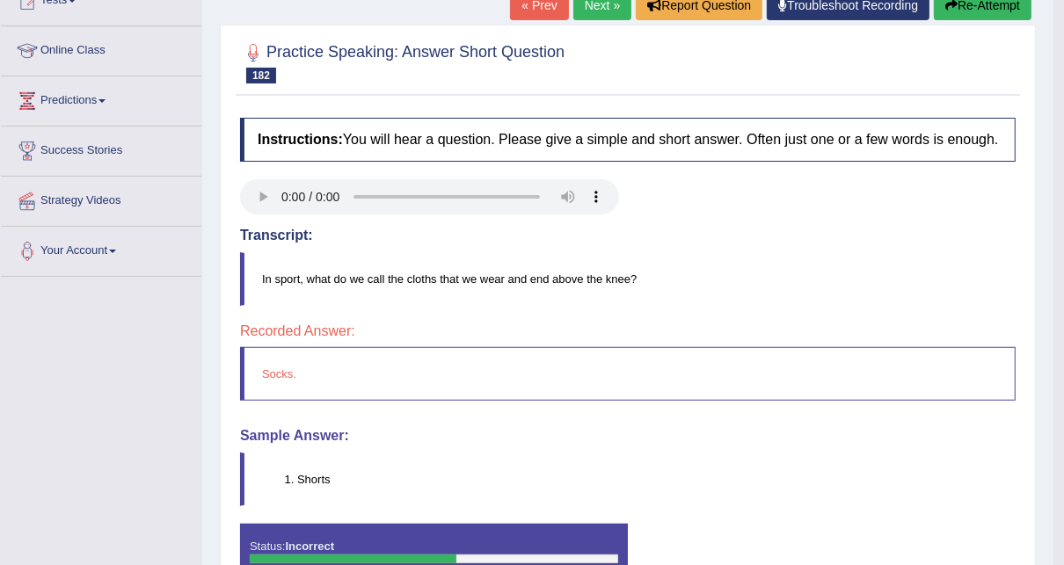
scroll to position [0, 0]
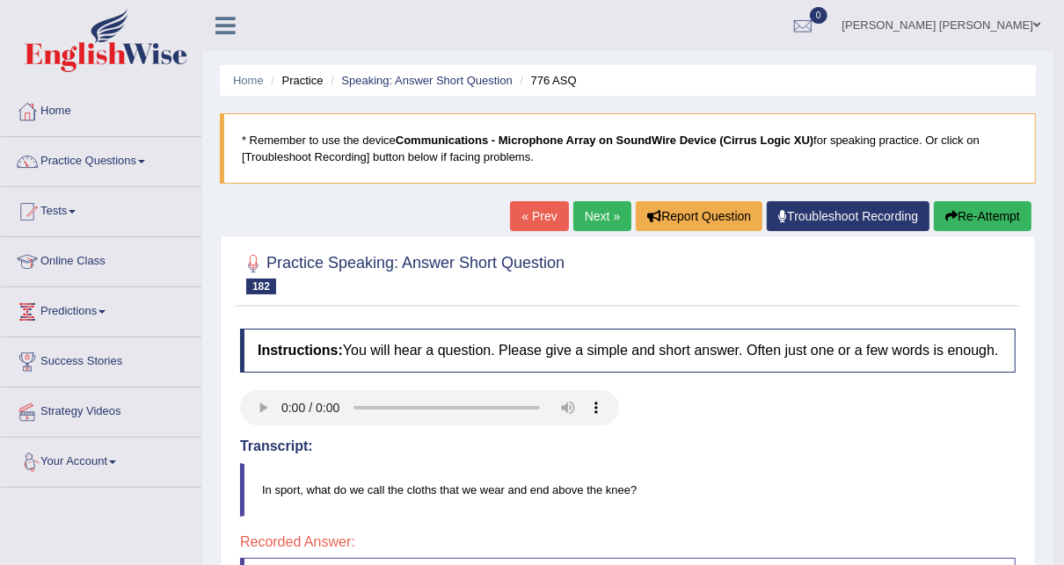
click at [602, 227] on link "Next »" at bounding box center [602, 216] width 58 height 30
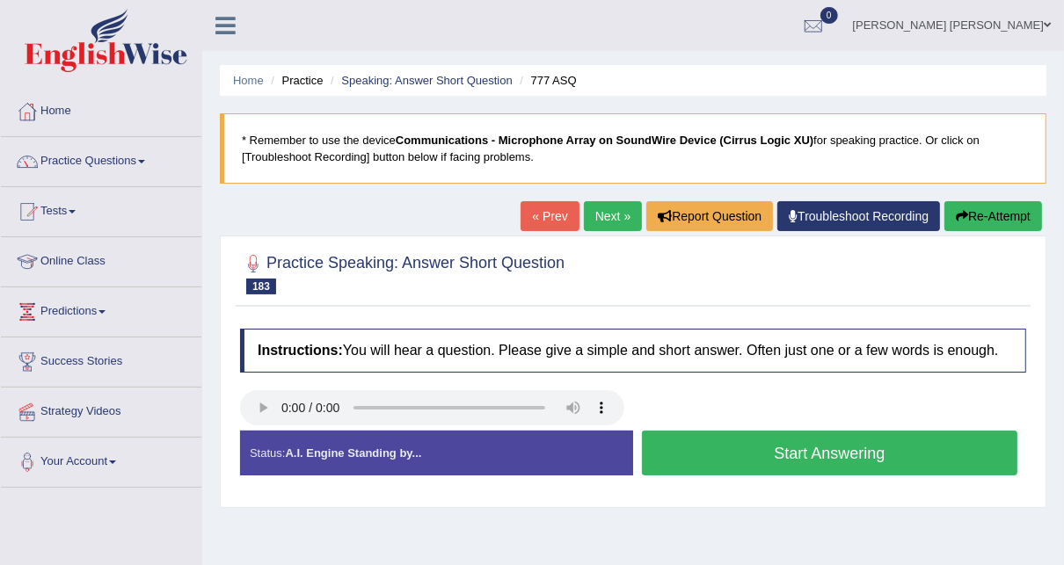
click at [682, 451] on button "Start Answering" at bounding box center [830, 453] width 376 height 45
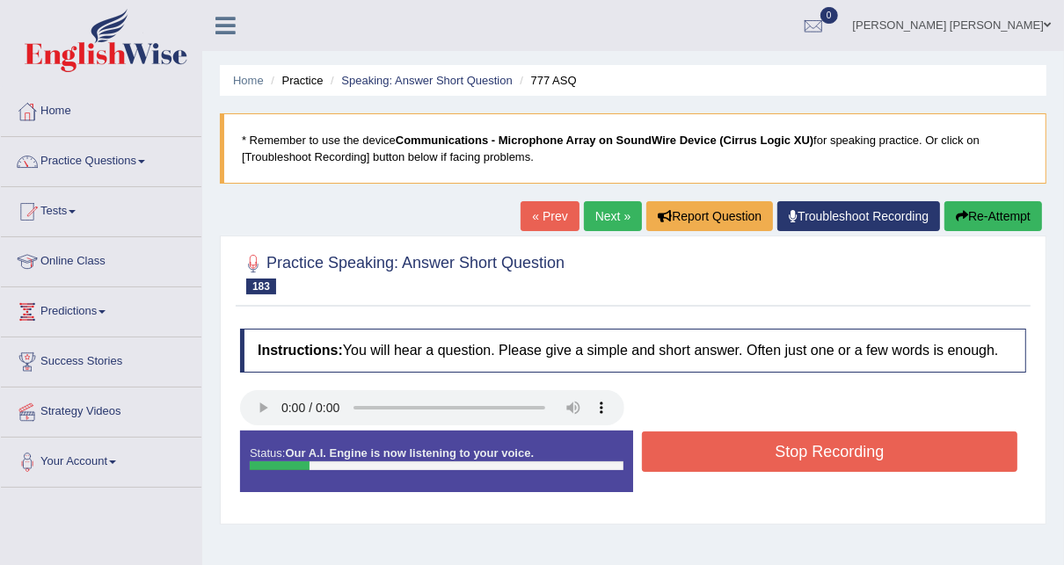
click at [682, 451] on button "Stop Recording" at bounding box center [830, 452] width 376 height 40
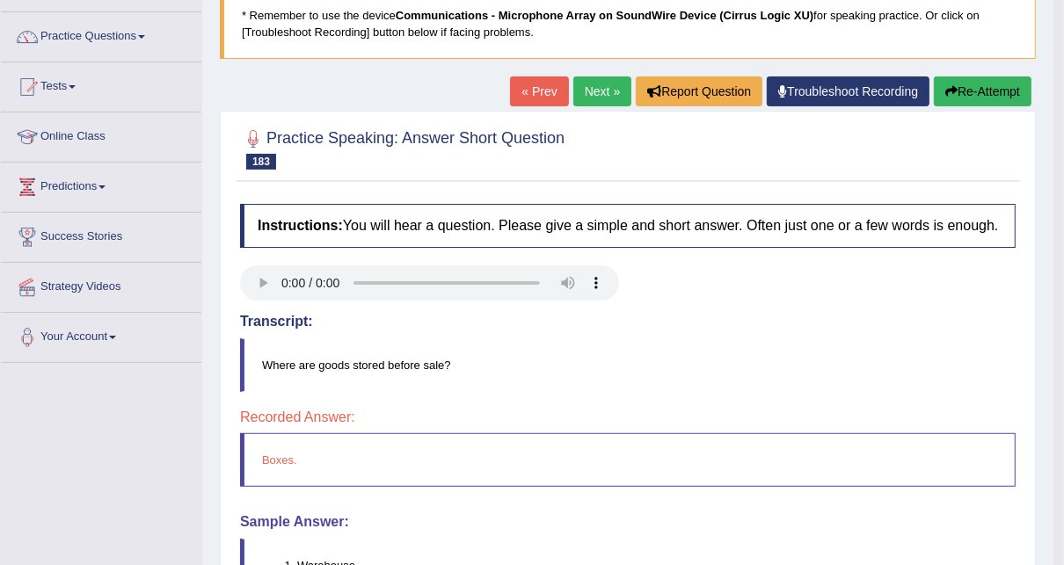
scroll to position [17, 0]
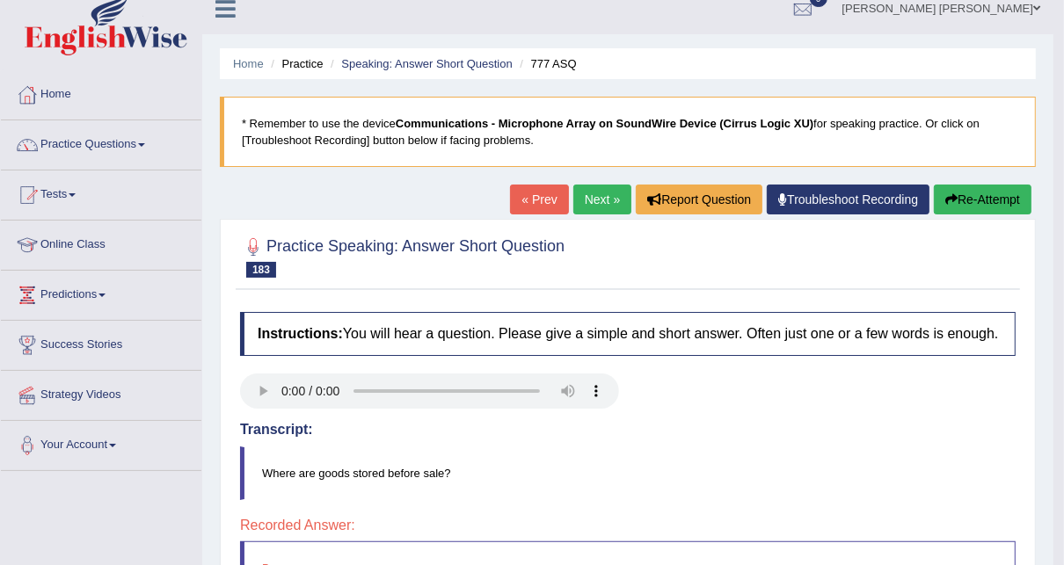
click at [610, 203] on link "Next »" at bounding box center [602, 200] width 58 height 30
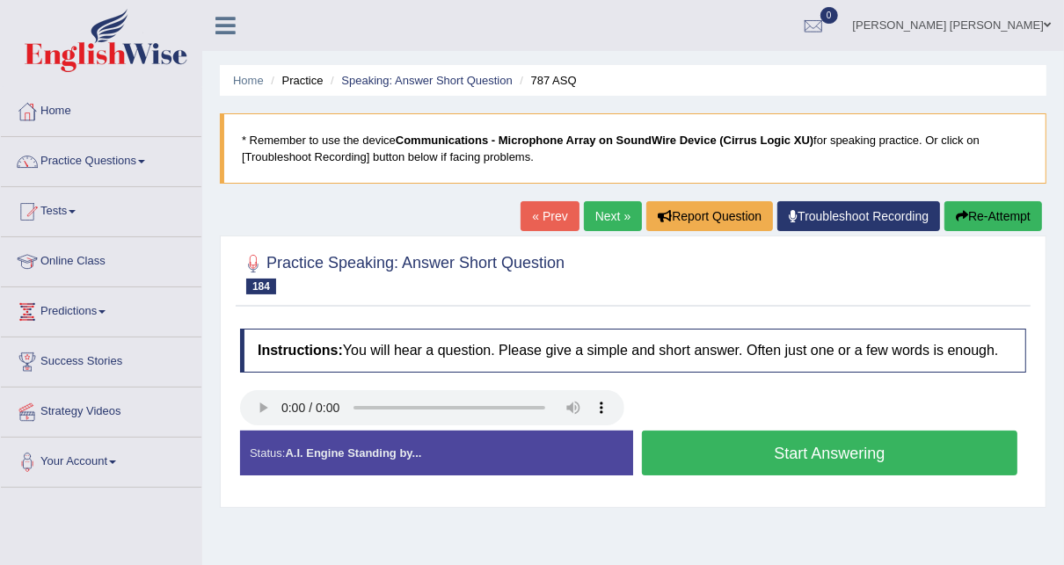
click at [842, 447] on button "Start Answering" at bounding box center [830, 453] width 376 height 45
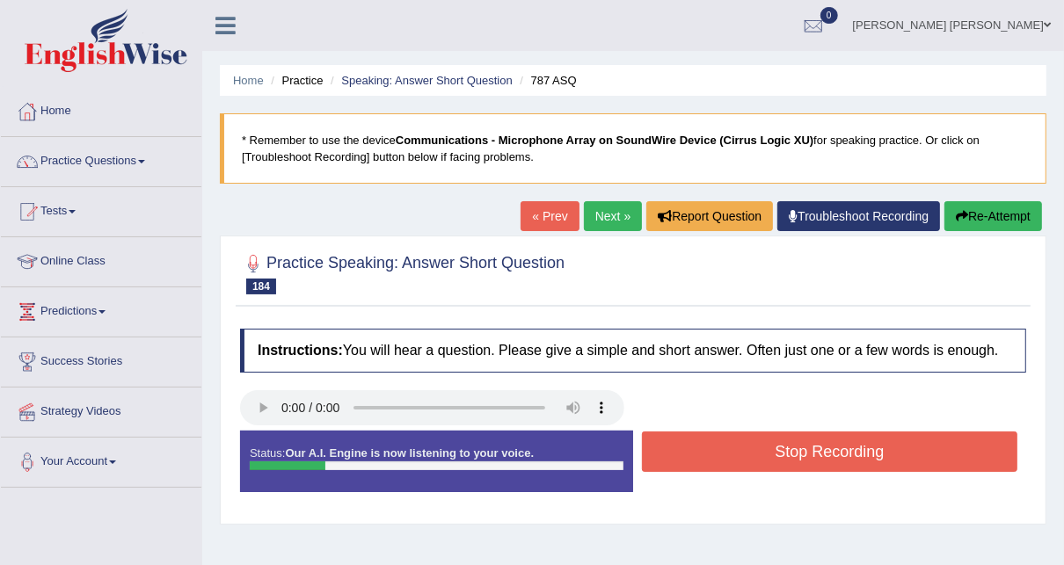
click at [842, 447] on button "Stop Recording" at bounding box center [830, 452] width 376 height 40
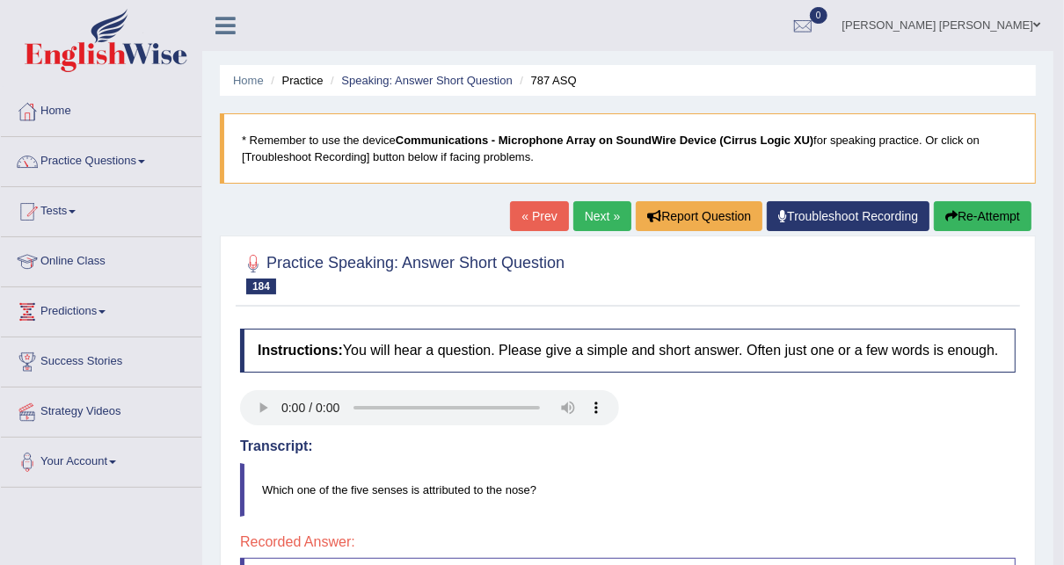
click at [576, 225] on link "Next »" at bounding box center [602, 216] width 58 height 30
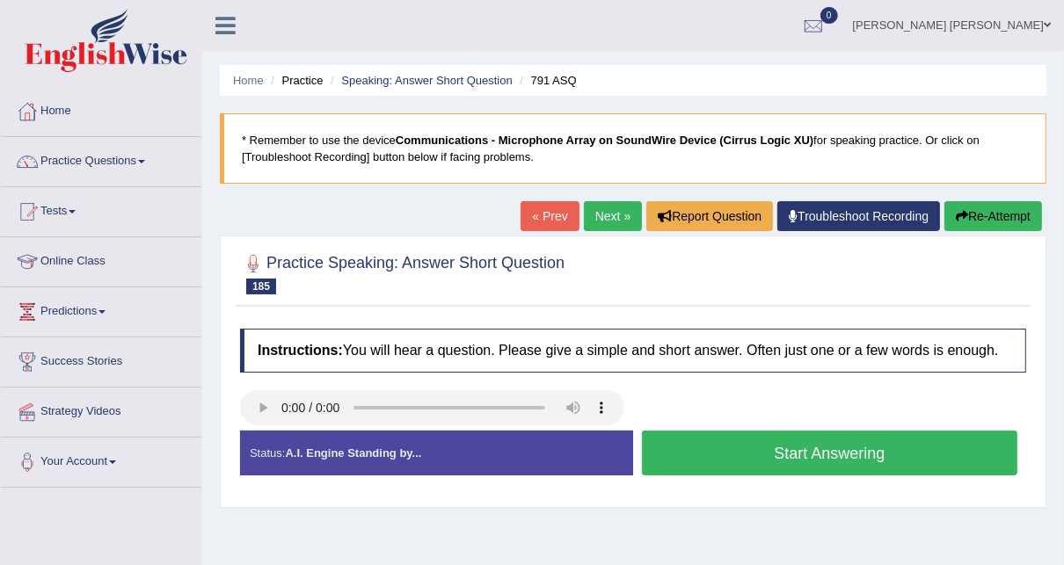
click at [784, 463] on button "Start Answering" at bounding box center [830, 453] width 376 height 45
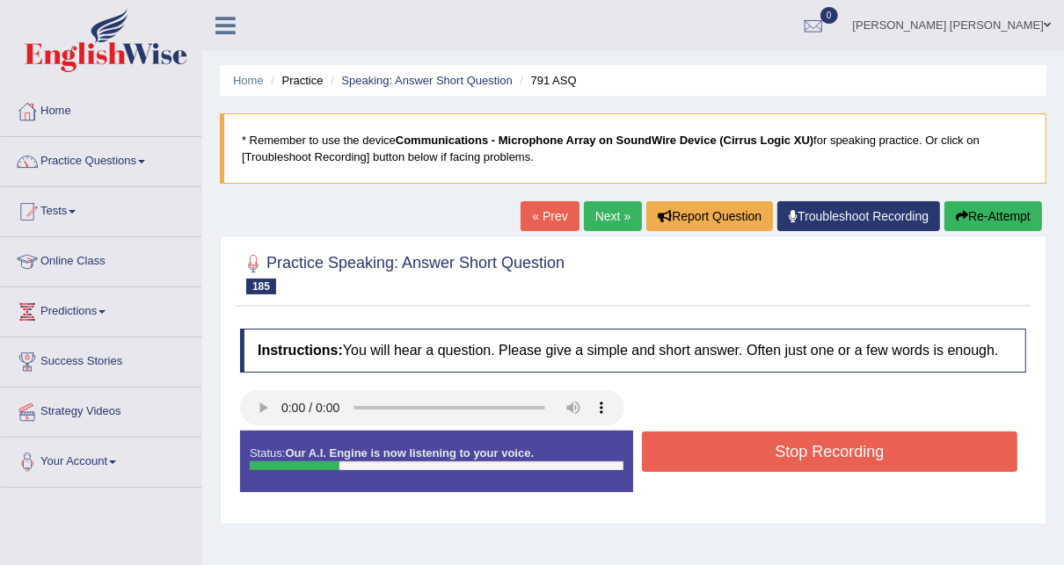
click at [784, 463] on button "Stop Recording" at bounding box center [830, 452] width 376 height 40
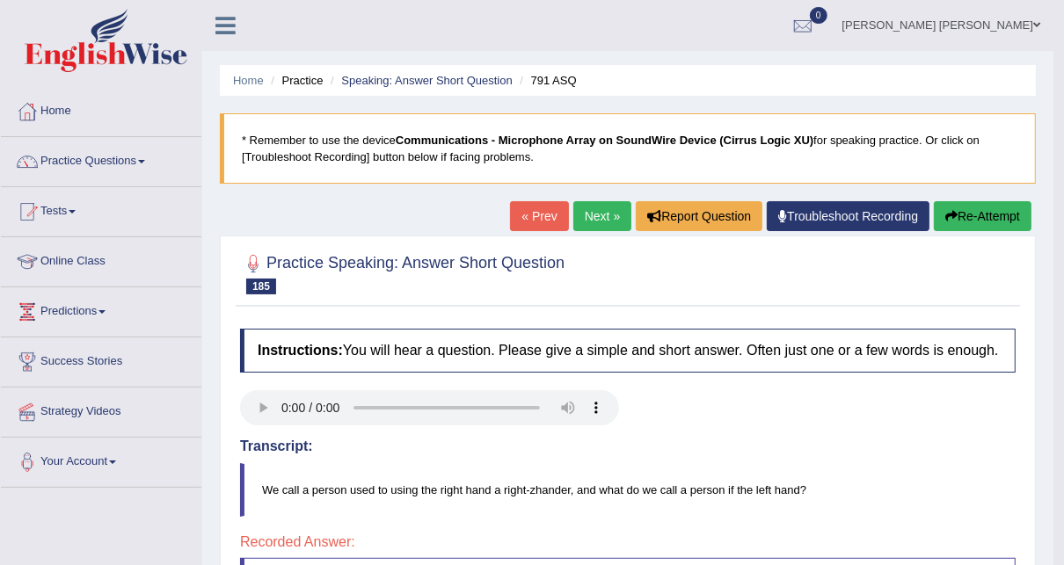
click at [583, 206] on link "Next »" at bounding box center [602, 216] width 58 height 30
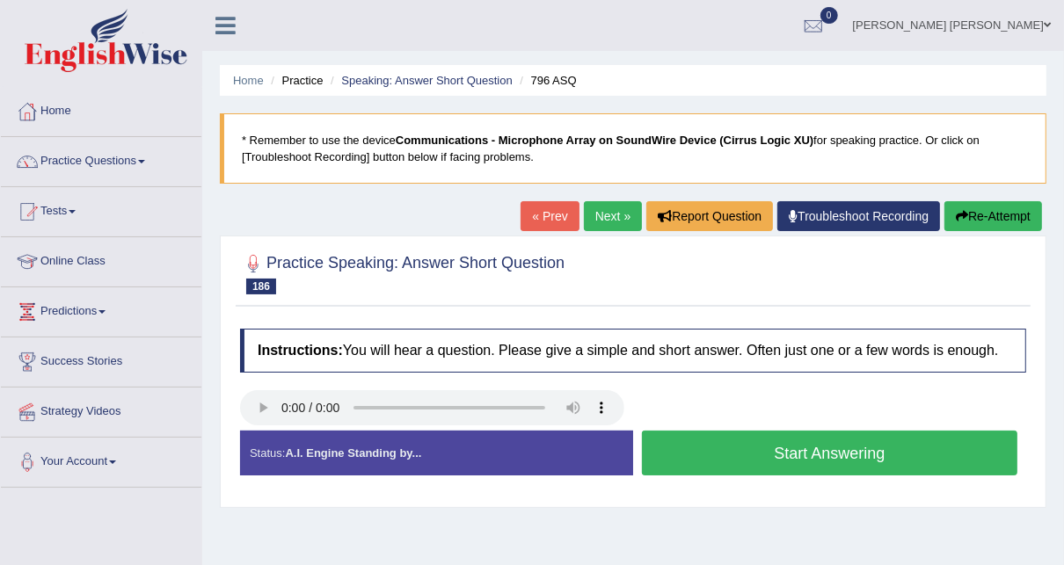
click at [735, 461] on button "Start Answering" at bounding box center [830, 453] width 376 height 45
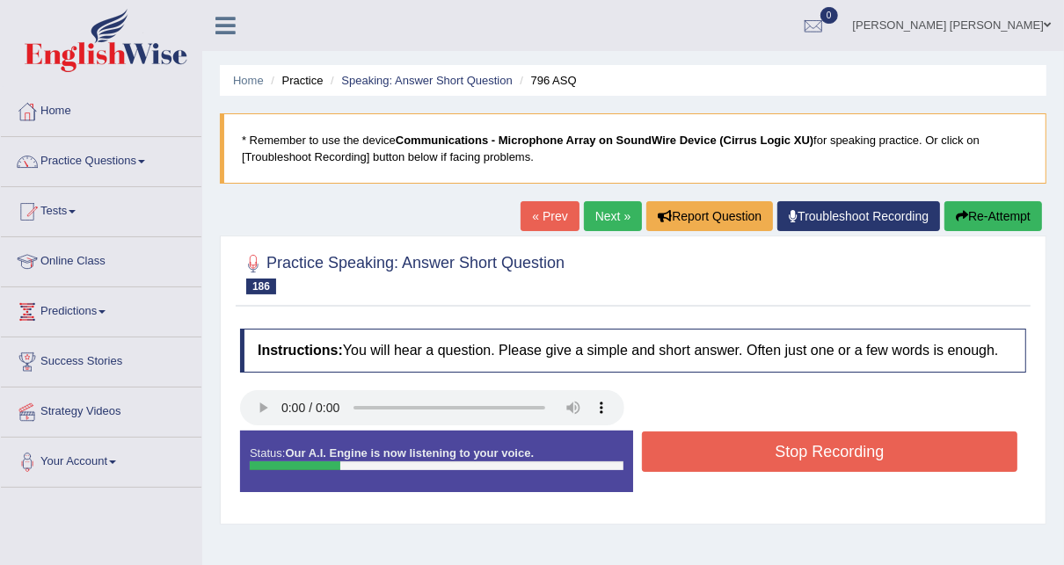
click at [735, 461] on button "Stop Recording" at bounding box center [830, 452] width 376 height 40
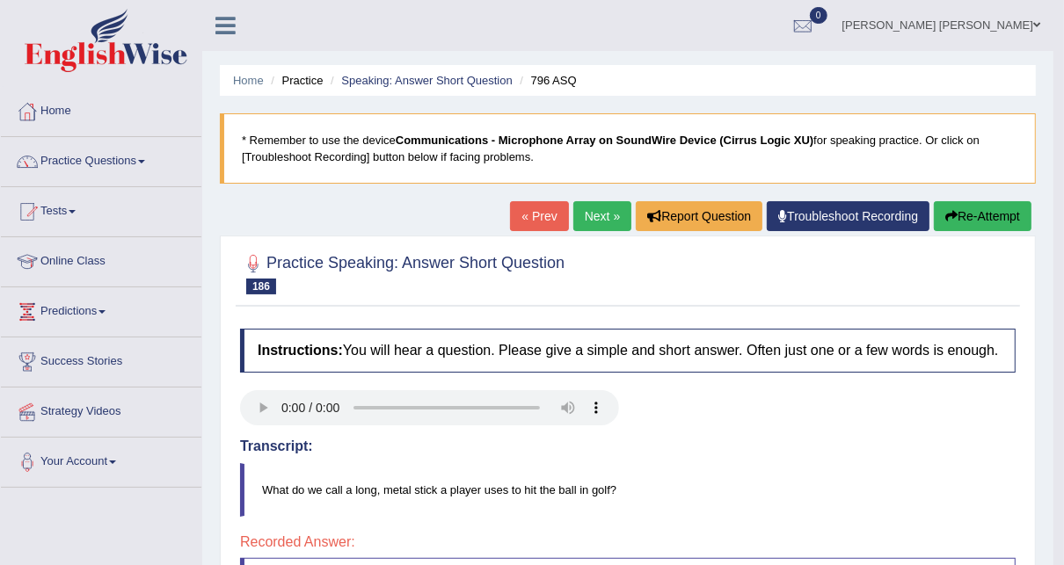
click at [597, 214] on link "Next »" at bounding box center [602, 216] width 58 height 30
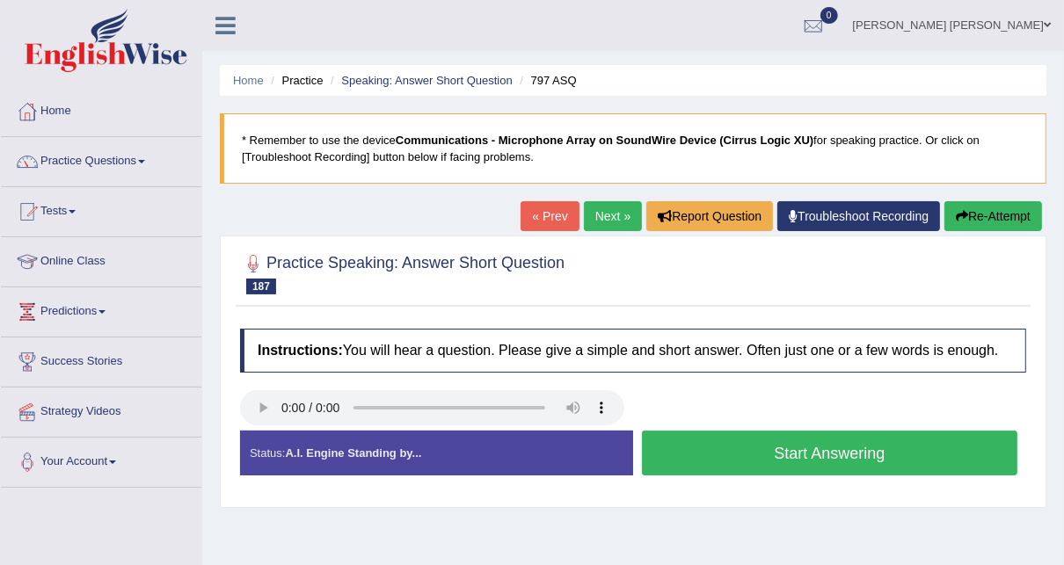
click at [786, 449] on button "Start Answering" at bounding box center [830, 453] width 376 height 45
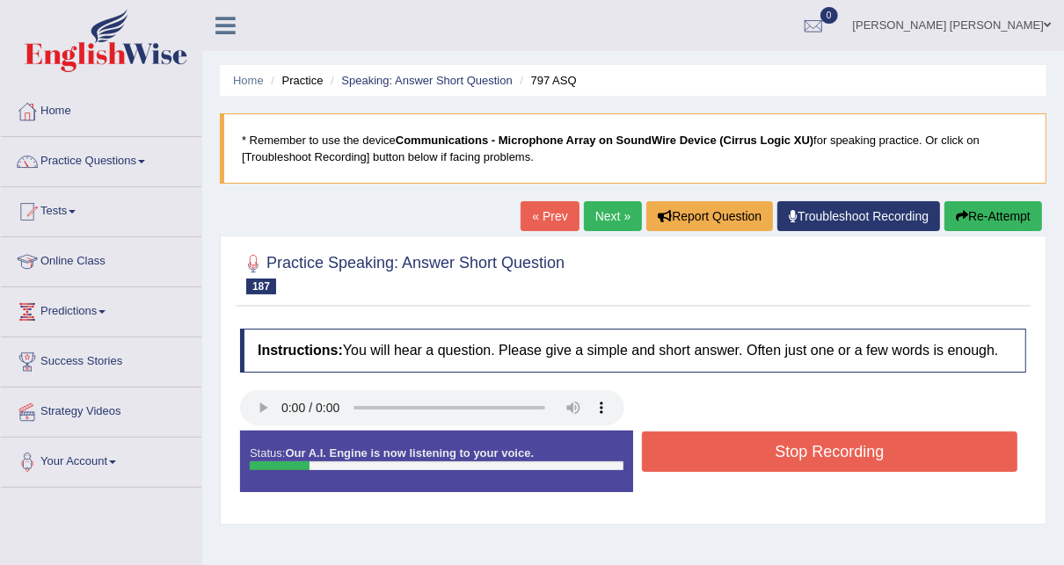
click at [786, 449] on button "Stop Recording" at bounding box center [830, 452] width 376 height 40
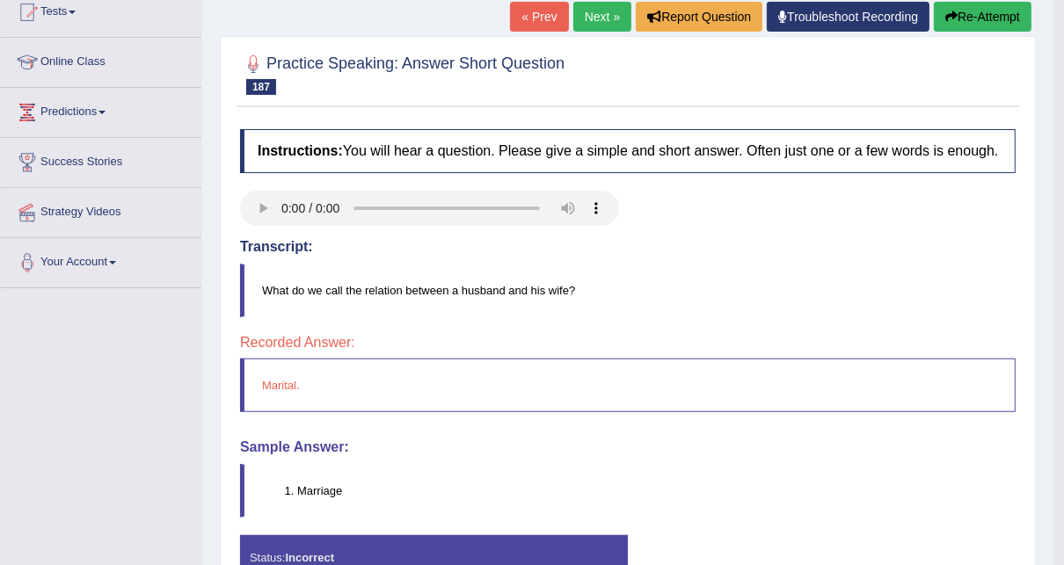
scroll to position [141, 0]
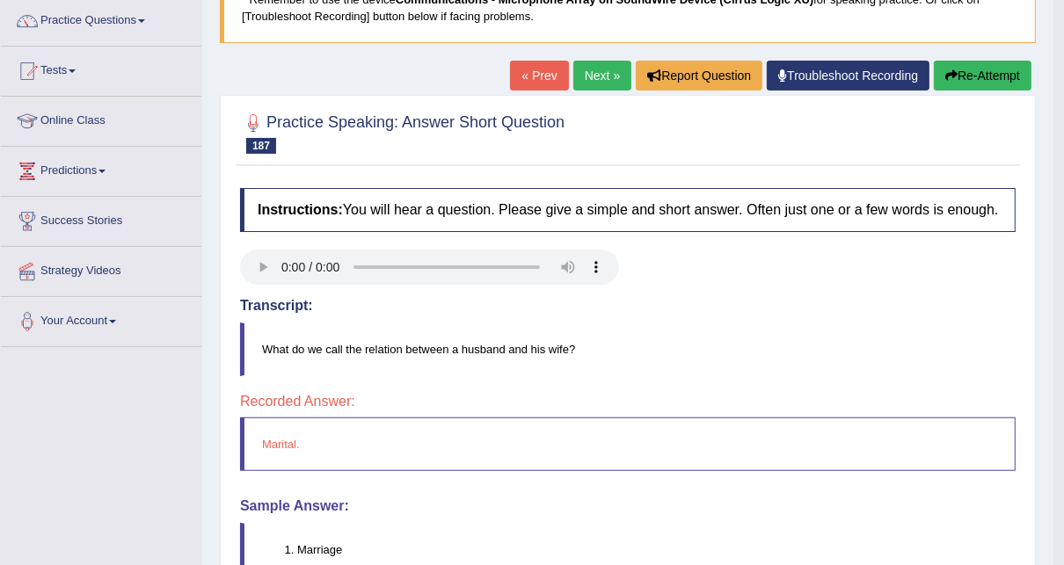
click at [600, 81] on link "Next »" at bounding box center [602, 76] width 58 height 30
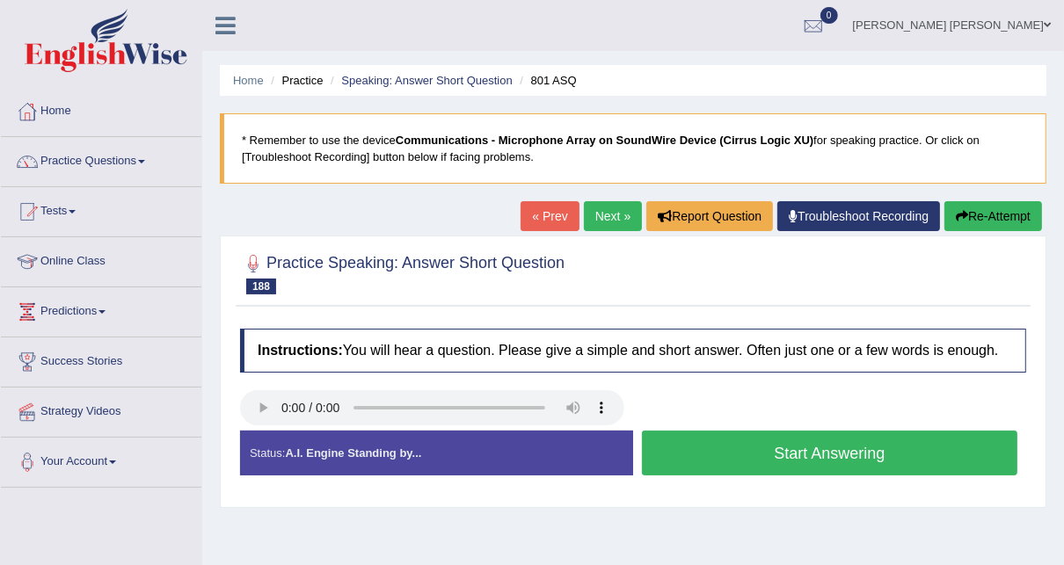
click at [847, 450] on button "Start Answering" at bounding box center [830, 453] width 376 height 45
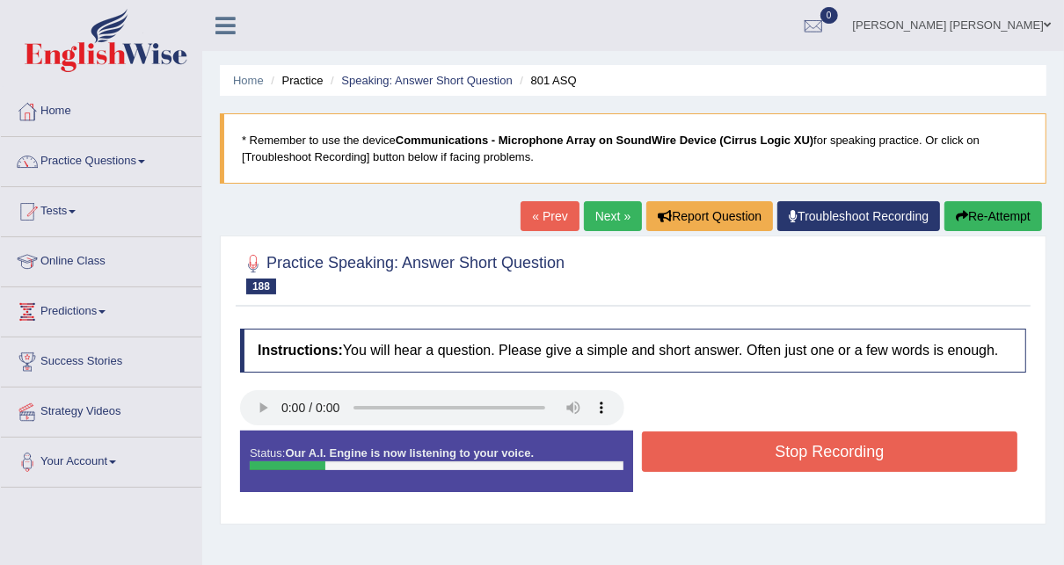
click at [847, 450] on button "Stop Recording" at bounding box center [830, 452] width 376 height 40
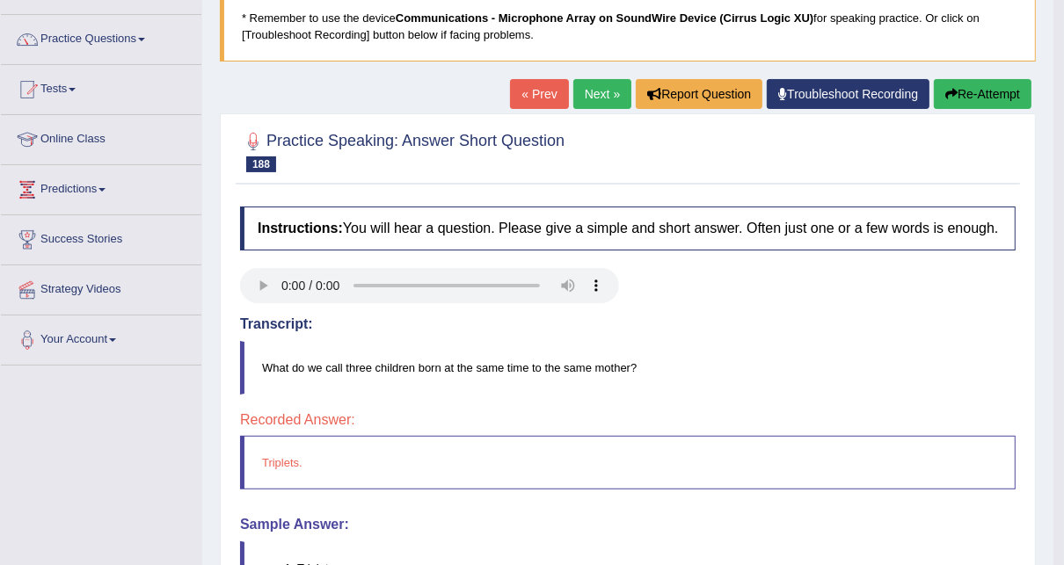
scroll to position [70, 0]
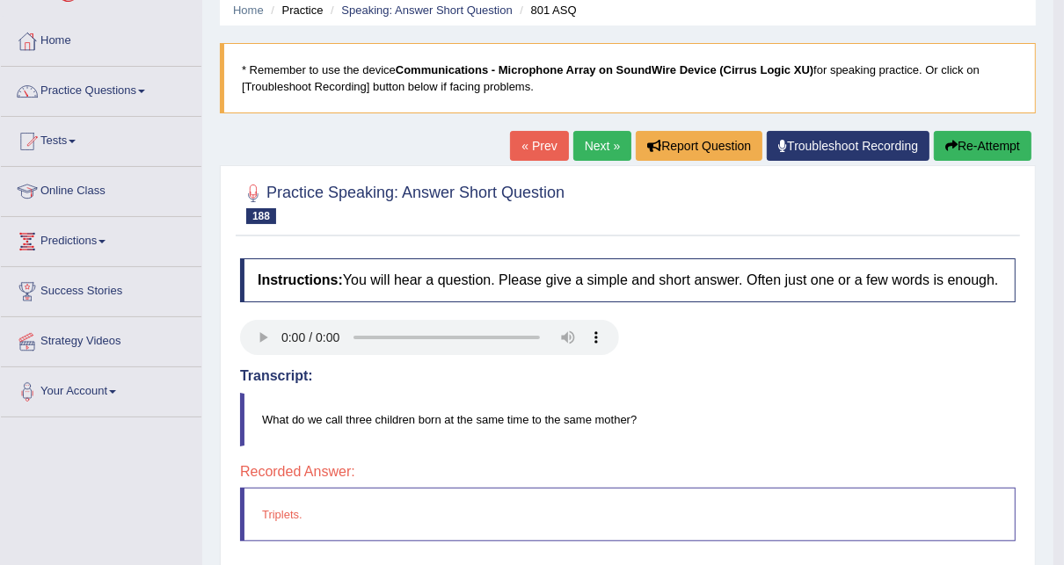
click at [580, 135] on link "Next »" at bounding box center [602, 146] width 58 height 30
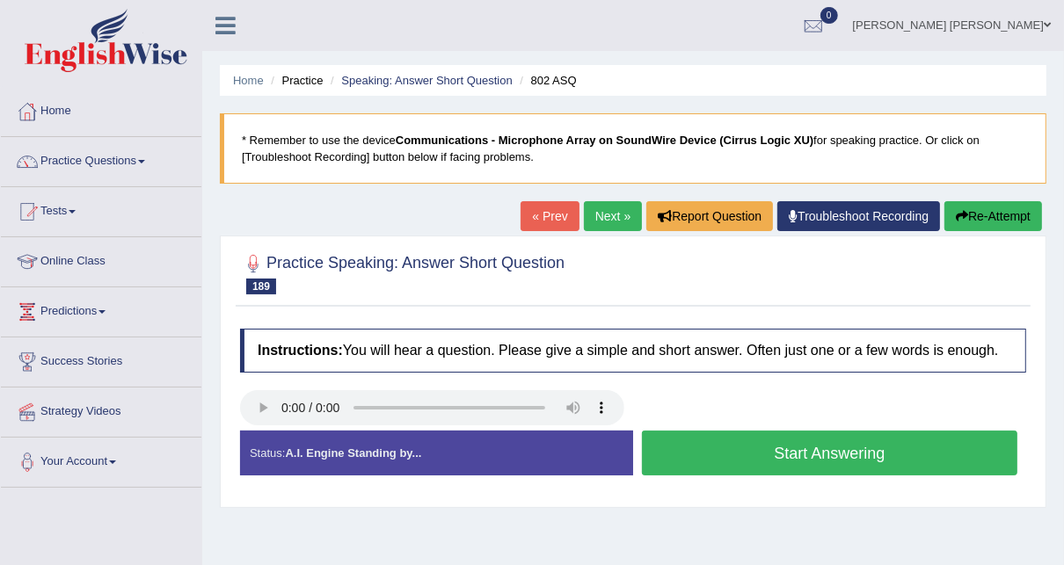
click at [778, 456] on button "Start Answering" at bounding box center [830, 453] width 376 height 45
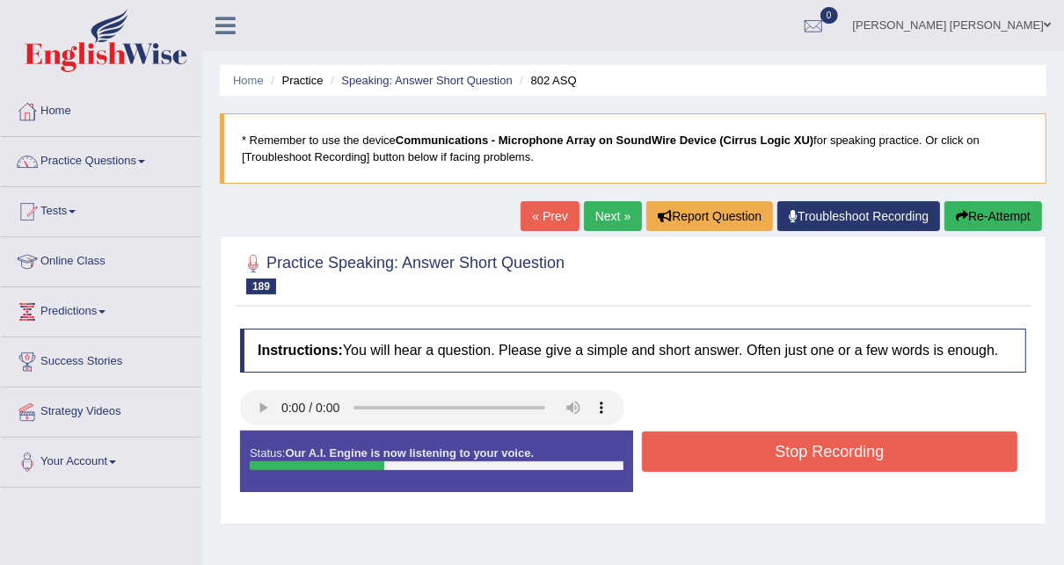
click at [778, 456] on button "Stop Recording" at bounding box center [830, 452] width 376 height 40
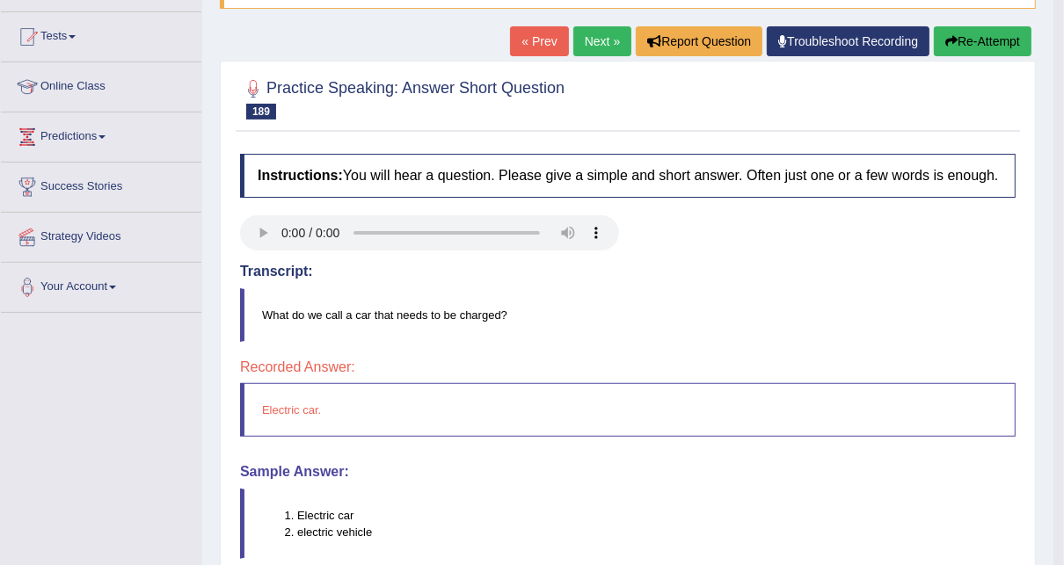
scroll to position [70, 0]
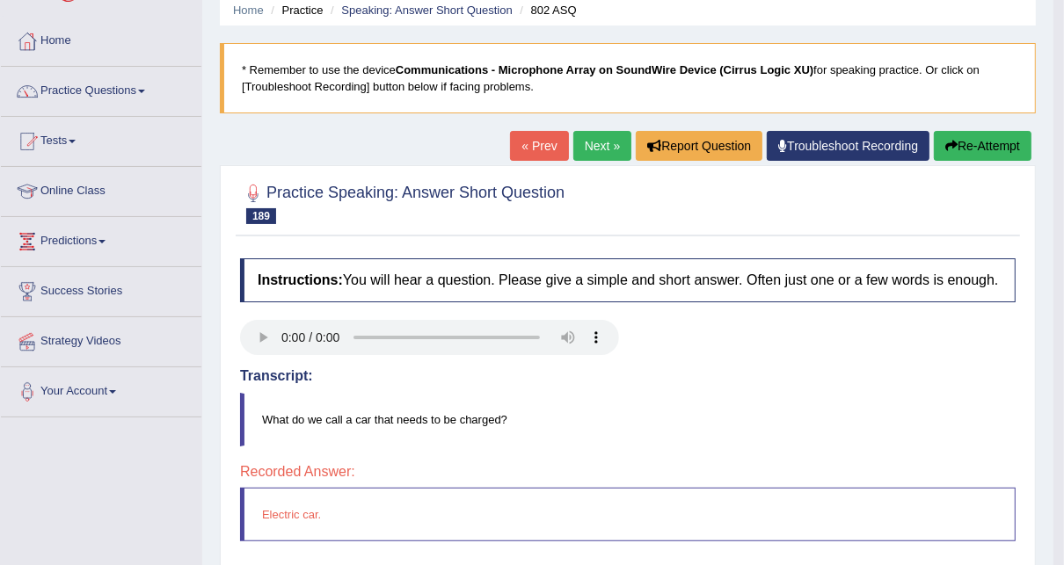
click at [580, 146] on link "Next »" at bounding box center [602, 146] width 58 height 30
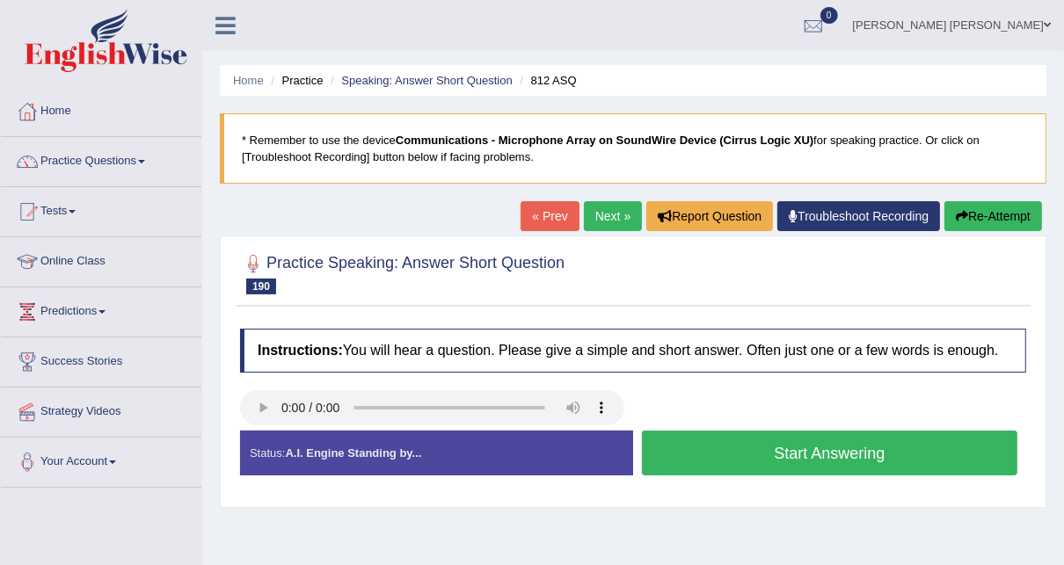
click at [810, 455] on button "Start Answering" at bounding box center [830, 453] width 376 height 45
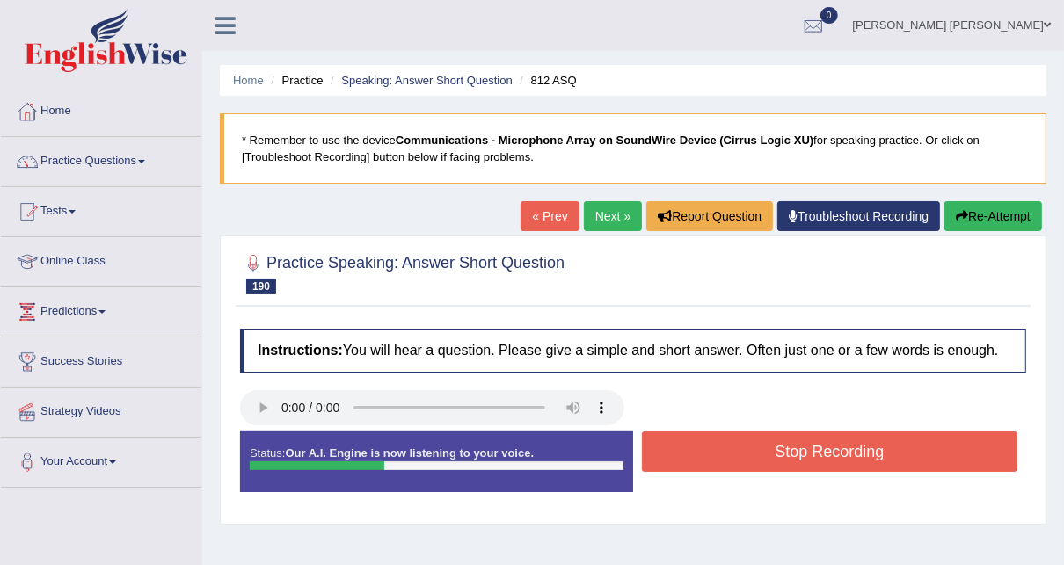
click at [810, 455] on button "Stop Recording" at bounding box center [830, 452] width 376 height 40
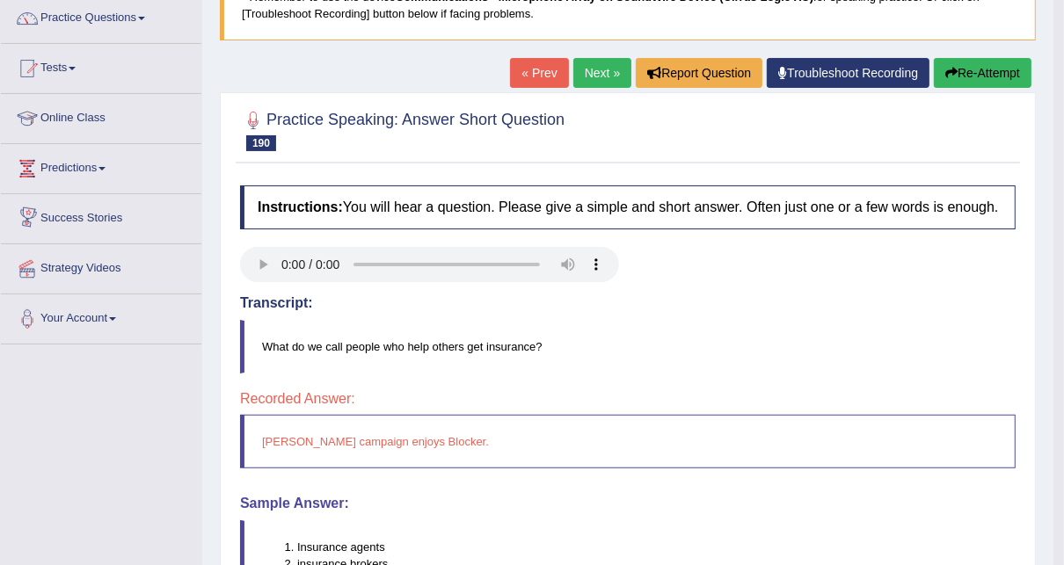
scroll to position [77, 0]
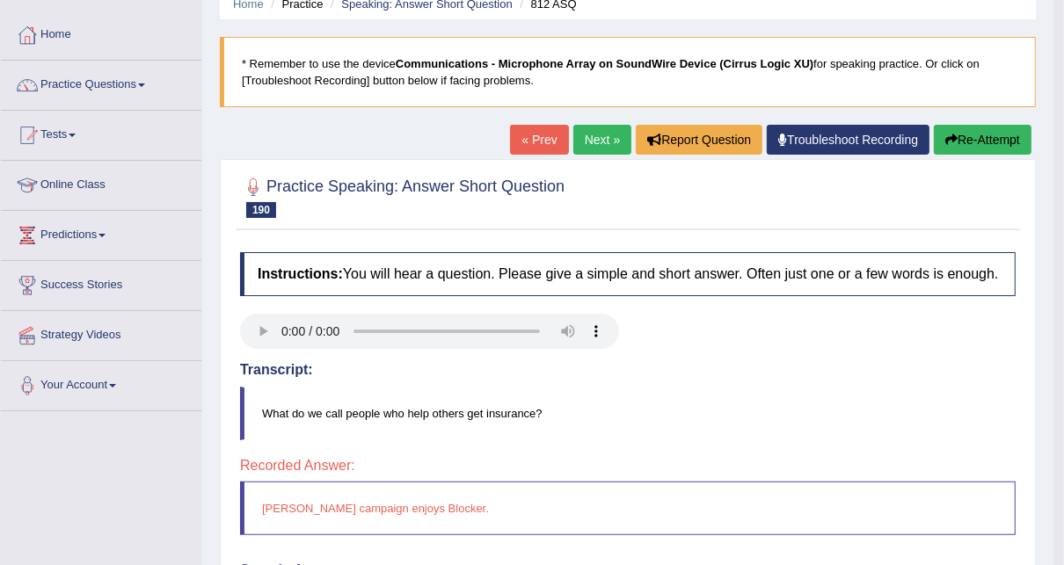
click at [599, 135] on link "Next »" at bounding box center [602, 140] width 58 height 30
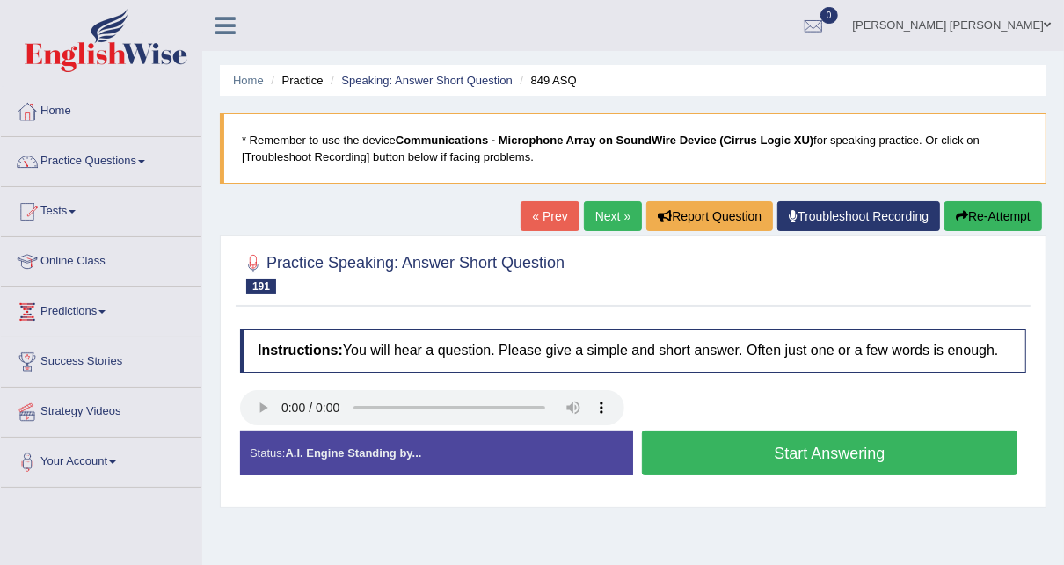
click at [756, 447] on button "Start Answering" at bounding box center [830, 453] width 376 height 45
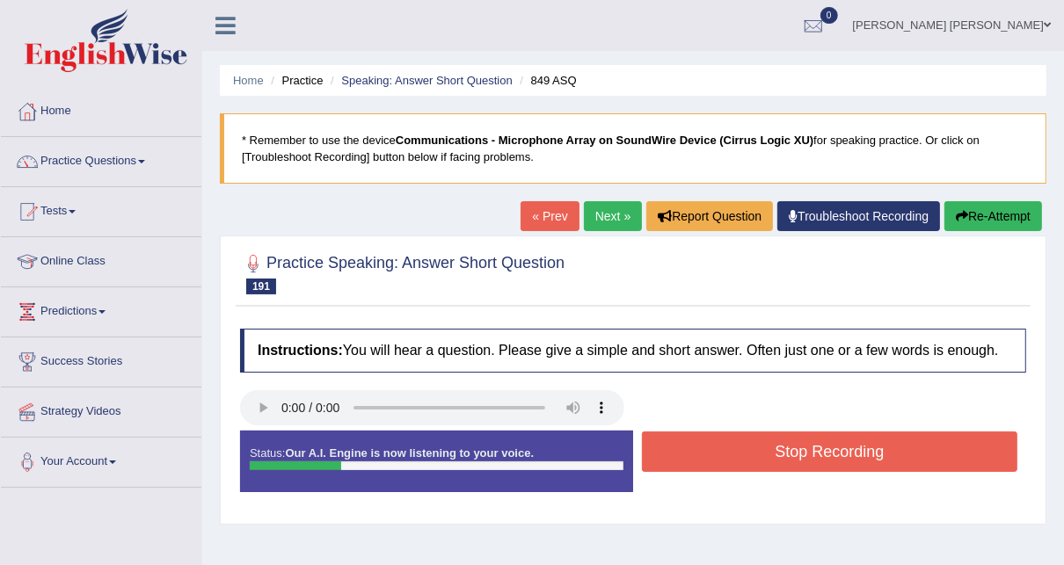
click at [756, 447] on button "Stop Recording" at bounding box center [830, 452] width 376 height 40
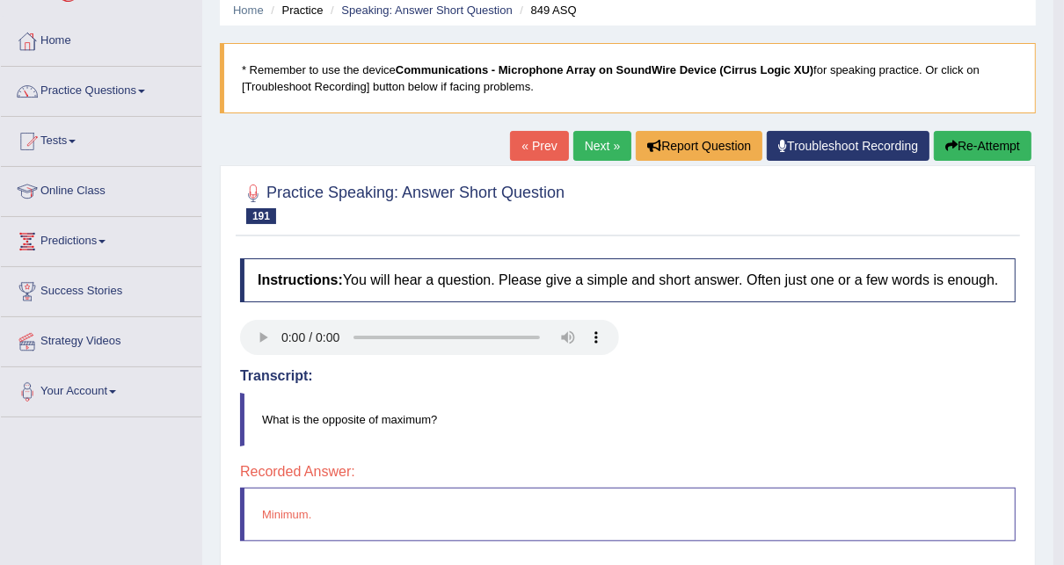
scroll to position [141, 0]
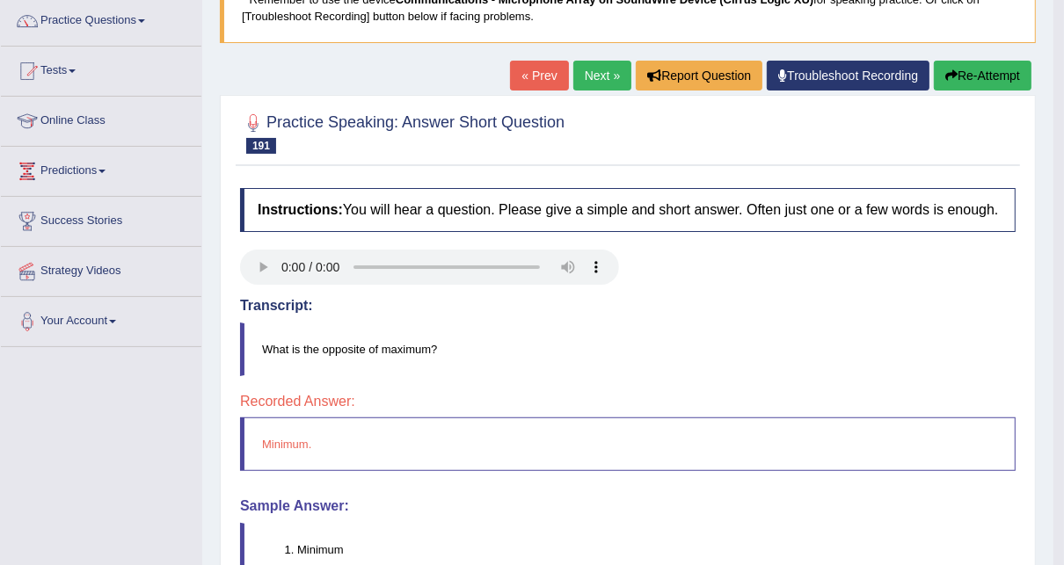
drag, startPoint x: -4, startPoint y: 602, endPoint x: 595, endPoint y: 77, distance: 795.9
click at [595, 77] on link "Next »" at bounding box center [602, 76] width 58 height 30
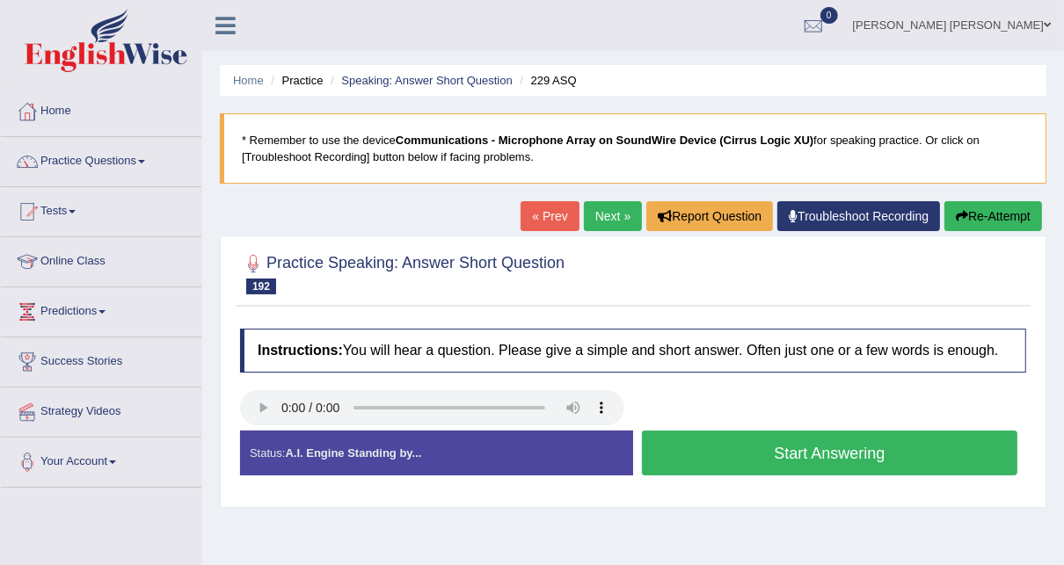
click at [787, 453] on button "Start Answering" at bounding box center [830, 453] width 376 height 45
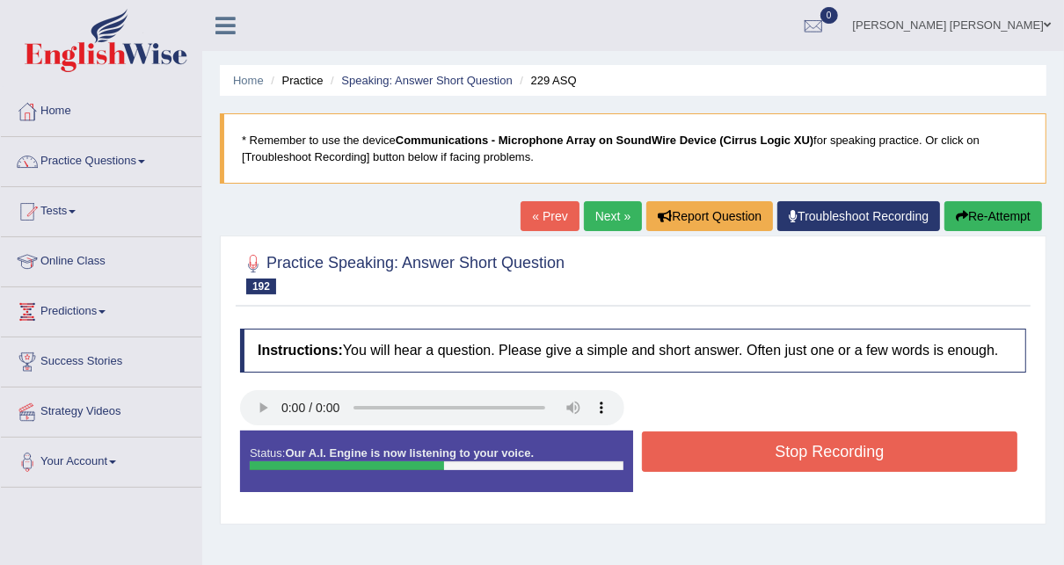
click at [787, 453] on button "Stop Recording" at bounding box center [830, 452] width 376 height 40
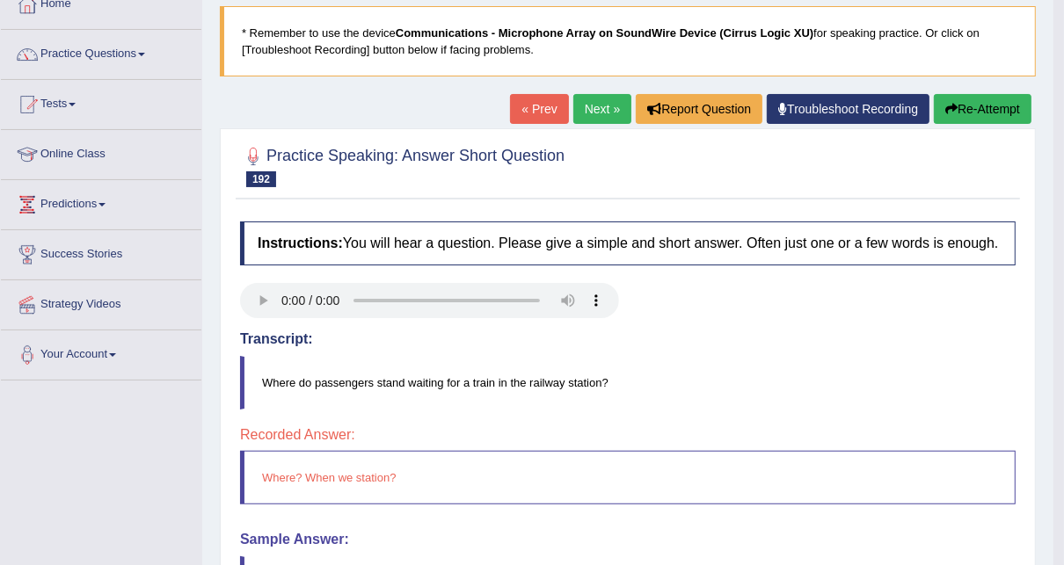
scroll to position [70, 0]
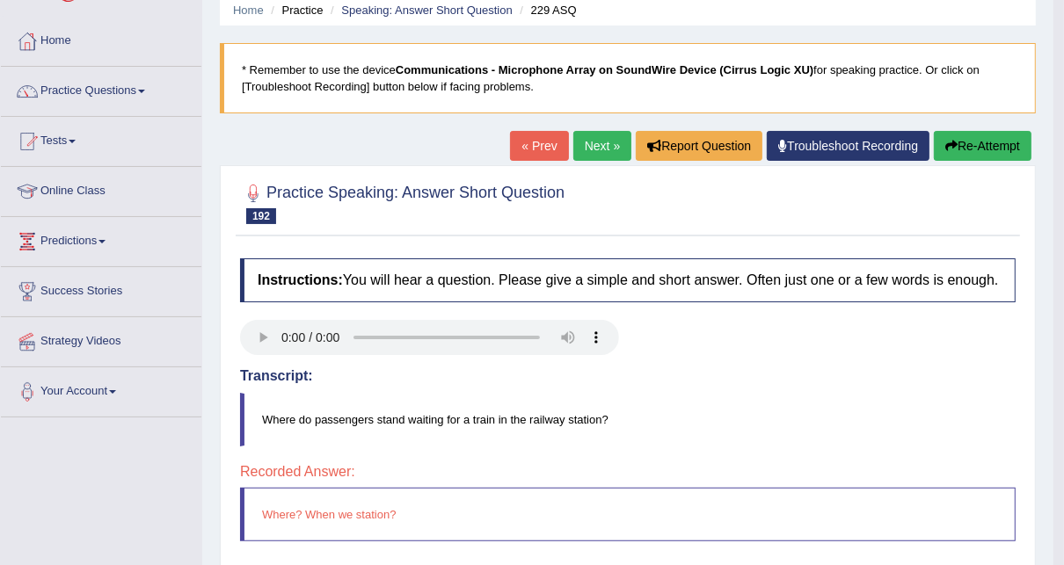
drag, startPoint x: 786, startPoint y: 453, endPoint x: 921, endPoint y: 601, distance: 199.8
click at [921, 495] on html "Toggle navigation Home Practice Questions Speaking Practice Read Aloud Repeat S…" at bounding box center [532, 212] width 1064 height 565
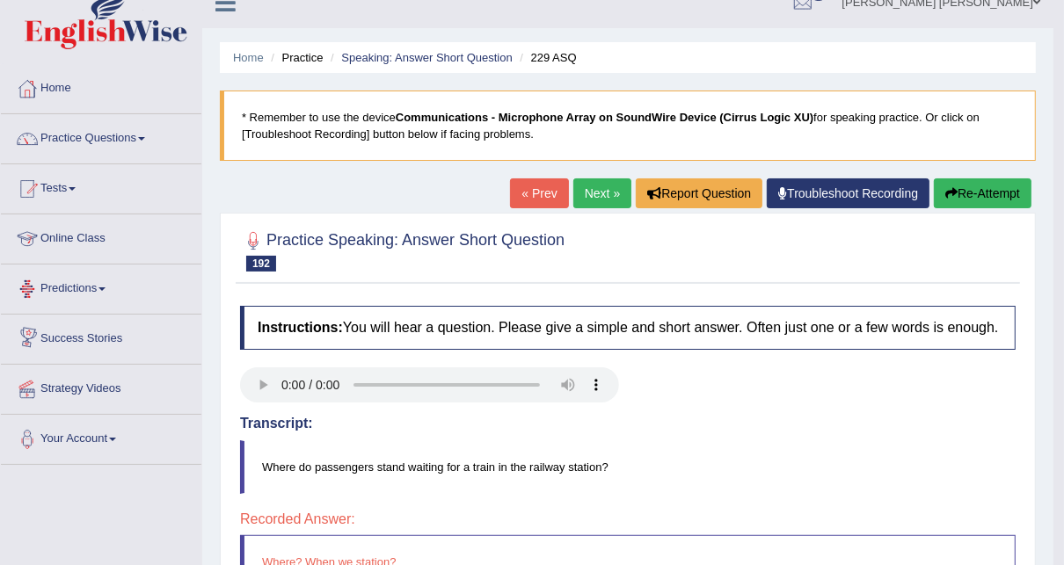
scroll to position [0, 0]
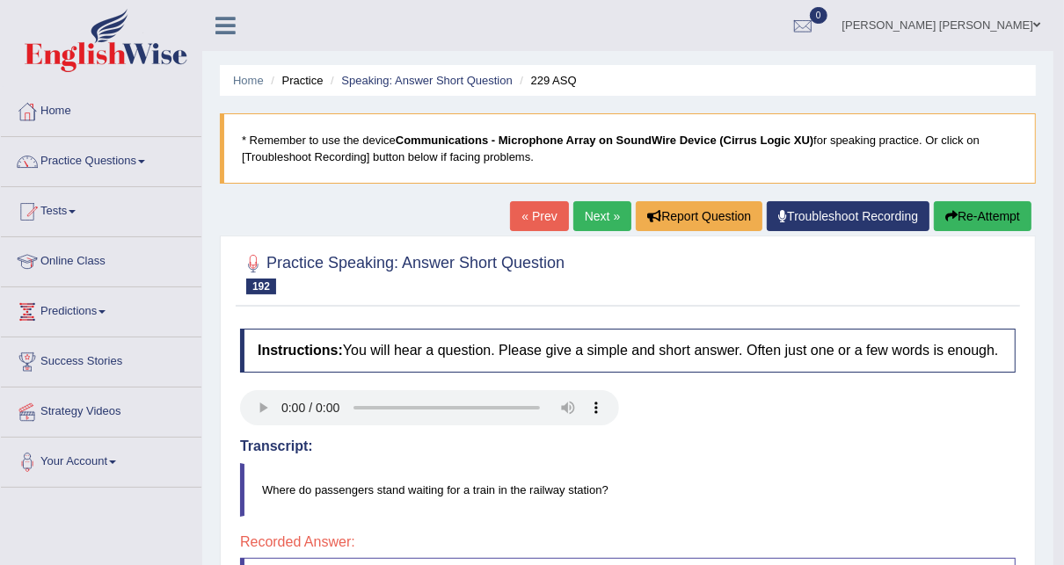
click at [616, 219] on link "Next »" at bounding box center [602, 216] width 58 height 30
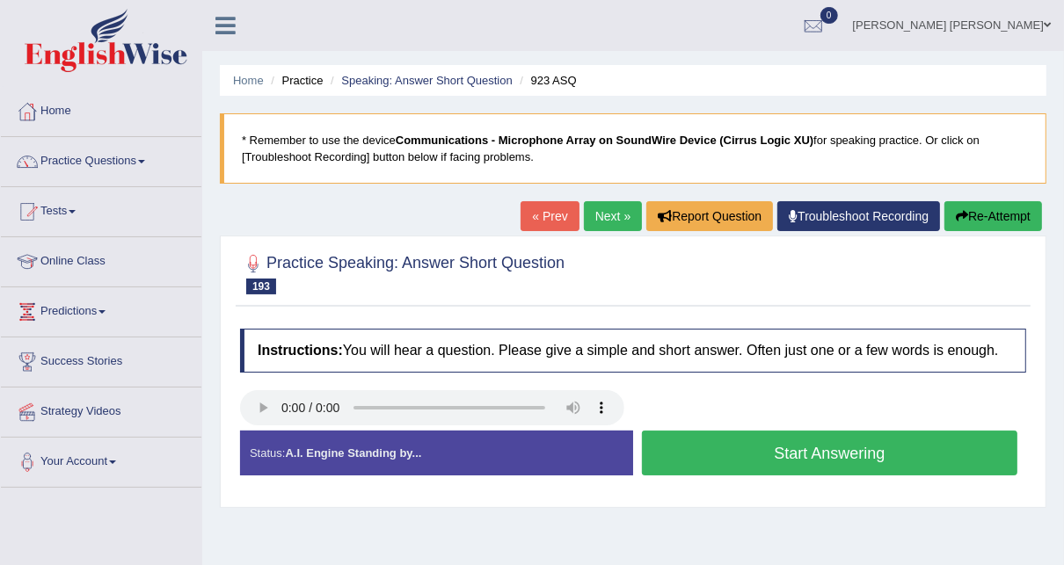
click at [734, 446] on button "Start Answering" at bounding box center [830, 453] width 376 height 45
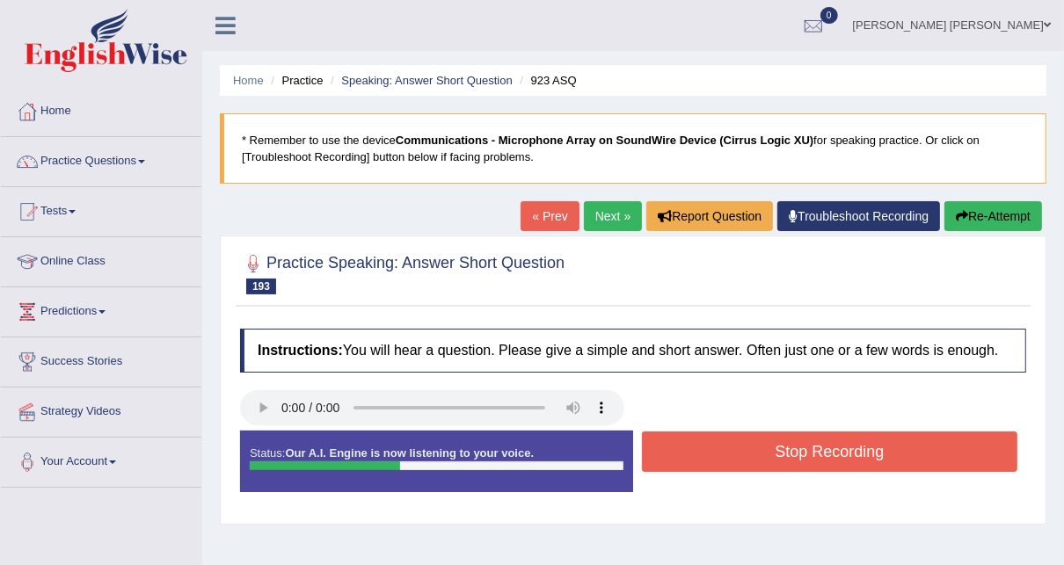
click at [780, 453] on button "Stop Recording" at bounding box center [830, 452] width 376 height 40
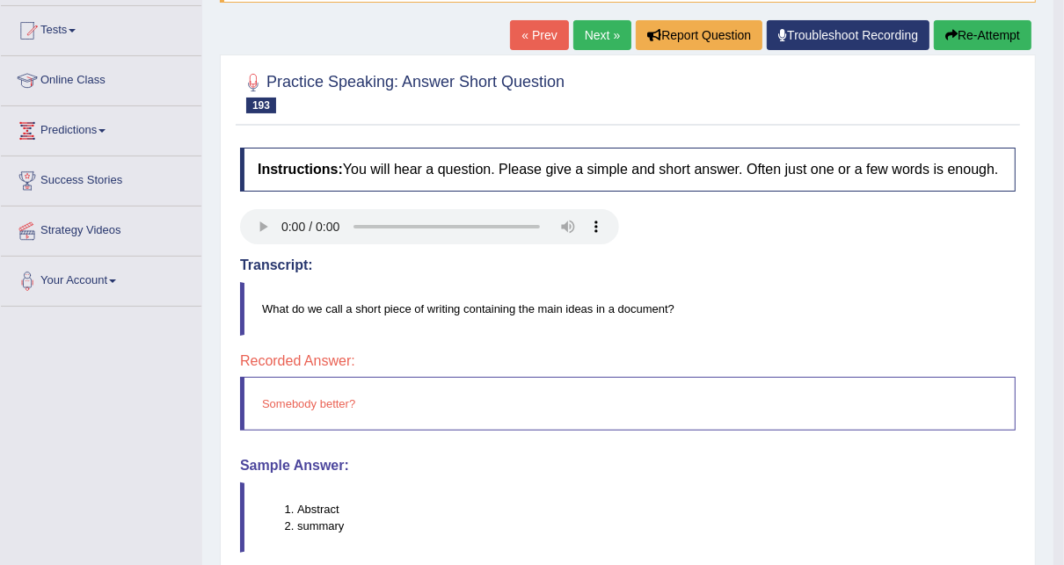
scroll to position [70, 0]
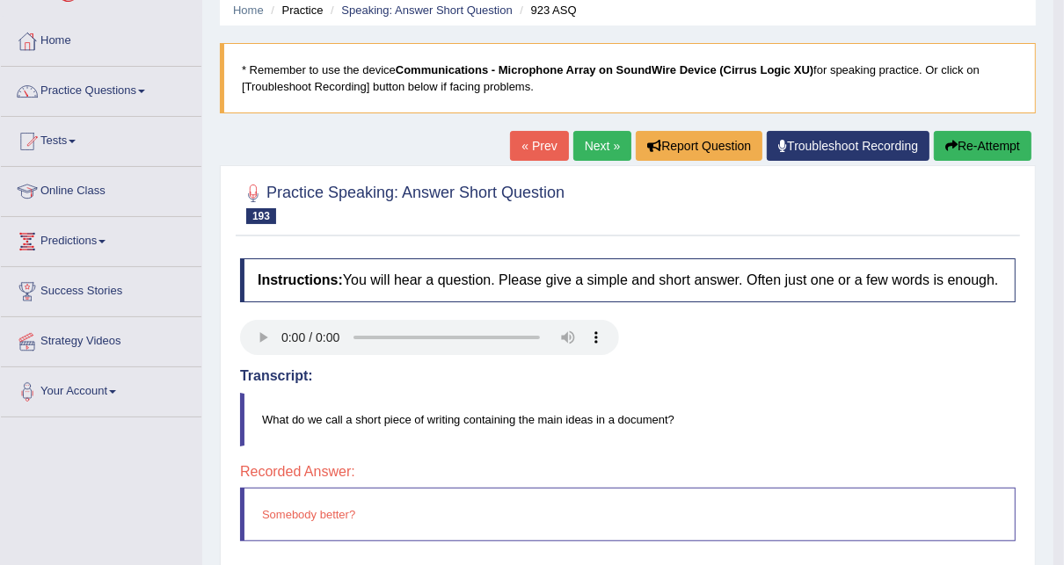
click at [580, 133] on link "Next »" at bounding box center [602, 146] width 58 height 30
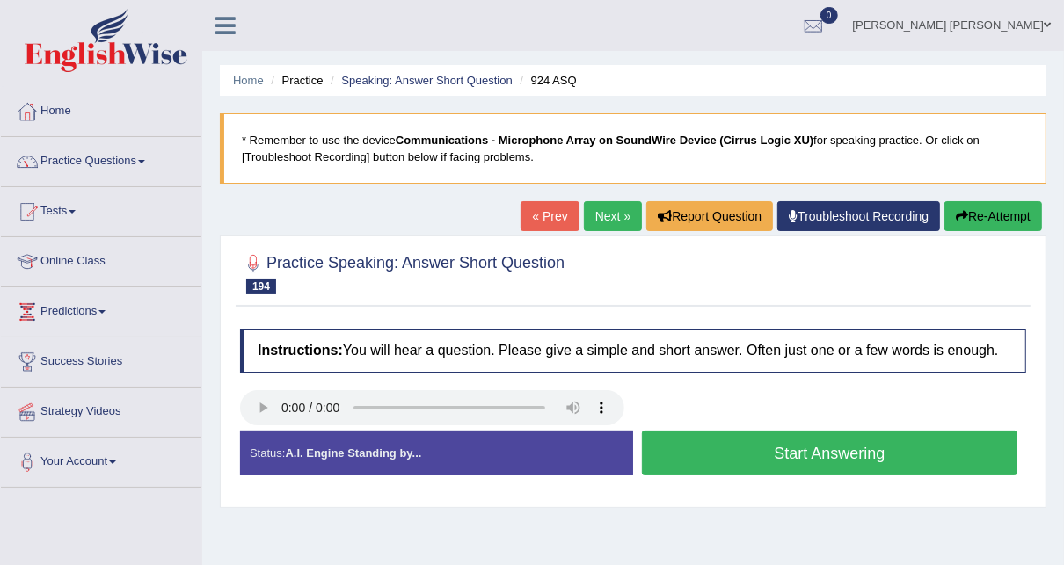
click at [748, 452] on button "Start Answering" at bounding box center [830, 453] width 376 height 45
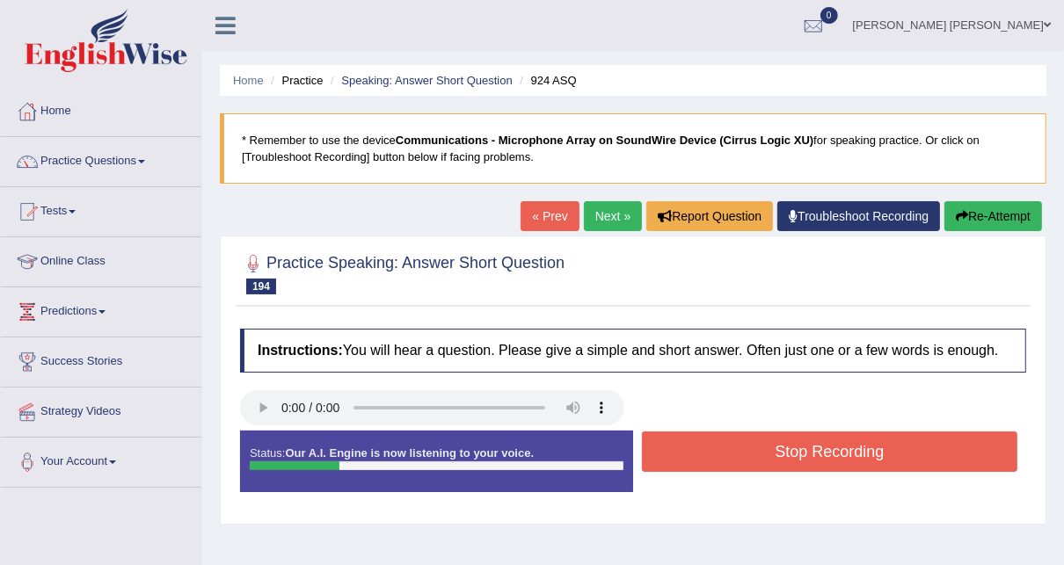
click at [748, 452] on button "Stop Recording" at bounding box center [830, 452] width 376 height 40
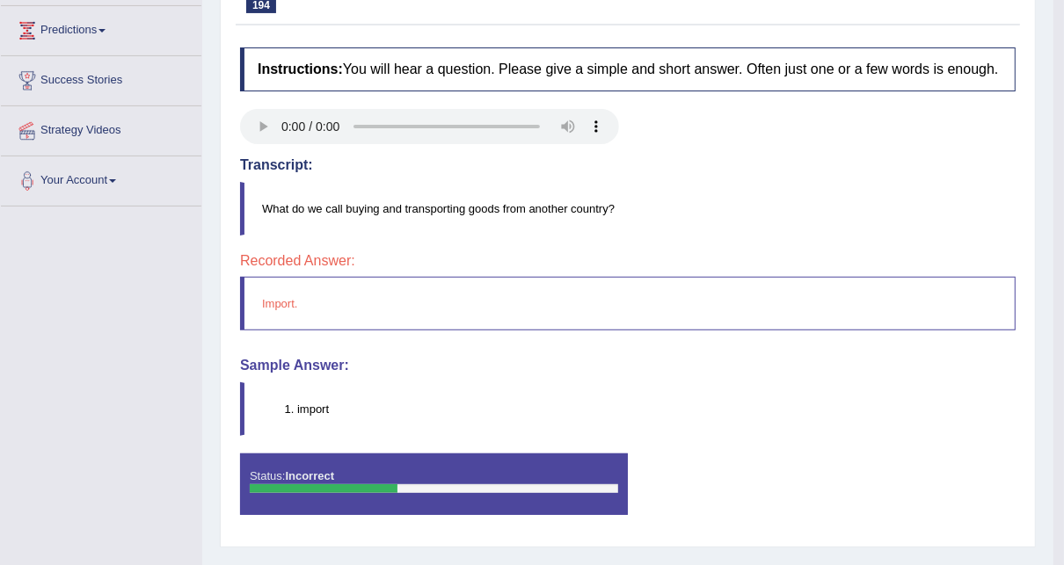
scroll to position [70, 0]
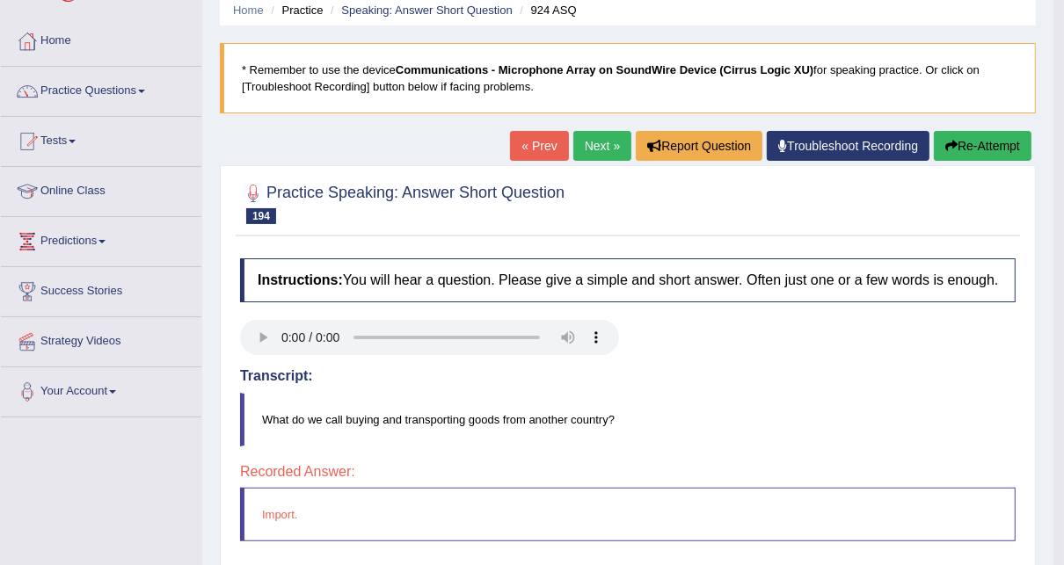
click at [590, 140] on link "Next »" at bounding box center [602, 146] width 58 height 30
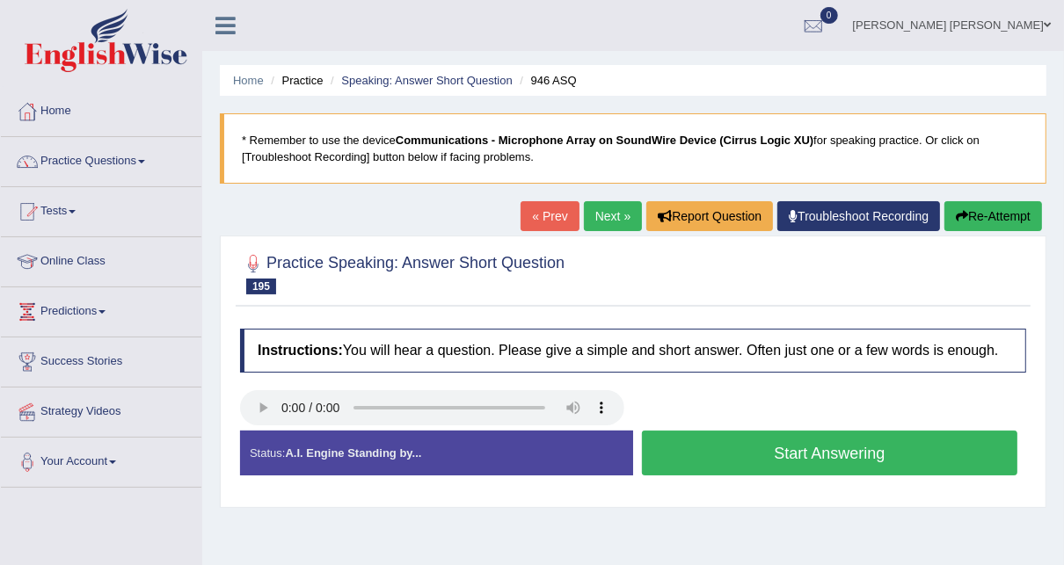
click at [726, 445] on button "Start Answering" at bounding box center [830, 453] width 376 height 45
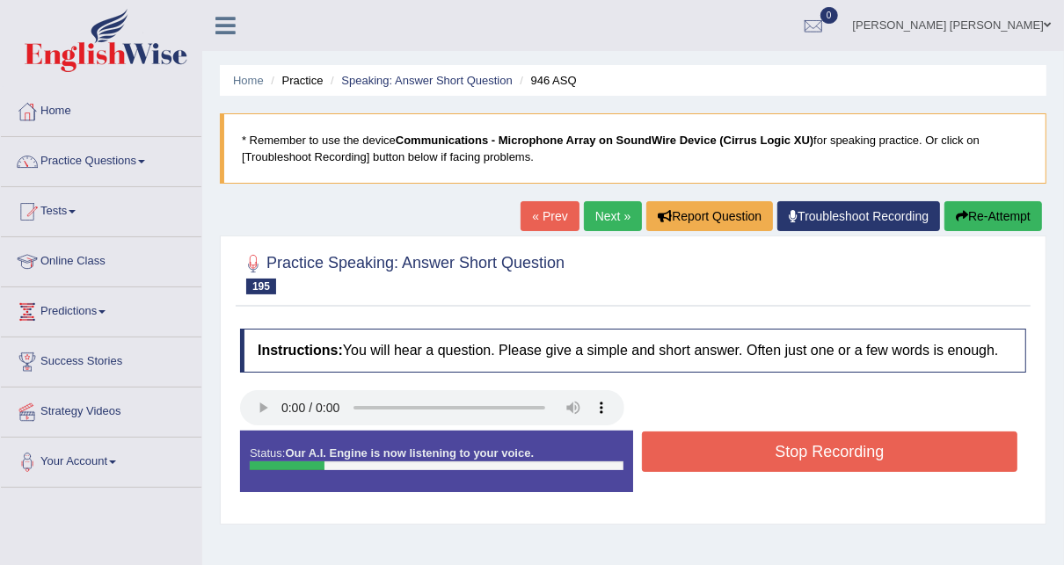
click at [726, 445] on button "Stop Recording" at bounding box center [830, 452] width 376 height 40
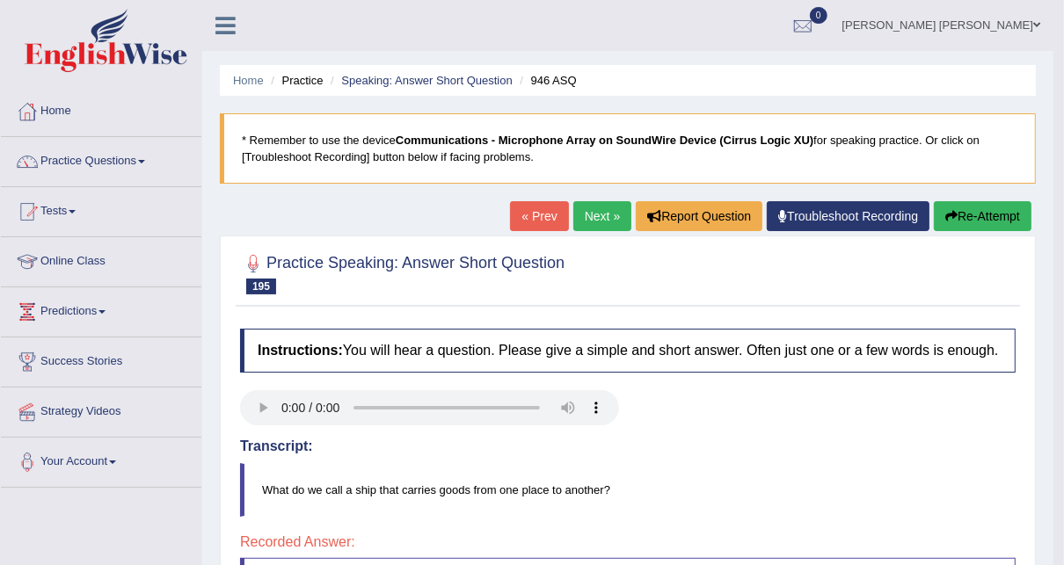
click at [589, 225] on link "Next »" at bounding box center [602, 216] width 58 height 30
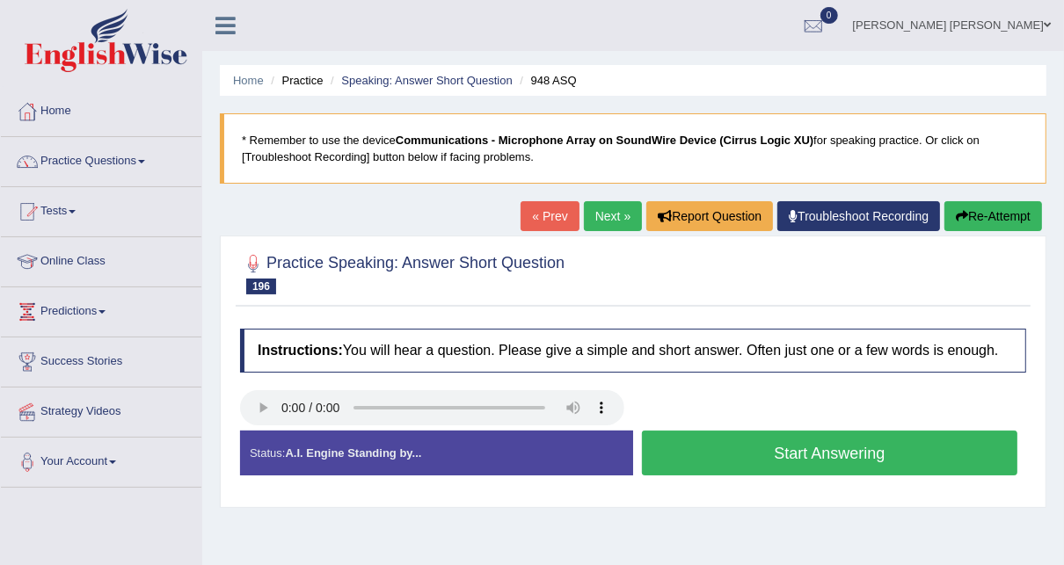
click at [789, 463] on button "Start Answering" at bounding box center [830, 453] width 376 height 45
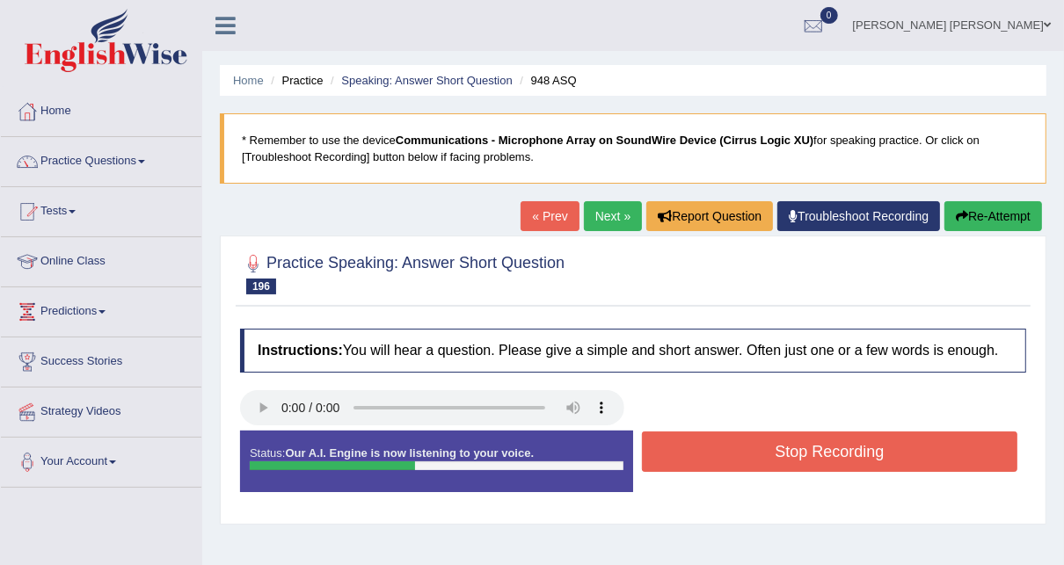
click at [783, 452] on button "Stop Recording" at bounding box center [830, 452] width 376 height 40
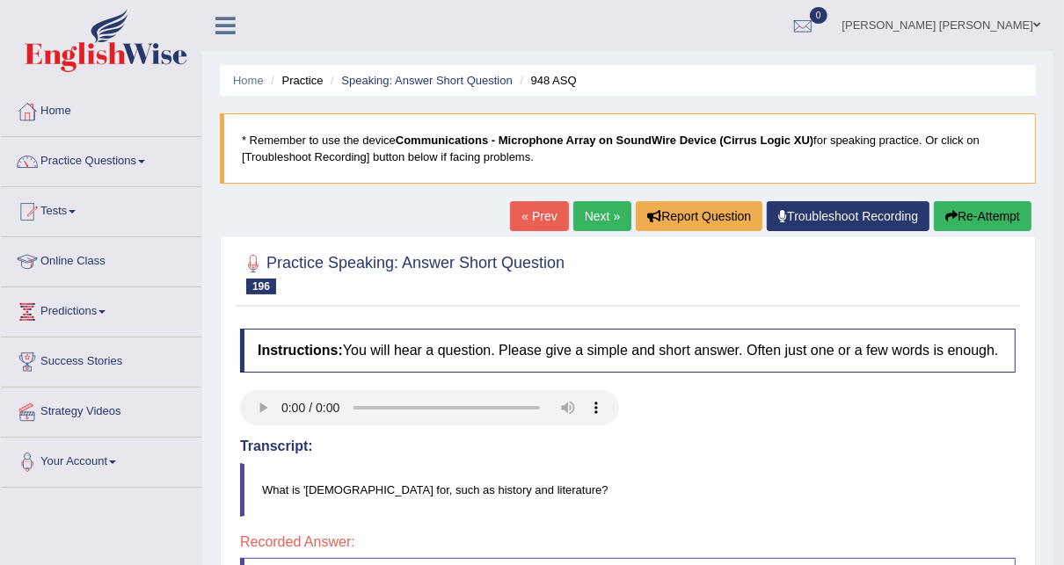
click at [581, 217] on link "Next »" at bounding box center [602, 216] width 58 height 30
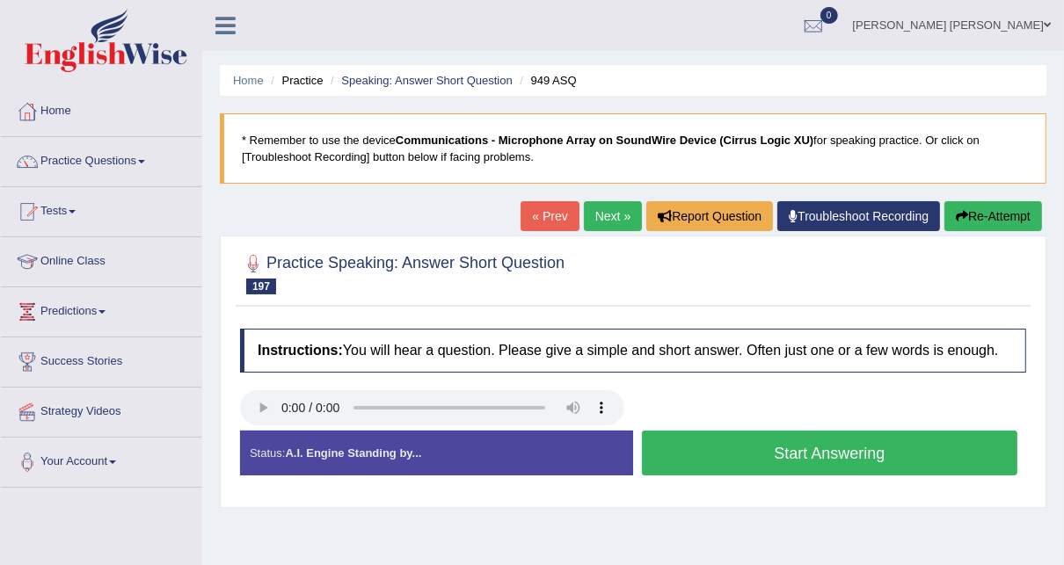
click at [731, 443] on button "Start Answering" at bounding box center [830, 453] width 376 height 45
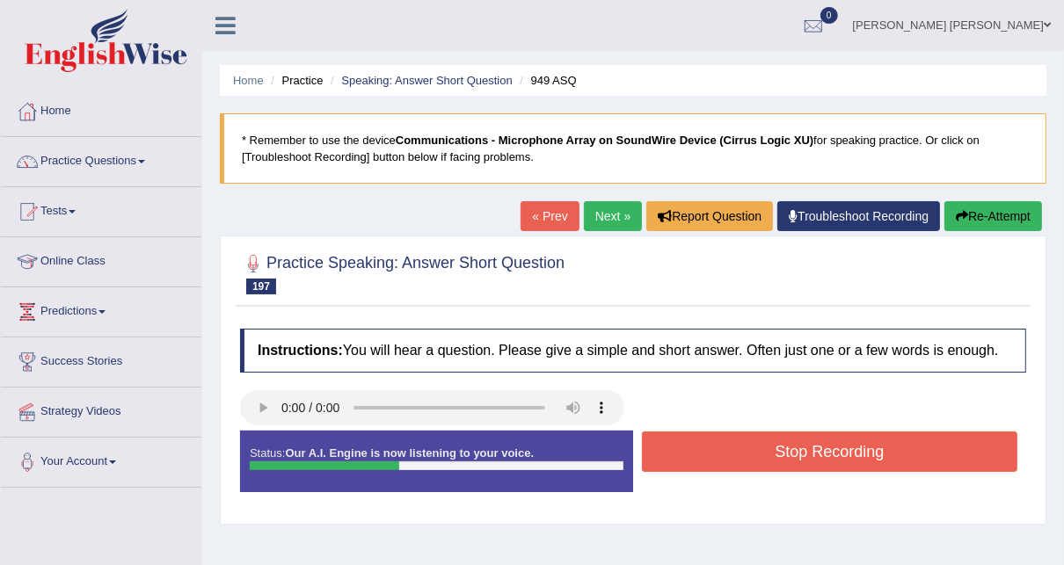
click at [731, 443] on button "Stop Recording" at bounding box center [830, 452] width 376 height 40
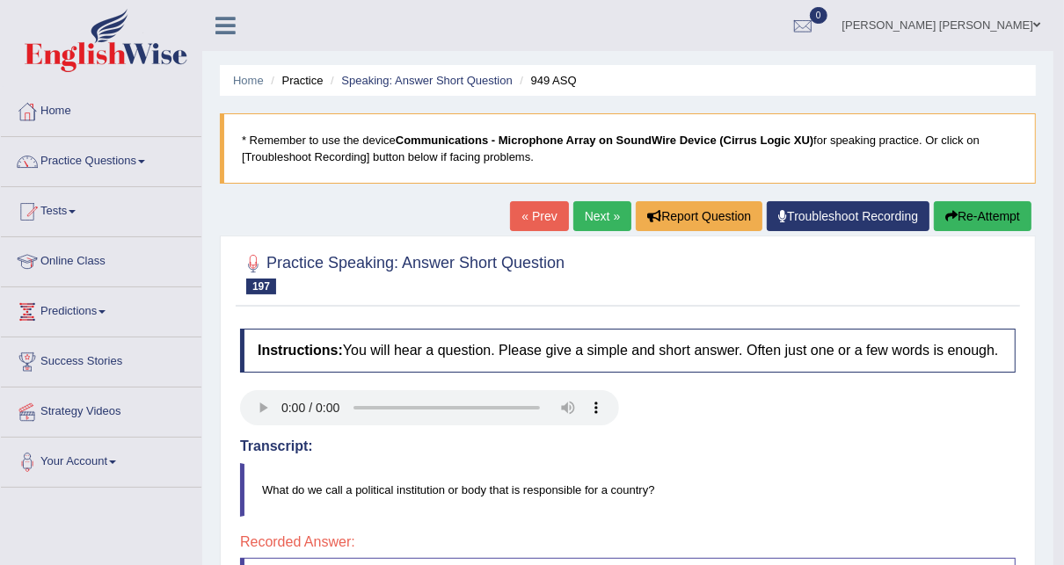
click at [598, 225] on link "Next »" at bounding box center [602, 216] width 58 height 30
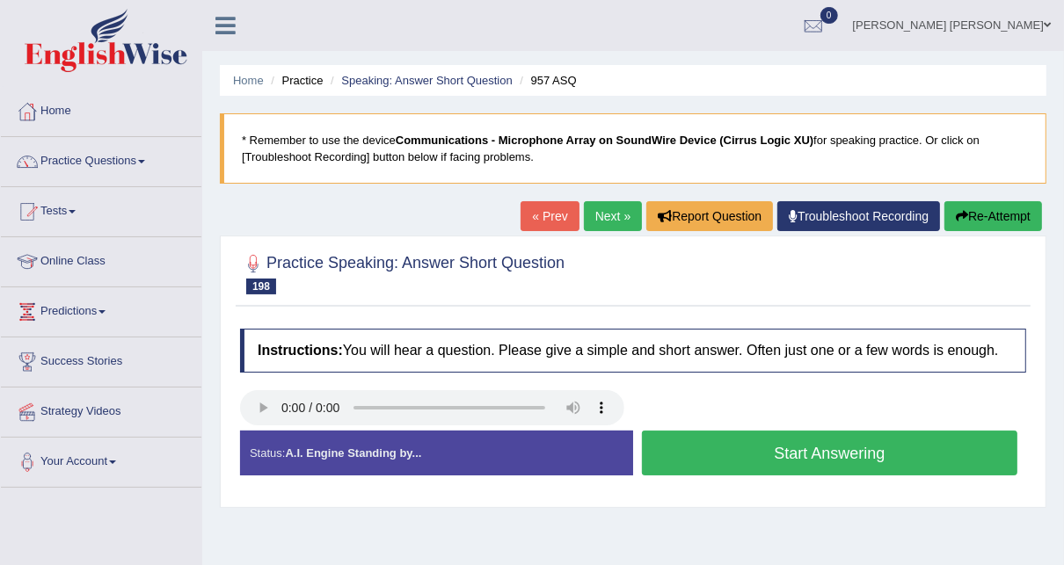
click at [791, 462] on button "Start Answering" at bounding box center [830, 453] width 376 height 45
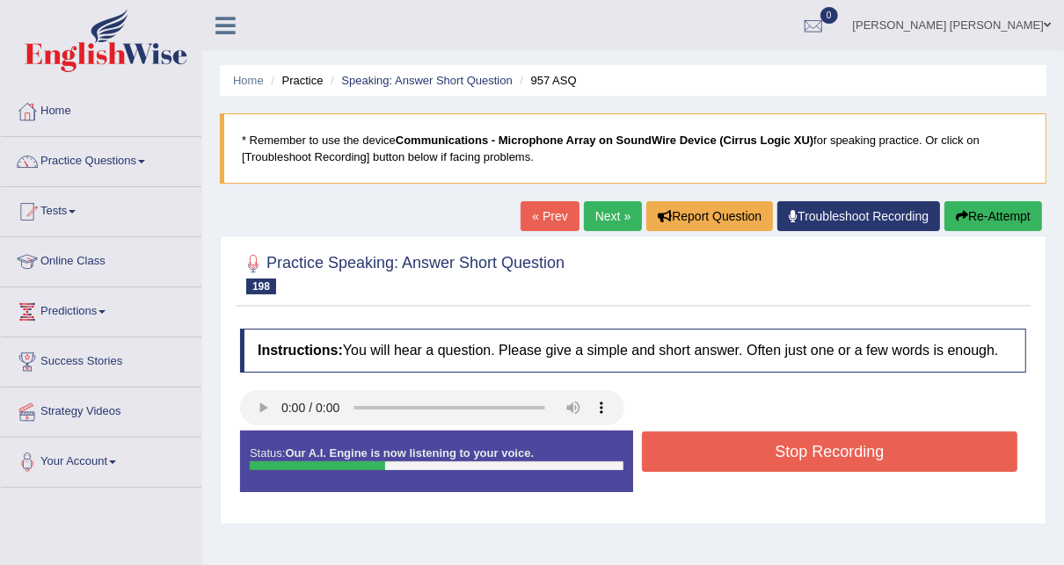
click at [791, 463] on button "Stop Recording" at bounding box center [830, 452] width 376 height 40
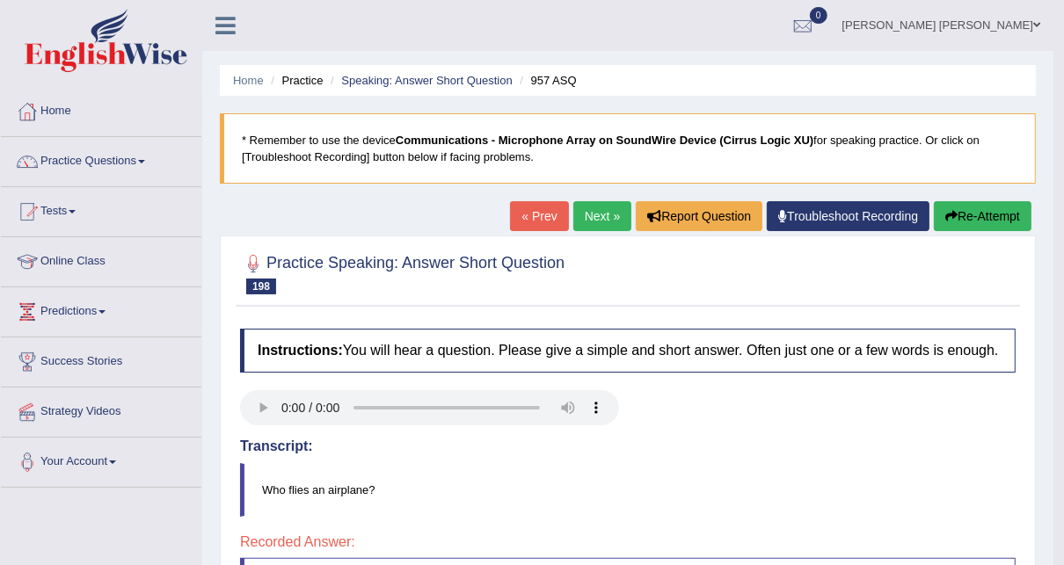
click at [601, 225] on link "Next »" at bounding box center [602, 216] width 58 height 30
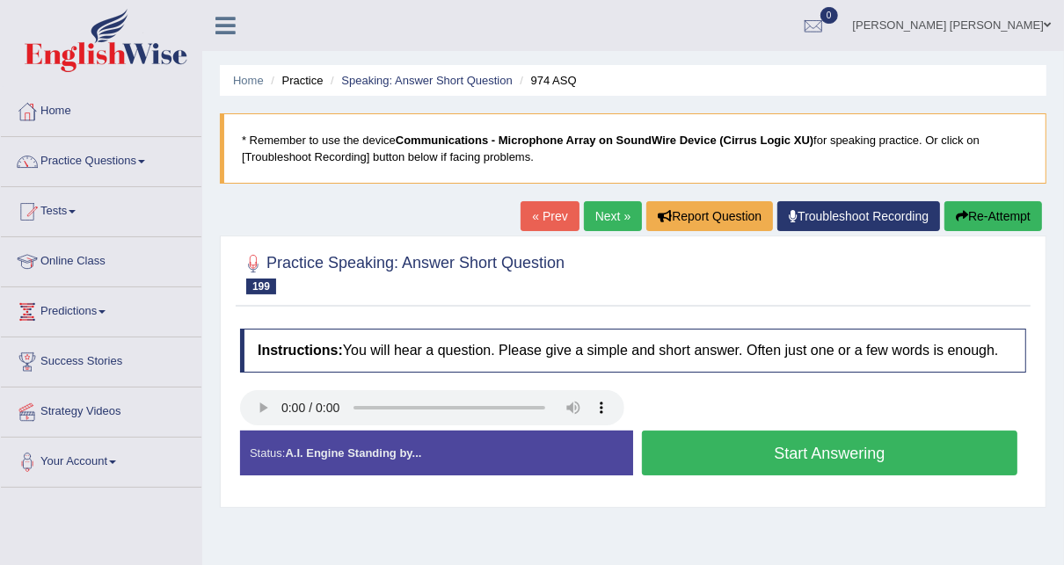
click at [616, 210] on link "Next »" at bounding box center [613, 216] width 58 height 30
click at [552, 217] on link "« Prev" at bounding box center [550, 216] width 58 height 30
click at [800, 438] on button "Start Answering" at bounding box center [830, 453] width 376 height 45
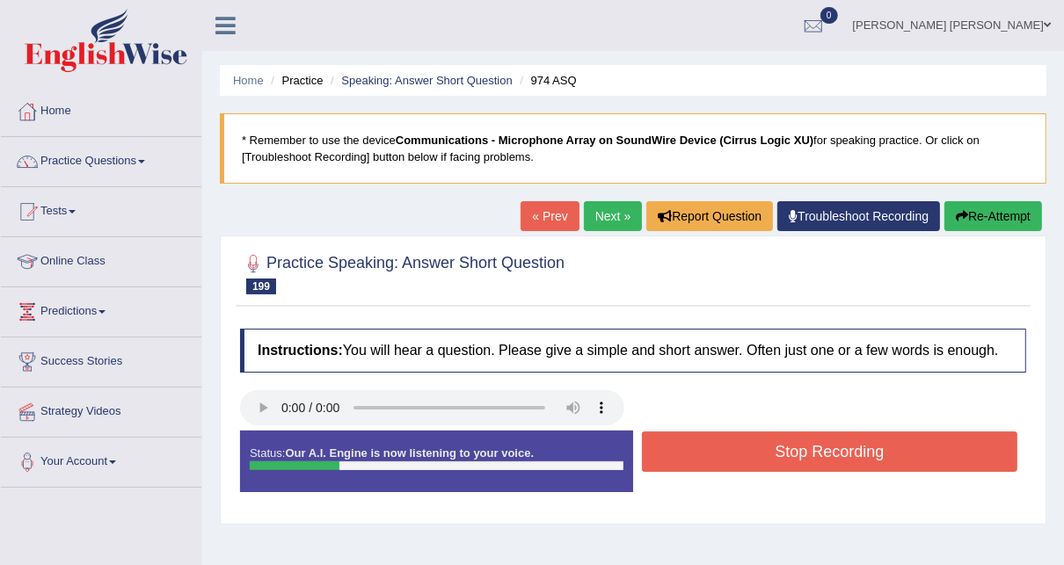
click at [800, 438] on button "Stop Recording" at bounding box center [830, 452] width 376 height 40
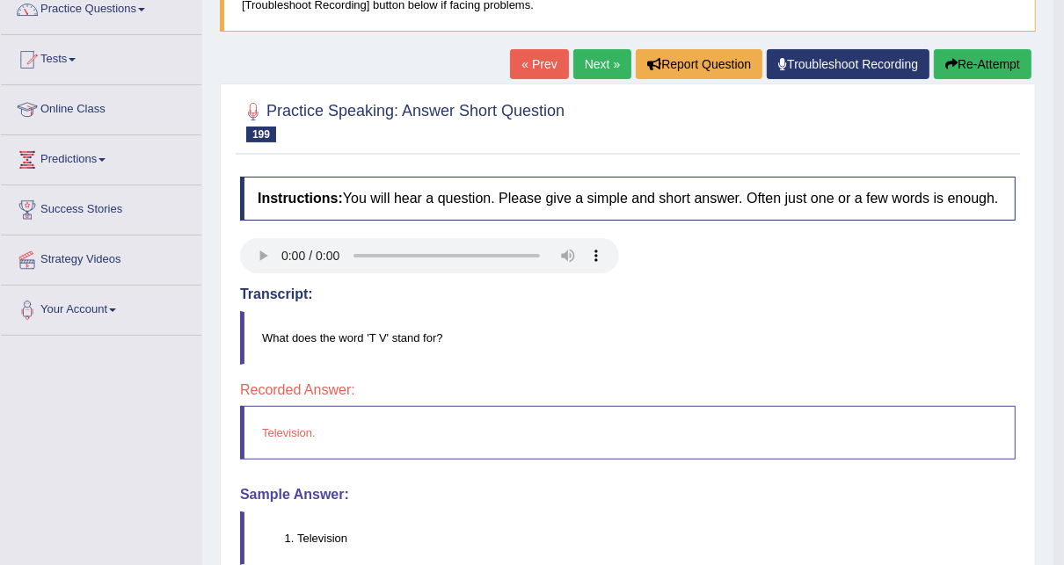
scroll to position [70, 0]
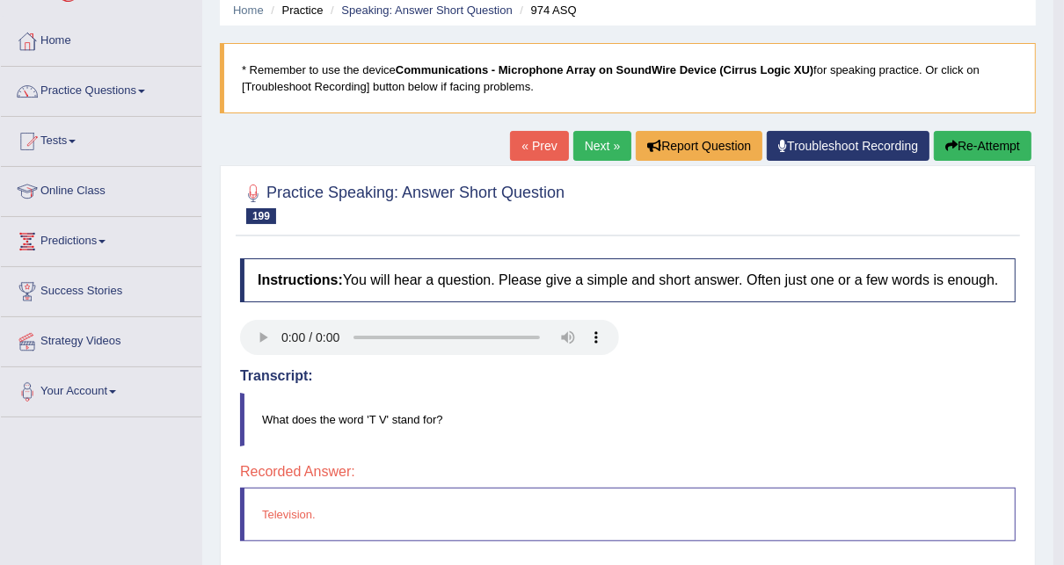
click at [605, 153] on link "Next »" at bounding box center [602, 146] width 58 height 30
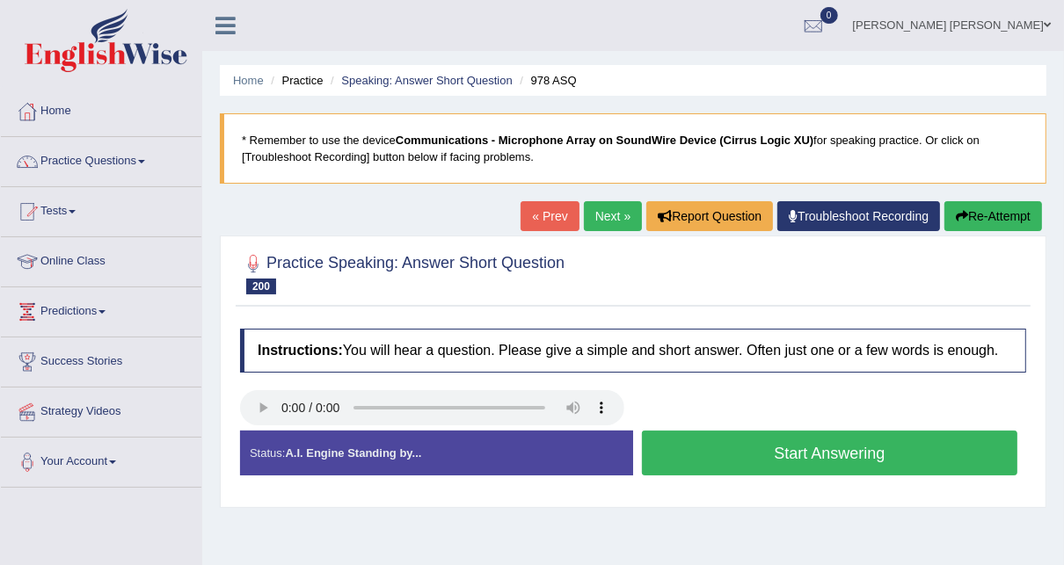
click at [777, 456] on button "Start Answering" at bounding box center [830, 453] width 376 height 45
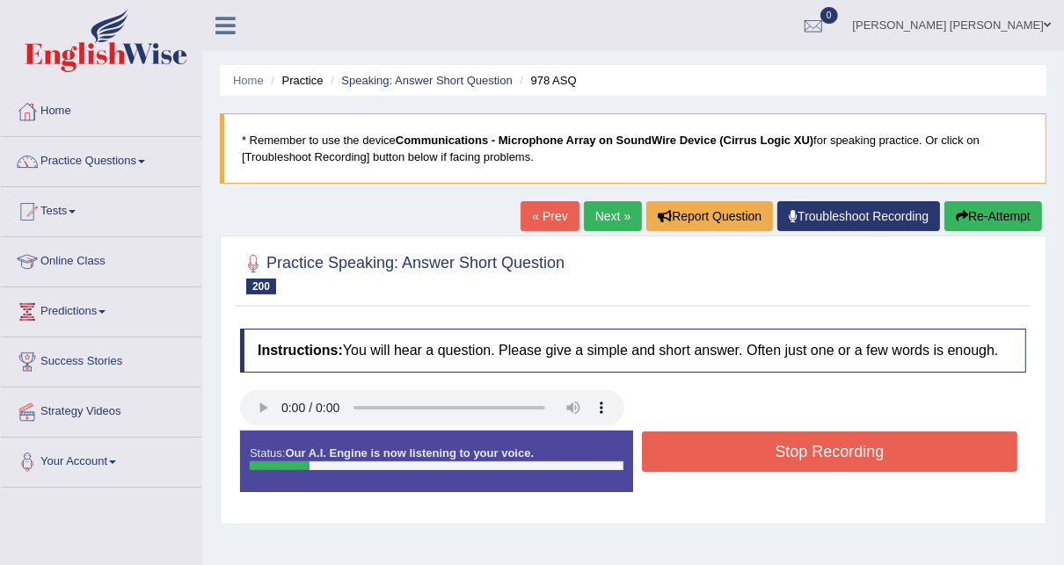
click at [777, 456] on button "Stop Recording" at bounding box center [830, 452] width 376 height 40
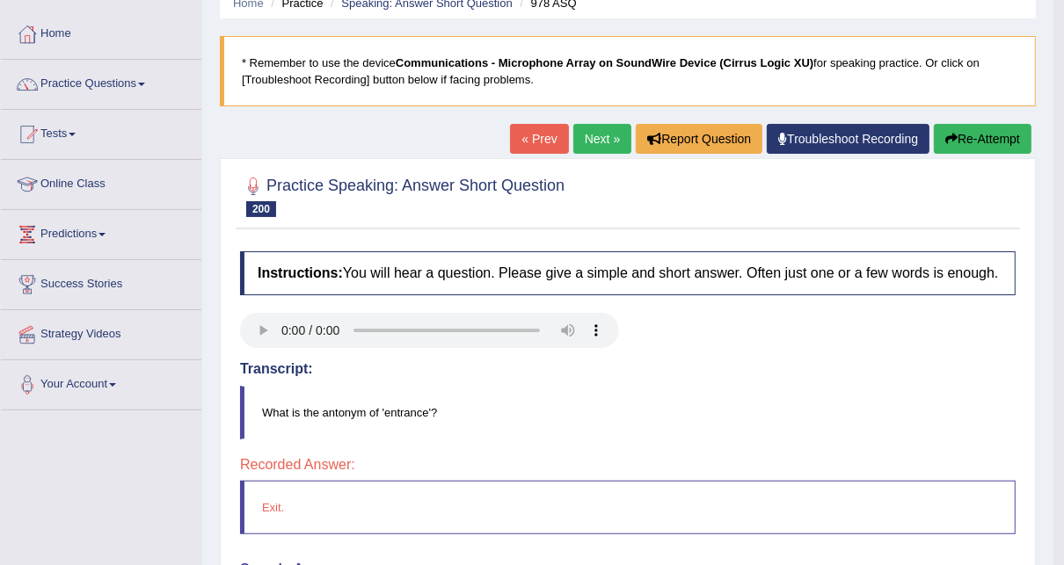
scroll to position [70, 0]
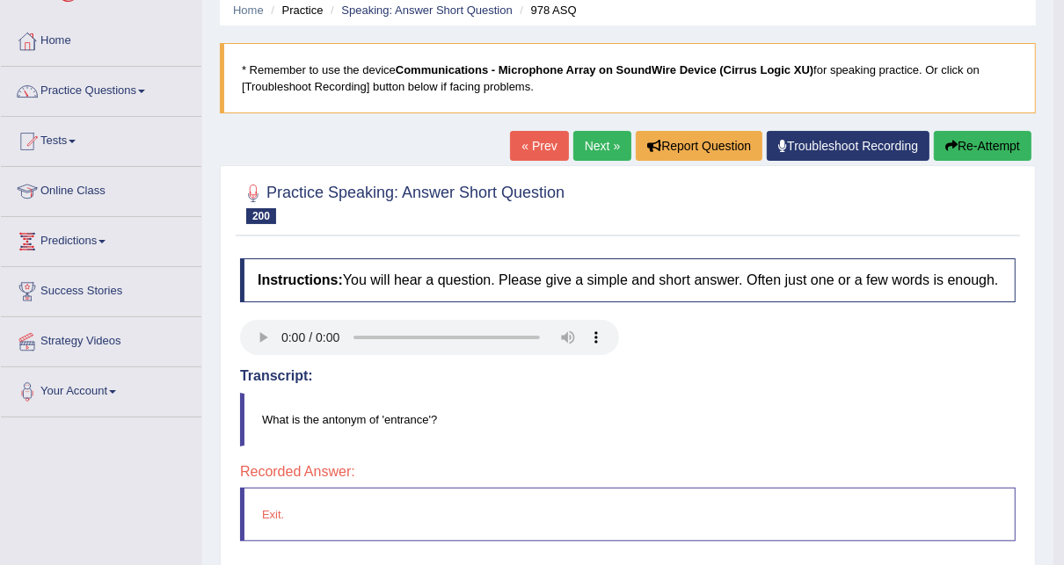
click at [593, 137] on link "Next »" at bounding box center [602, 146] width 58 height 30
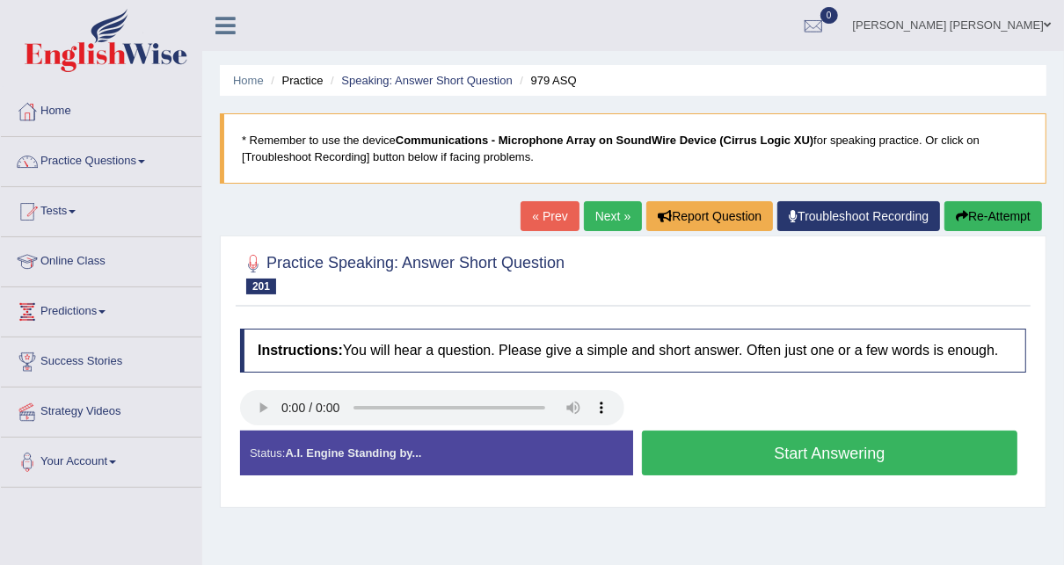
click at [805, 459] on button "Start Answering" at bounding box center [830, 453] width 376 height 45
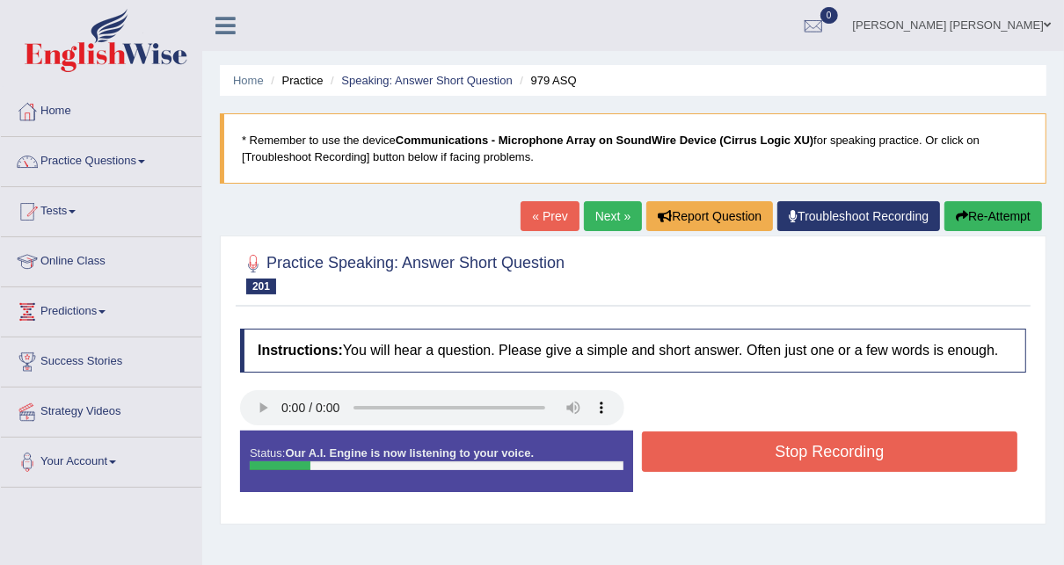
click at [805, 459] on button "Stop Recording" at bounding box center [830, 452] width 376 height 40
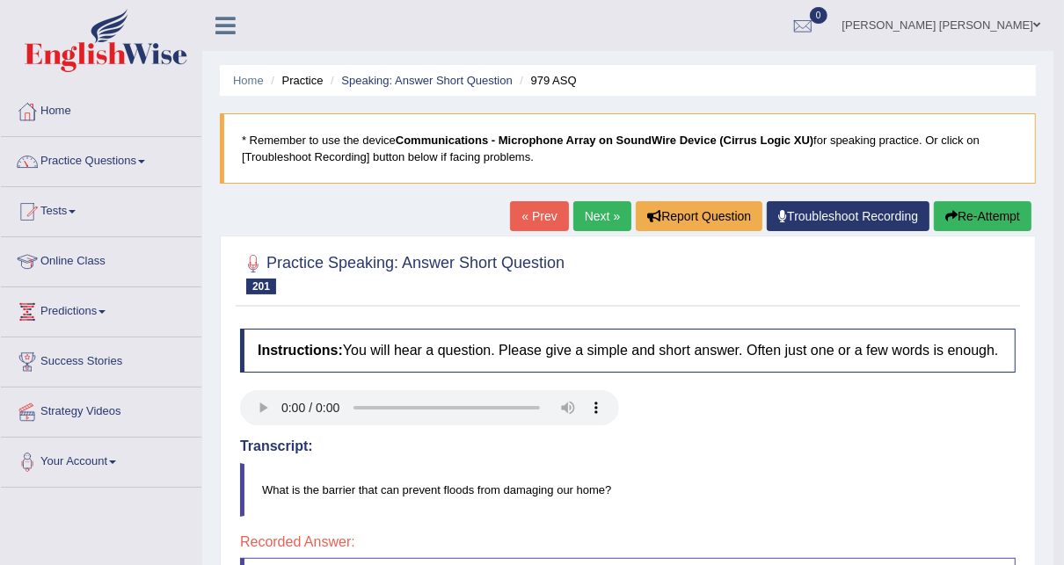
click at [971, 209] on button "Re-Attempt" at bounding box center [983, 216] width 98 height 30
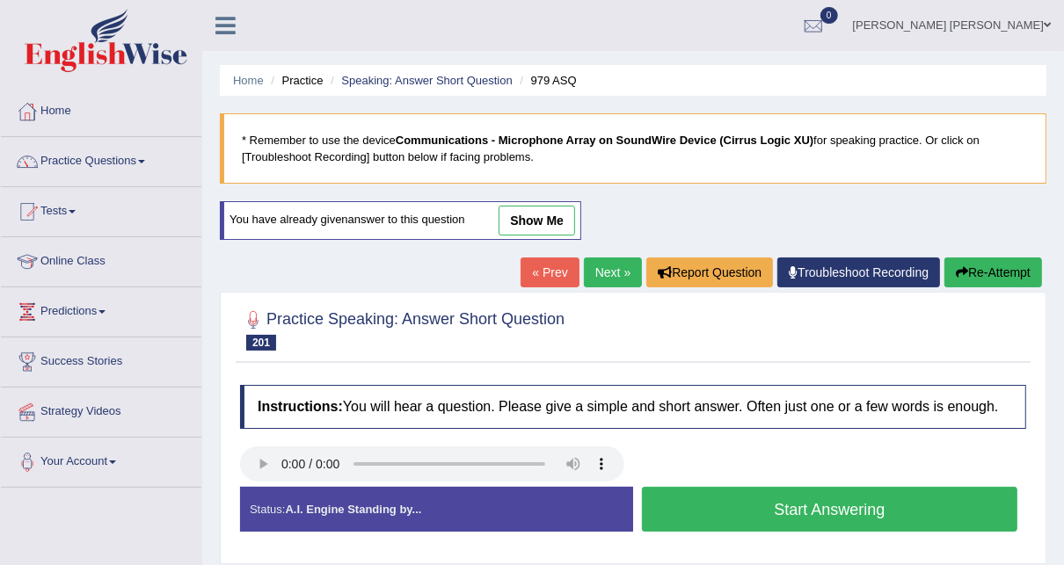
click at [800, 519] on button "Start Answering" at bounding box center [830, 509] width 376 height 45
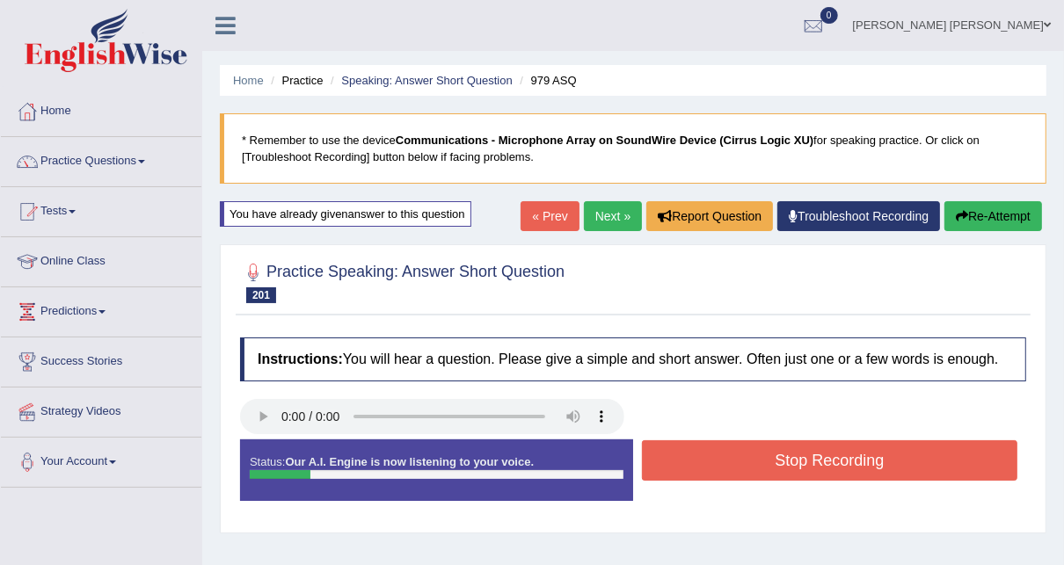
click at [809, 475] on button "Stop Recording" at bounding box center [830, 461] width 376 height 40
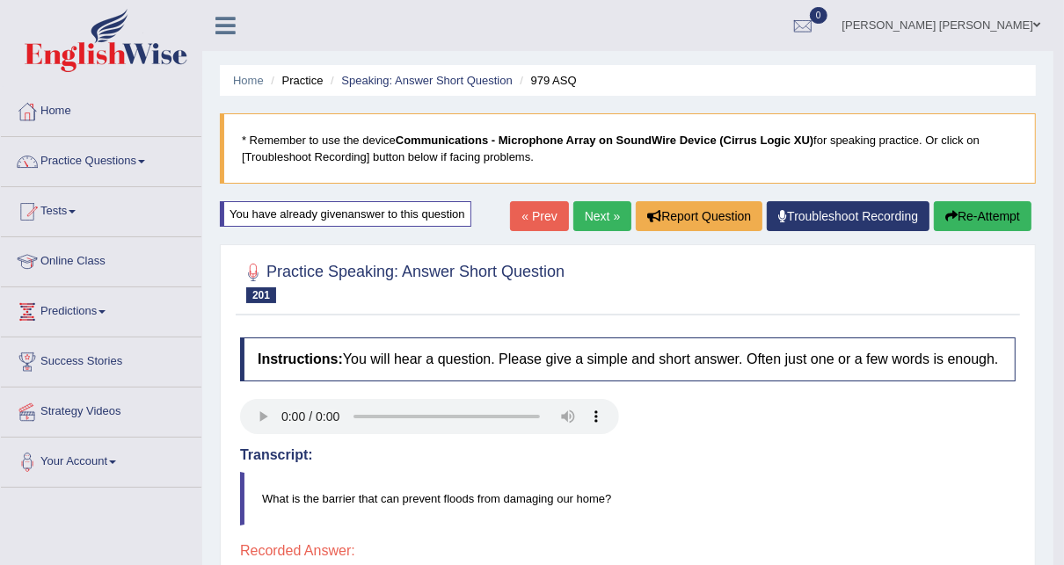
click at [602, 214] on link "Next »" at bounding box center [602, 216] width 58 height 30
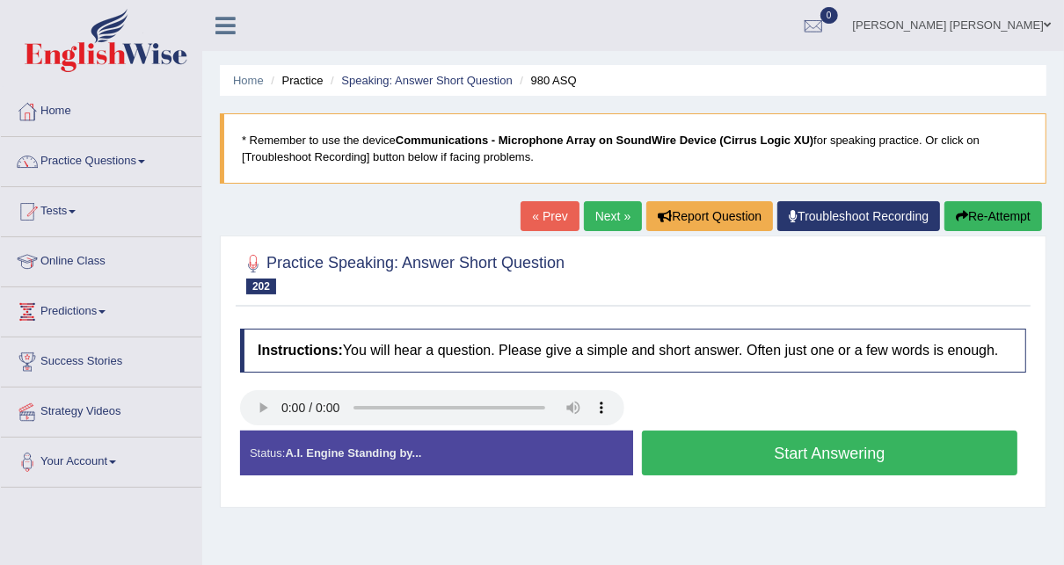
click at [794, 447] on button "Start Answering" at bounding box center [830, 453] width 376 height 45
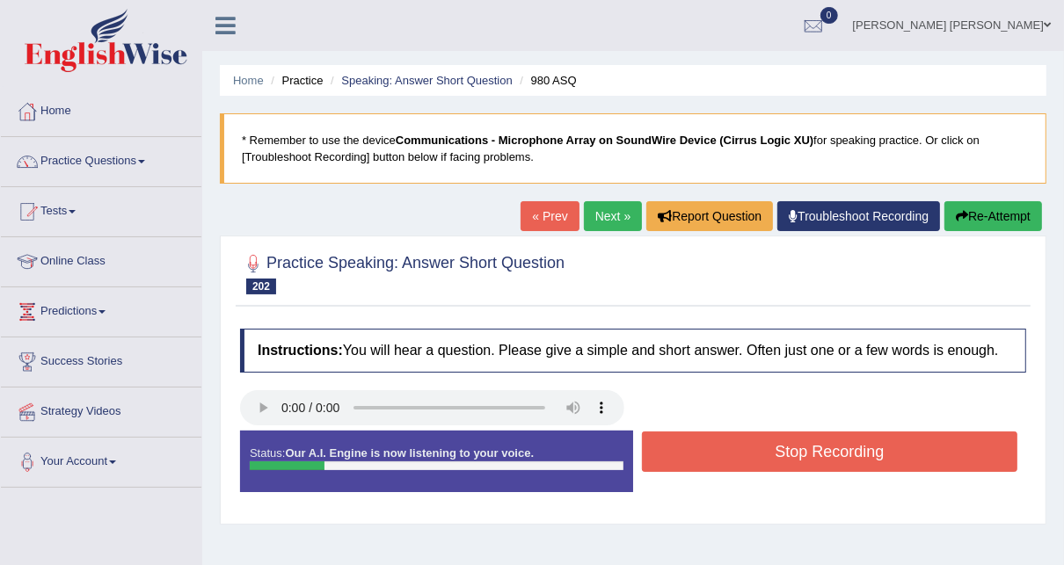
click at [794, 444] on button "Stop Recording" at bounding box center [830, 452] width 376 height 40
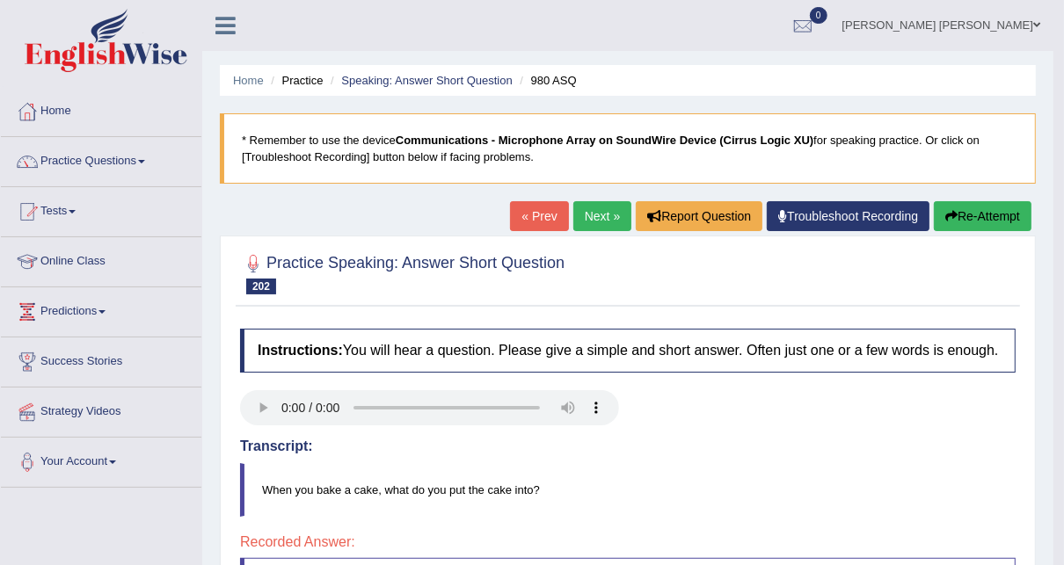
click at [594, 215] on link "Next »" at bounding box center [602, 216] width 58 height 30
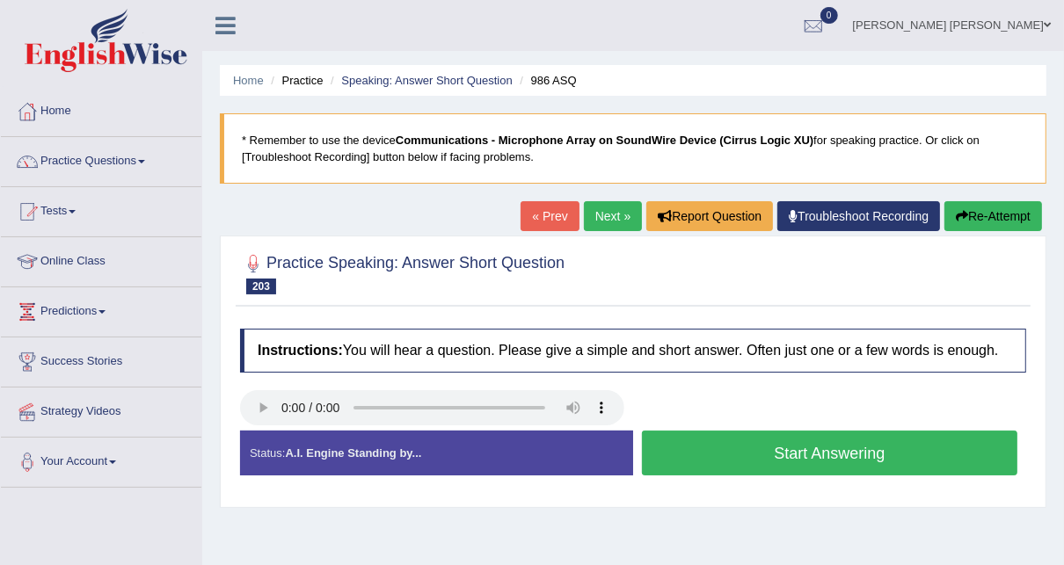
click at [797, 458] on button "Start Answering" at bounding box center [830, 453] width 376 height 45
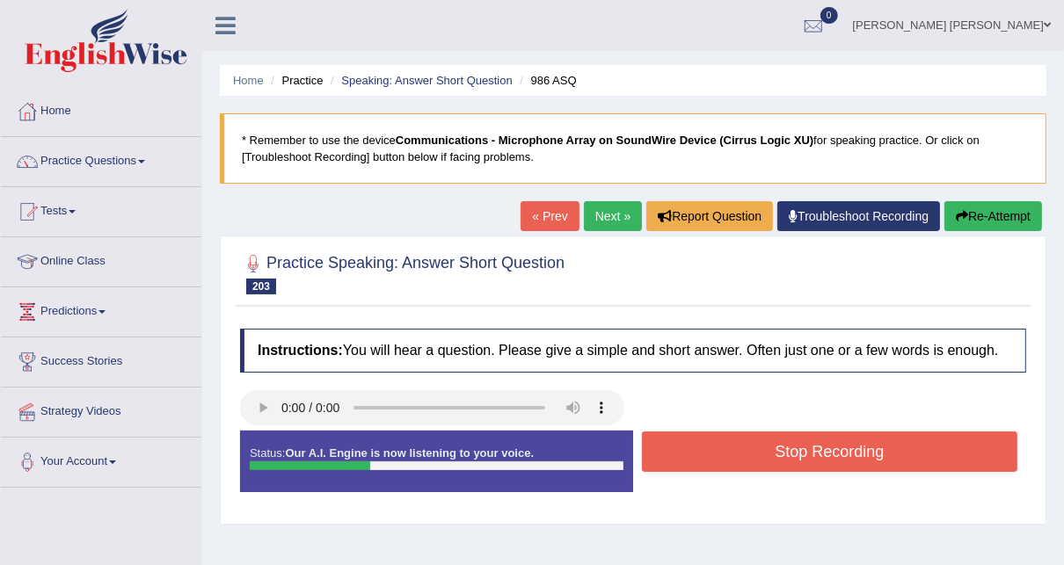
click at [797, 458] on button "Stop Recording" at bounding box center [830, 452] width 376 height 40
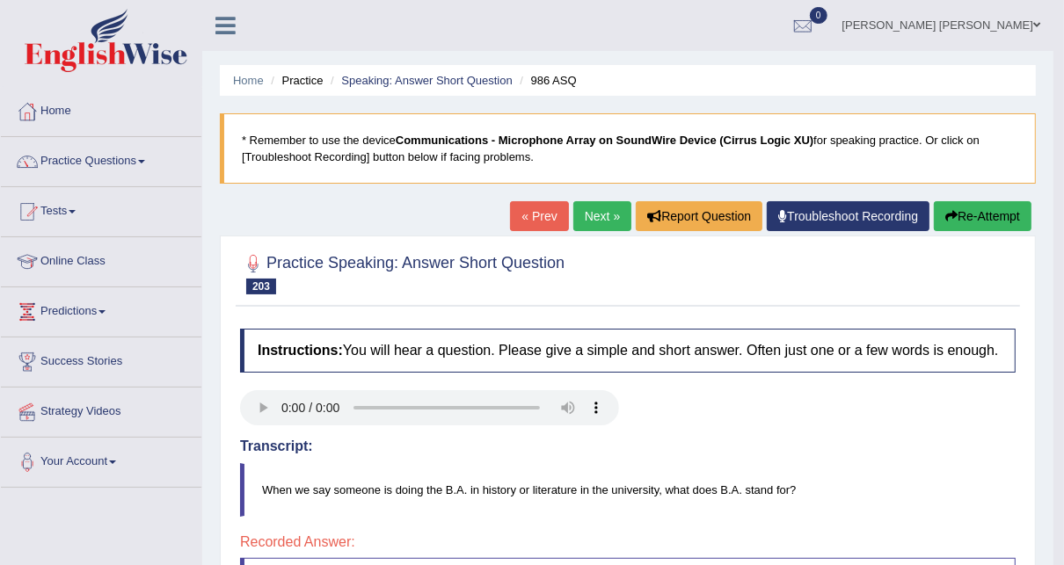
click at [598, 205] on link "Next »" at bounding box center [602, 216] width 58 height 30
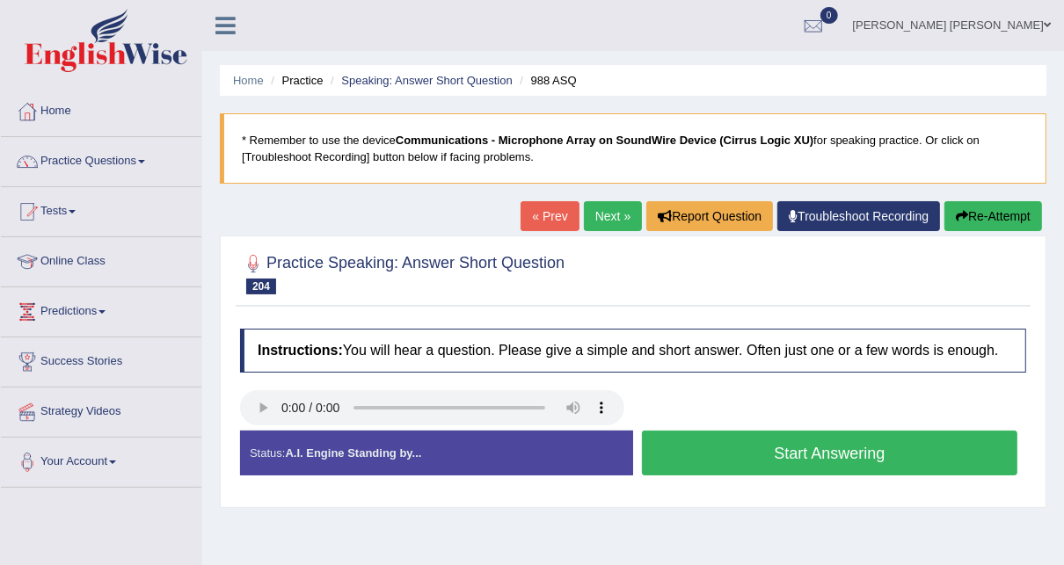
click at [823, 453] on button "Start Answering" at bounding box center [830, 453] width 376 height 45
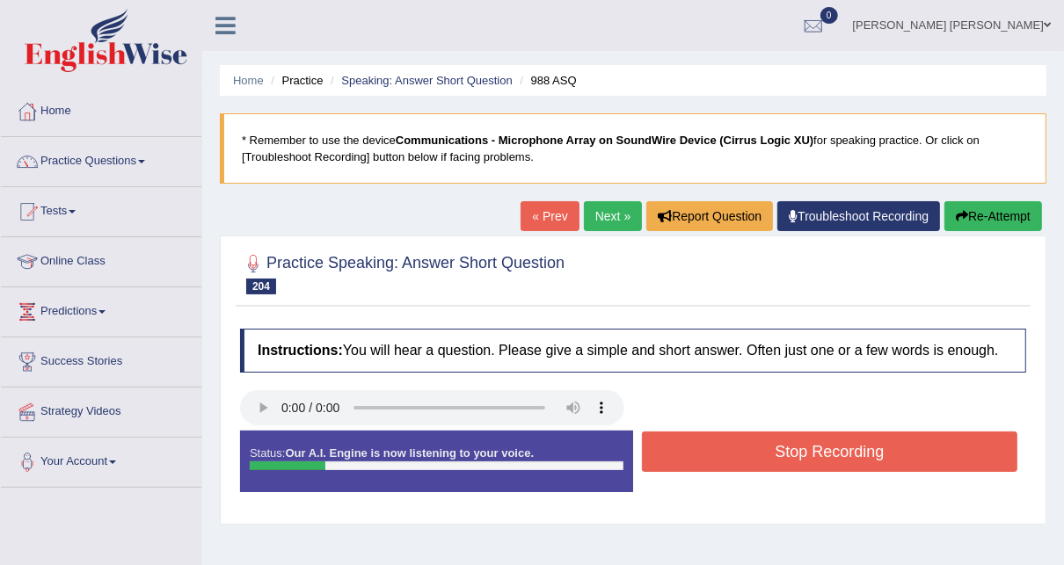
drag, startPoint x: 823, startPoint y: 453, endPoint x: 810, endPoint y: 471, distance: 22.7
click at [814, 463] on button "Stop Recording" at bounding box center [830, 452] width 376 height 40
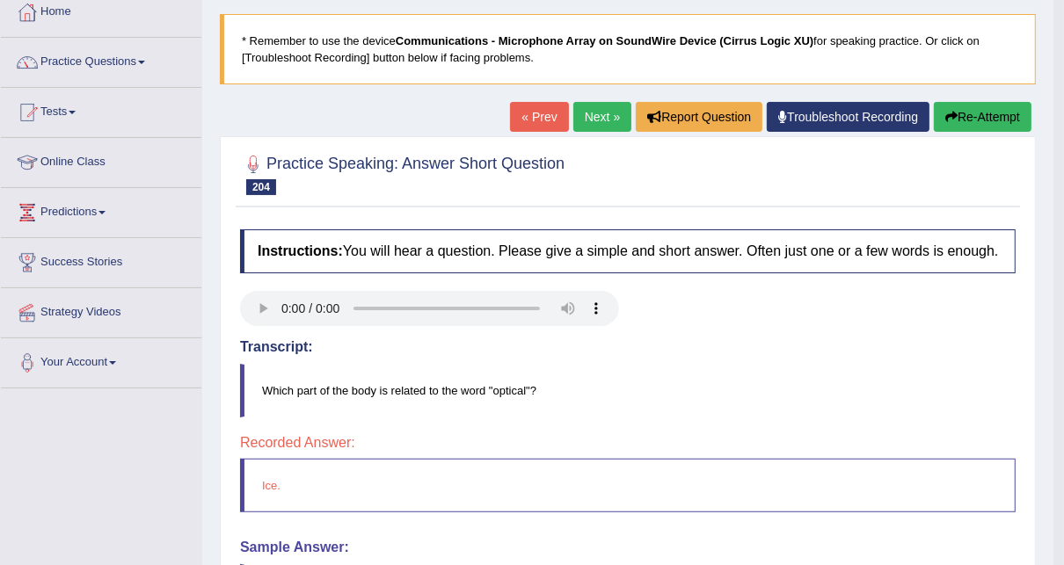
scroll to position [70, 0]
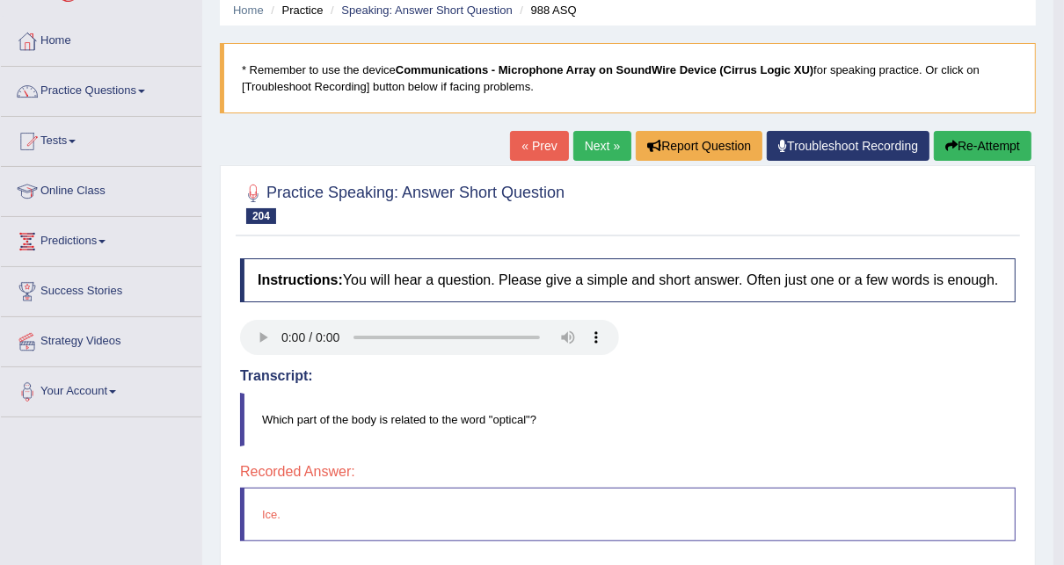
click at [597, 131] on link "Next »" at bounding box center [602, 146] width 58 height 30
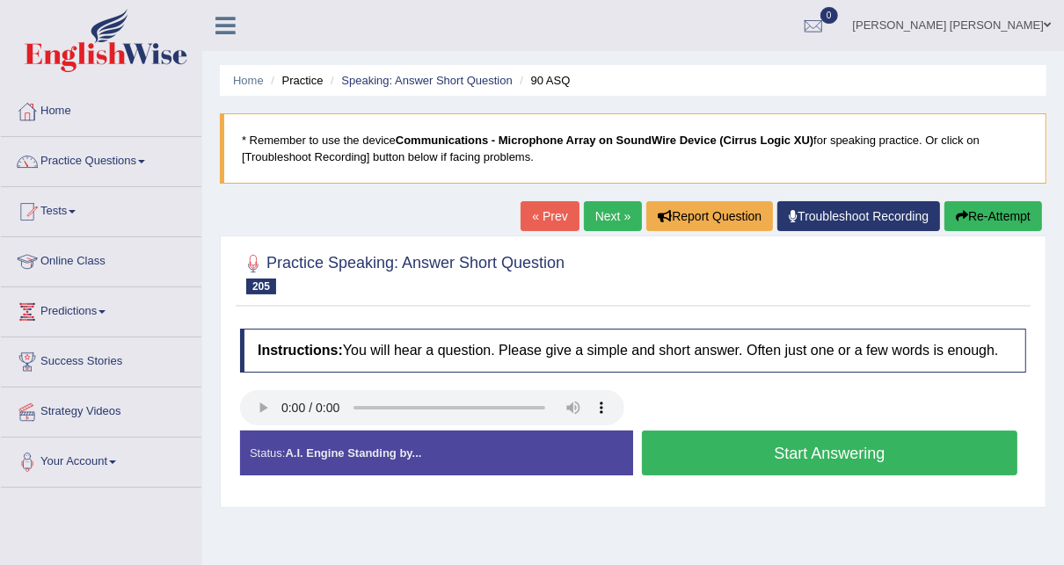
click at [852, 441] on button "Start Answering" at bounding box center [830, 453] width 376 height 45
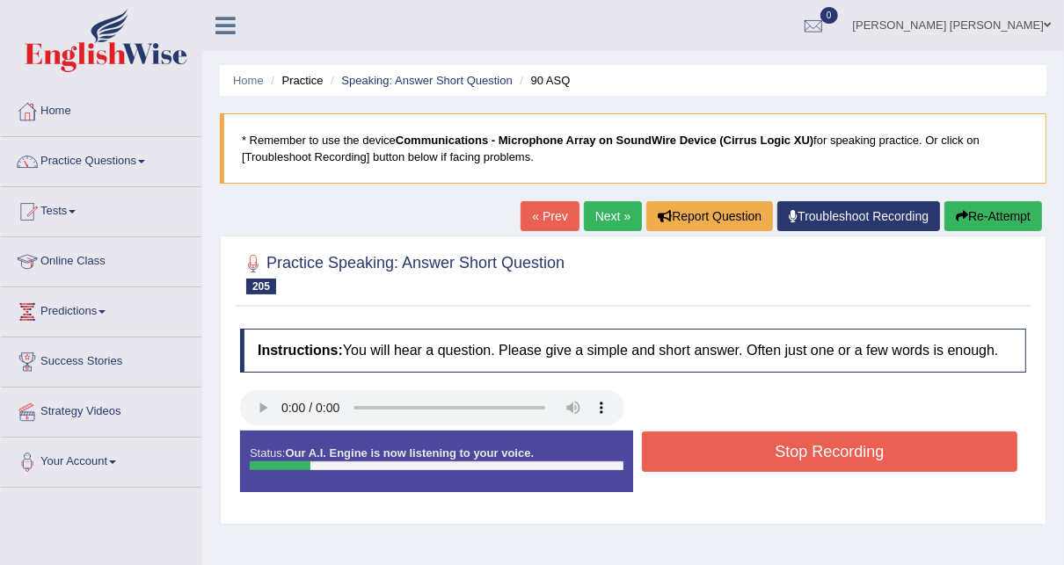
click at [852, 441] on button "Stop Recording" at bounding box center [830, 452] width 376 height 40
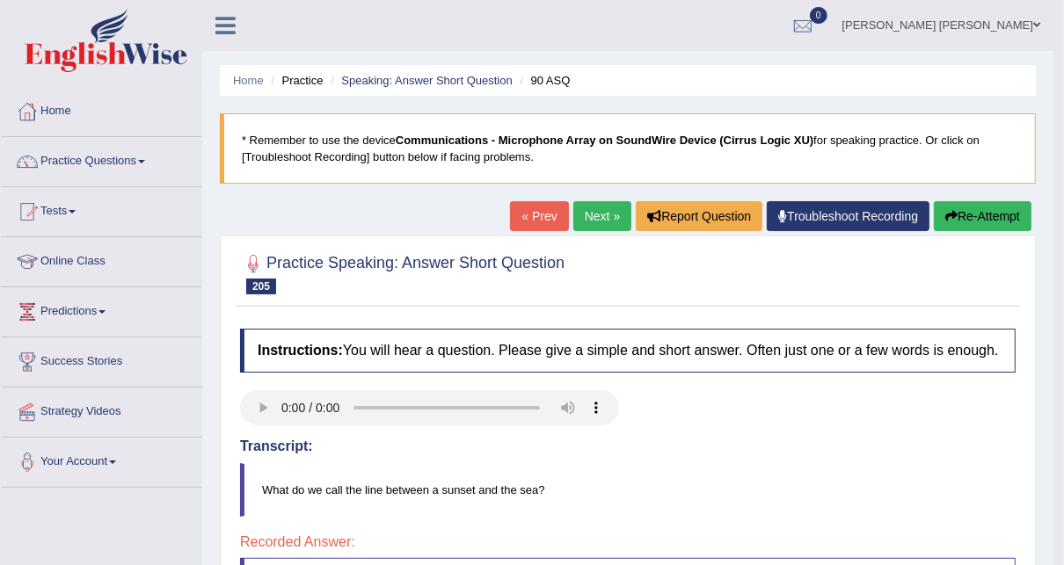
click at [598, 225] on link "Next »" at bounding box center [602, 216] width 58 height 30
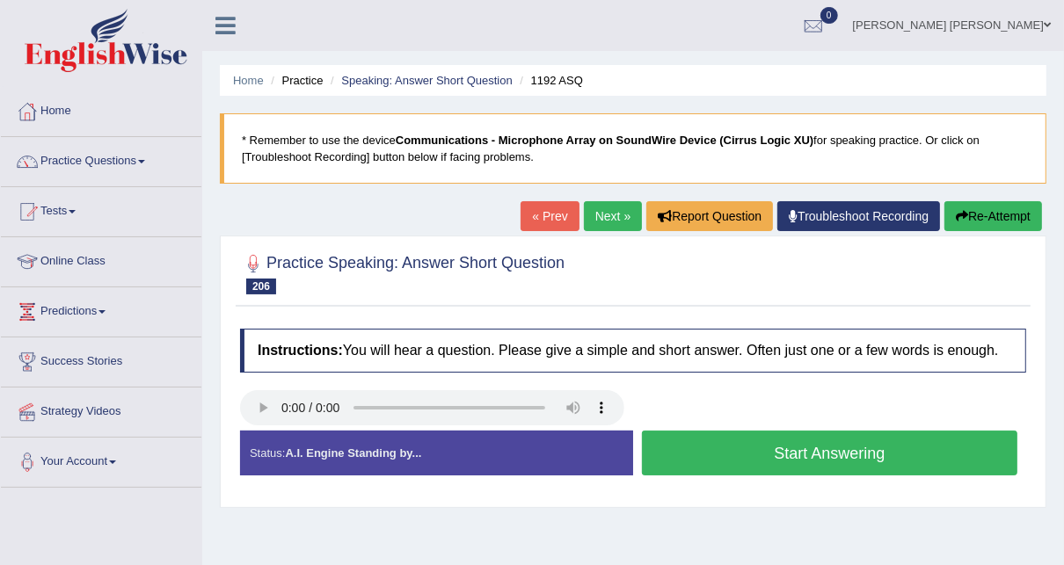
click at [859, 445] on button "Start Answering" at bounding box center [830, 453] width 376 height 45
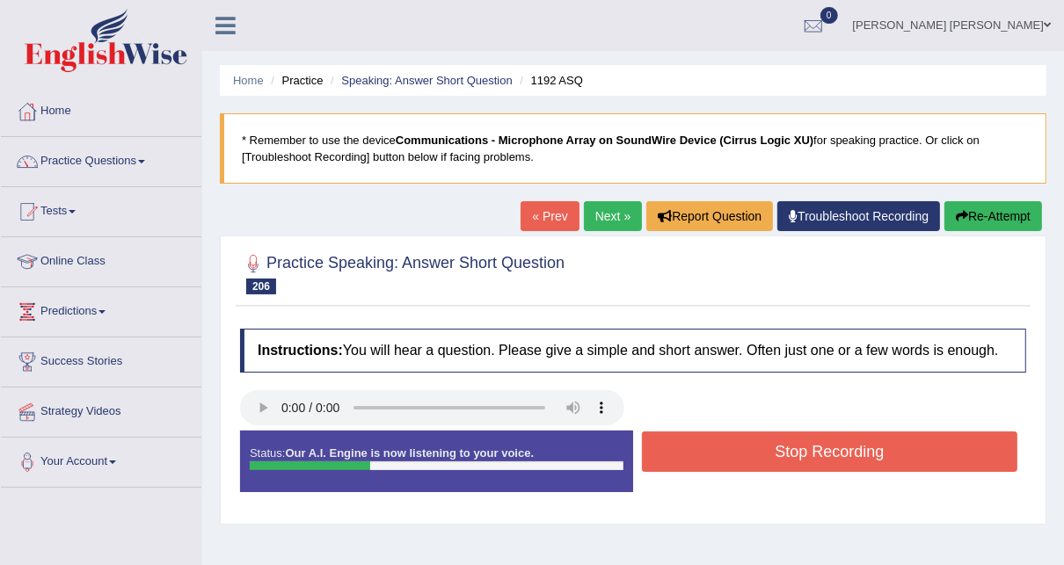
click at [859, 445] on button "Stop Recording" at bounding box center [830, 452] width 376 height 40
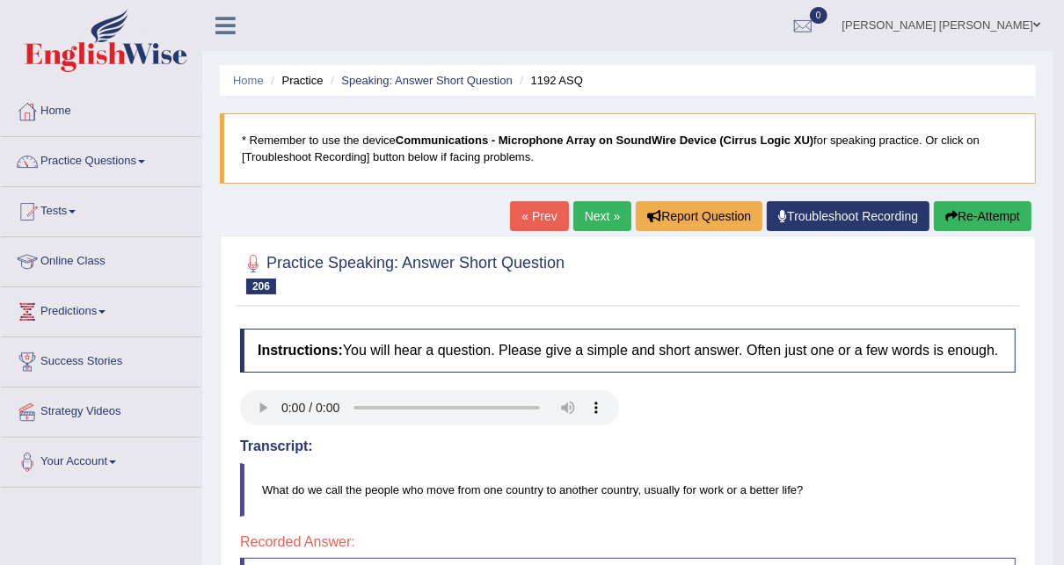
click at [600, 212] on link "Next »" at bounding box center [602, 216] width 58 height 30
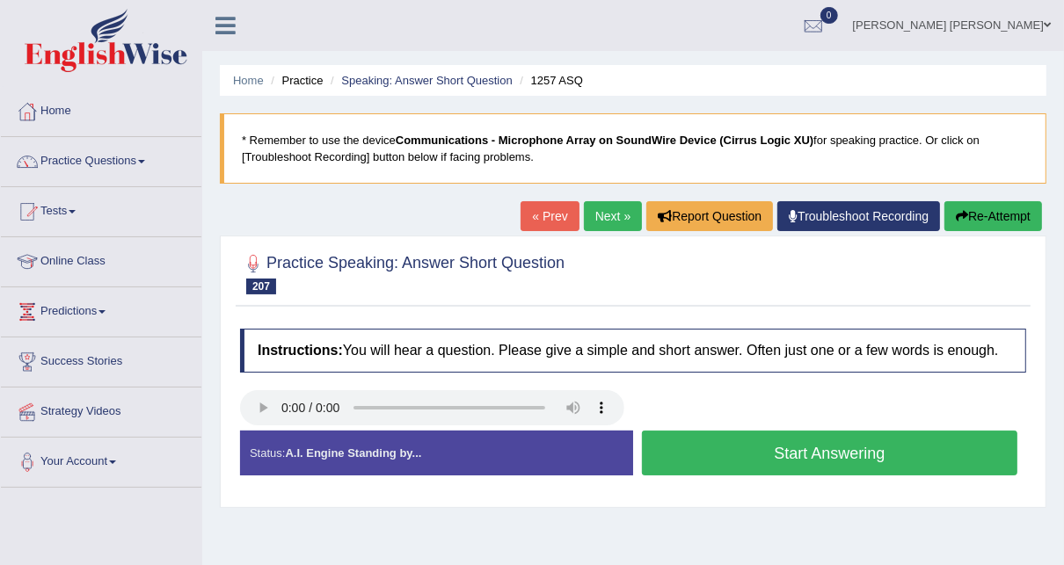
click at [762, 455] on button "Start Answering" at bounding box center [830, 453] width 376 height 45
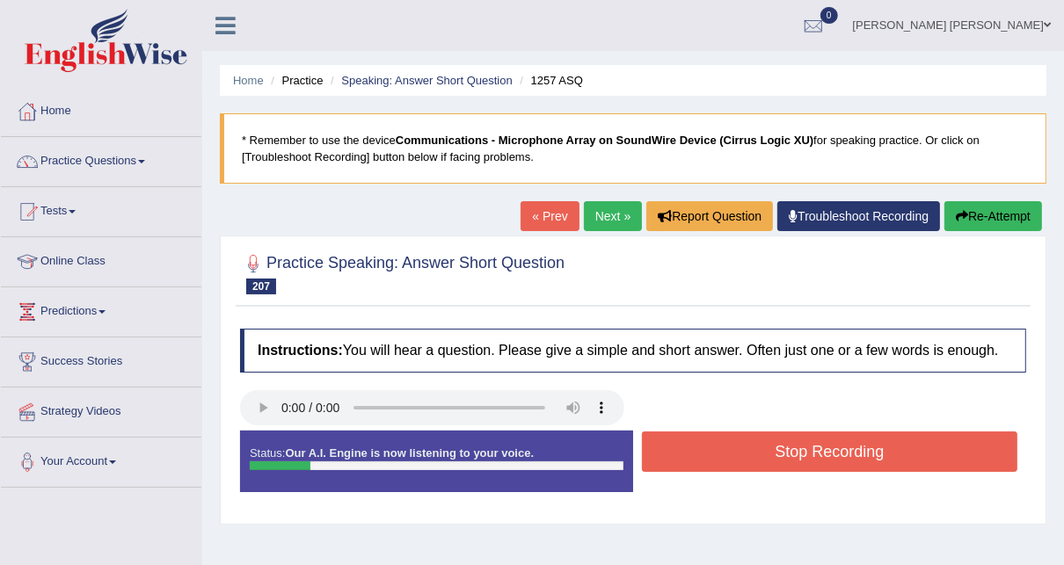
click at [762, 455] on button "Stop Recording" at bounding box center [830, 452] width 376 height 40
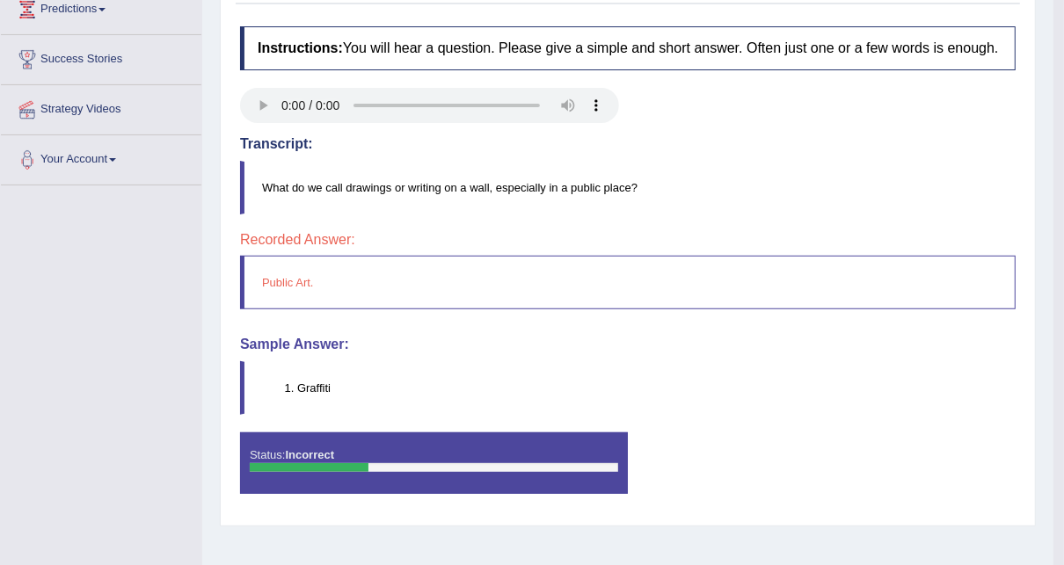
scroll to position [147, 0]
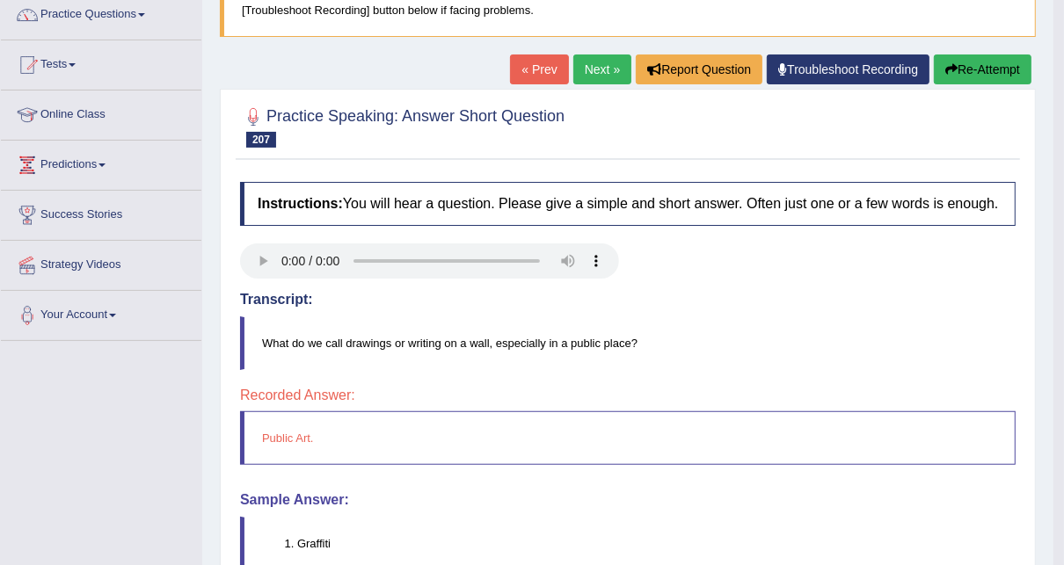
click at [592, 78] on link "Next »" at bounding box center [602, 70] width 58 height 30
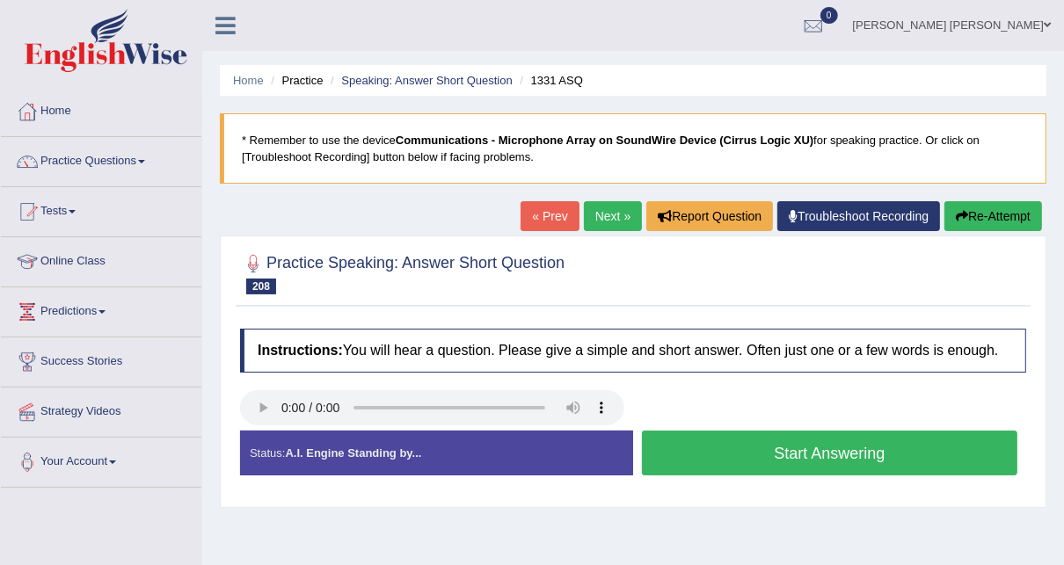
click at [872, 463] on button "Start Answering" at bounding box center [830, 453] width 376 height 45
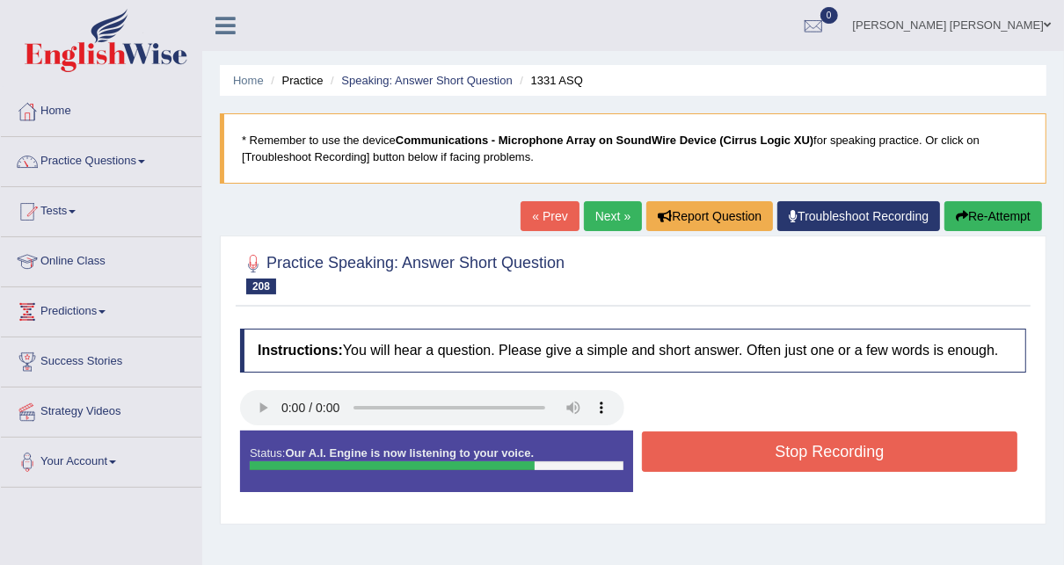
click at [830, 457] on button "Stop Recording" at bounding box center [830, 452] width 376 height 40
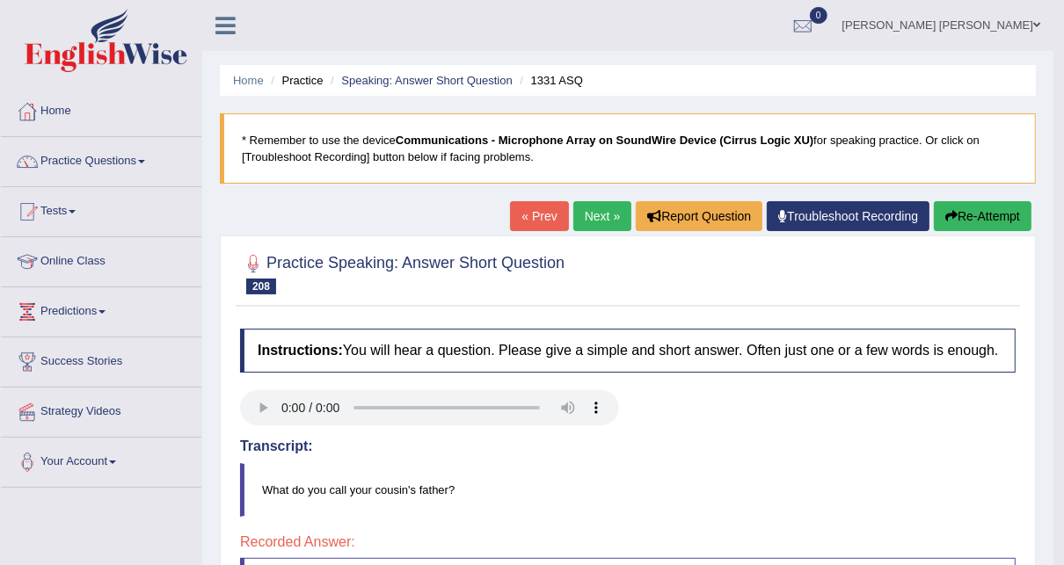
click at [606, 214] on link "Next »" at bounding box center [602, 216] width 58 height 30
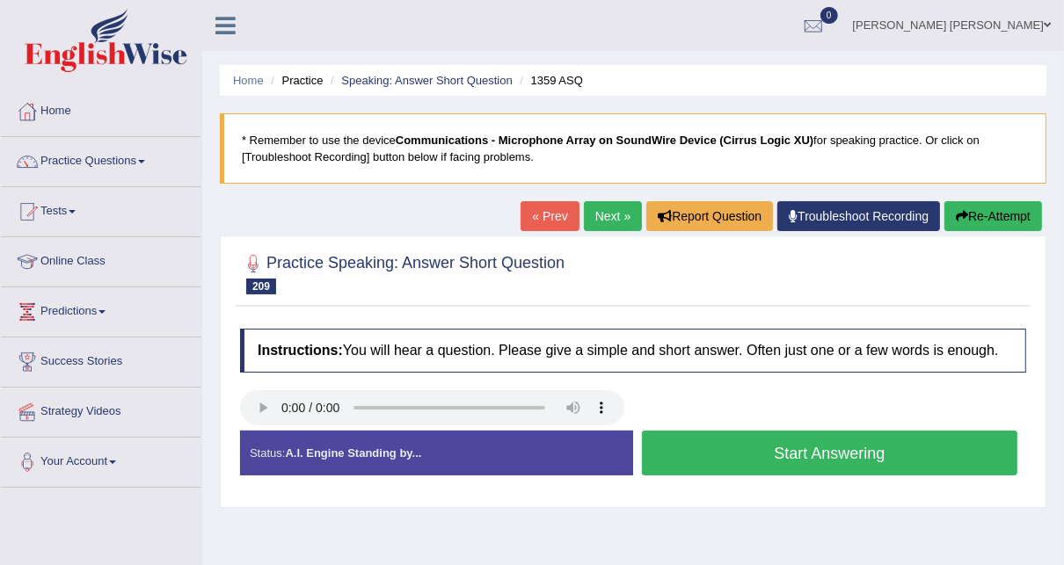
click at [815, 459] on button "Start Answering" at bounding box center [830, 453] width 376 height 45
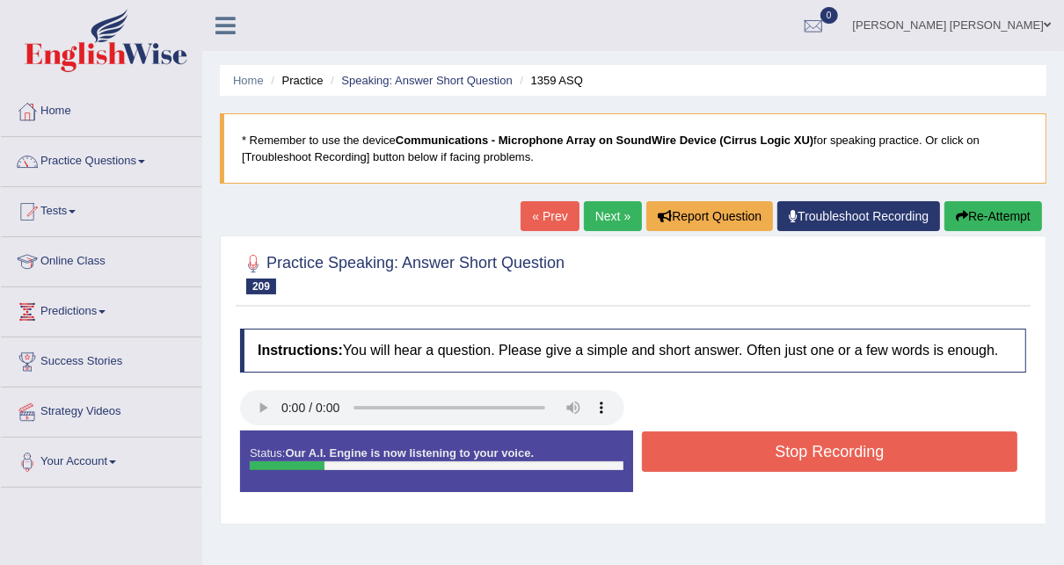
click at [815, 459] on button "Stop Recording" at bounding box center [830, 452] width 376 height 40
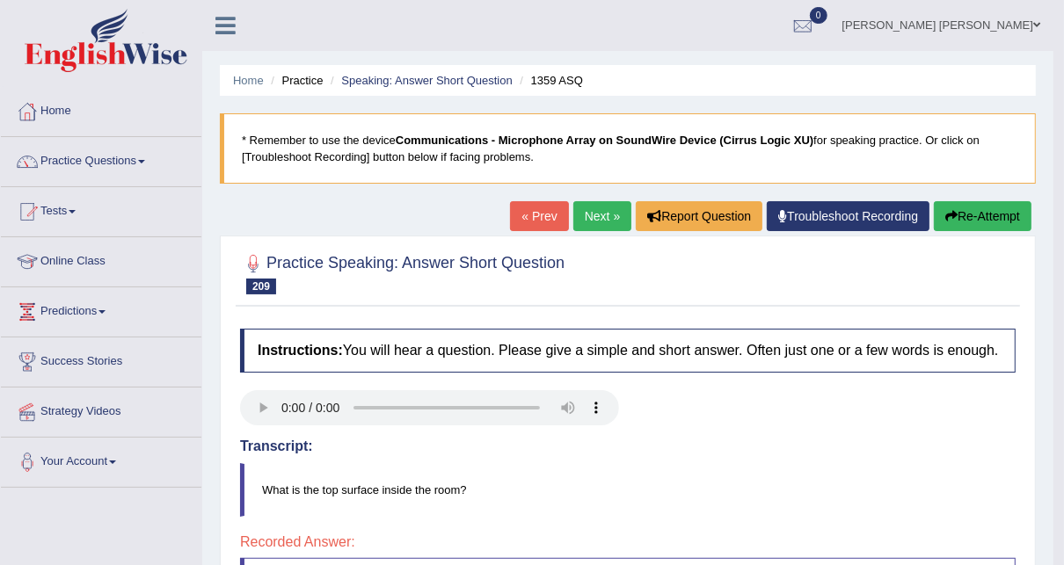
click at [587, 215] on link "Next »" at bounding box center [602, 216] width 58 height 30
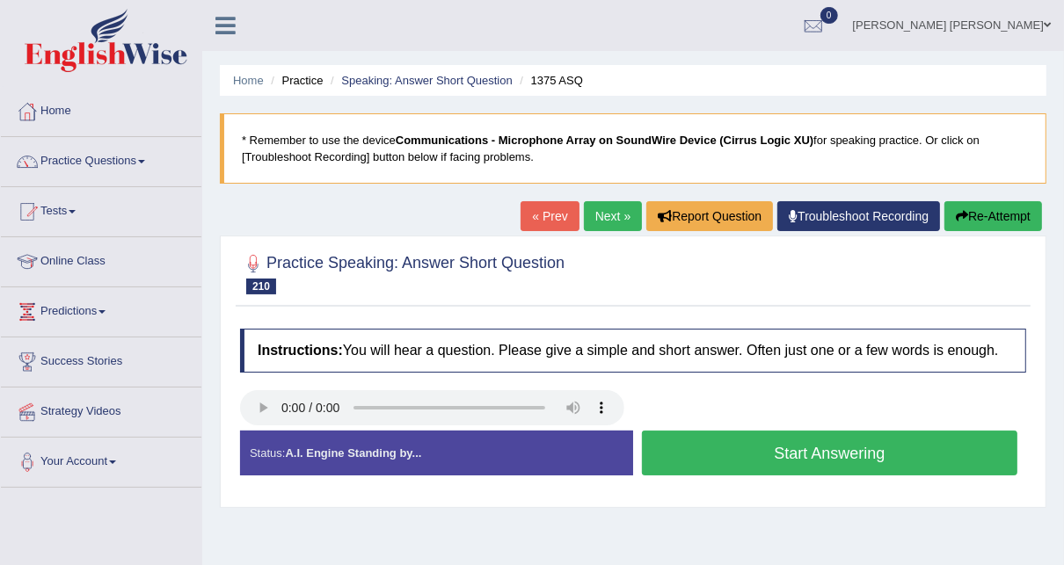
click at [751, 441] on button "Start Answering" at bounding box center [830, 453] width 376 height 45
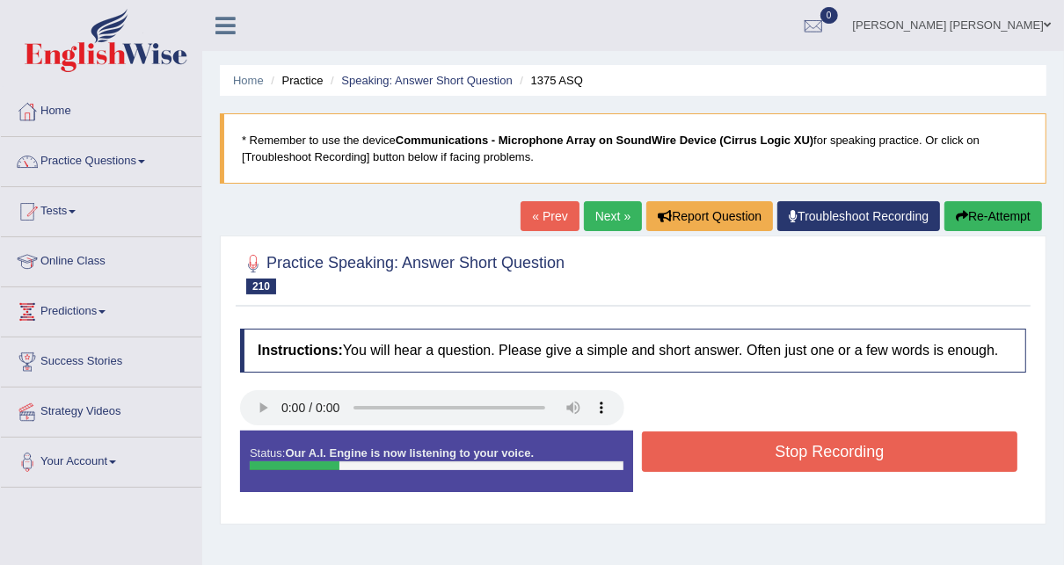
click at [751, 441] on button "Stop Recording" at bounding box center [830, 452] width 376 height 40
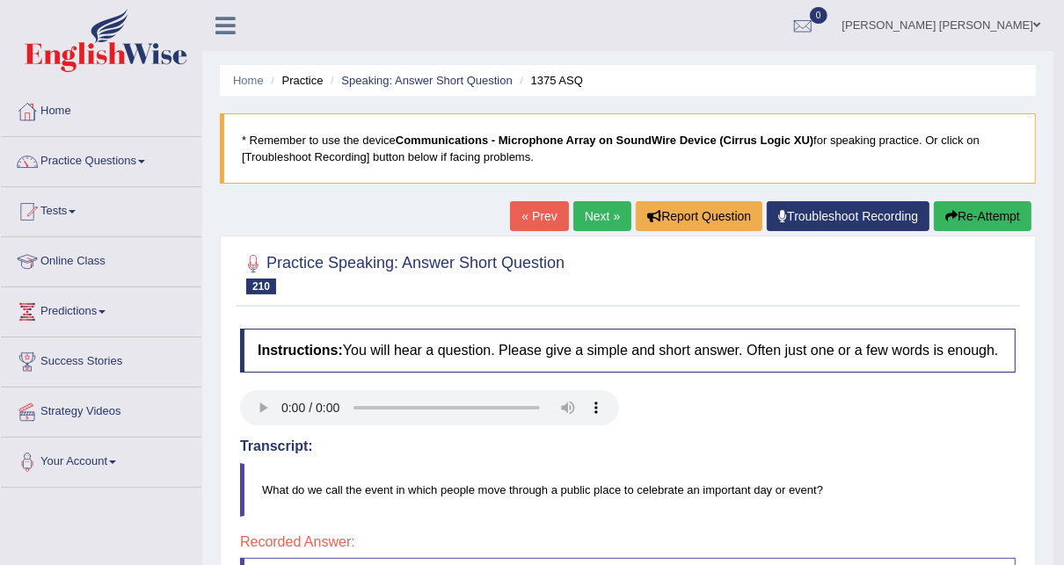
click at [589, 214] on link "Next »" at bounding box center [602, 216] width 58 height 30
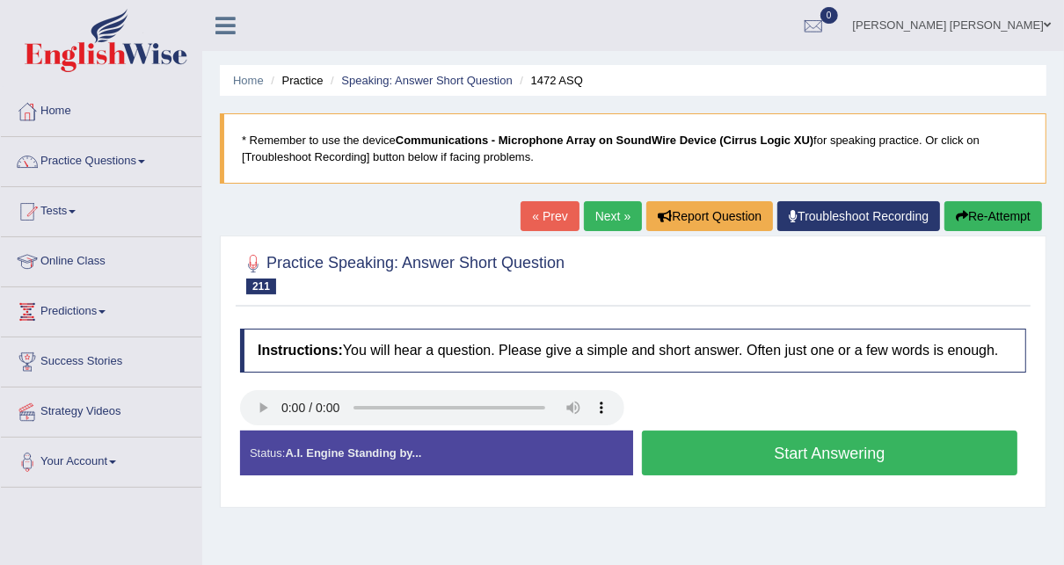
click at [784, 458] on button "Start Answering" at bounding box center [830, 453] width 376 height 45
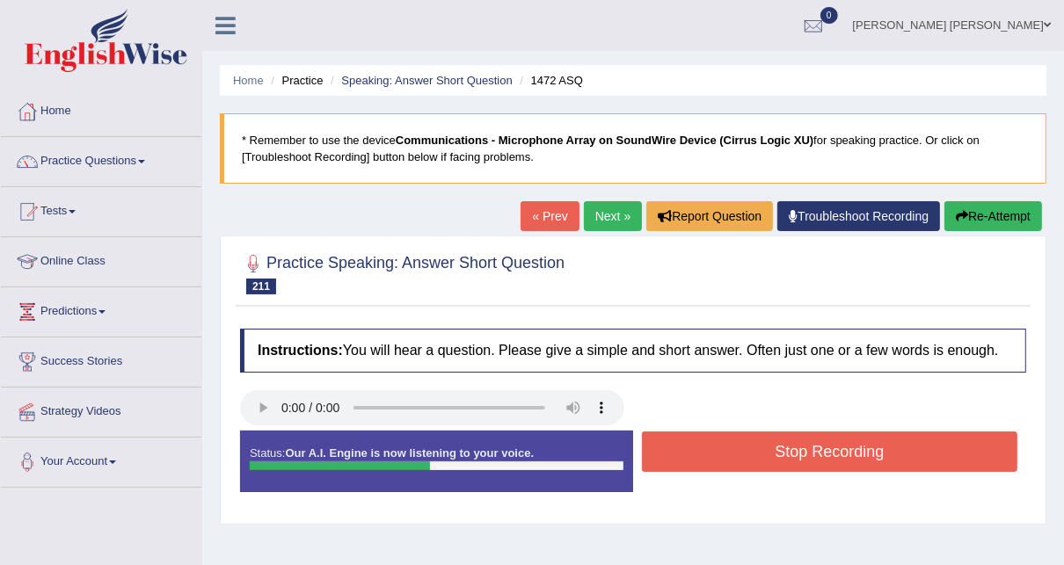
click at [784, 458] on button "Stop Recording" at bounding box center [830, 452] width 376 height 40
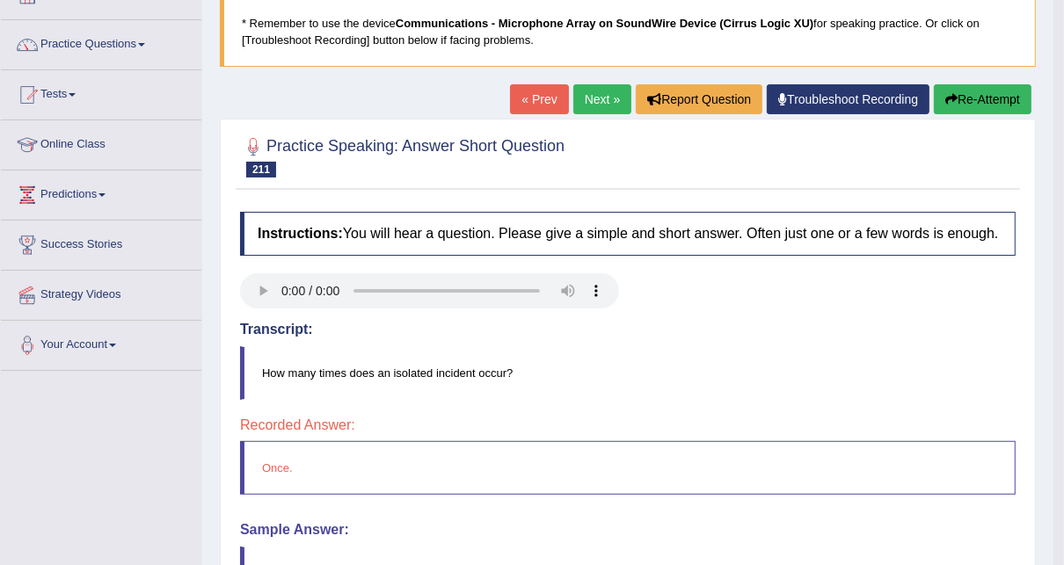
scroll to position [77, 0]
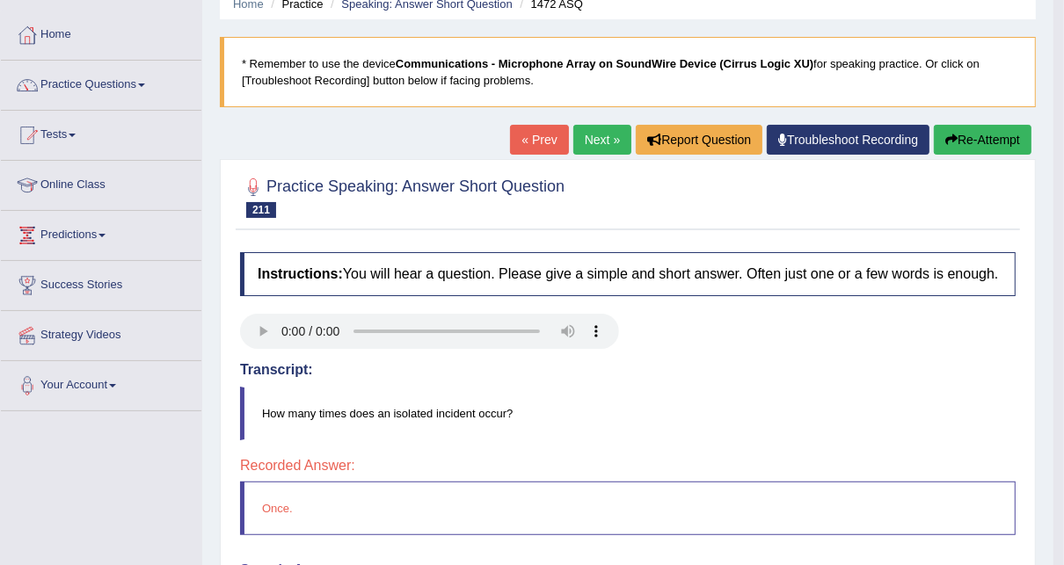
click at [598, 130] on link "Next »" at bounding box center [602, 140] width 58 height 30
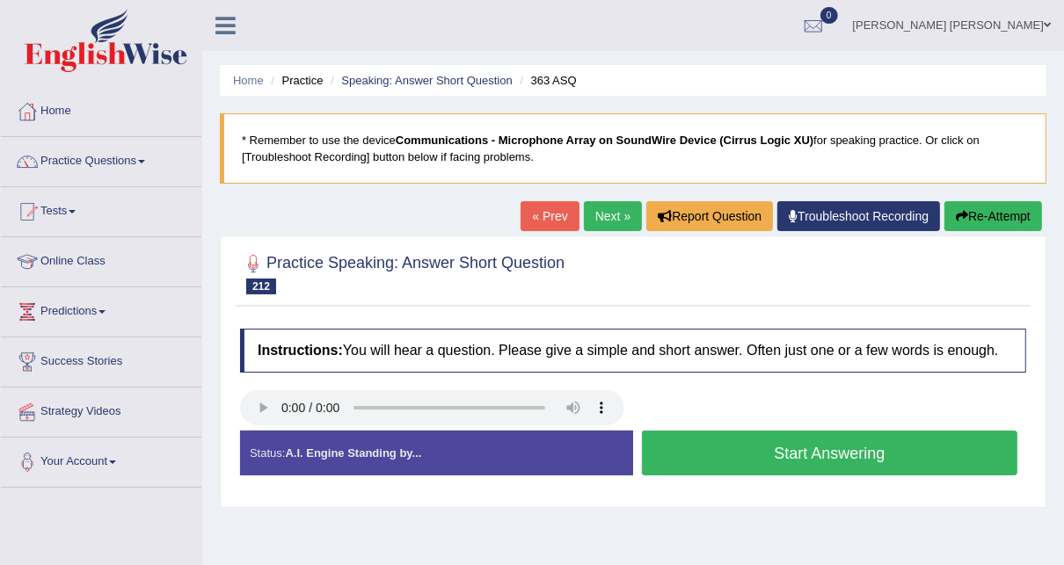
click at [738, 455] on button "Start Answering" at bounding box center [830, 453] width 376 height 45
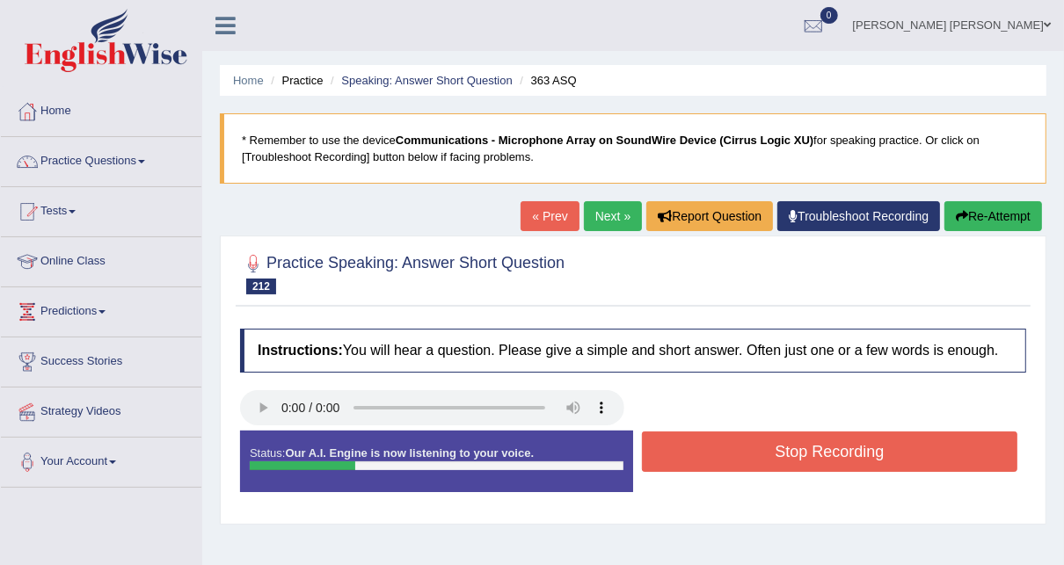
click at [738, 455] on button "Stop Recording" at bounding box center [830, 452] width 376 height 40
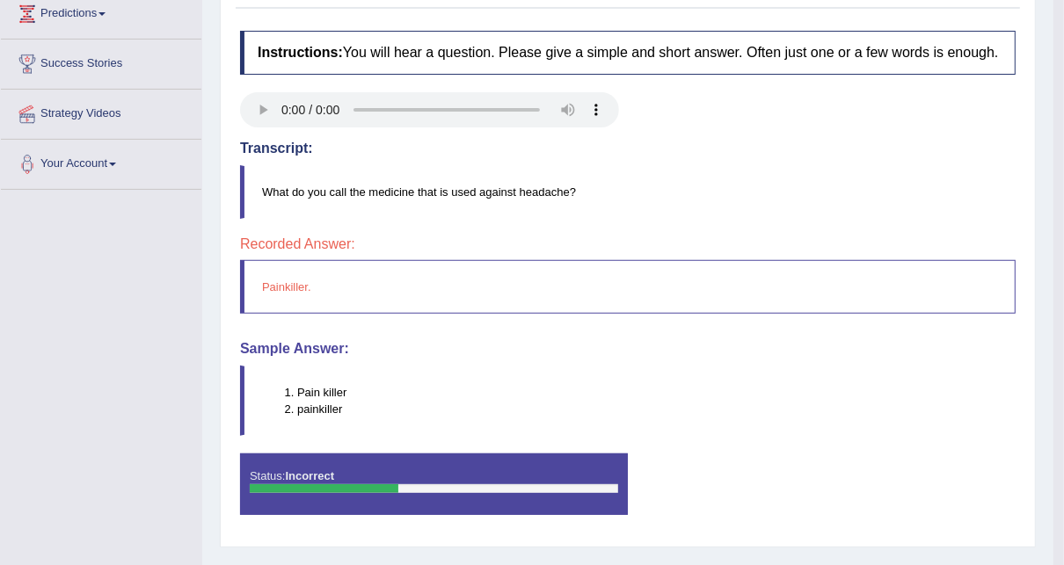
scroll to position [141, 0]
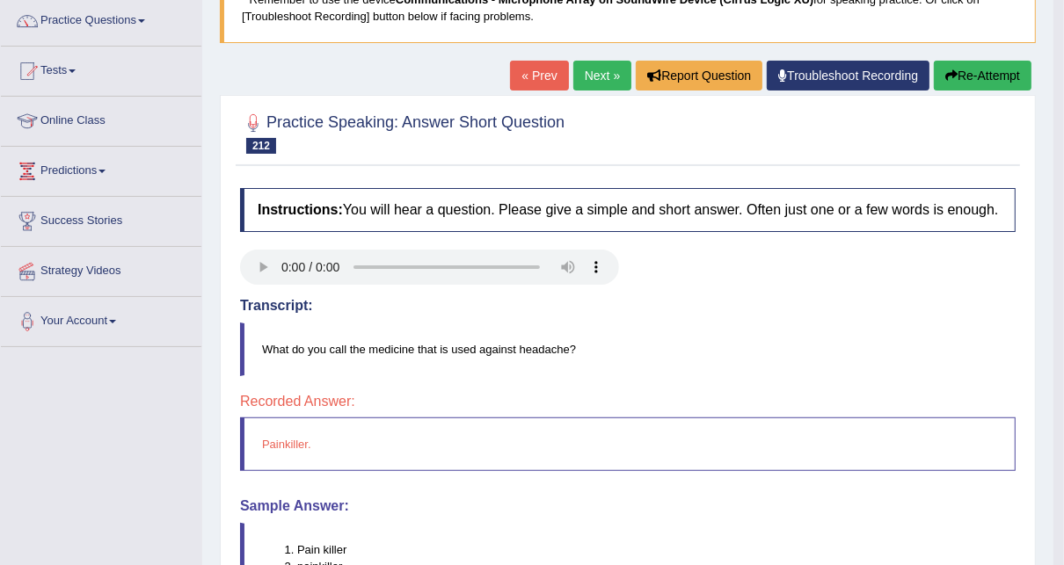
click at [600, 74] on link "Next »" at bounding box center [602, 76] width 58 height 30
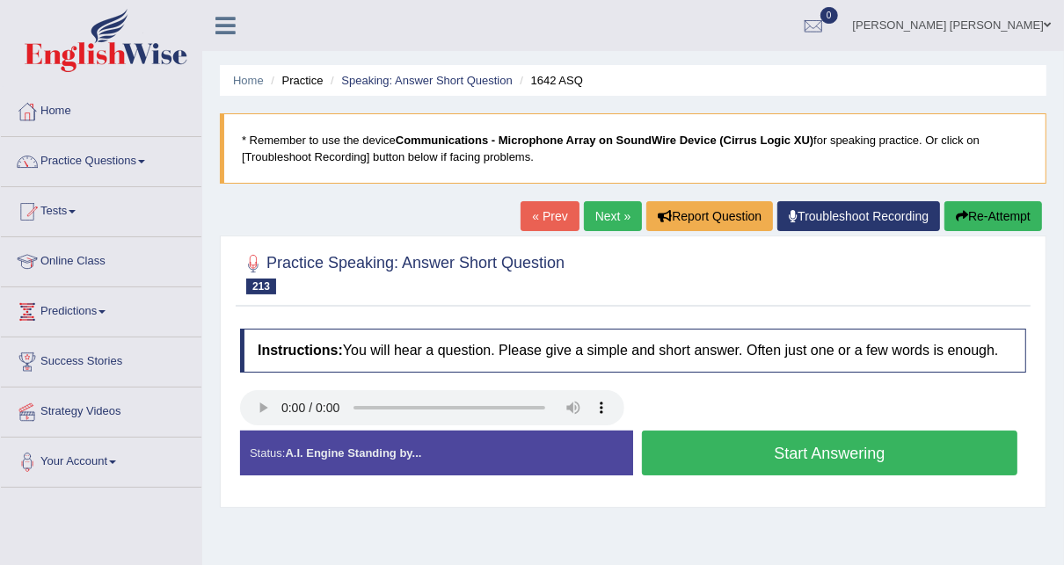
click at [732, 457] on button "Start Answering" at bounding box center [830, 453] width 376 height 45
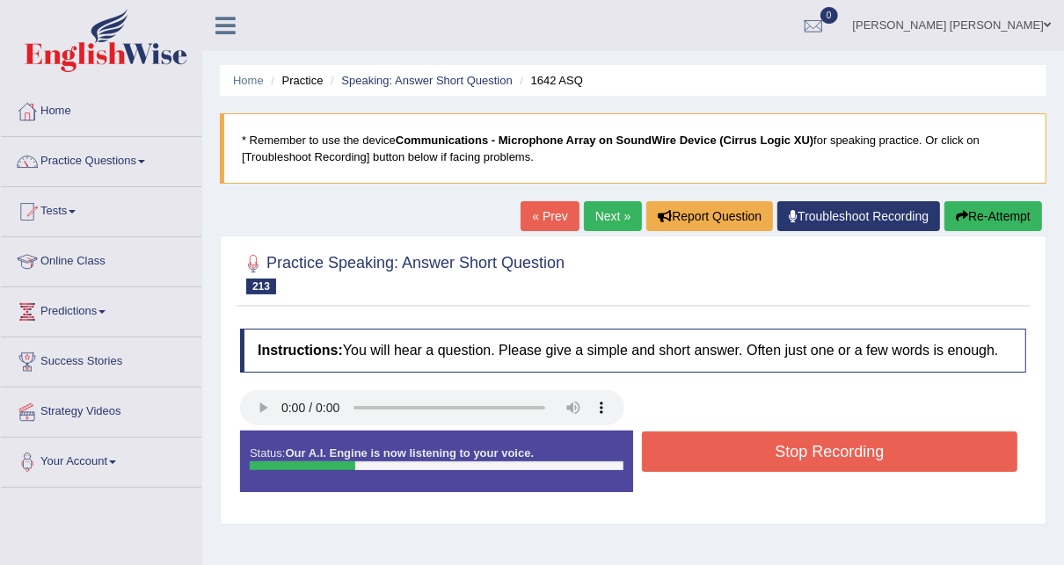
click at [732, 457] on button "Stop Recording" at bounding box center [830, 452] width 376 height 40
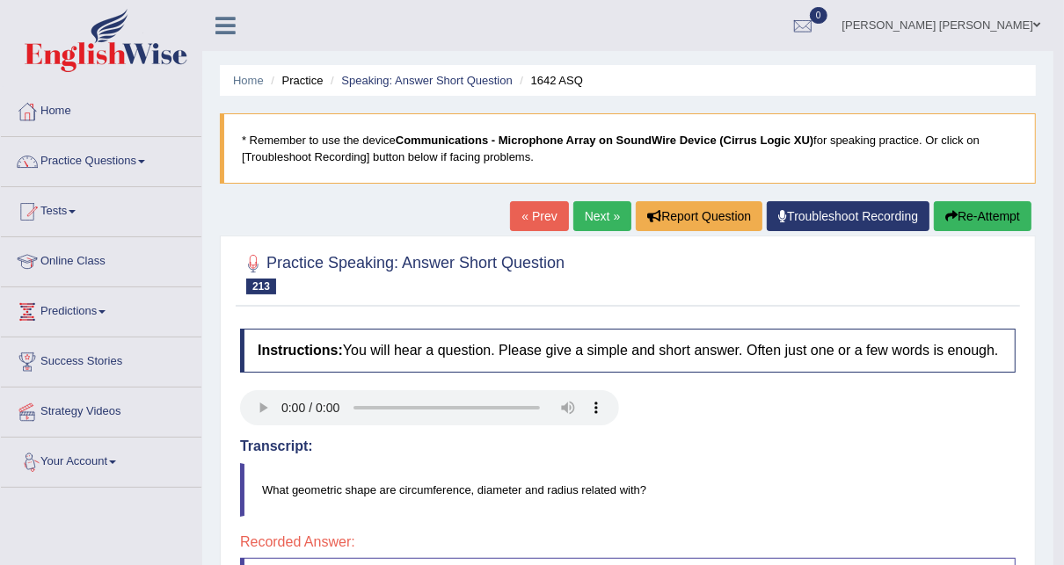
scroll to position [70, 0]
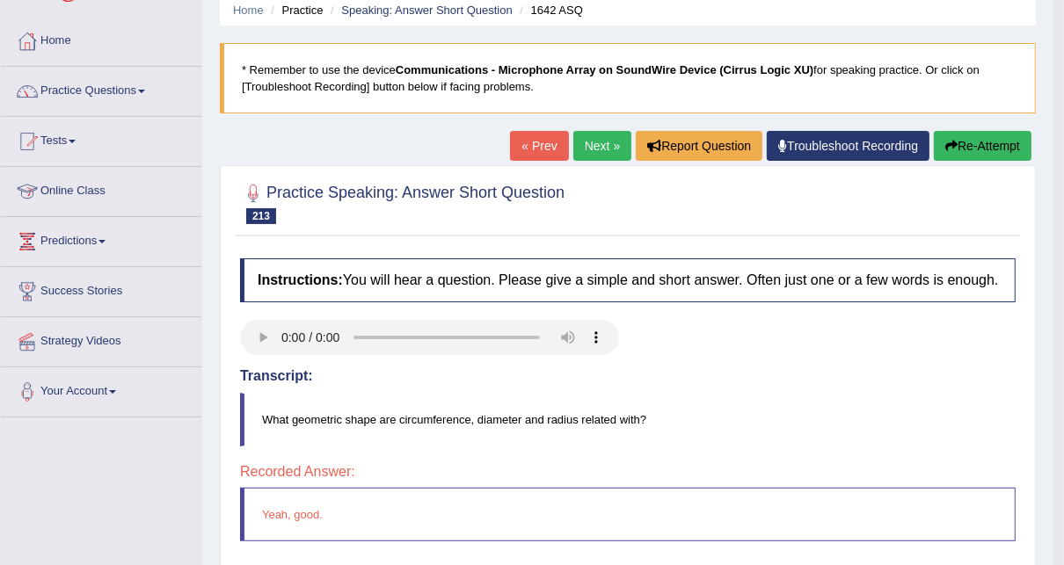
click at [599, 135] on link "Next »" at bounding box center [602, 146] width 58 height 30
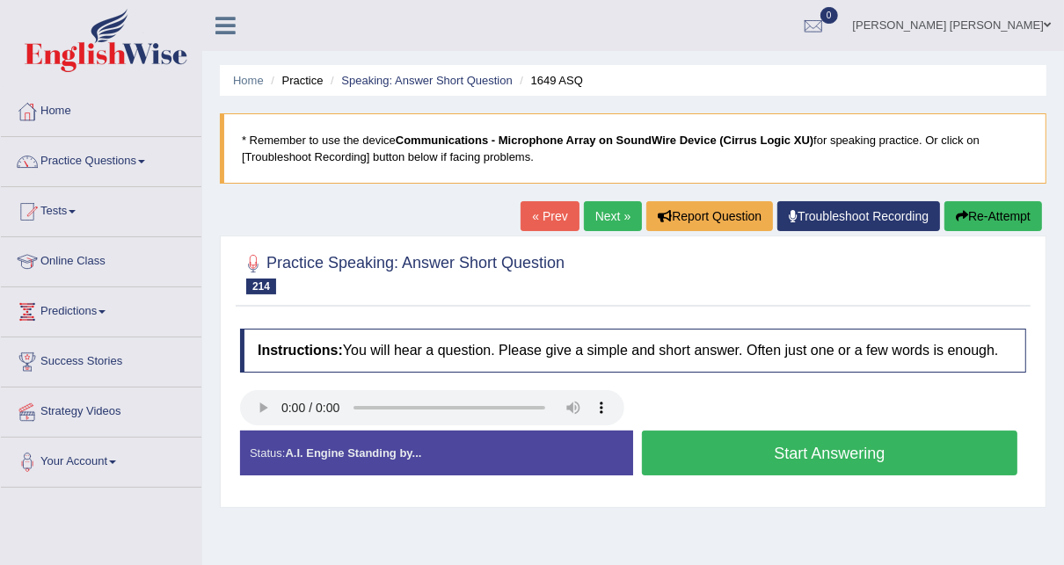
click at [820, 456] on button "Start Answering" at bounding box center [830, 453] width 376 height 45
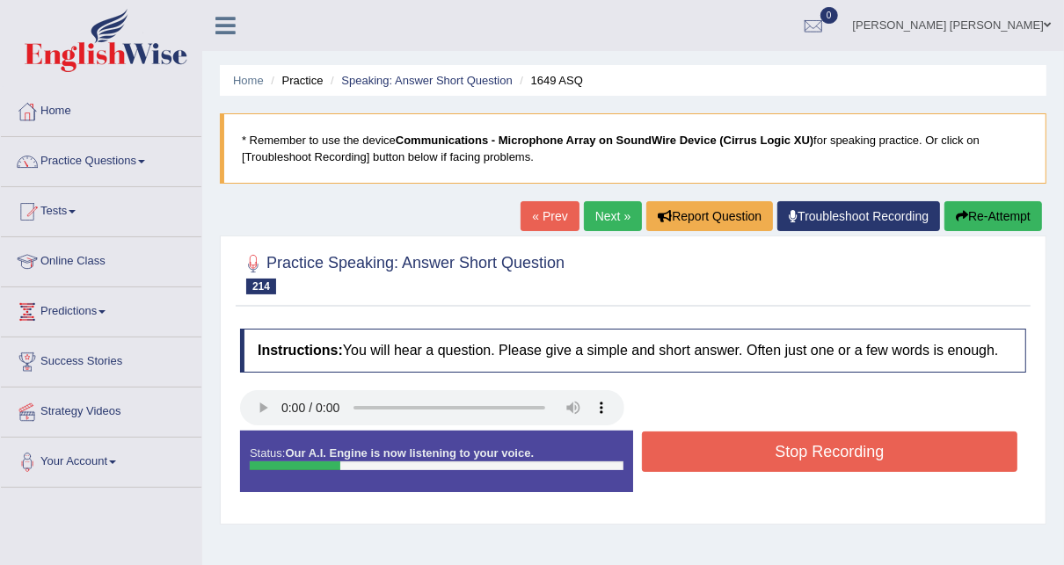
click at [820, 456] on button "Stop Recording" at bounding box center [830, 452] width 376 height 40
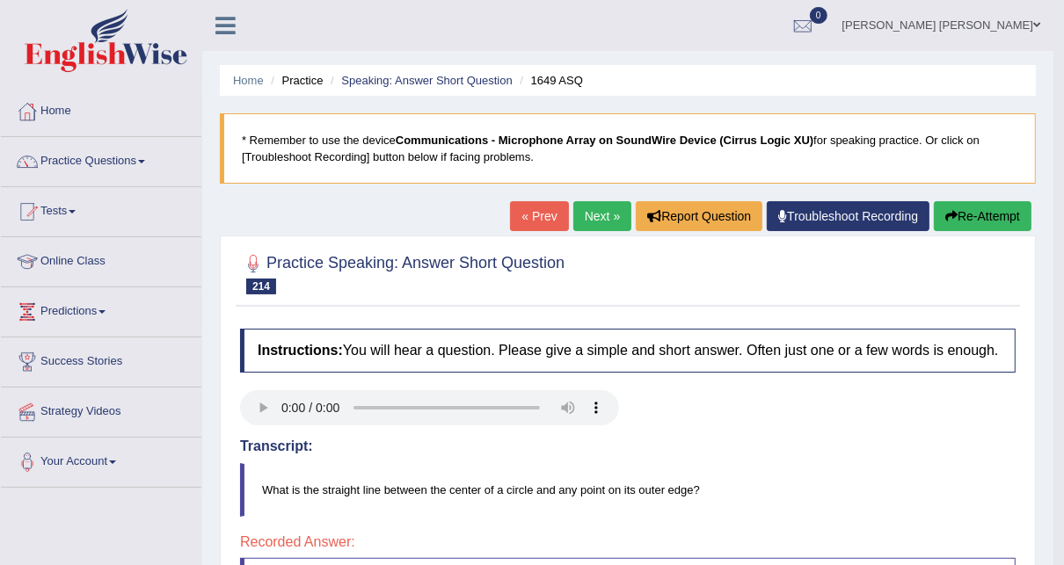
click at [608, 215] on link "Next »" at bounding box center [602, 216] width 58 height 30
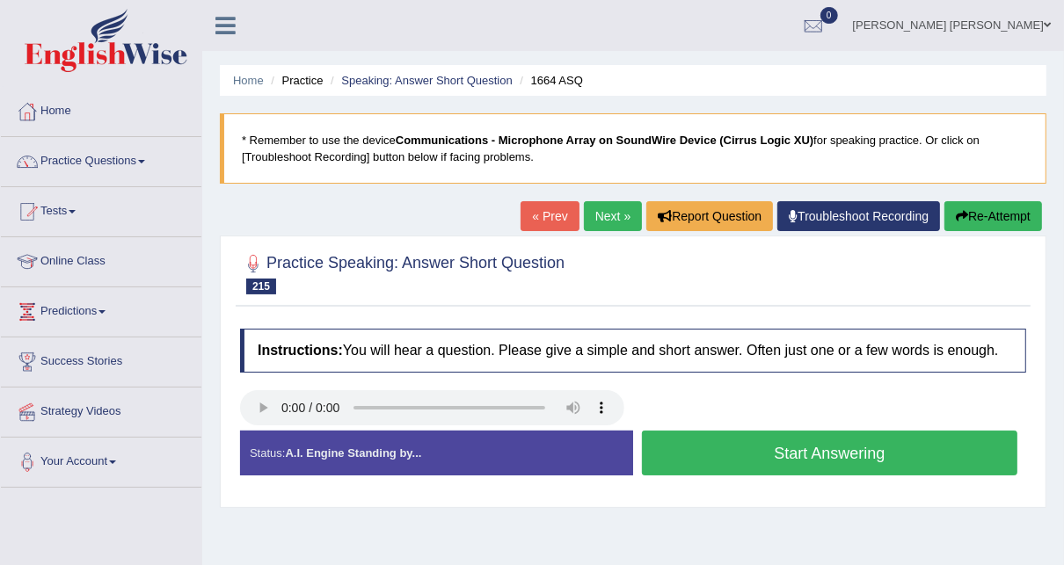
click at [777, 457] on button "Start Answering" at bounding box center [830, 453] width 376 height 45
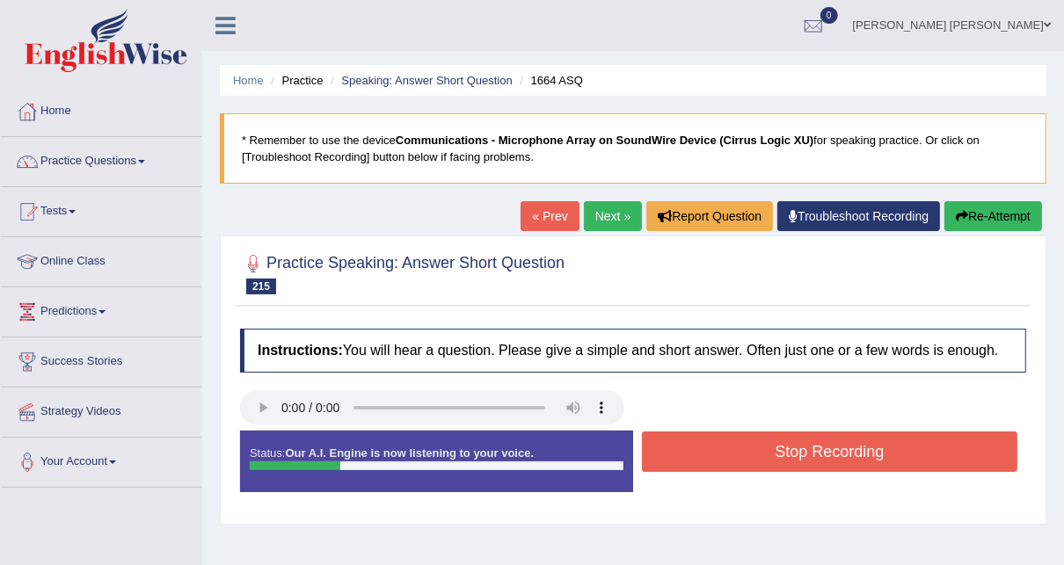
click at [777, 457] on button "Stop Recording" at bounding box center [830, 452] width 376 height 40
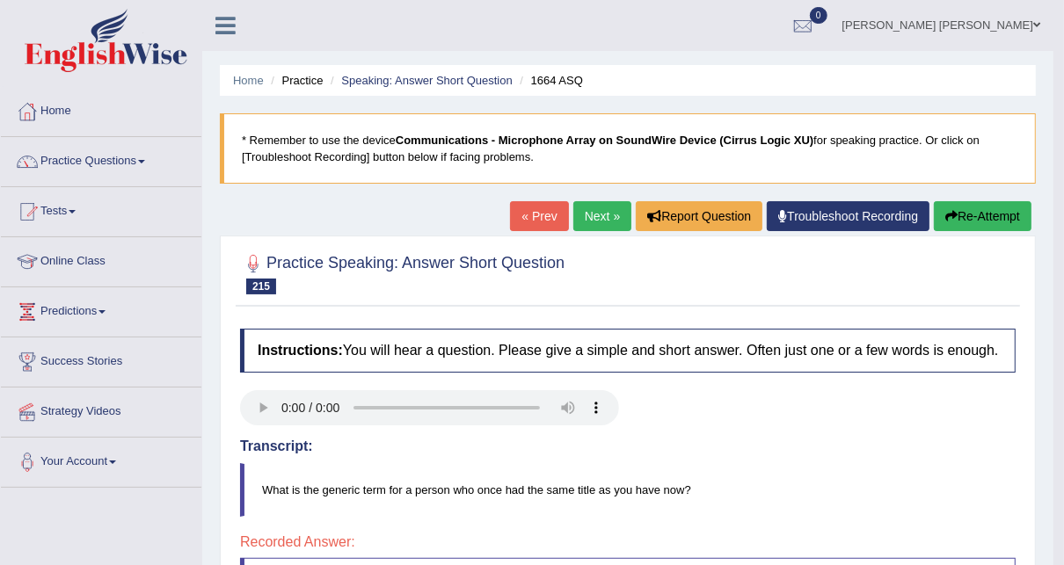
click at [602, 204] on link "Next »" at bounding box center [602, 216] width 58 height 30
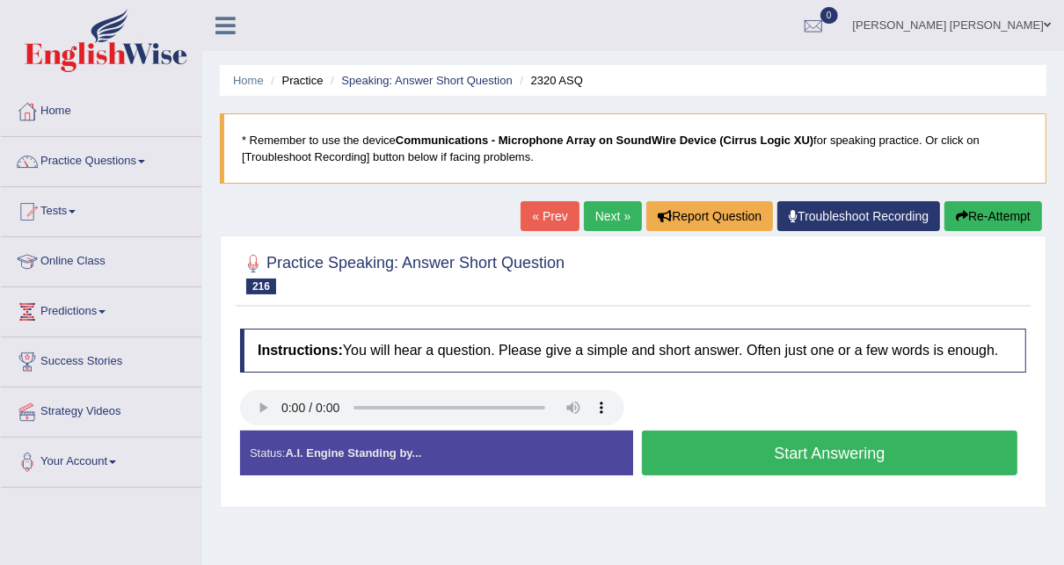
click at [770, 447] on button "Start Answering" at bounding box center [830, 453] width 376 height 45
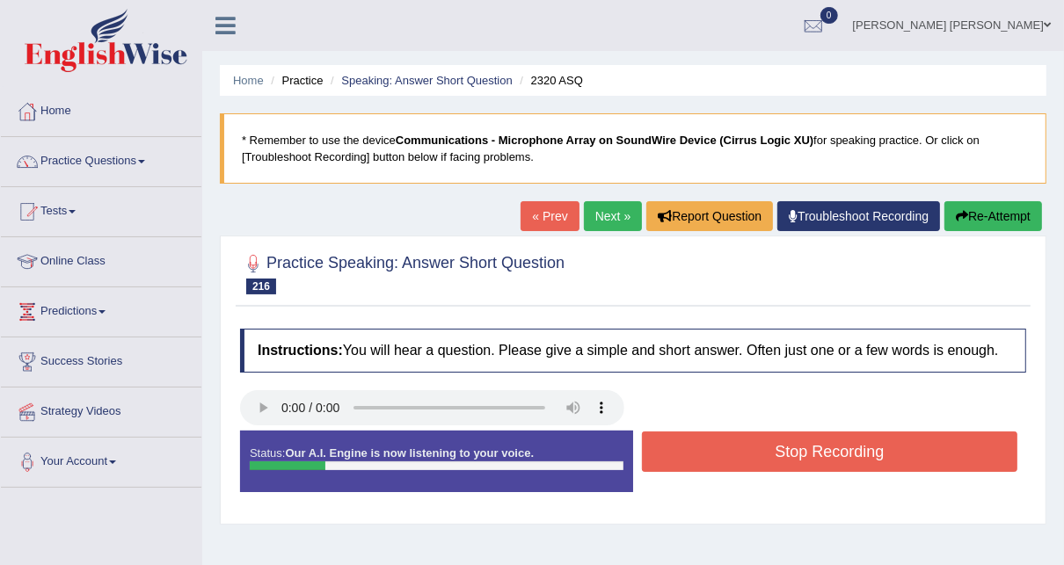
click at [770, 447] on button "Stop Recording" at bounding box center [830, 452] width 376 height 40
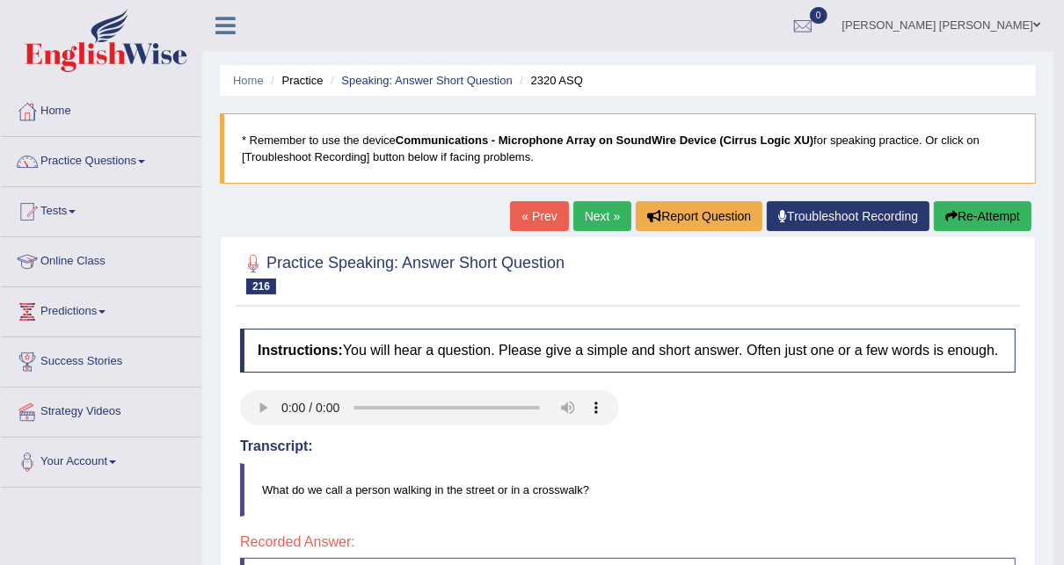
click at [615, 215] on link "Next »" at bounding box center [602, 216] width 58 height 30
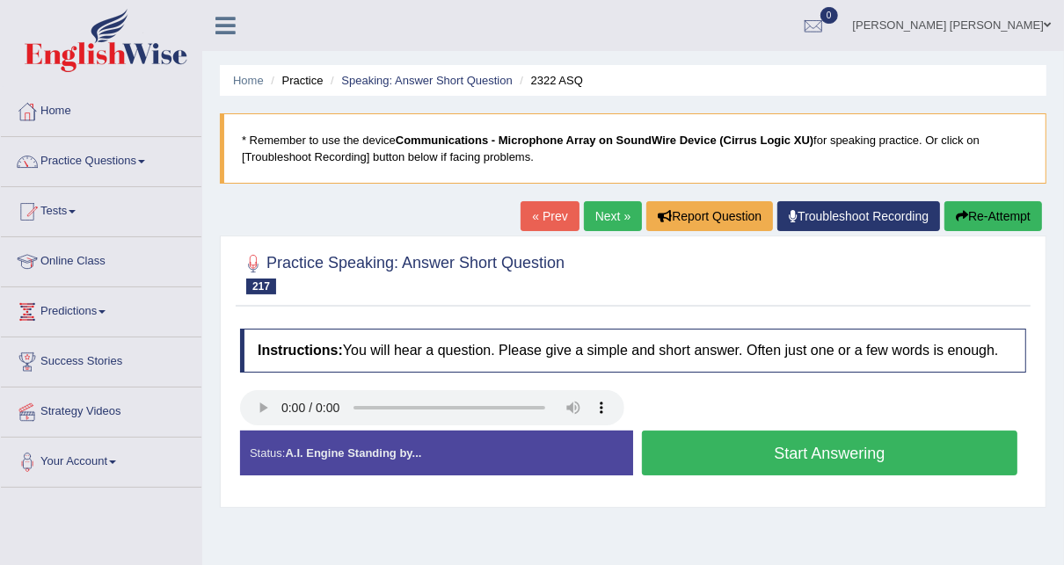
click at [745, 455] on button "Start Answering" at bounding box center [830, 453] width 376 height 45
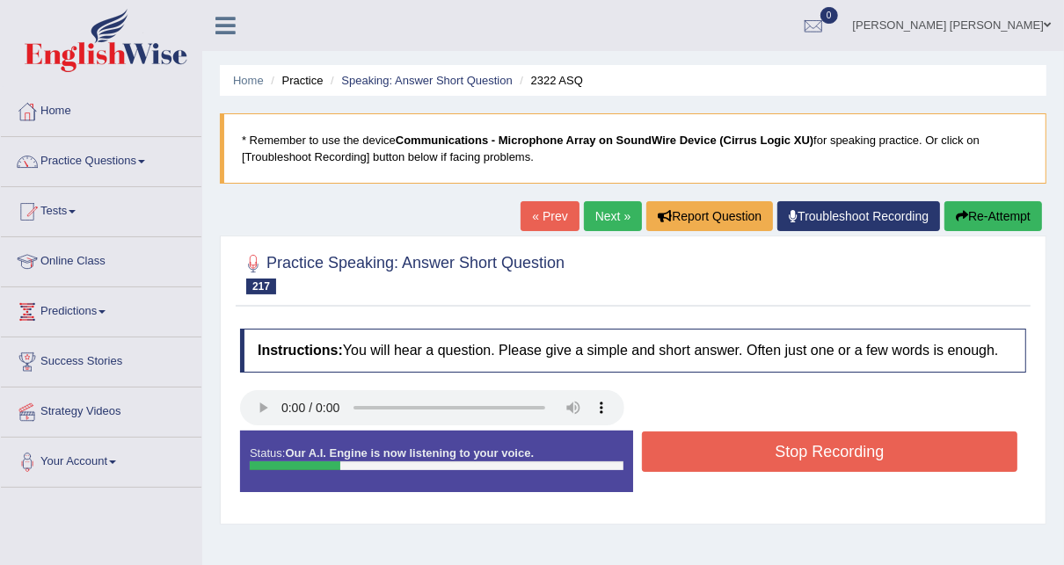
click at [745, 455] on button "Stop Recording" at bounding box center [830, 452] width 376 height 40
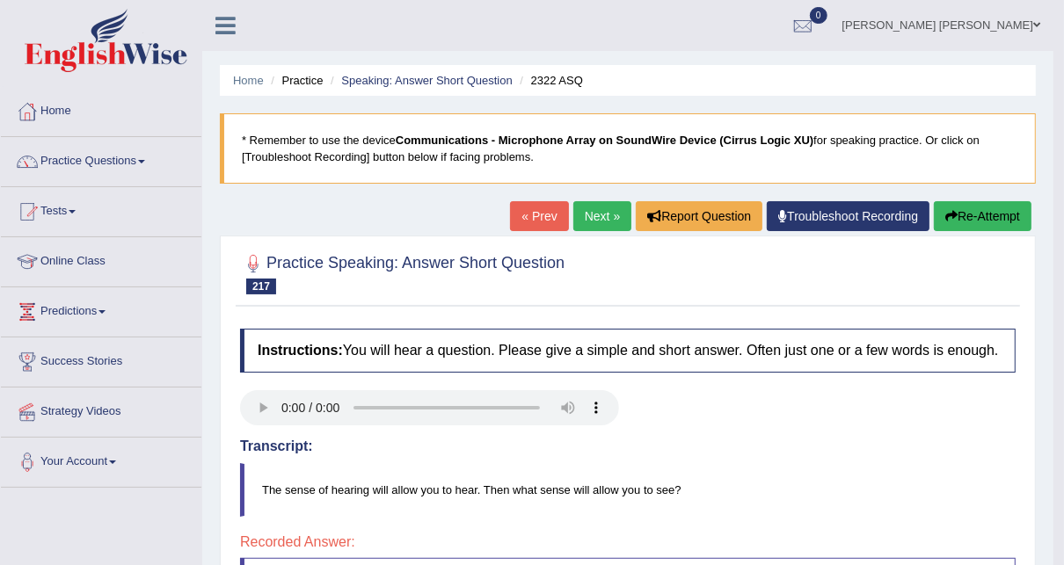
click at [601, 211] on link "Next »" at bounding box center [602, 216] width 58 height 30
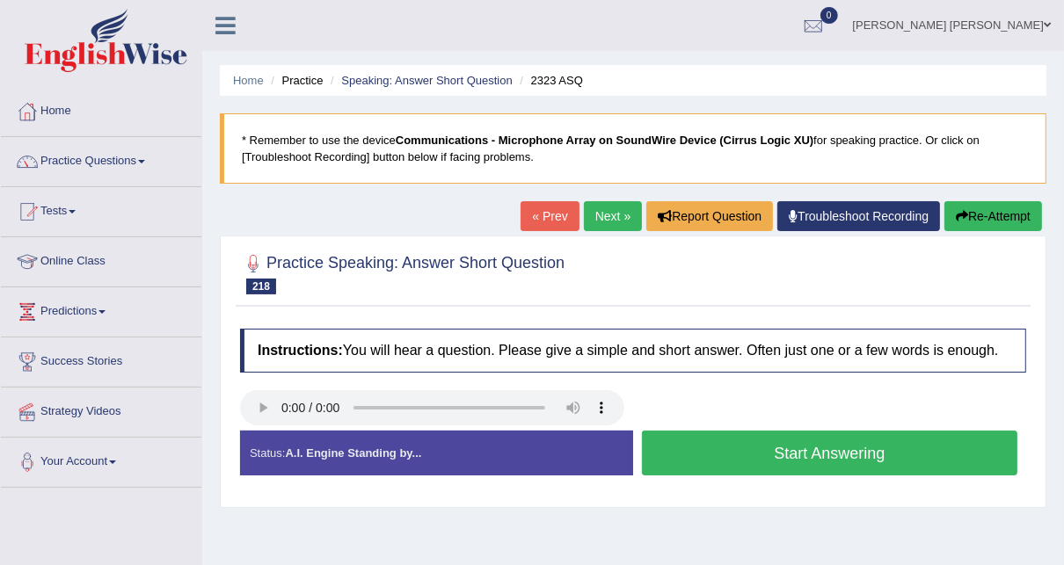
click at [709, 444] on button "Start Answering" at bounding box center [830, 453] width 376 height 45
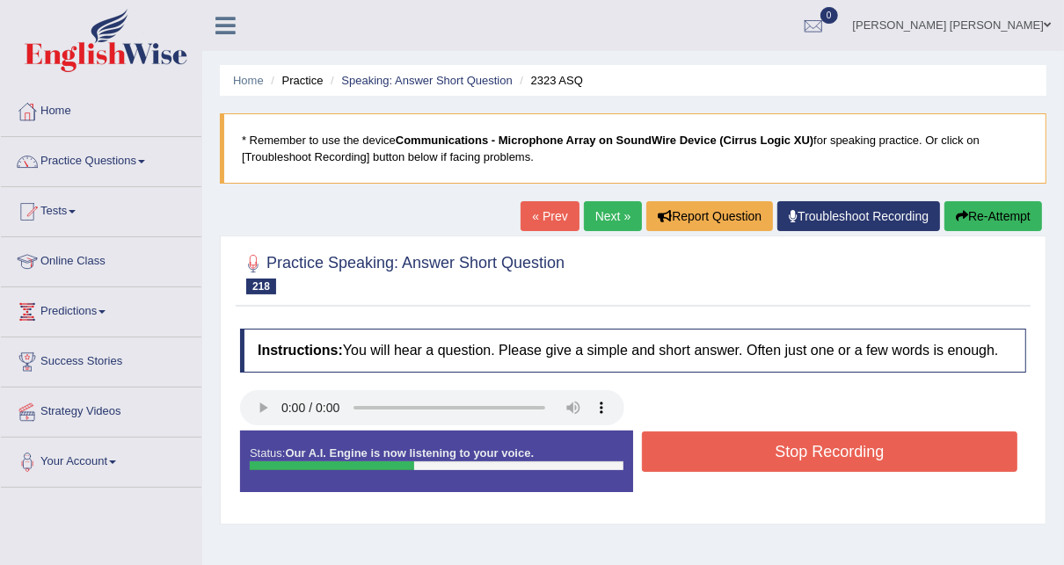
click at [709, 444] on button "Stop Recording" at bounding box center [830, 452] width 376 height 40
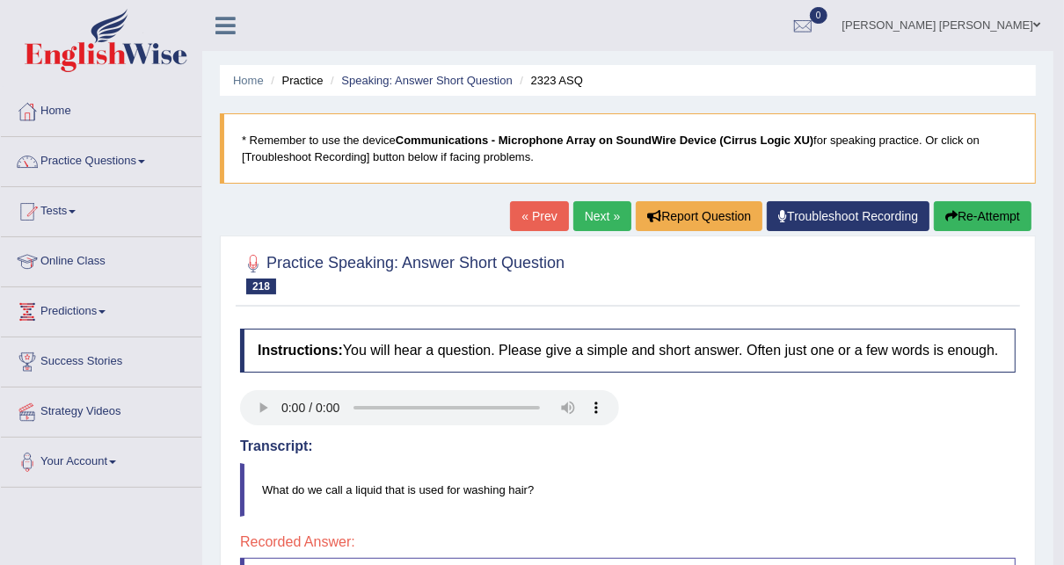
click at [615, 219] on link "Next »" at bounding box center [602, 216] width 58 height 30
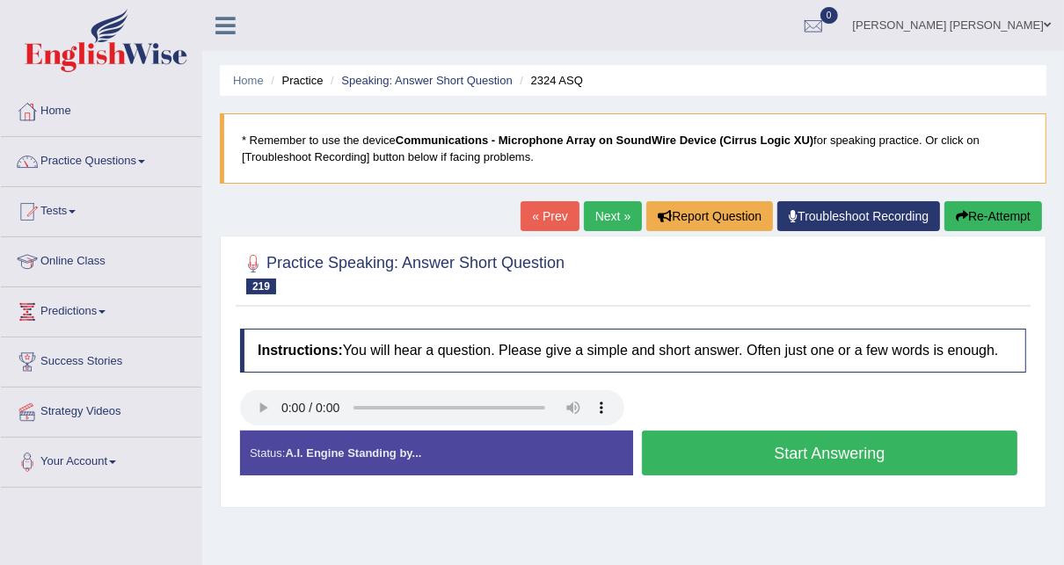
click at [682, 441] on button "Start Answering" at bounding box center [830, 453] width 376 height 45
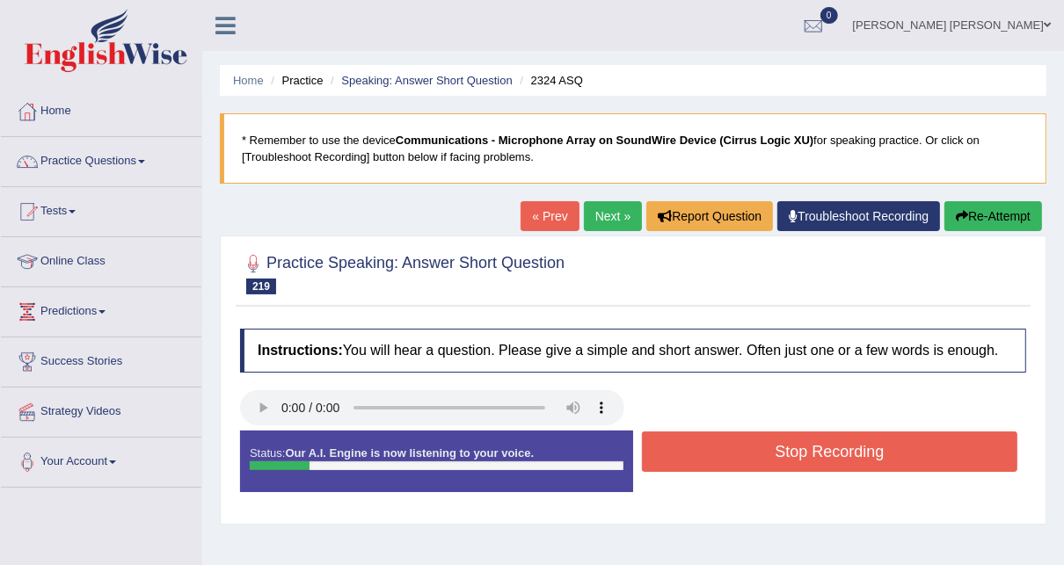
click at [682, 441] on button "Stop Recording" at bounding box center [830, 452] width 376 height 40
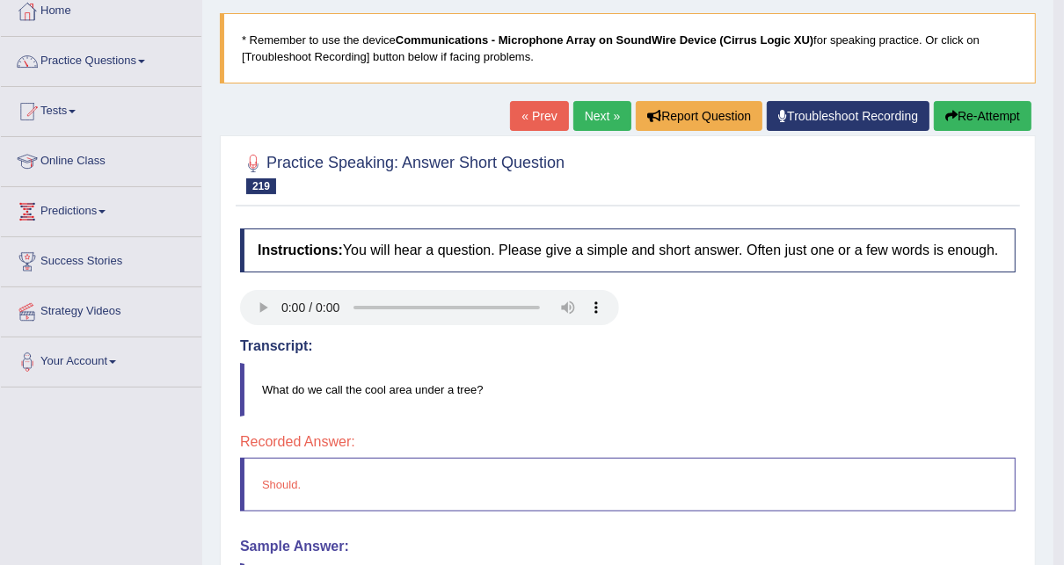
scroll to position [70, 0]
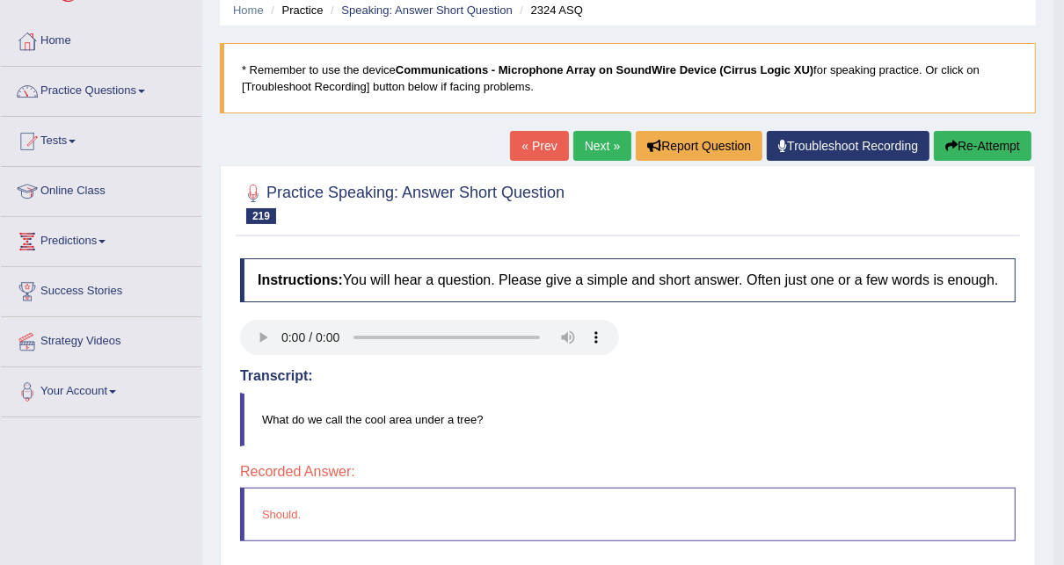
click at [602, 156] on link "Next »" at bounding box center [602, 146] width 58 height 30
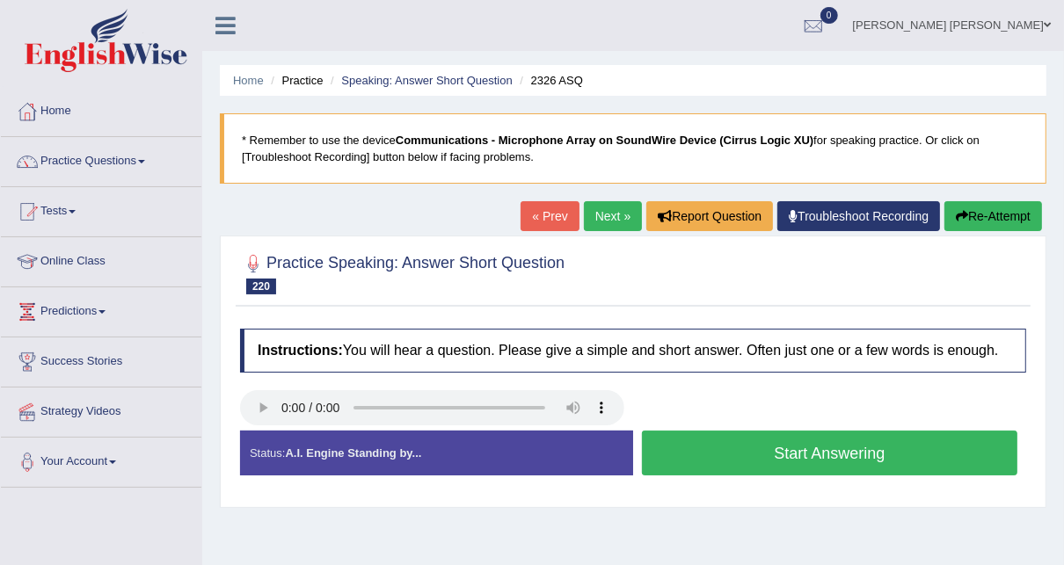
click at [783, 457] on button "Start Answering" at bounding box center [830, 453] width 376 height 45
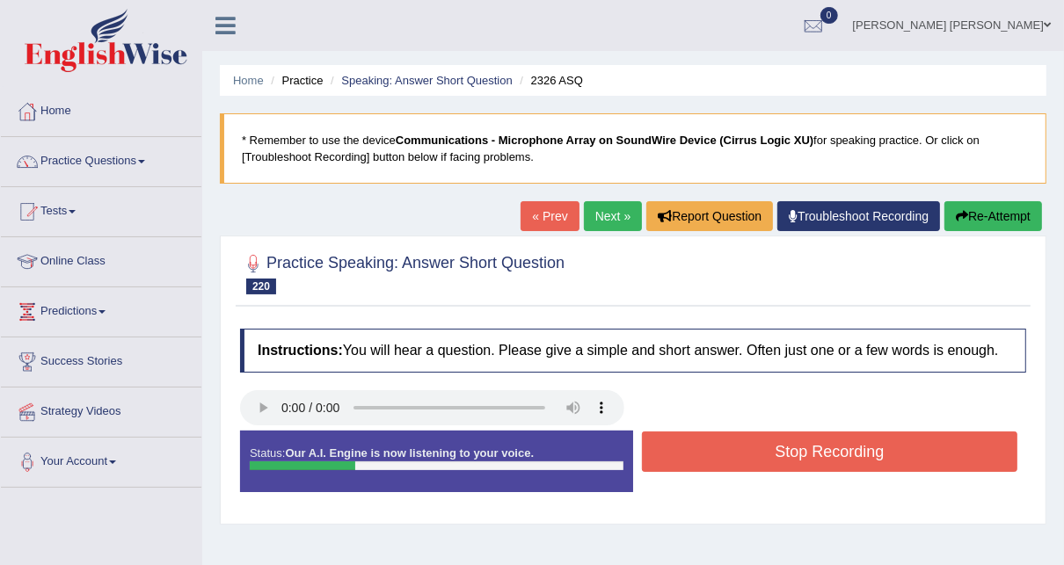
click at [783, 457] on button "Stop Recording" at bounding box center [830, 452] width 376 height 40
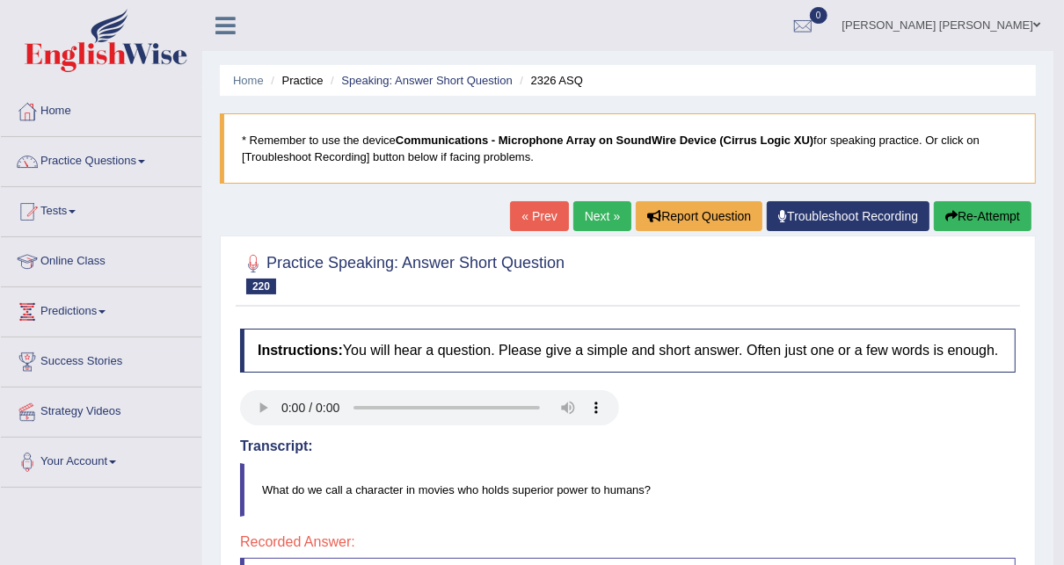
click at [586, 206] on link "Next »" at bounding box center [602, 216] width 58 height 30
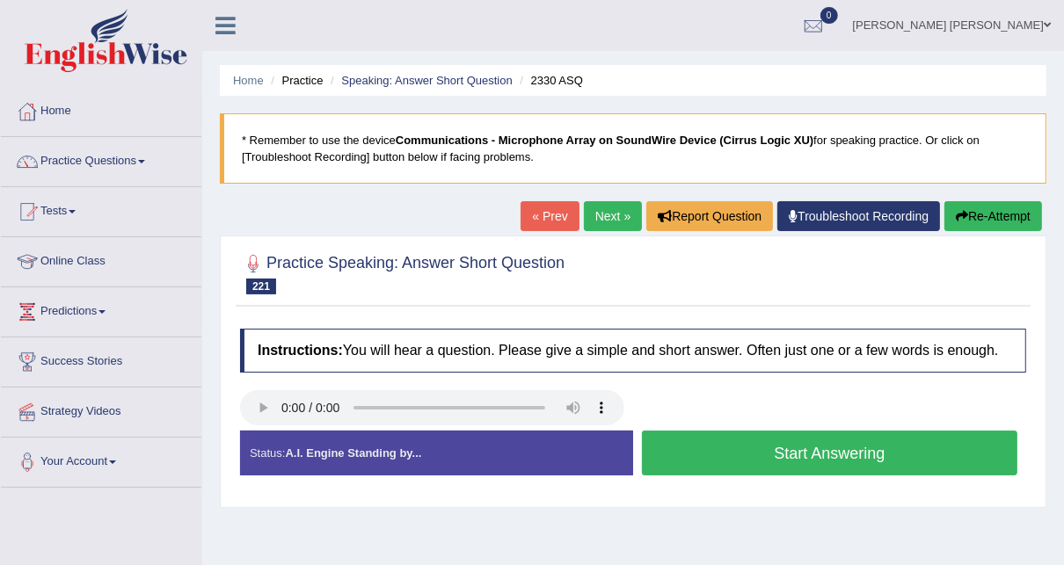
click at [742, 438] on button "Start Answering" at bounding box center [830, 453] width 376 height 45
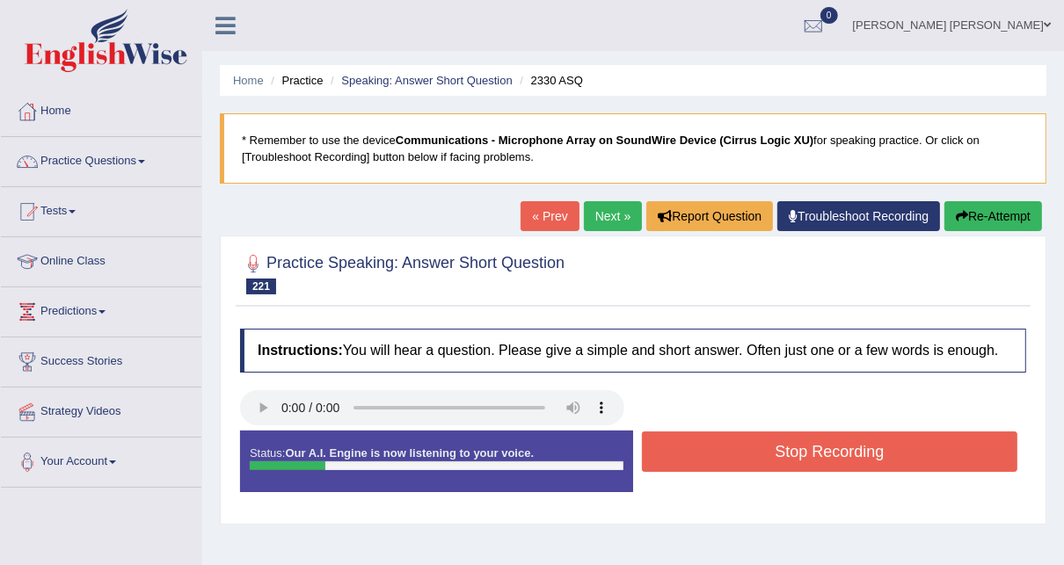
click at [742, 438] on button "Stop Recording" at bounding box center [830, 452] width 376 height 40
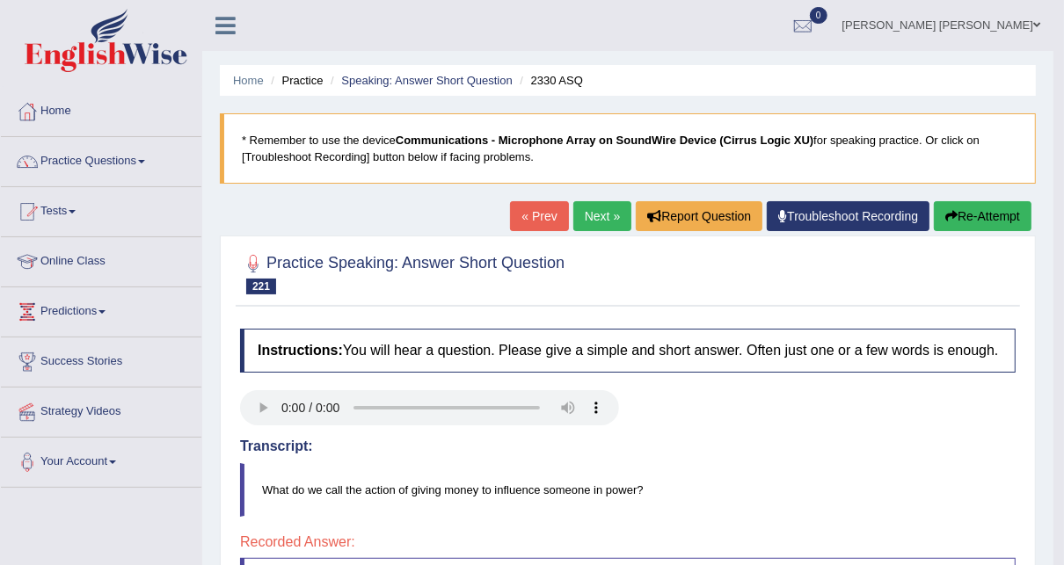
click at [598, 212] on link "Next »" at bounding box center [602, 216] width 58 height 30
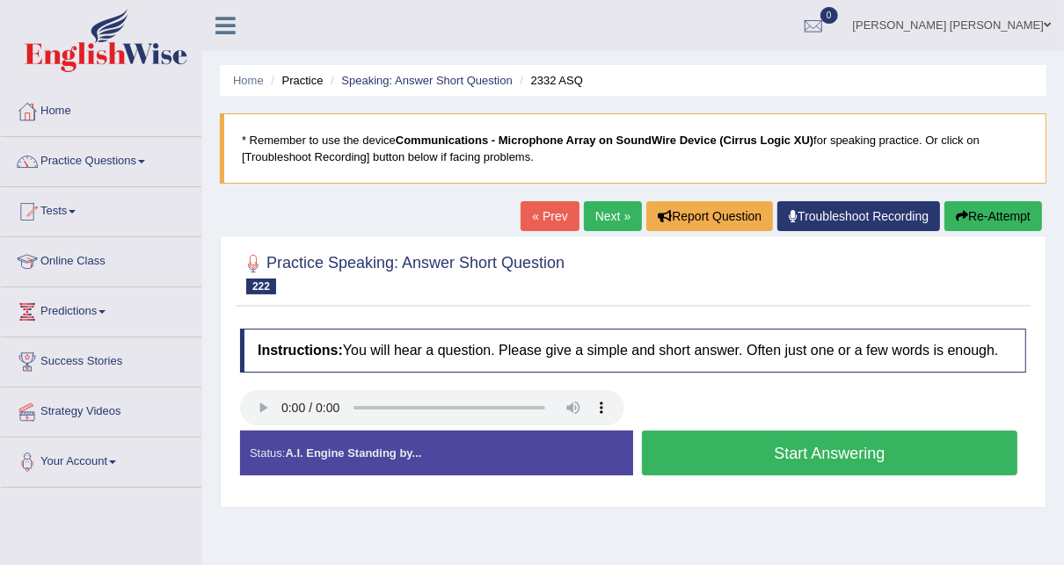
click at [829, 455] on button "Start Answering" at bounding box center [830, 453] width 376 height 45
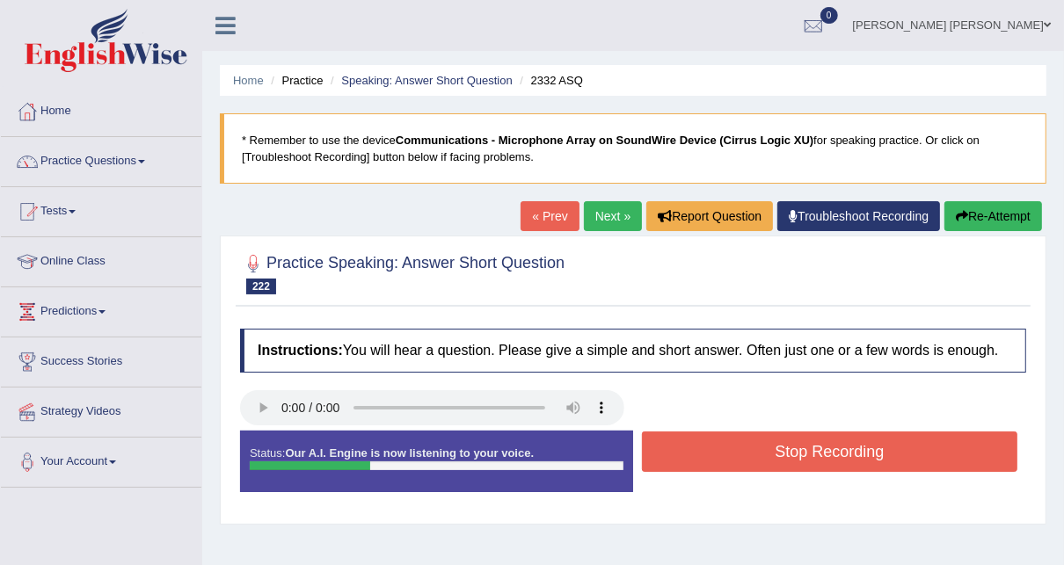
click at [829, 455] on button "Stop Recording" at bounding box center [830, 452] width 376 height 40
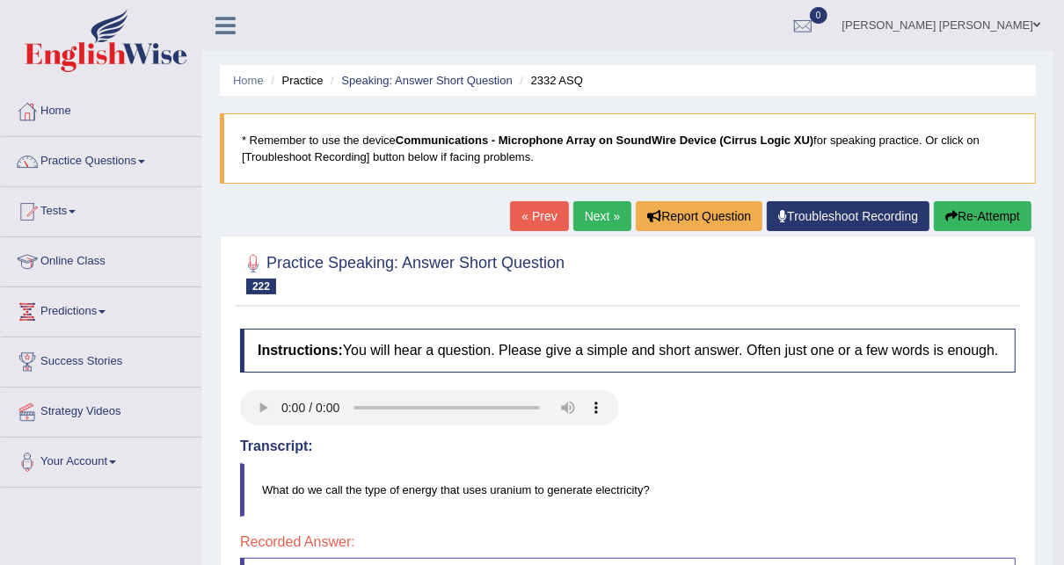
drag, startPoint x: 587, startPoint y: 228, endPoint x: 568, endPoint y: 231, distance: 19.7
click at [587, 228] on link "Next »" at bounding box center [602, 216] width 58 height 30
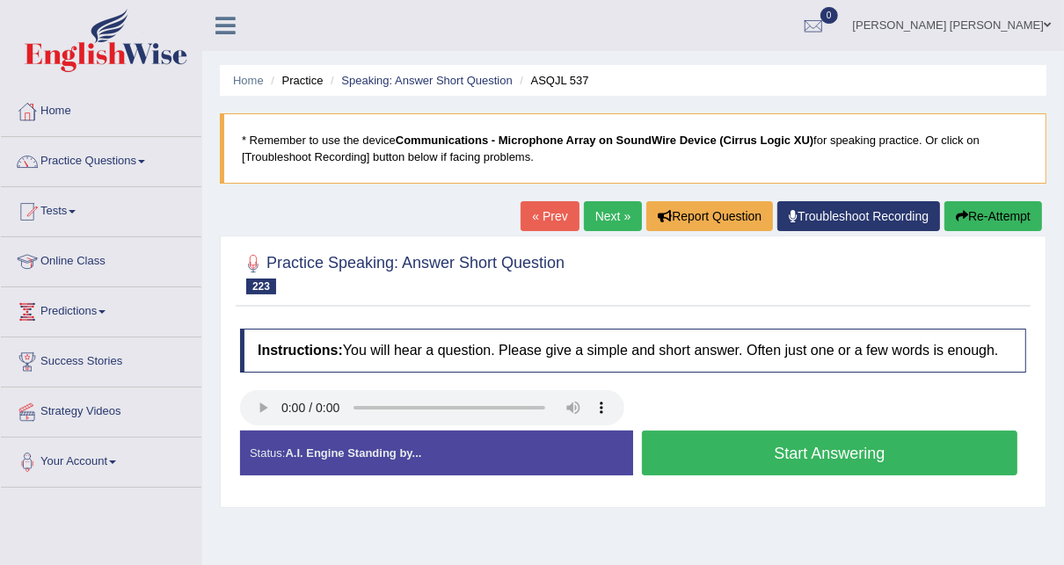
click at [678, 469] on button "Start Answering" at bounding box center [830, 453] width 376 height 45
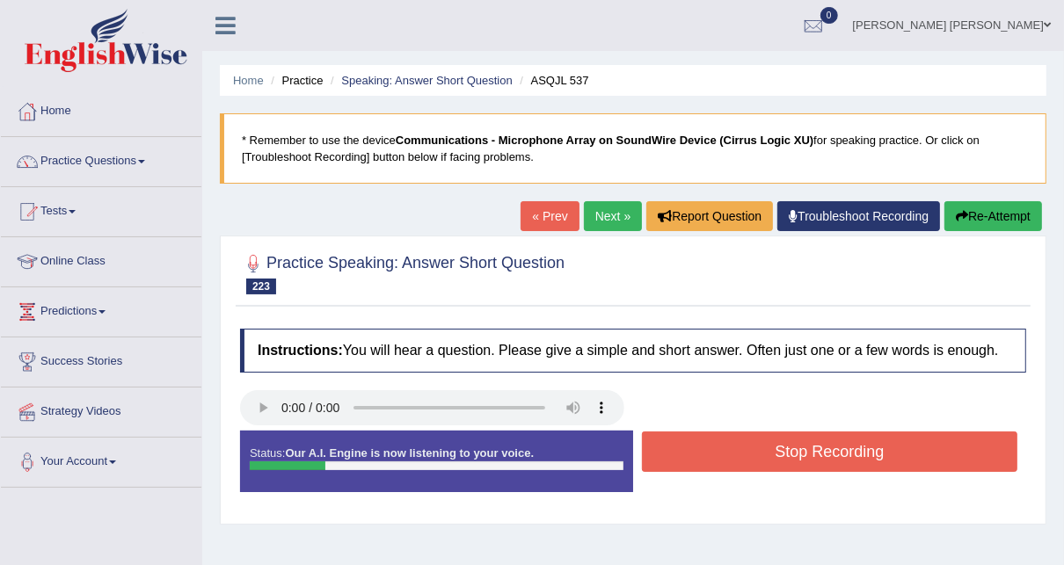
click at [678, 469] on button "Stop Recording" at bounding box center [830, 452] width 376 height 40
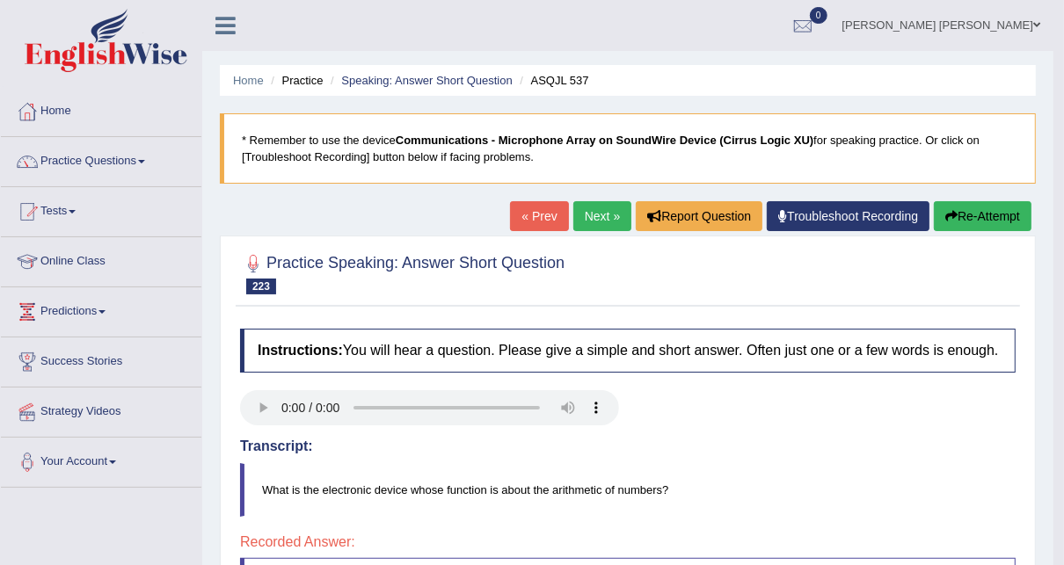
click at [615, 215] on link "Next »" at bounding box center [602, 216] width 58 height 30
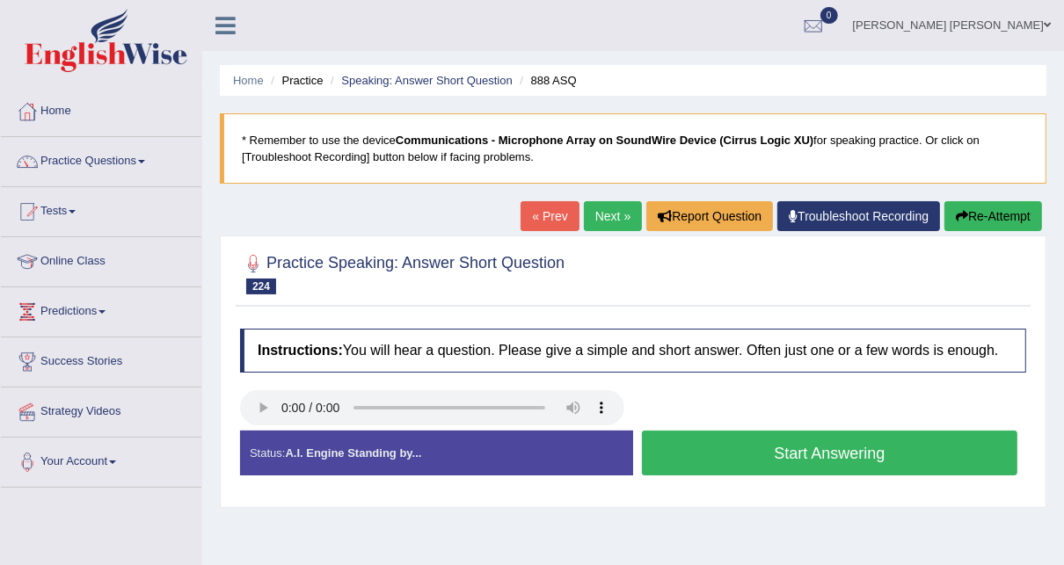
click at [837, 452] on button "Start Answering" at bounding box center [830, 453] width 376 height 45
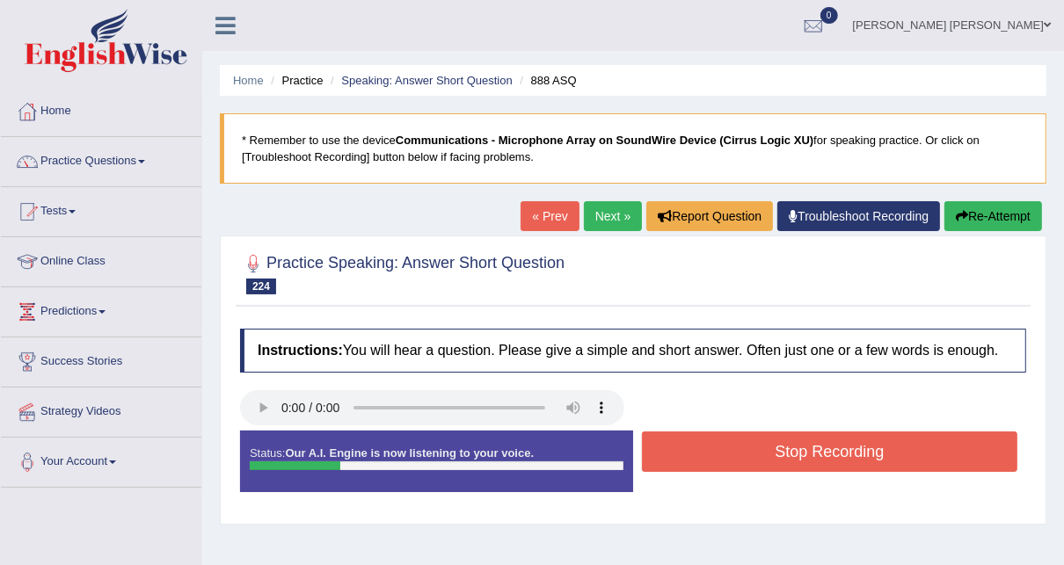
click at [821, 456] on button "Stop Recording" at bounding box center [830, 452] width 376 height 40
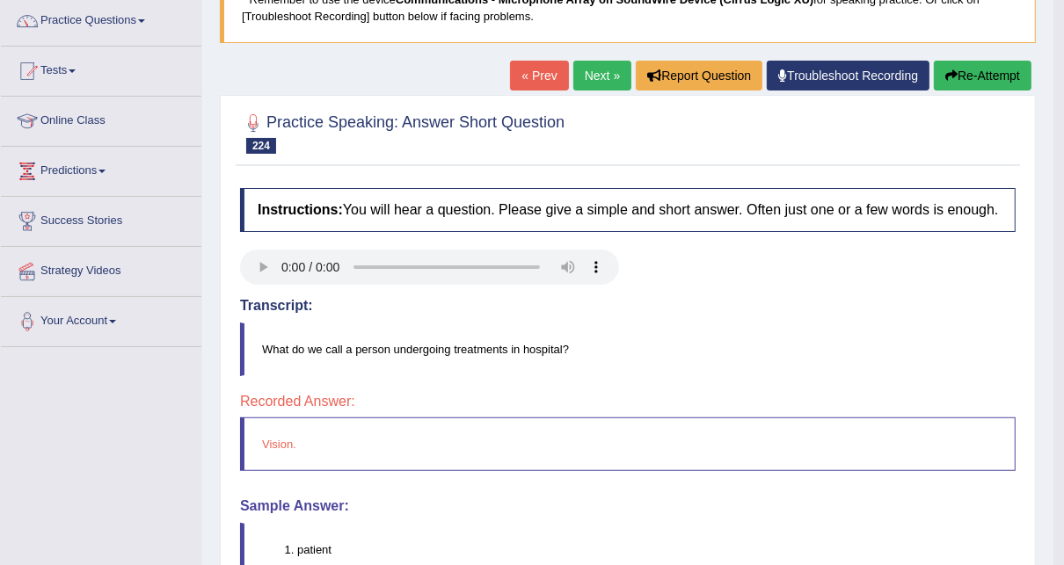
scroll to position [141, 0]
click at [585, 77] on link "Next »" at bounding box center [602, 76] width 58 height 30
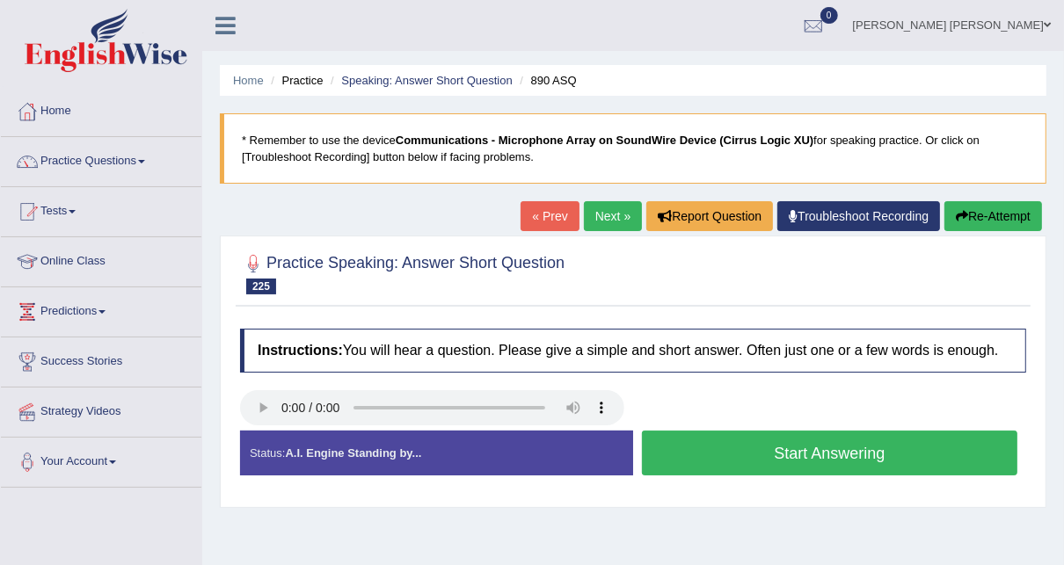
click at [807, 444] on button "Start Answering" at bounding box center [830, 453] width 376 height 45
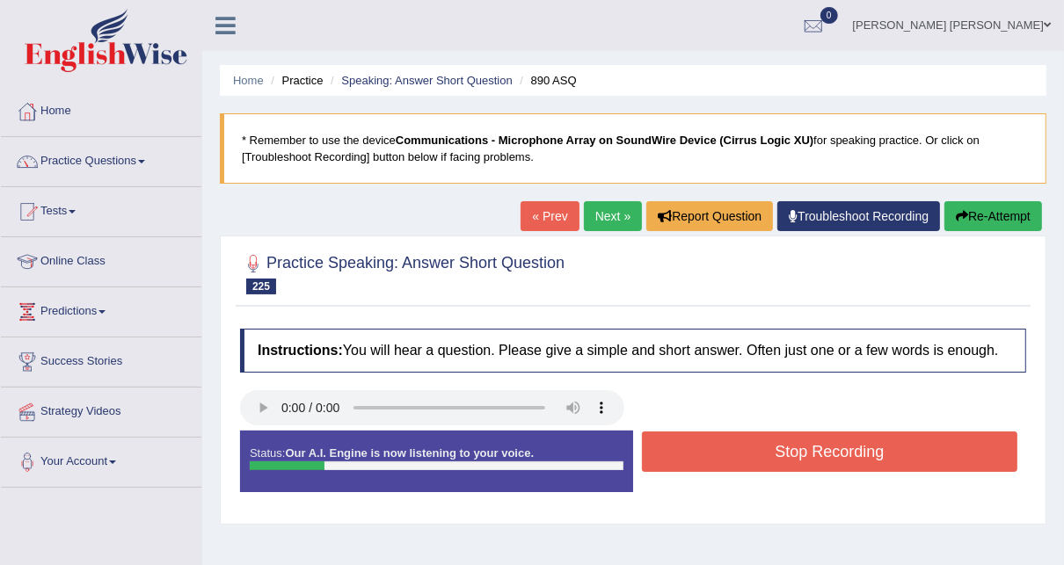
click at [807, 444] on button "Stop Recording" at bounding box center [830, 452] width 376 height 40
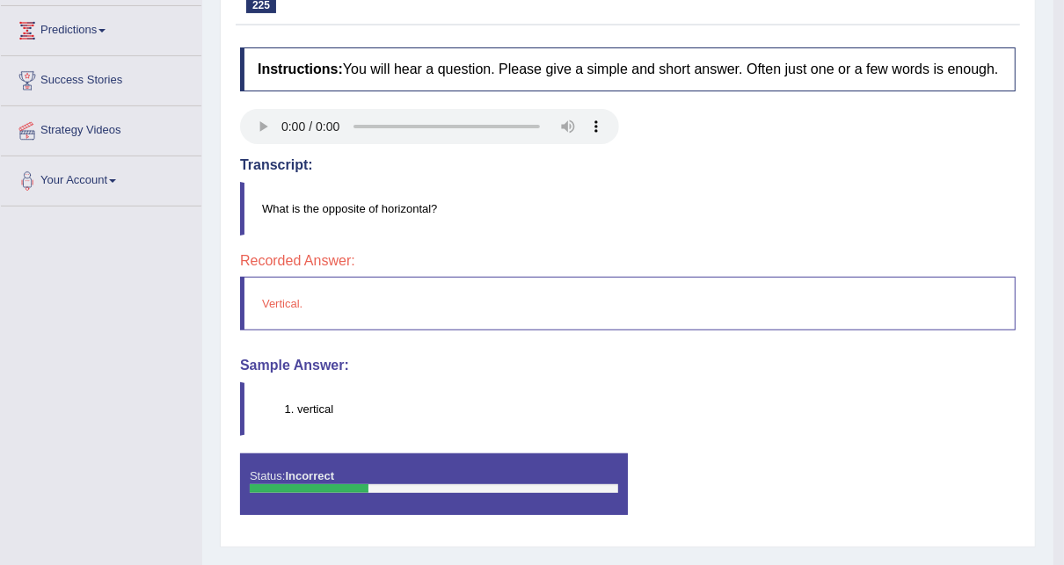
scroll to position [70, 0]
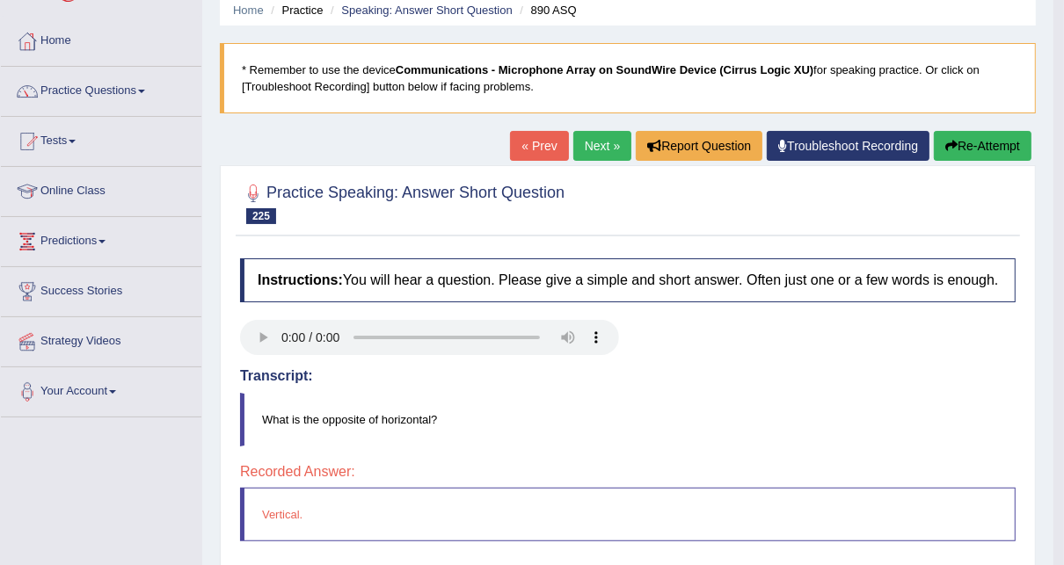
click at [588, 158] on link "Next »" at bounding box center [602, 146] width 58 height 30
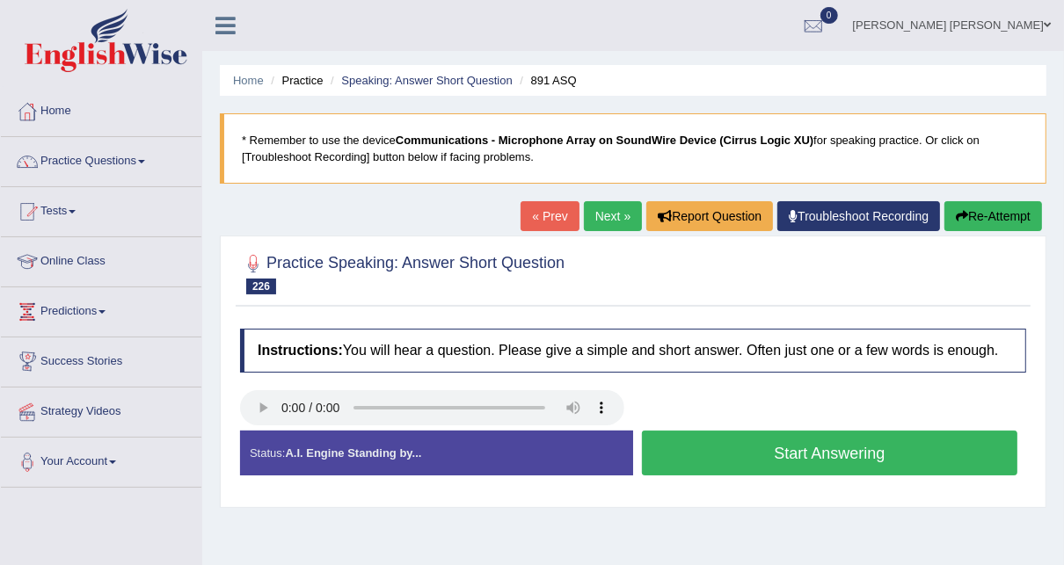
click at [774, 447] on button "Start Answering" at bounding box center [830, 453] width 376 height 45
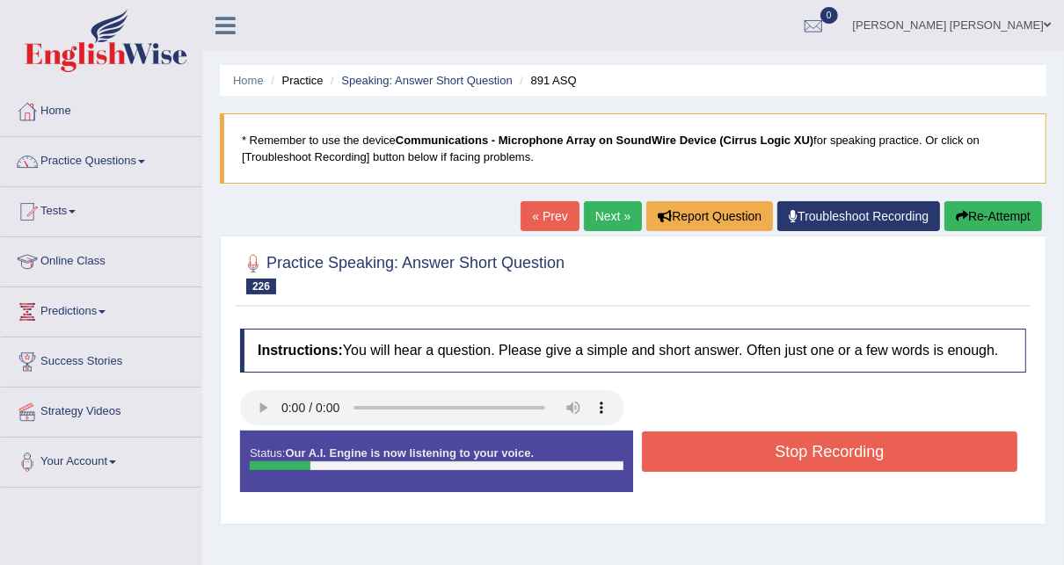
click at [774, 447] on button "Stop Recording" at bounding box center [830, 452] width 376 height 40
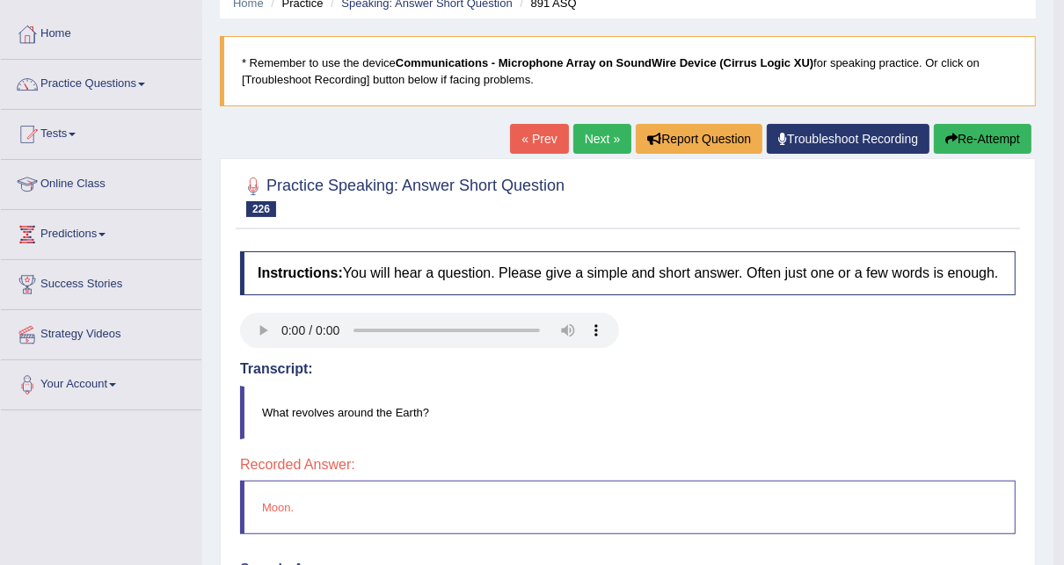
scroll to position [141, 0]
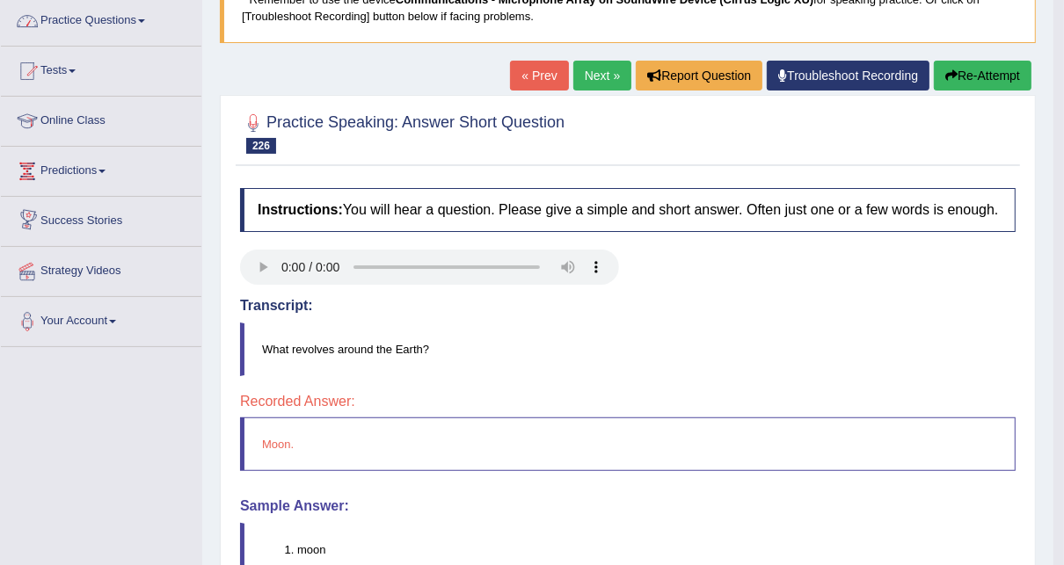
click at [611, 67] on link "Next »" at bounding box center [602, 76] width 58 height 30
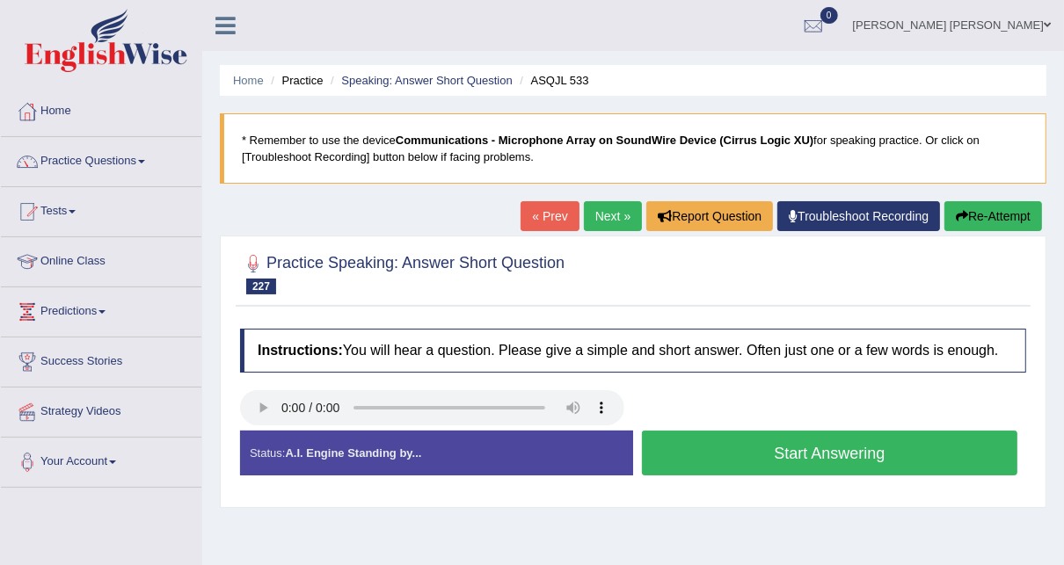
click at [803, 443] on button "Start Answering" at bounding box center [830, 453] width 376 height 45
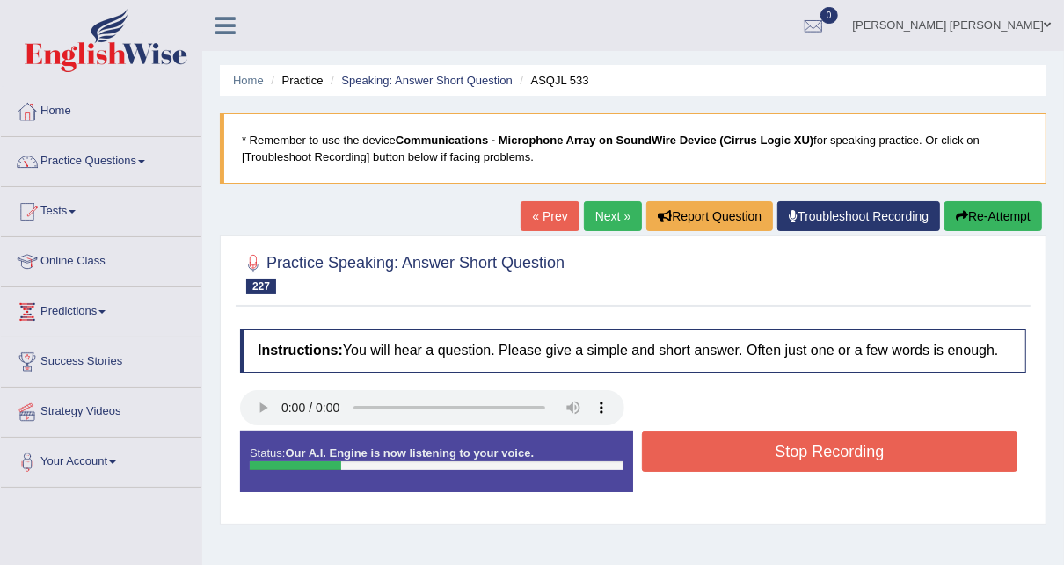
click at [803, 443] on button "Stop Recording" at bounding box center [830, 452] width 376 height 40
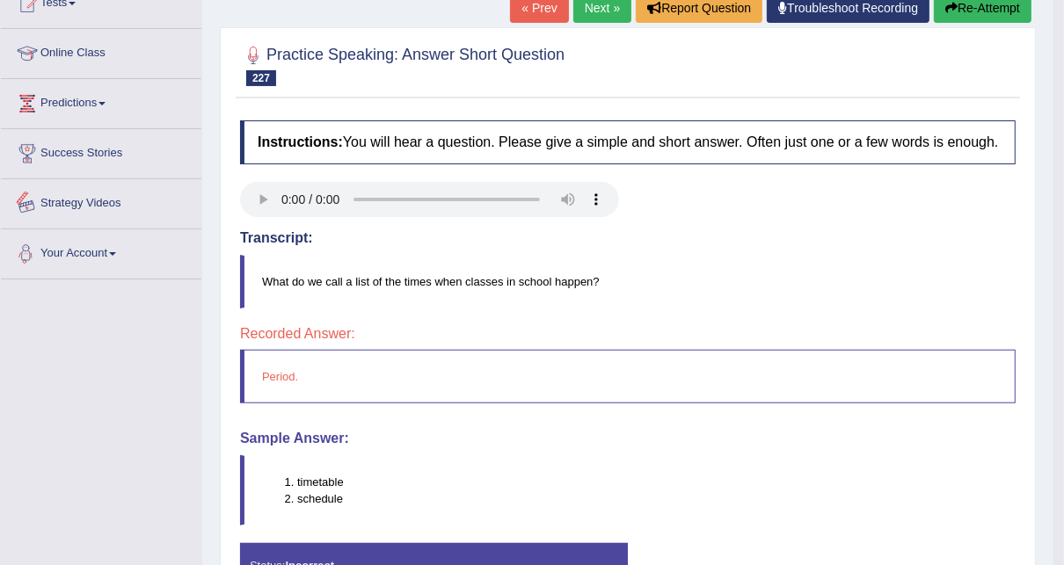
scroll to position [211, 0]
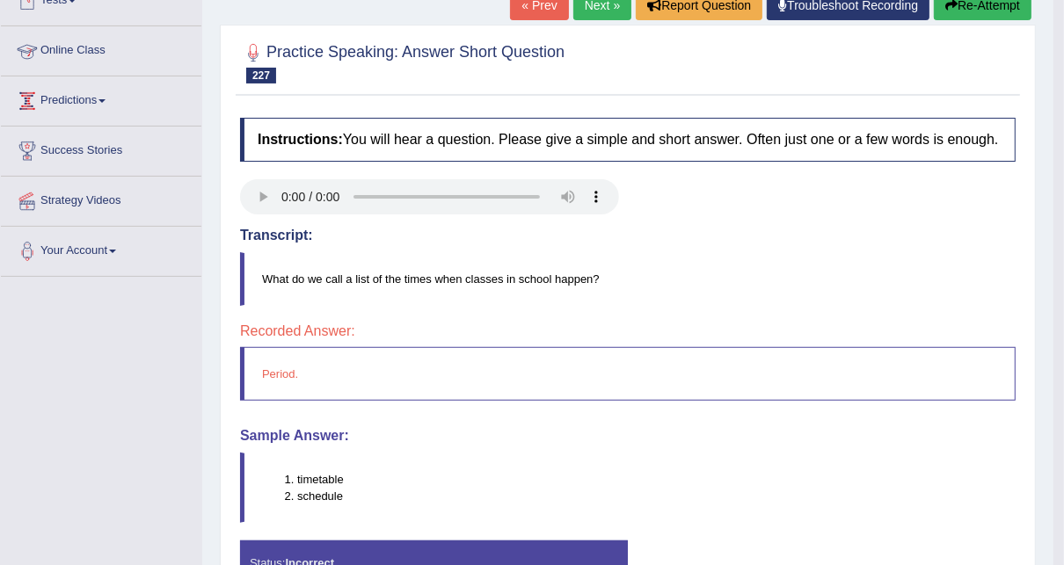
click at [576, 9] on link "Next »" at bounding box center [602, 5] width 58 height 30
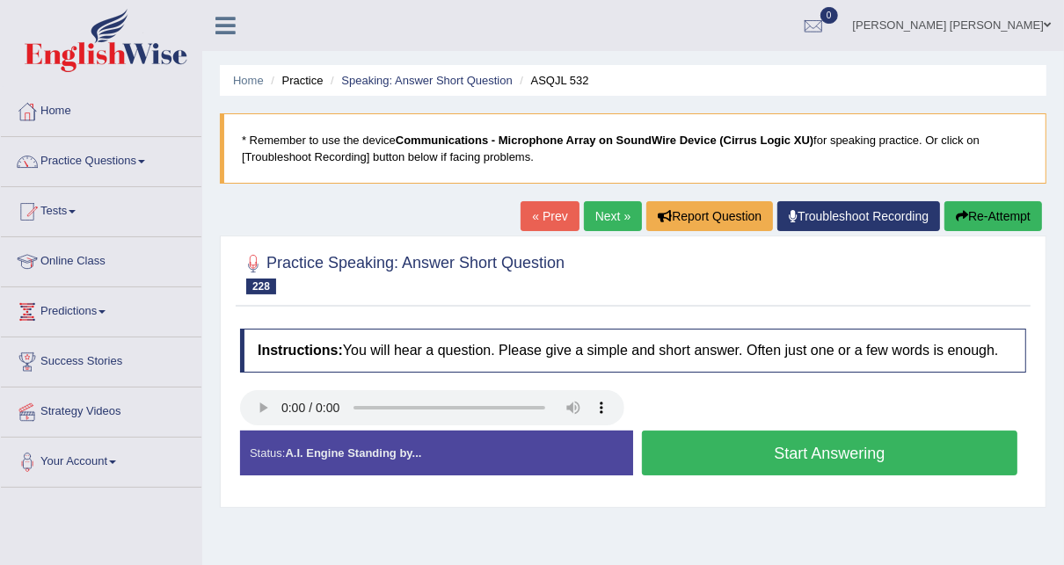
drag, startPoint x: 769, startPoint y: 450, endPoint x: 732, endPoint y: 567, distance: 122.7
click at [732, 565] on html "Toggle navigation Home Practice Questions Speaking Practice Read Aloud Repeat S…" at bounding box center [532, 282] width 1064 height 565
click at [742, 446] on button "Start Answering" at bounding box center [830, 453] width 376 height 45
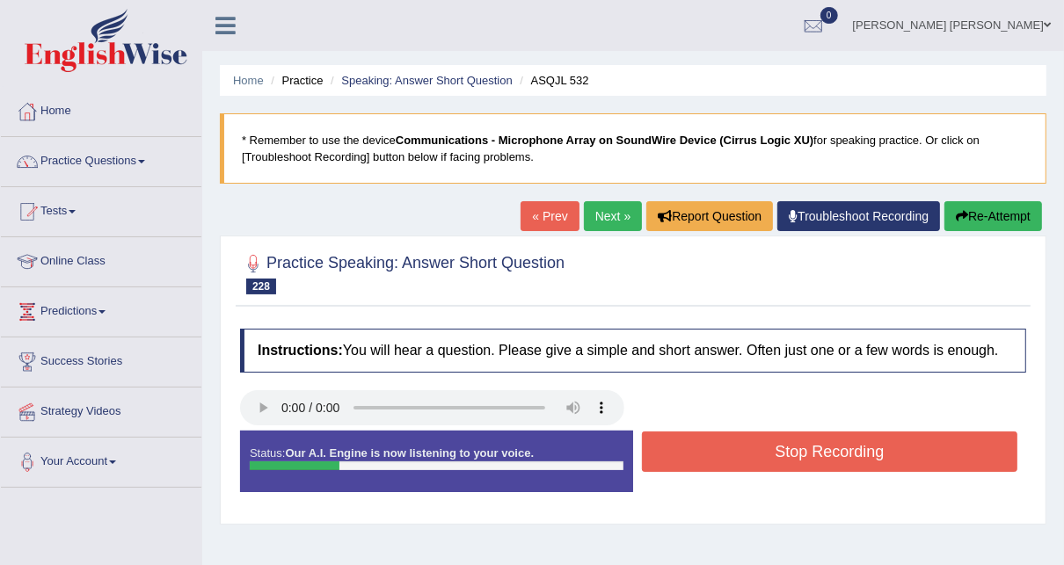
click at [742, 446] on button "Stop Recording" at bounding box center [830, 452] width 376 height 40
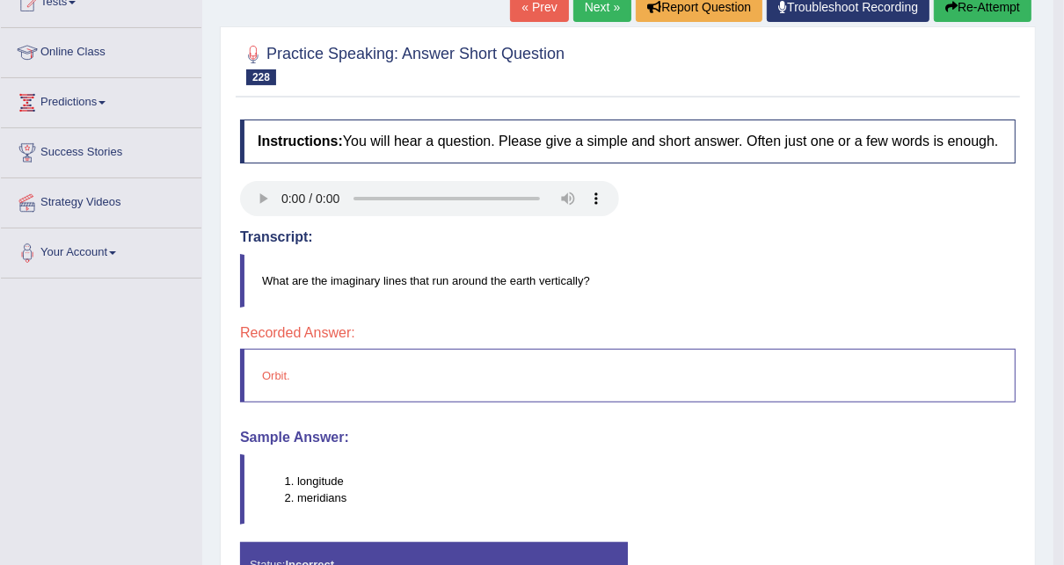
scroll to position [211, 0]
